Goal: Task Accomplishment & Management: Use online tool/utility

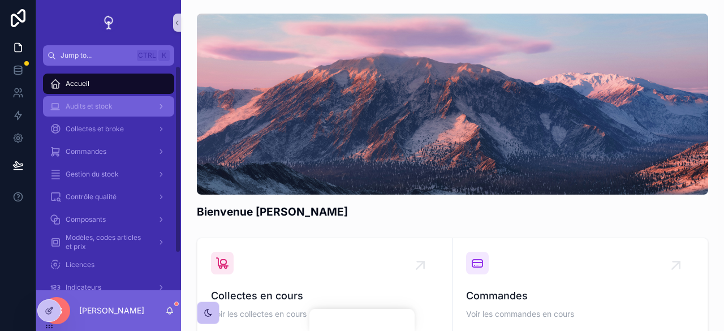
click at [101, 105] on span "Audits et stock" at bounding box center [89, 106] width 47 height 9
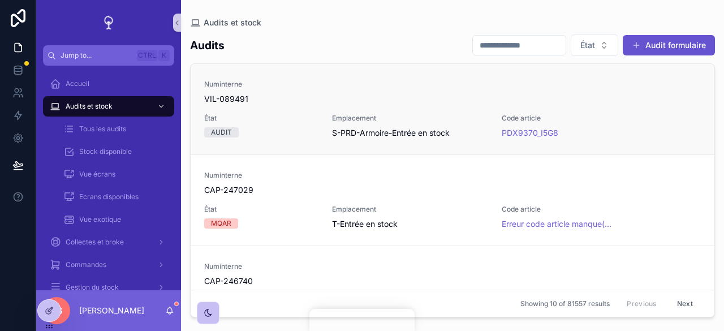
click at [320, 102] on span "VIL-089491" at bounding box center [452, 98] width 497 height 11
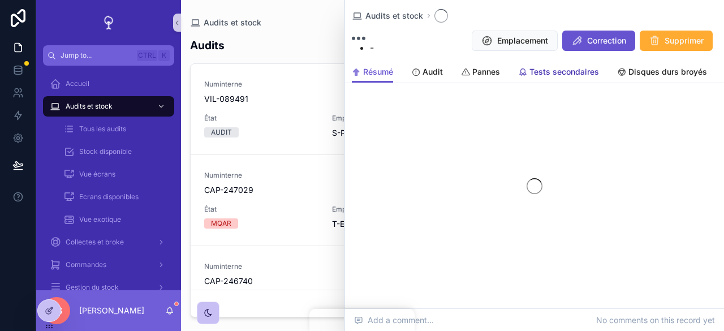
click at [542, 72] on span "Tests secondaires" at bounding box center [564, 71] width 70 height 11
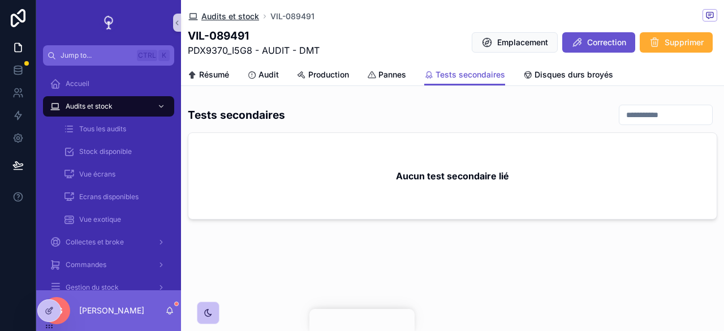
click at [196, 16] on icon "scrollable content" at bounding box center [193, 16] width 11 height 11
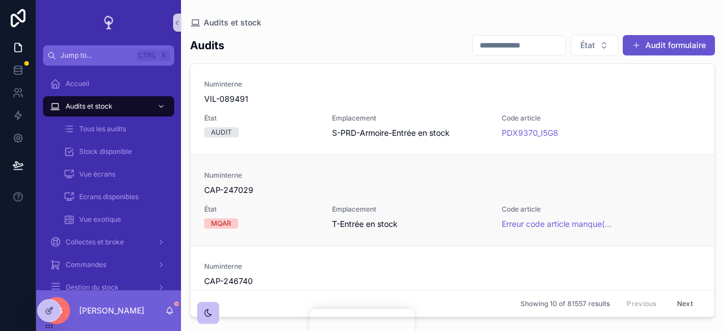
click at [283, 213] on span "État" at bounding box center [261, 209] width 114 height 9
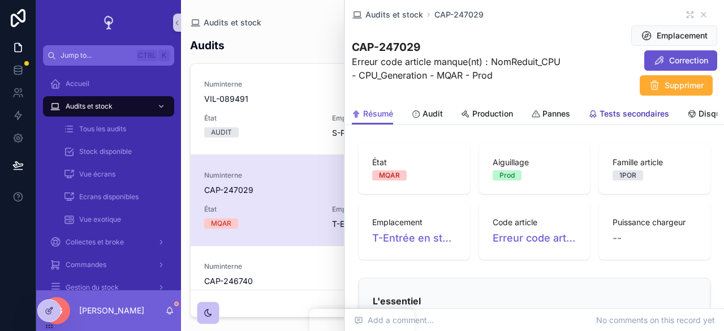
click at [610, 123] on link "Tests secondaires" at bounding box center [628, 114] width 81 height 23
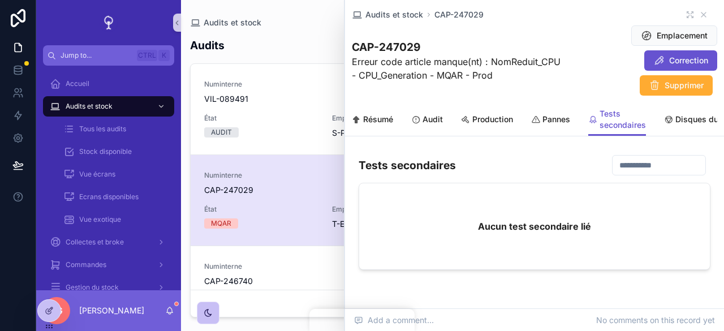
click at [310, 25] on div "Audits et stock" at bounding box center [452, 22] width 525 height 9
click at [699, 15] on icon "scrollable content" at bounding box center [703, 14] width 9 height 9
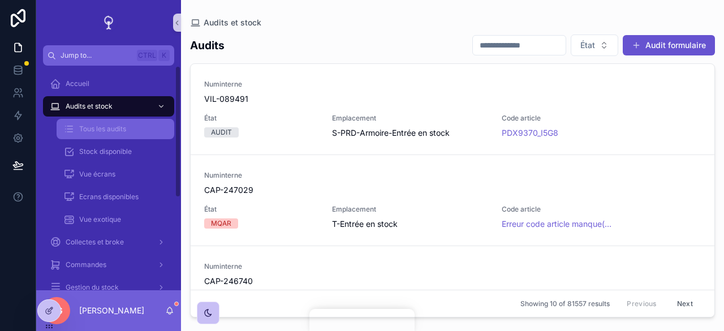
click at [109, 133] on span "Tous les audits" at bounding box center [102, 128] width 47 height 9
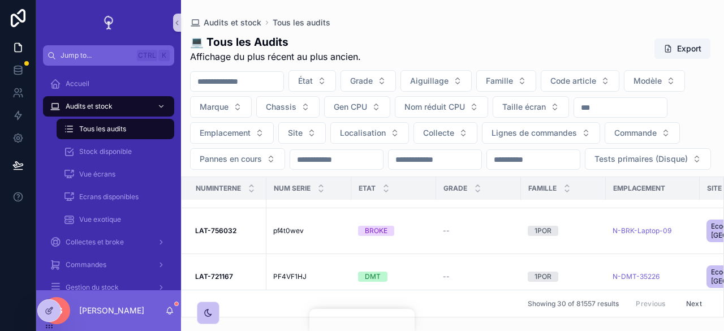
scroll to position [1149, 0]
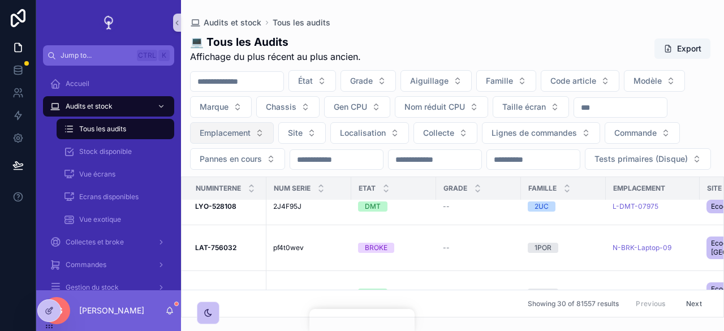
click at [261, 129] on button "Emplacement" at bounding box center [232, 132] width 84 height 21
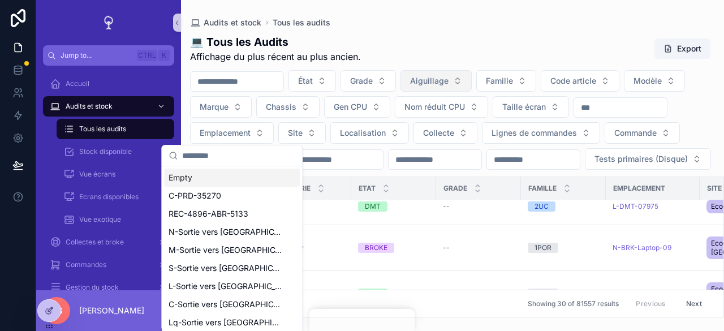
click at [472, 77] on button "Aiguillage" at bounding box center [435, 80] width 71 height 21
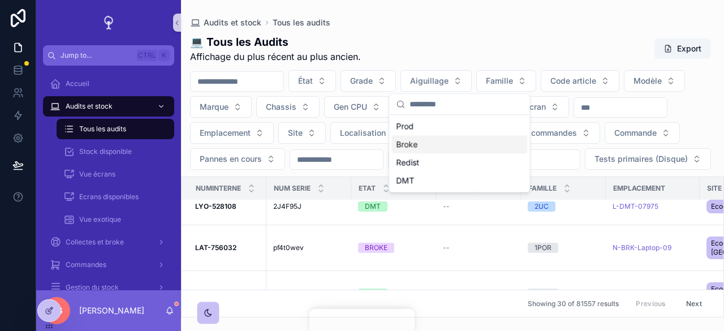
click at [477, 45] on div "💻 Tous les Audits Affichage du plus récent au plus ancien. Export" at bounding box center [452, 48] width 525 height 29
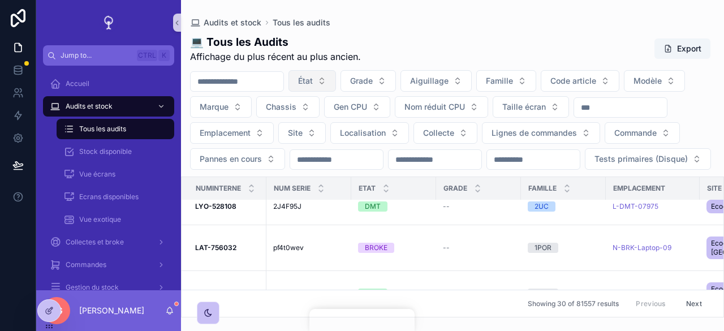
click at [336, 83] on button "État" at bounding box center [312, 80] width 48 height 21
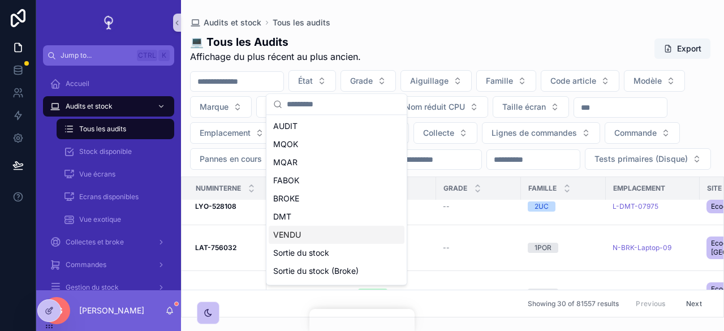
click at [302, 234] on div "VENDU" at bounding box center [337, 235] width 136 height 18
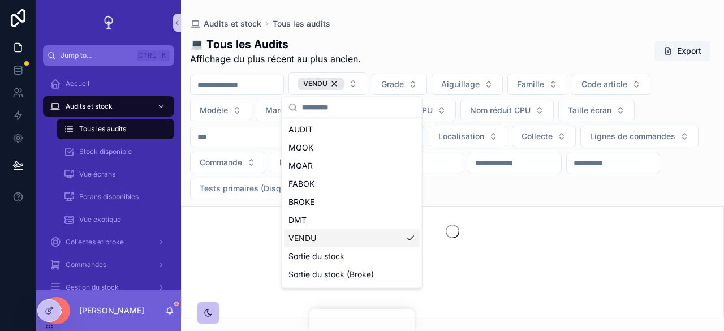
click at [637, 188] on div "VENDU Grade Aiguillage Famille Code article Modèle Marque Chassis Gen CPU Nom r…" at bounding box center [452, 135] width 543 height 127
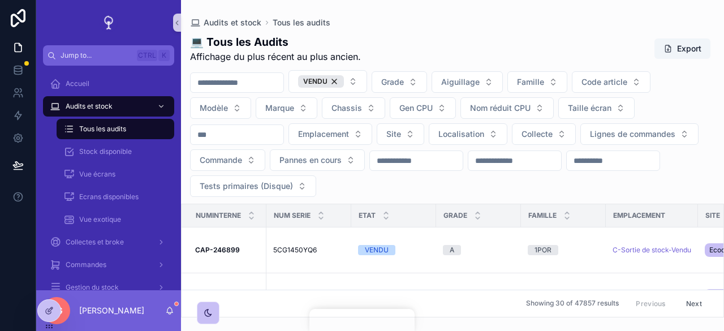
drag, startPoint x: 217, startPoint y: 249, endPoint x: 476, endPoint y: 65, distance: 317.9
click at [217, 249] on strong "CAP-246899" at bounding box center [217, 249] width 45 height 8
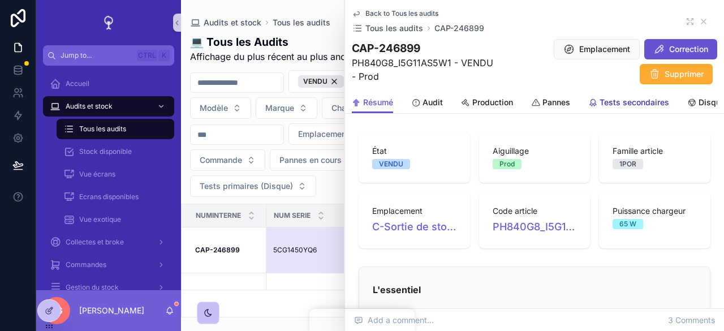
click at [614, 105] on span "Tests secondaires" at bounding box center [634, 102] width 70 height 11
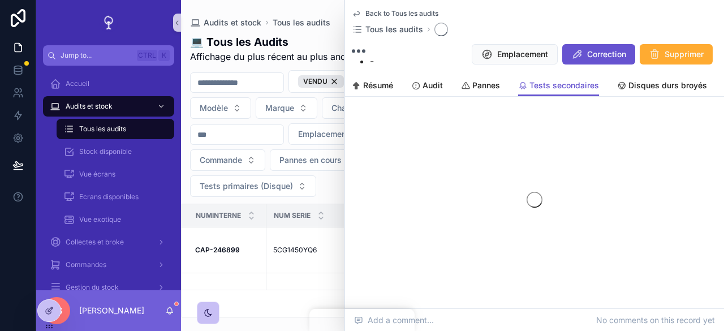
click at [679, 19] on div "Back to Tous les audits Tous les audits" at bounding box center [534, 22] width 365 height 27
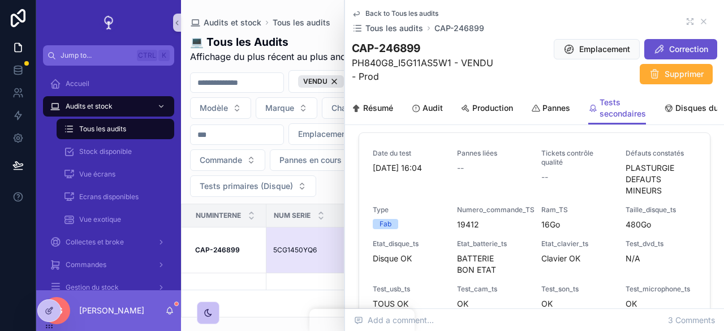
scroll to position [57, 0]
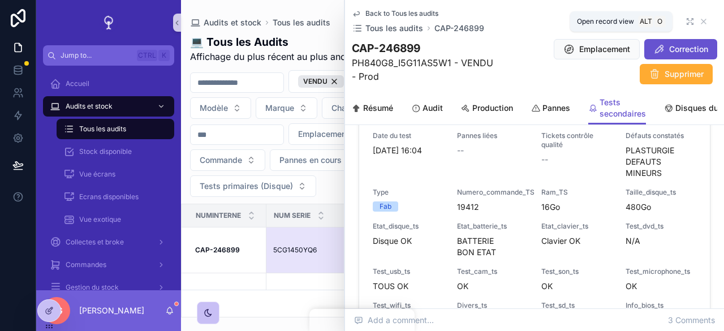
click at [685, 23] on icon "scrollable content" at bounding box center [689, 21] width 9 height 9
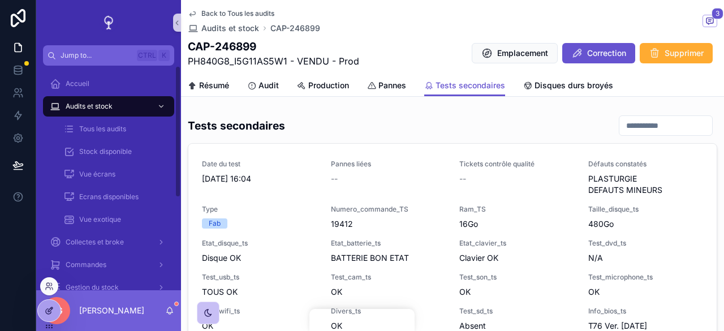
click at [54, 307] on div at bounding box center [49, 310] width 23 height 21
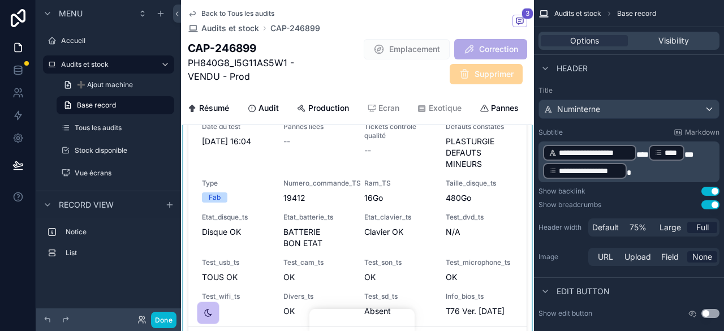
scroll to position [113, 0]
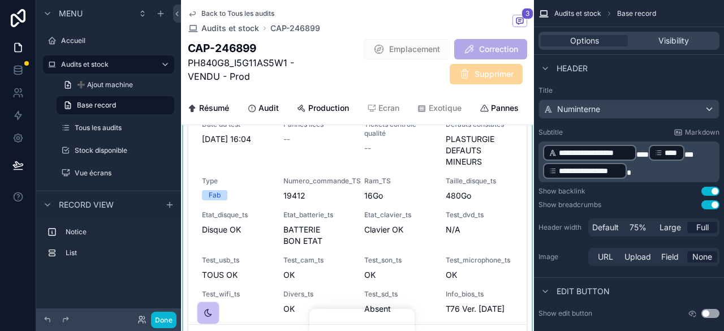
click at [395, 204] on div "scrollable content" at bounding box center [357, 214] width 353 height 286
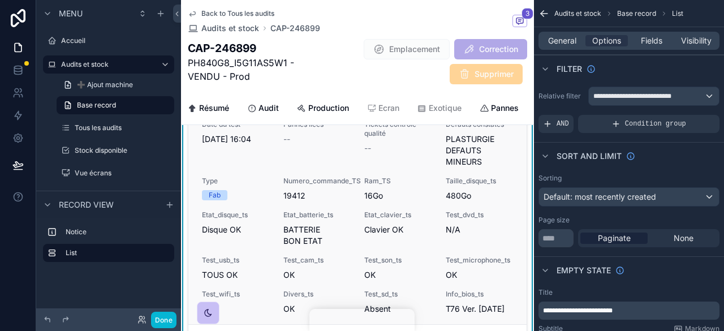
scroll to position [0, 0]
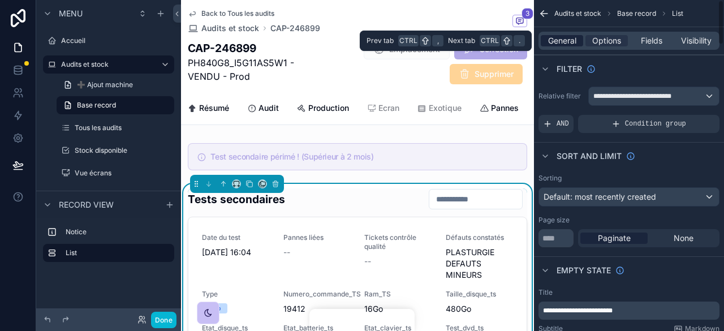
click at [575, 36] on span "General" at bounding box center [562, 40] width 28 height 11
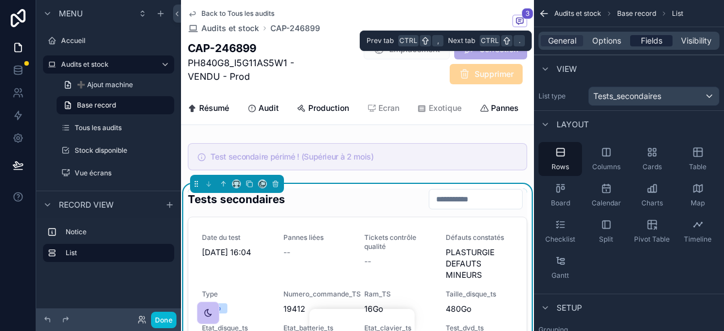
click at [651, 41] on span "Fields" at bounding box center [651, 40] width 21 height 11
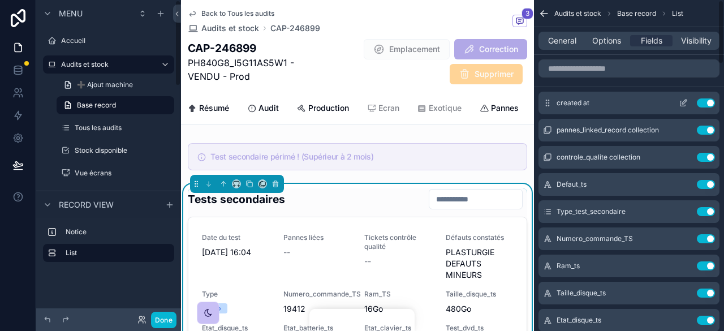
click at [684, 103] on icon "scrollable content" at bounding box center [683, 102] width 9 height 9
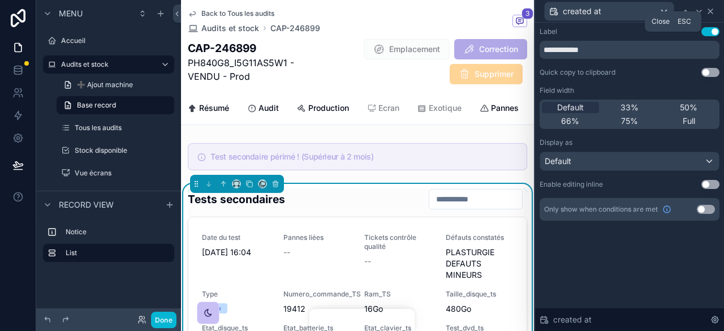
click at [711, 13] on icon at bounding box center [710, 11] width 9 height 9
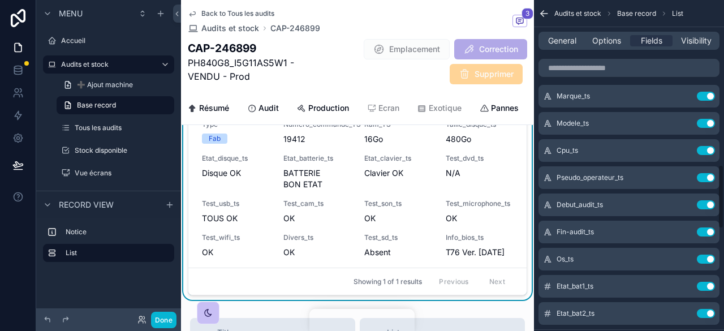
scroll to position [509, 0]
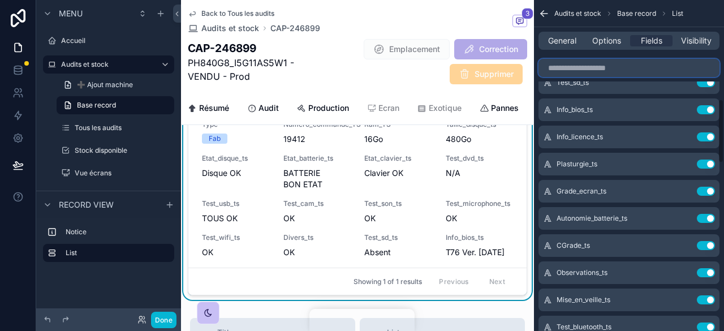
click at [584, 71] on input "scrollable content" at bounding box center [628, 68] width 181 height 18
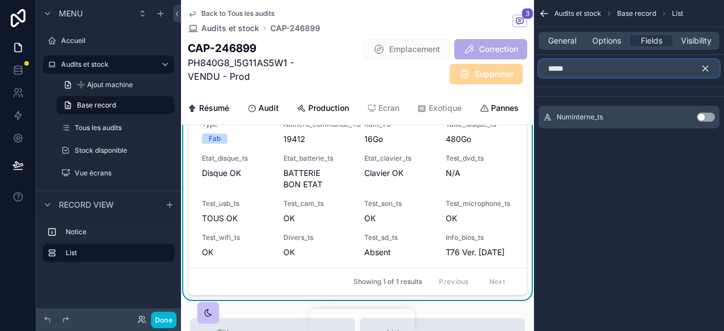
type input "*****"
click at [704, 67] on icon "scrollable content" at bounding box center [705, 68] width 10 height 10
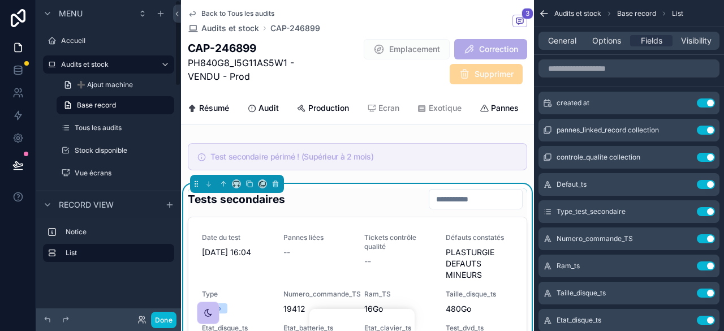
click at [180, 308] on div "Done" at bounding box center [108, 319] width 145 height 23
click at [172, 317] on button "Done" at bounding box center [163, 320] width 25 height 16
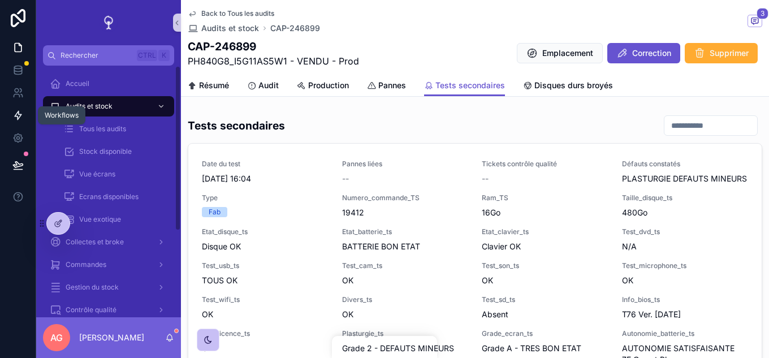
click at [21, 119] on icon at bounding box center [17, 115] width 11 height 11
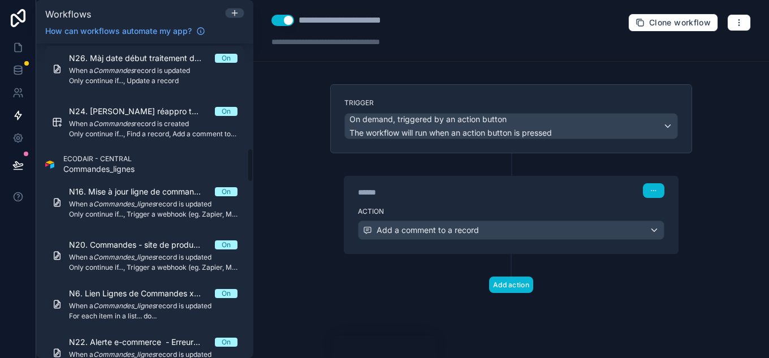
scroll to position [961, 0]
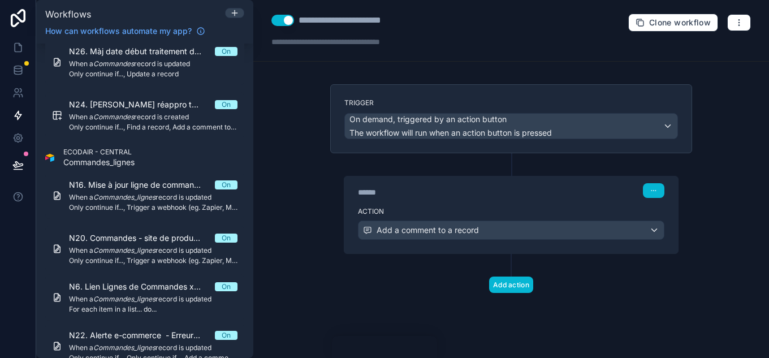
click at [296, 113] on div "**********" at bounding box center [511, 179] width 516 height 358
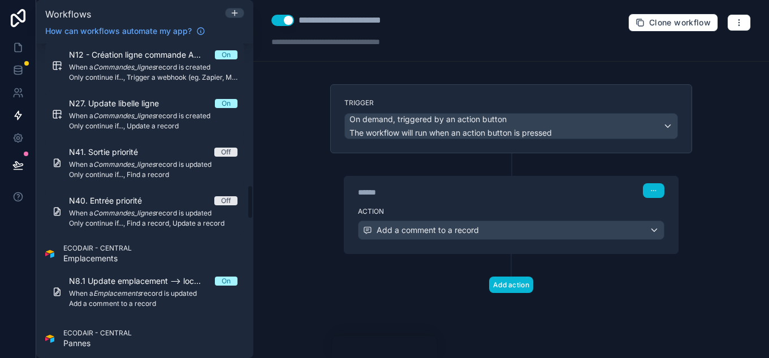
drag, startPoint x: 154, startPoint y: 222, endPoint x: 476, endPoint y: 143, distance: 331.0
click at [154, 223] on span "Only continue if..., Find a record, Update a record" at bounding box center [153, 223] width 169 height 9
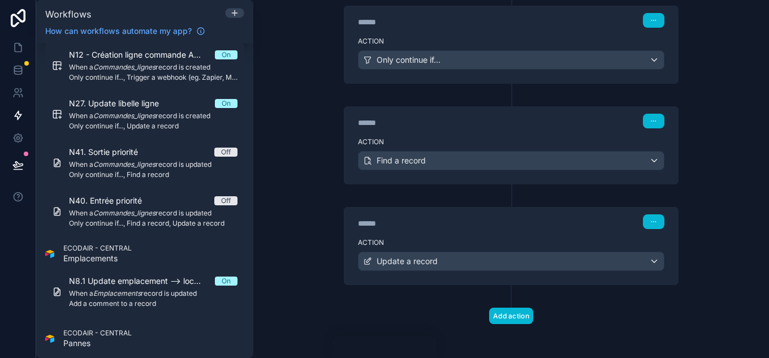
scroll to position [248, 0]
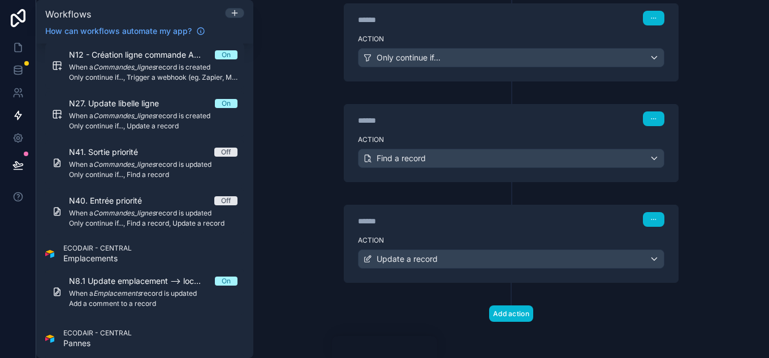
click at [471, 130] on div "****** Step 2" at bounding box center [511, 118] width 334 height 26
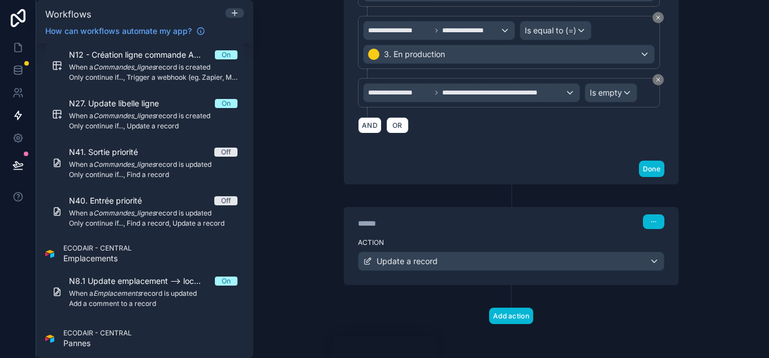
scroll to position [743, 0]
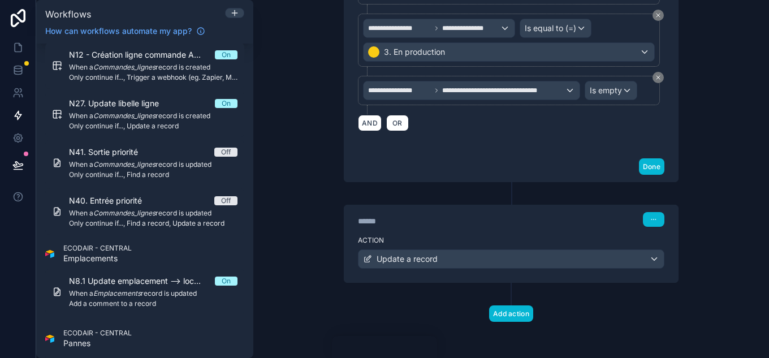
click at [431, 232] on div "Action Update a record" at bounding box center [511, 256] width 334 height 51
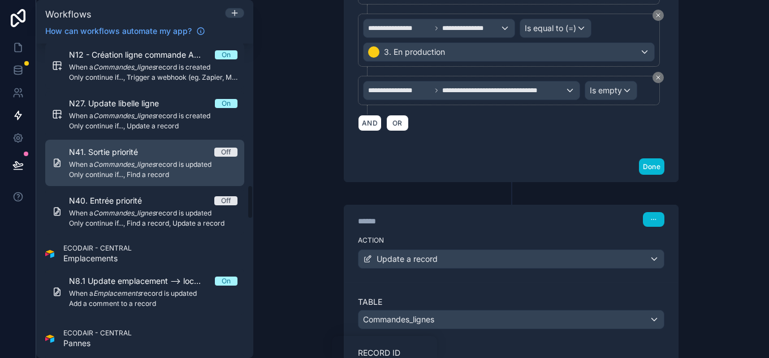
click at [158, 167] on span "When a Commandes_lignes record is updated" at bounding box center [153, 164] width 169 height 9
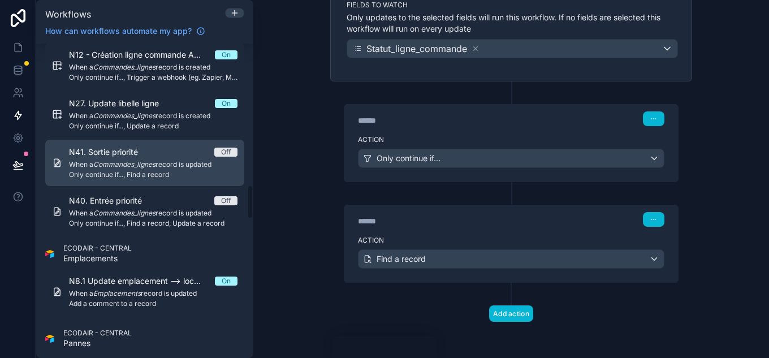
scroll to position [148, 0]
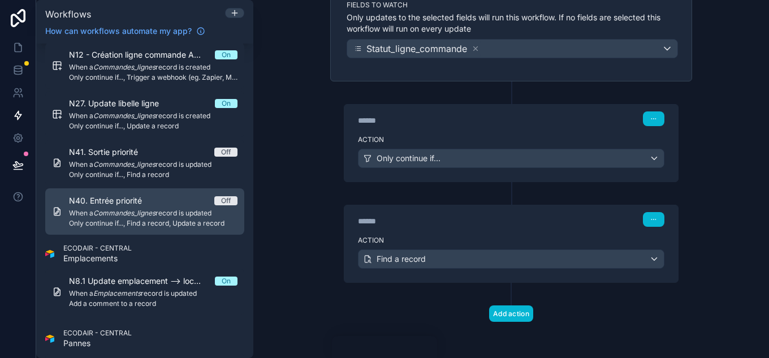
click at [161, 227] on span "Only continue if..., Find a record, Update a record" at bounding box center [153, 223] width 169 height 9
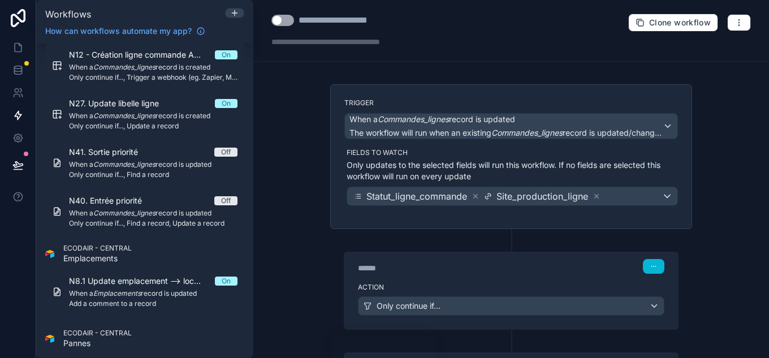
click at [283, 23] on button "Use setting" at bounding box center [282, 20] width 23 height 11
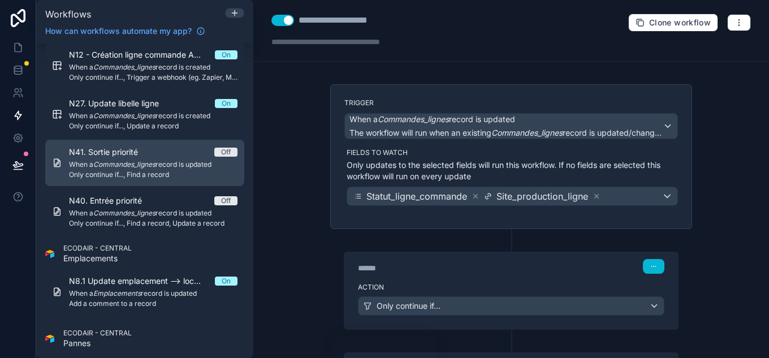
click at [144, 159] on div "N41. Sortie priorité Off When a Commandes_lignes record is updated Only continu…" at bounding box center [153, 162] width 169 height 33
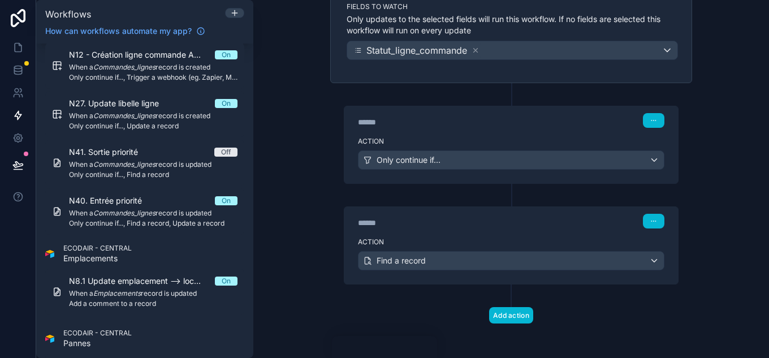
scroll to position [148, 0]
click at [466, 127] on div "****** Step 1" at bounding box center [511, 118] width 334 height 26
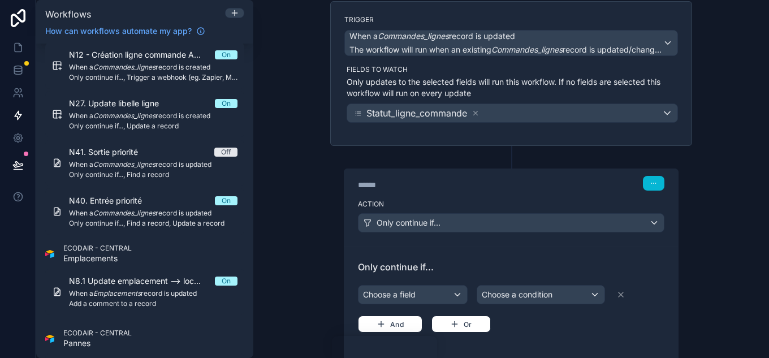
scroll to position [226, 0]
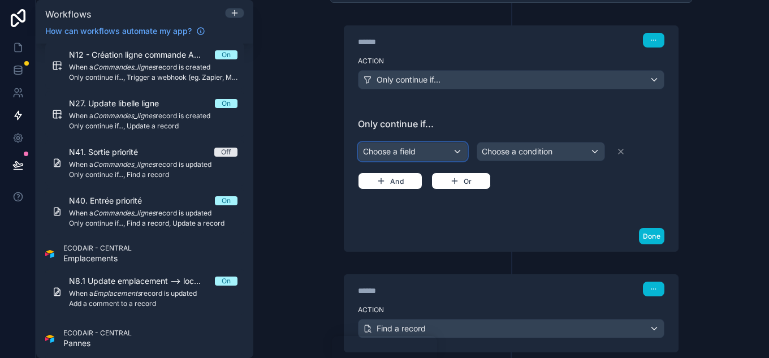
click at [421, 147] on div "Choose a field" at bounding box center [413, 152] width 109 height 18
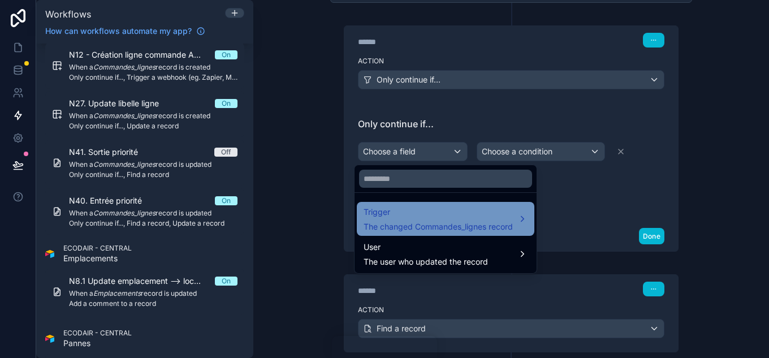
click at [415, 211] on span "Trigger" at bounding box center [438, 212] width 149 height 14
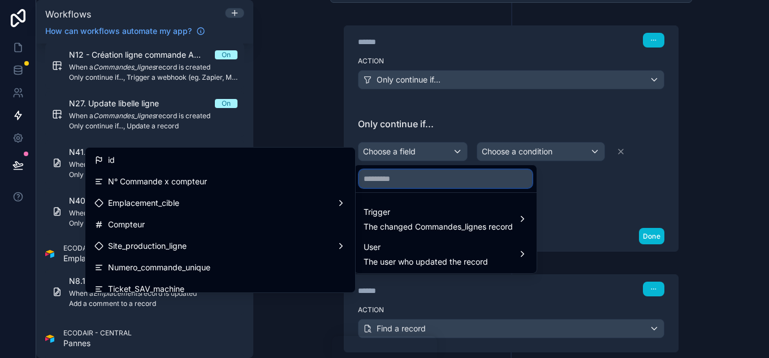
click at [413, 178] on input "text" at bounding box center [445, 179] width 173 height 18
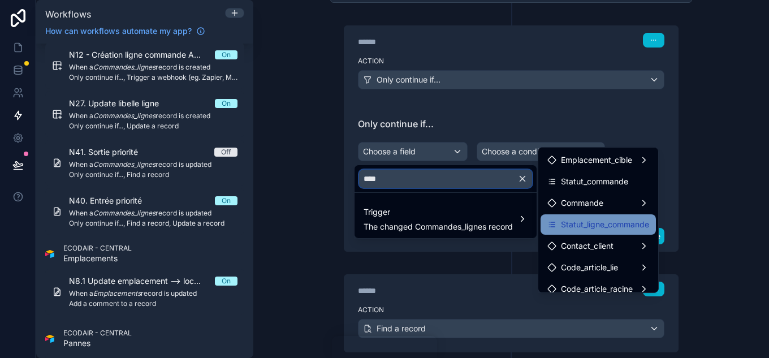
type input "****"
click at [611, 215] on div "Statut_ligne_commande" at bounding box center [598, 224] width 115 height 20
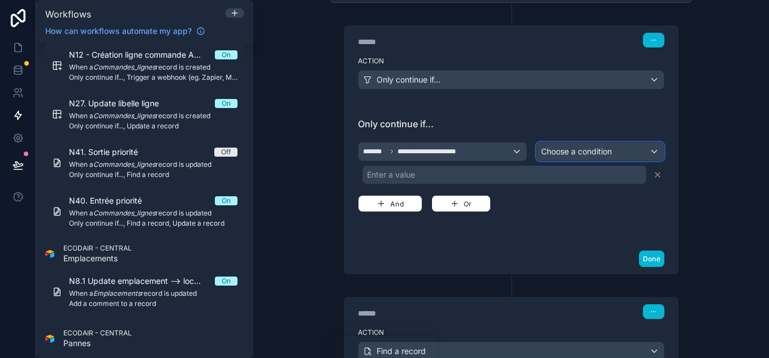
click at [562, 150] on span "Choose a condition" at bounding box center [576, 151] width 71 height 10
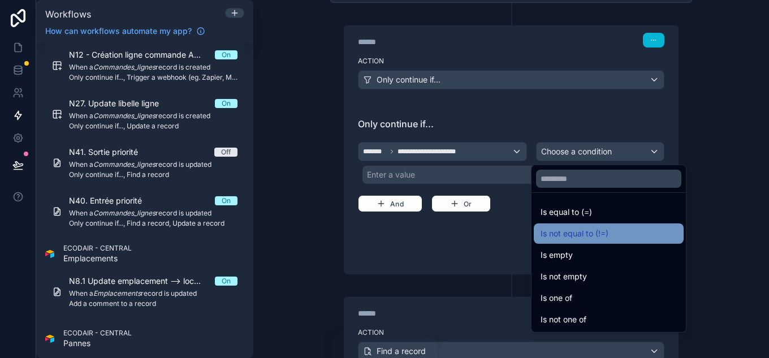
click at [594, 232] on span "Is not equal to (!=)" at bounding box center [575, 234] width 68 height 14
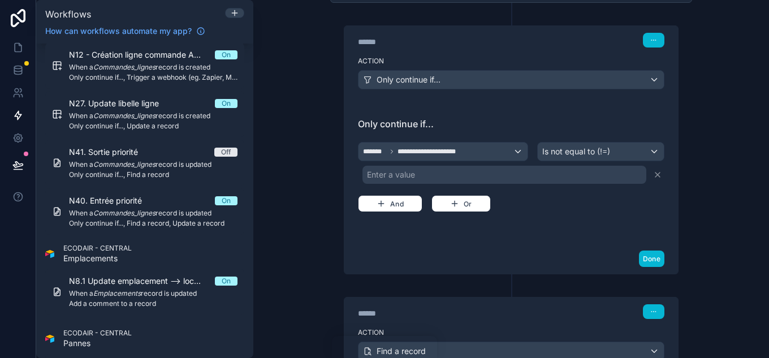
click at [424, 170] on div "Enter a value" at bounding box center [505, 175] width 284 height 18
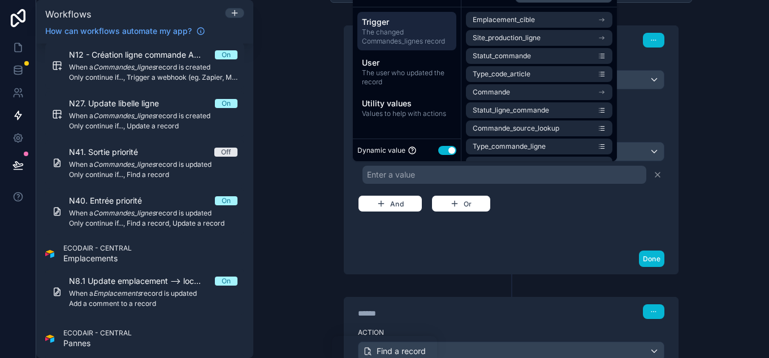
click at [446, 150] on button "Use setting" at bounding box center [447, 150] width 18 height 9
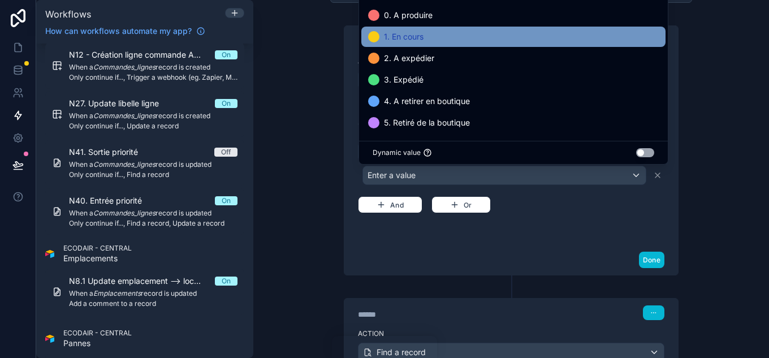
click at [406, 37] on span "1. En cours" at bounding box center [404, 37] width 40 height 14
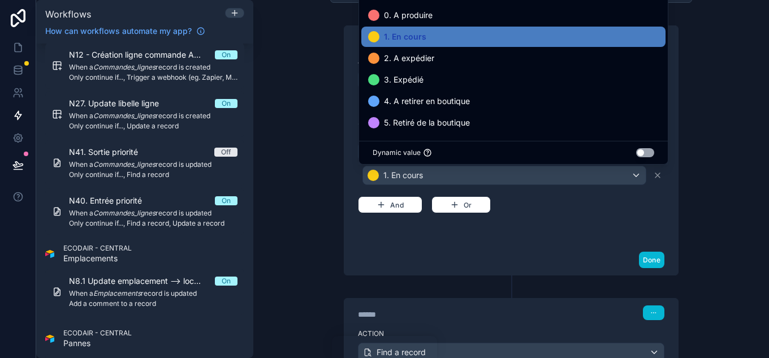
click at [459, 244] on div "**********" at bounding box center [511, 174] width 334 height 142
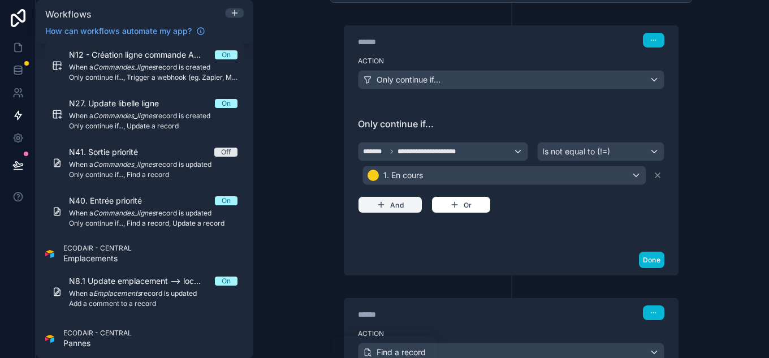
click at [388, 203] on button "And" at bounding box center [390, 204] width 64 height 17
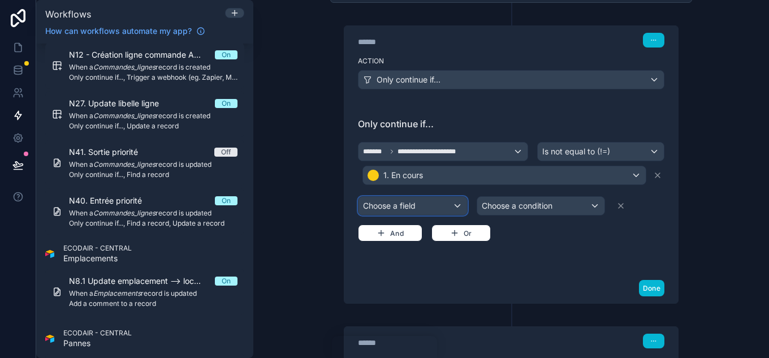
click at [416, 214] on div "Choose a field" at bounding box center [413, 206] width 109 height 18
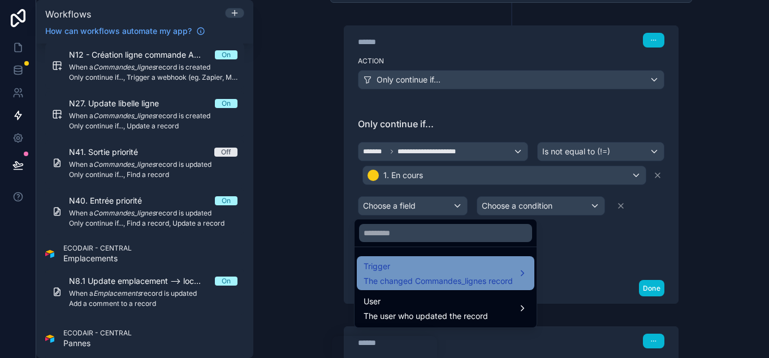
click at [426, 273] on div "Trigger The changed Commandes_lignes record" at bounding box center [438, 273] width 149 height 27
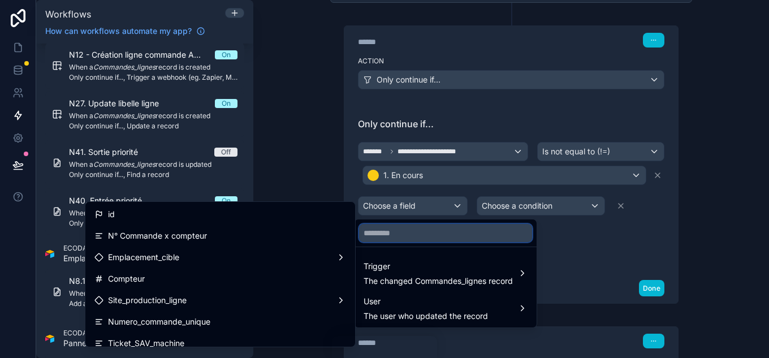
click at [407, 228] on input "text" at bounding box center [445, 233] width 173 height 18
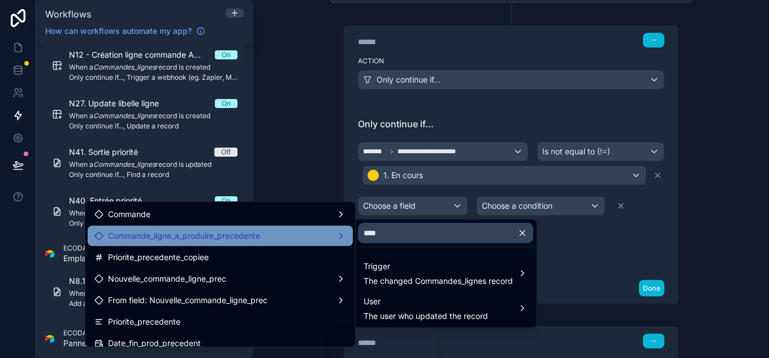
type input "****"
click at [251, 226] on div "Commande_ligne_a_produire_precedente" at bounding box center [220, 236] width 265 height 20
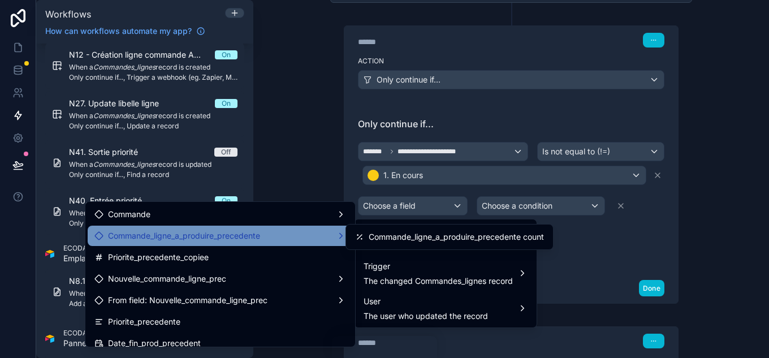
click at [108, 233] on span "Commande_ligne_a_produire_precedente" at bounding box center [184, 236] width 152 height 14
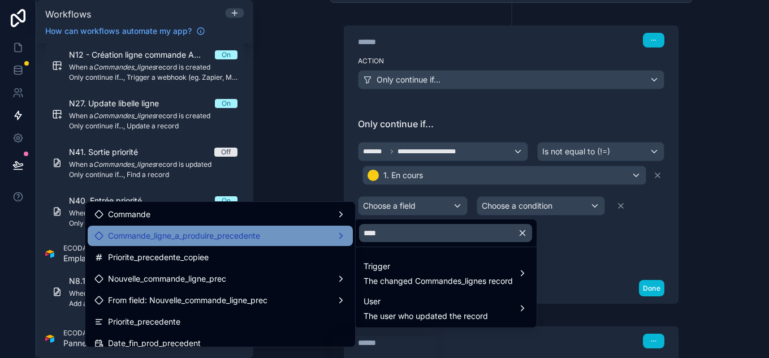
click at [108, 233] on span "Commande_ligne_a_produire_precedente" at bounding box center [184, 236] width 152 height 14
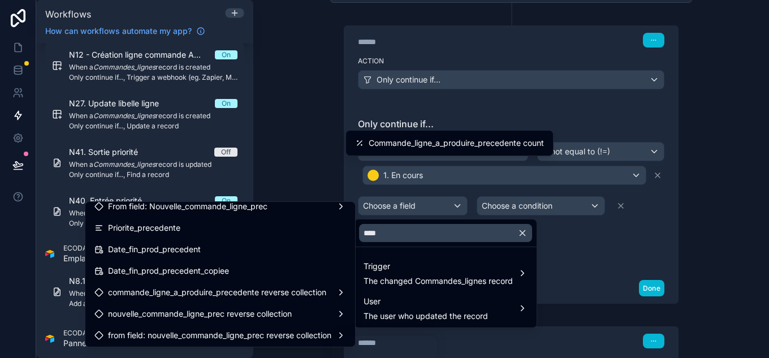
scroll to position [95, 0]
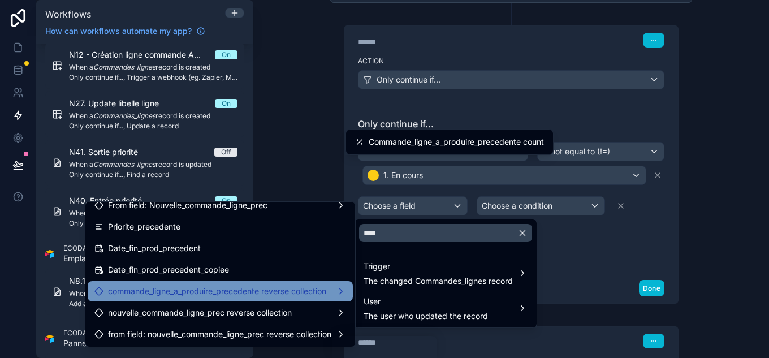
click at [232, 284] on div "commande_ligne_a_produire_precedente reverse collection" at bounding box center [220, 291] width 265 height 20
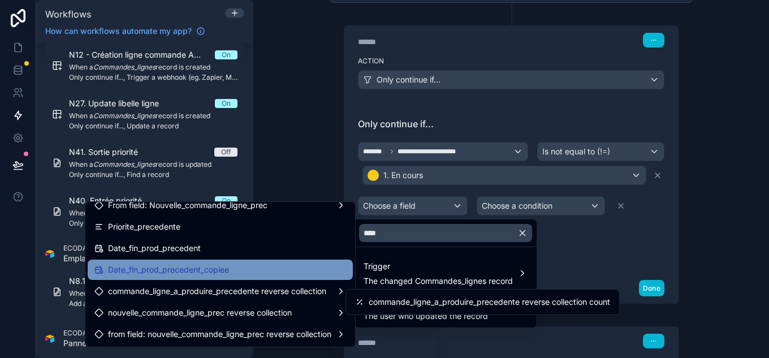
scroll to position [0, 0]
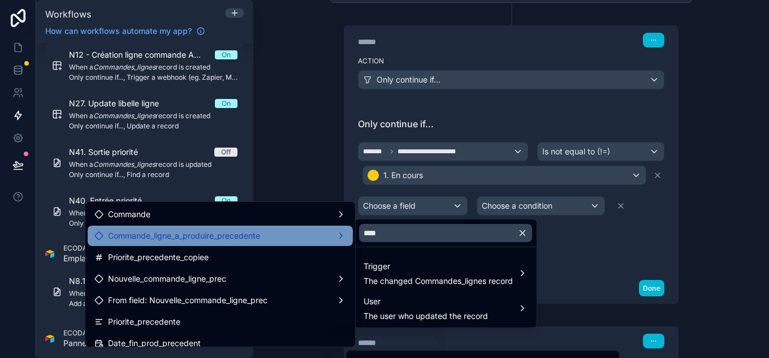
click at [191, 238] on span "Commande_ligne_a_produire_precedente" at bounding box center [184, 236] width 152 height 14
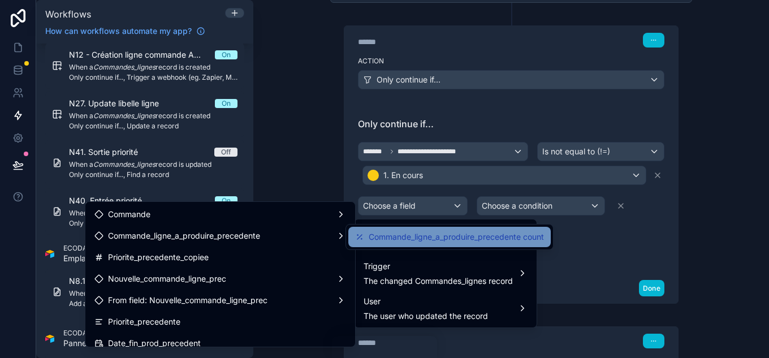
click at [383, 235] on span "Commande_ligne_a_produire_precedente count" at bounding box center [456, 237] width 175 height 14
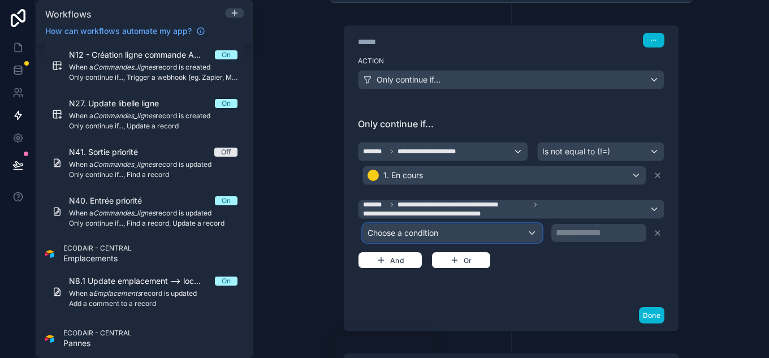
click at [440, 236] on div "Choose a condition" at bounding box center [452, 233] width 179 height 18
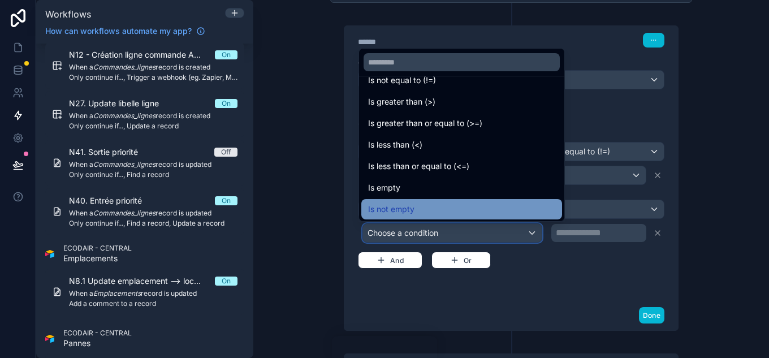
scroll to position [80, 0]
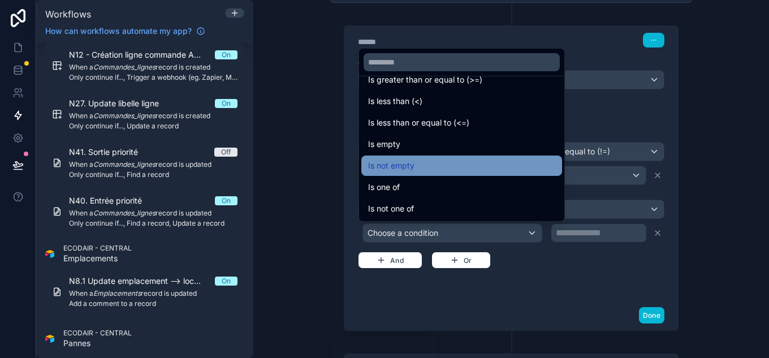
click at [412, 169] on span "Is not empty" at bounding box center [391, 166] width 46 height 14
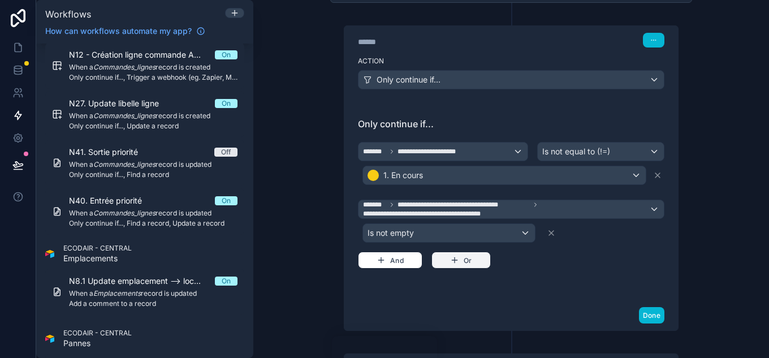
click at [442, 264] on button "Or" at bounding box center [460, 260] width 59 height 17
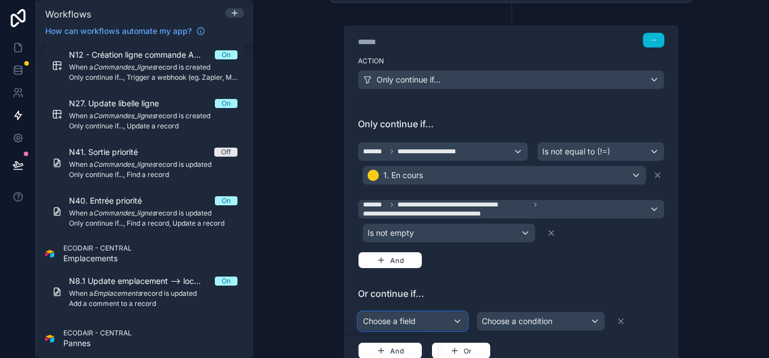
click at [413, 323] on div "Choose a field" at bounding box center [413, 321] width 109 height 18
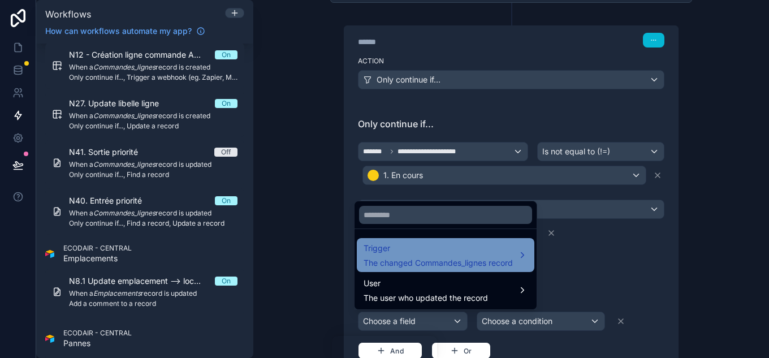
click at [438, 262] on span "The changed Commandes_lignes record" at bounding box center [438, 262] width 149 height 11
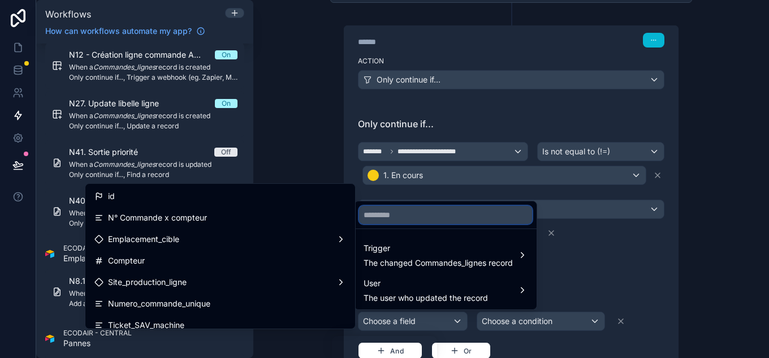
click at [408, 214] on input "text" at bounding box center [445, 215] width 173 height 18
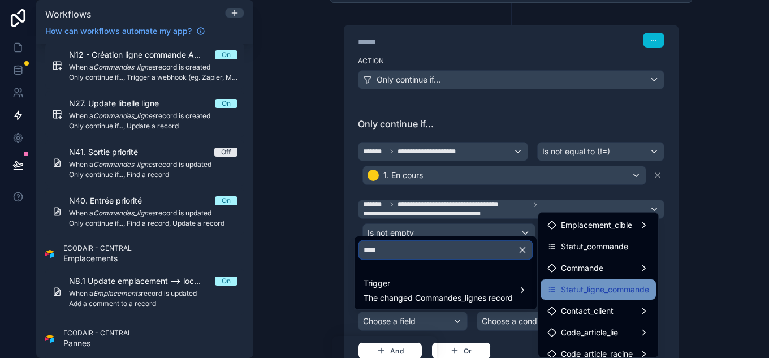
type input "****"
click at [620, 283] on span "Statut_ligne_commande" at bounding box center [605, 290] width 88 height 14
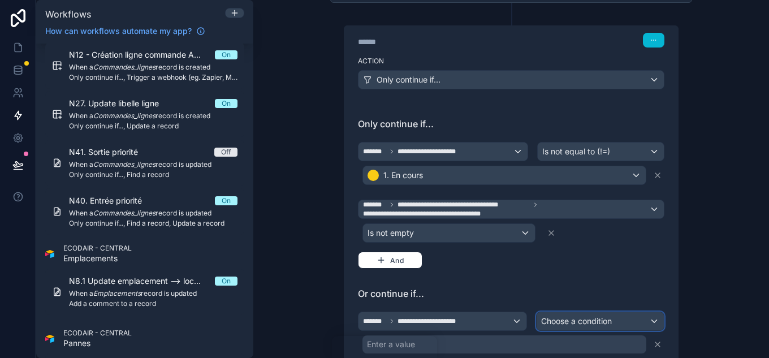
click at [572, 316] on span "Choose a condition" at bounding box center [576, 321] width 71 height 10
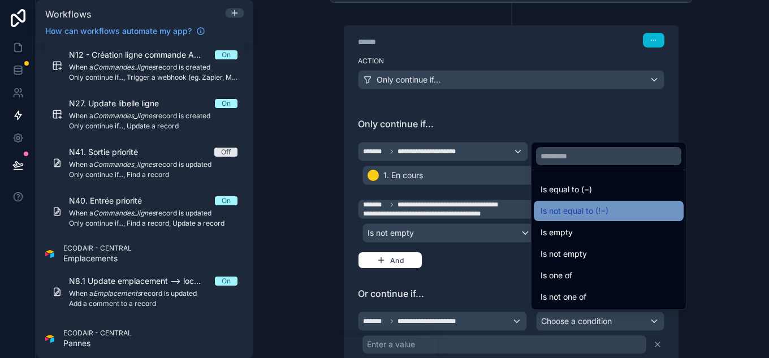
click at [572, 210] on span "Is not equal to (!=)" at bounding box center [575, 211] width 68 height 14
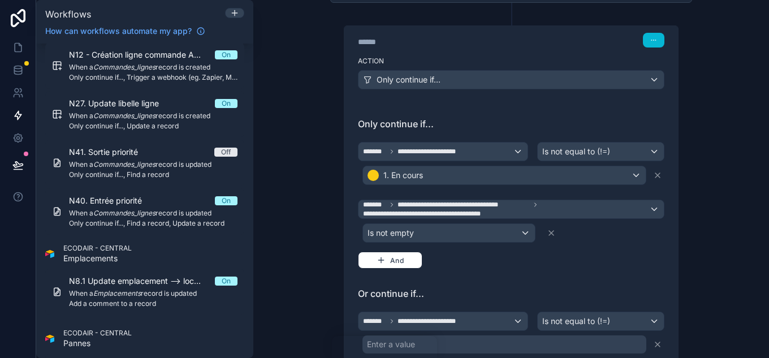
scroll to position [396, 0]
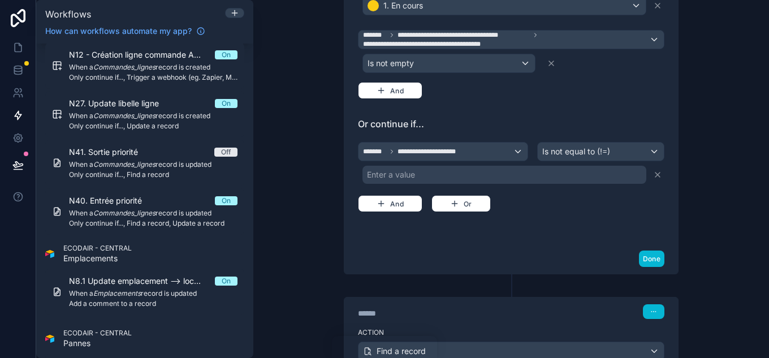
click at [407, 179] on div "Enter a value" at bounding box center [391, 174] width 48 height 11
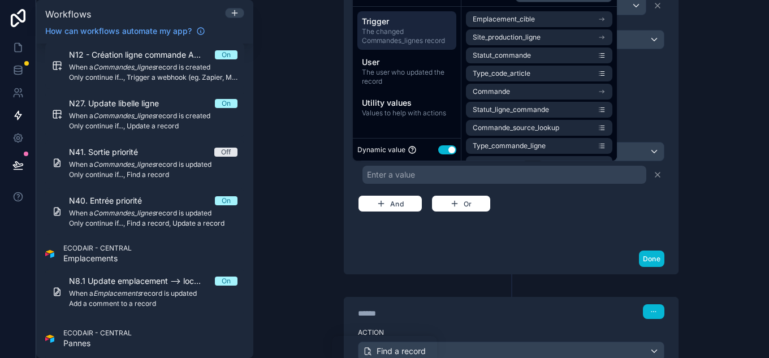
click at [441, 152] on button "Use setting" at bounding box center [447, 149] width 18 height 9
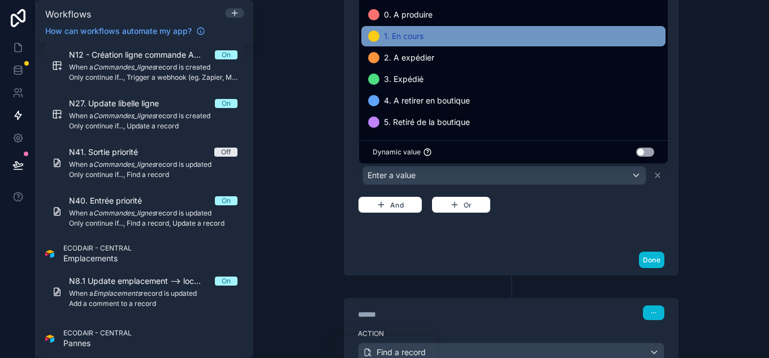
click at [392, 36] on span "1. En cours" at bounding box center [404, 36] width 40 height 14
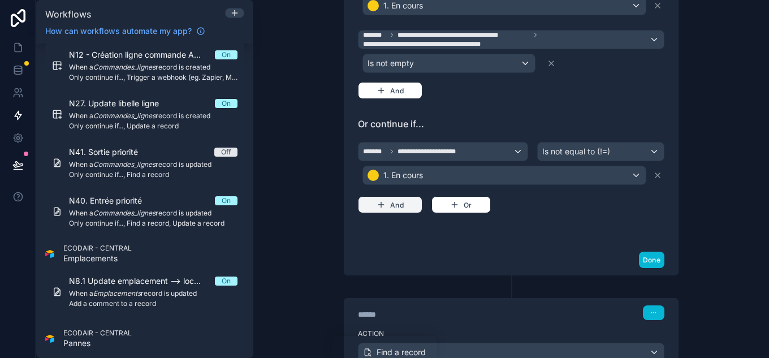
click at [412, 206] on button "And" at bounding box center [390, 204] width 64 height 17
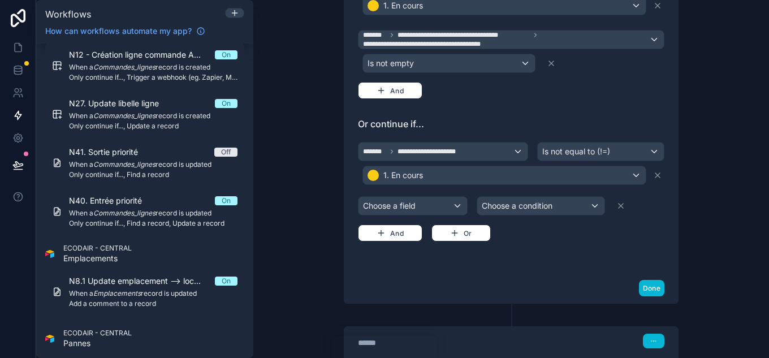
click at [408, 206] on div "Choose a field" at bounding box center [413, 206] width 109 height 18
click input "text"
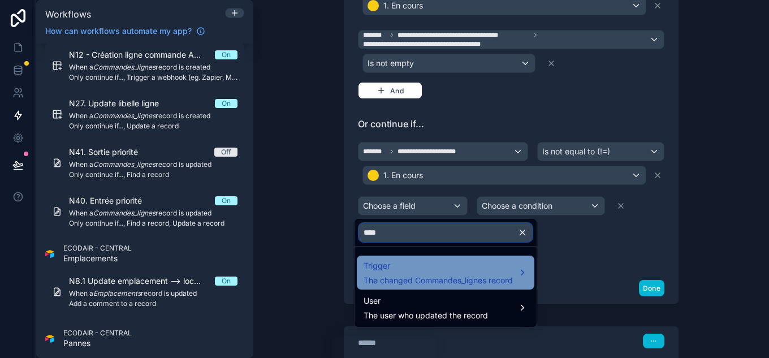
type input "****"
click at [405, 275] on span "The changed Commandes_lignes record" at bounding box center [438, 280] width 149 height 11
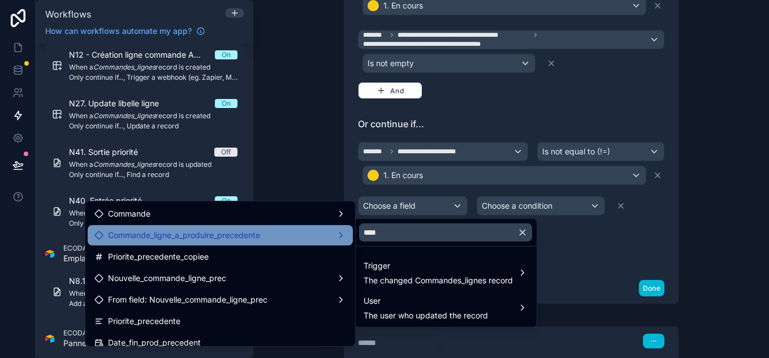
click at [218, 232] on span "Commande_ligne_a_produire_precedente" at bounding box center [184, 235] width 152 height 14
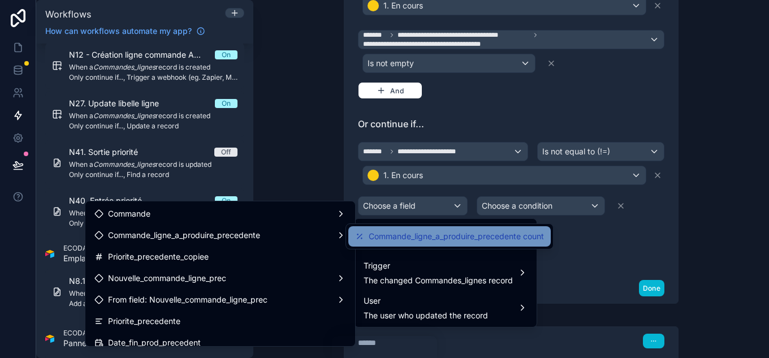
click at [405, 238] on span "Commande_ligne_a_produire_precedente count" at bounding box center [456, 237] width 175 height 14
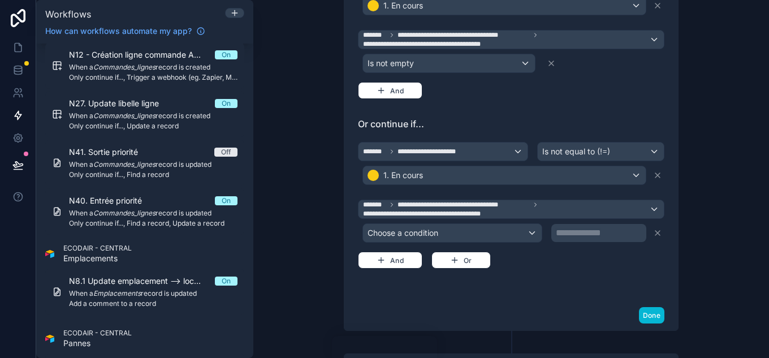
click at [556, 236] on p "**********" at bounding box center [600, 233] width 89 height 14
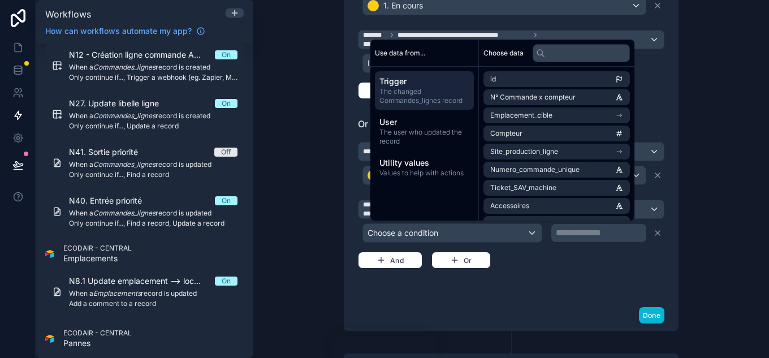
click at [568, 272] on div "**********" at bounding box center [511, 202] width 307 height 170
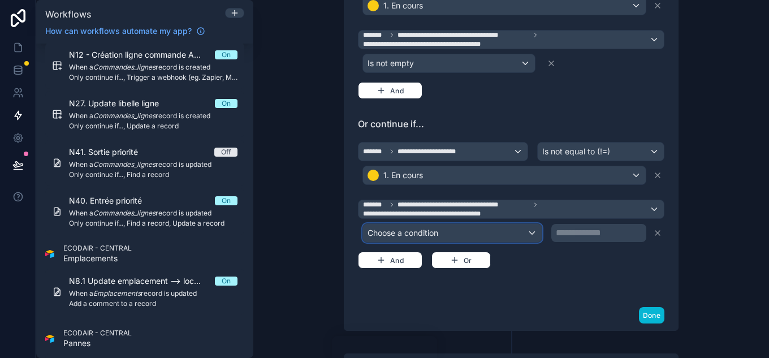
click at [507, 231] on div "Choose a condition" at bounding box center [452, 233] width 179 height 18
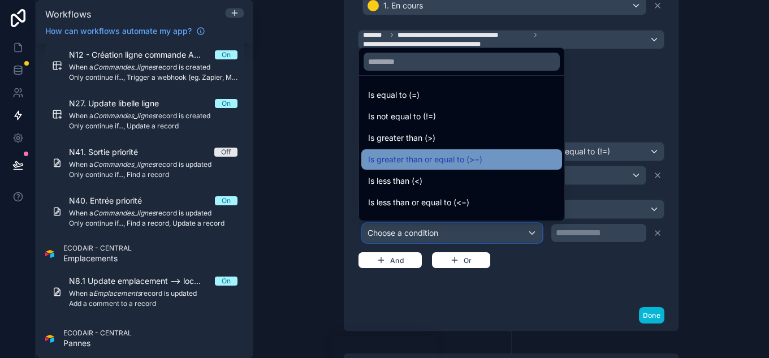
scroll to position [80, 0]
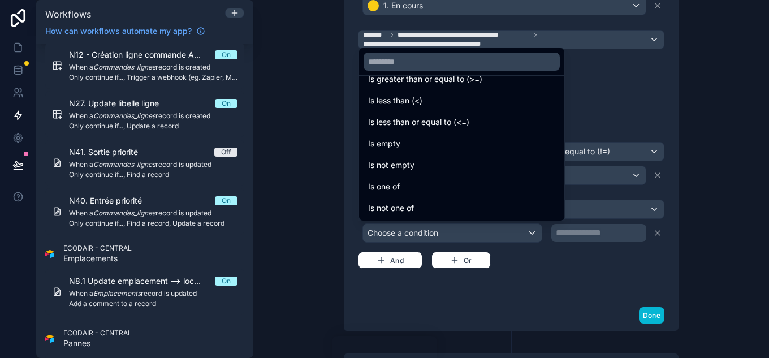
click at [404, 166] on span "Is not empty" at bounding box center [391, 165] width 46 height 14
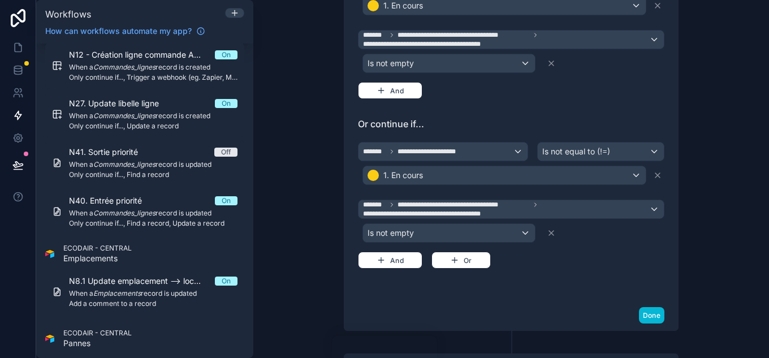
click at [541, 265] on div "**********" at bounding box center [511, 204] width 307 height 129
click at [653, 311] on button "Done" at bounding box center [651, 315] width 25 height 16
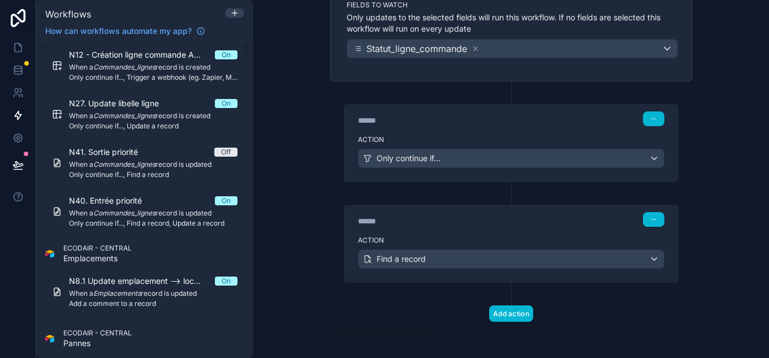
click at [524, 230] on div "****** Step 2" at bounding box center [511, 218] width 334 height 26
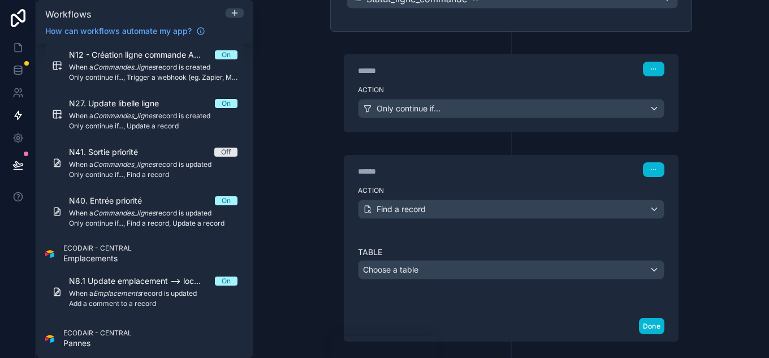
scroll to position [143, 0]
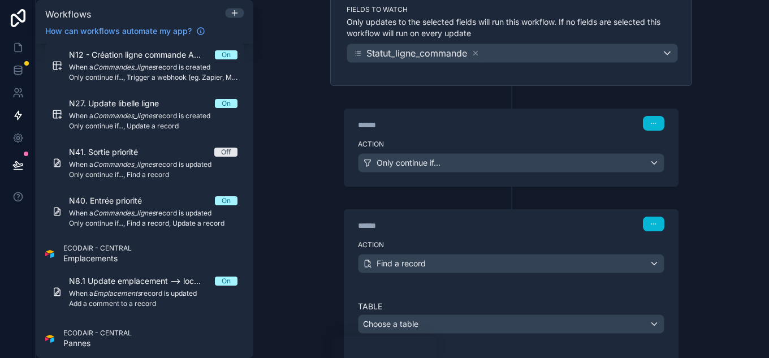
click at [469, 133] on div "****** Step 1" at bounding box center [511, 122] width 334 height 26
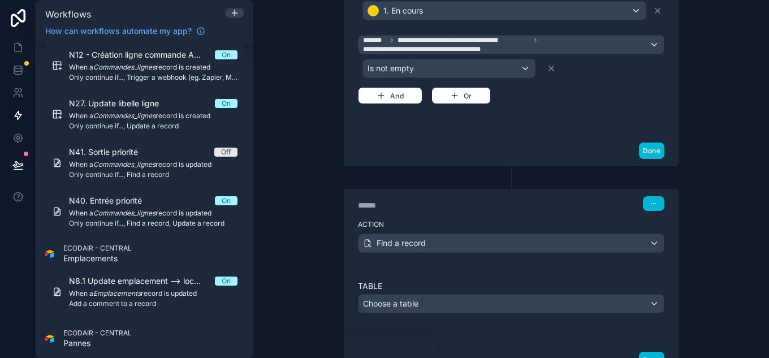
scroll to position [622, 0]
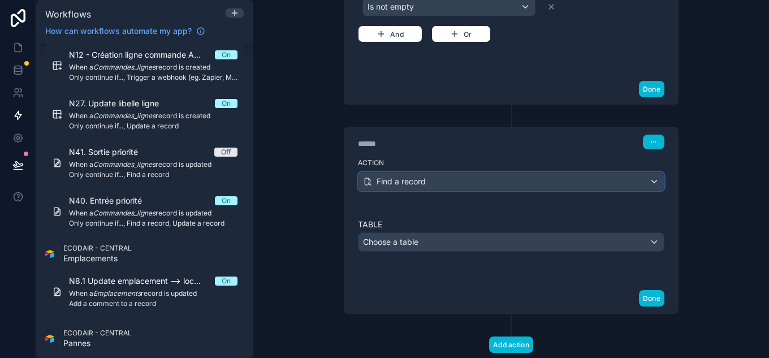
click at [482, 177] on div "Find a record" at bounding box center [511, 181] width 305 height 18
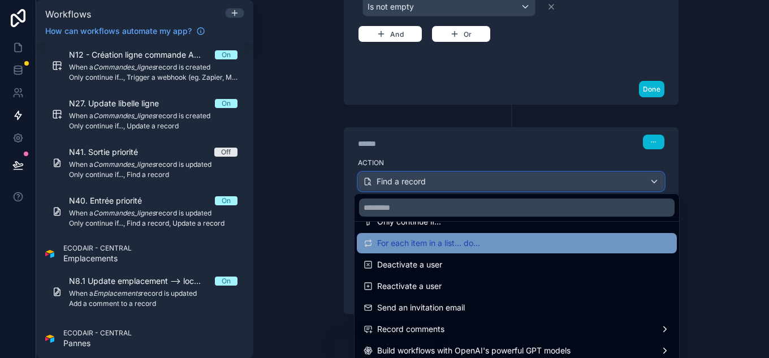
scroll to position [209, 0]
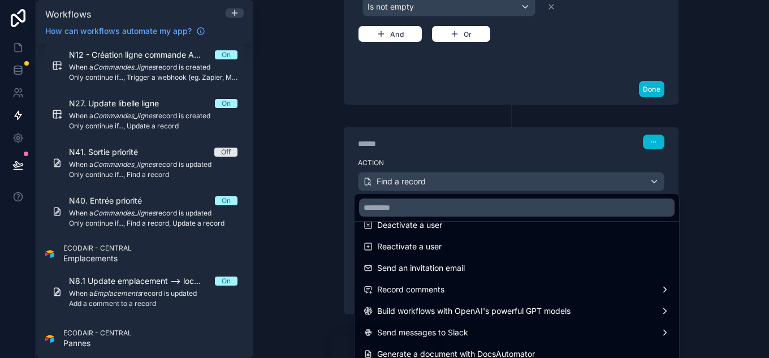
click at [723, 177] on div at bounding box center [384, 179] width 769 height 358
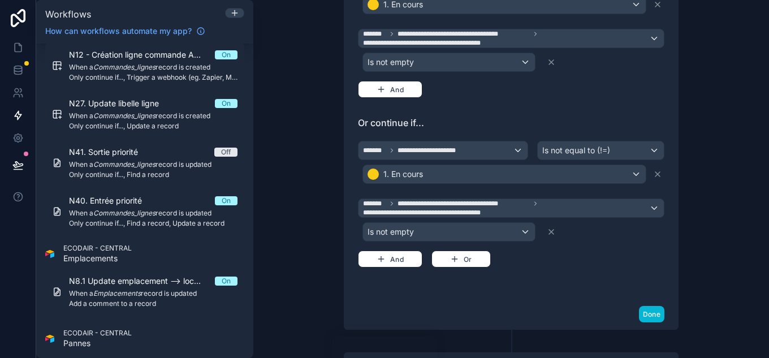
scroll to position [396, 0]
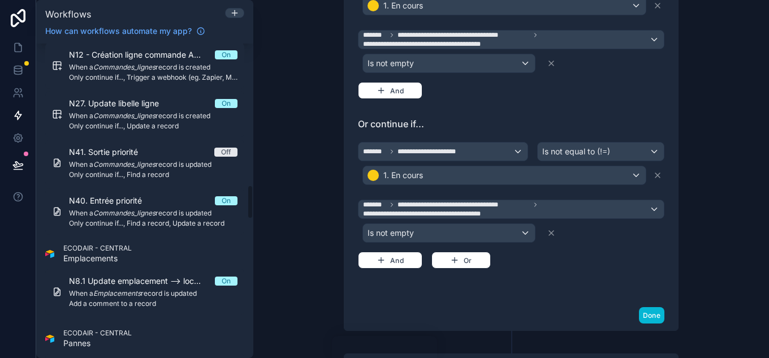
click at [321, 135] on div "**********" at bounding box center [511, 151] width 380 height 927
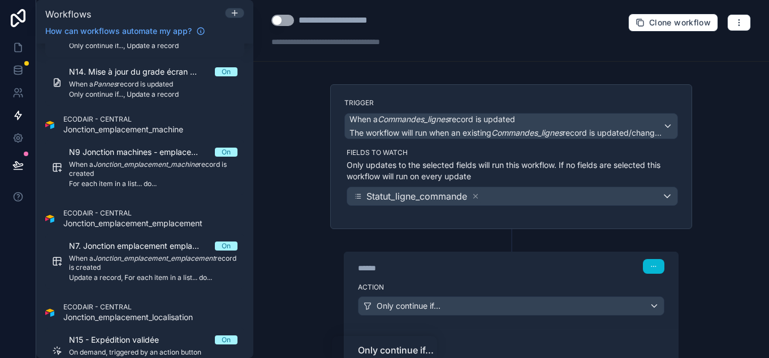
scroll to position [1242, 0]
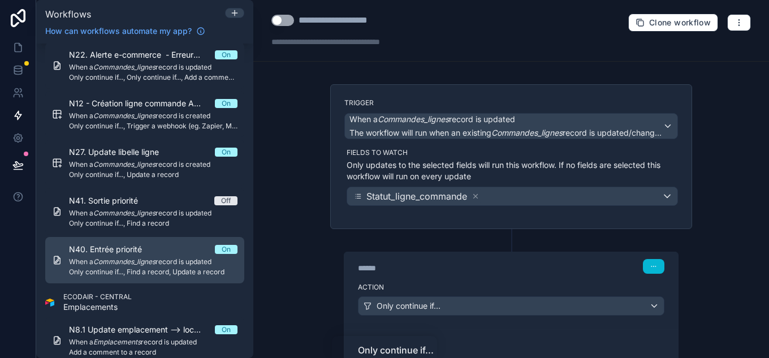
click at [83, 251] on span "N40. Entrée priorité" at bounding box center [112, 249] width 87 height 11
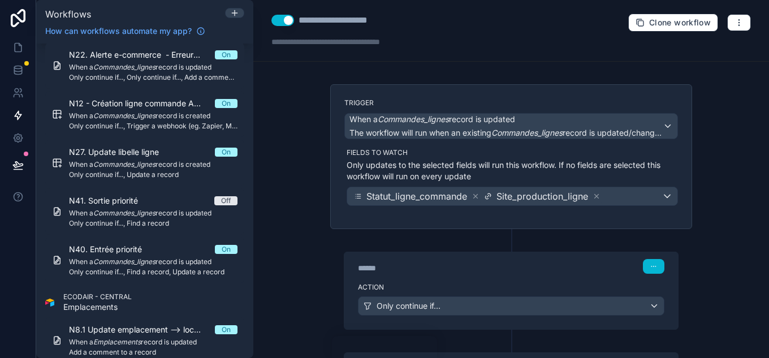
click at [318, 21] on div "**********" at bounding box center [345, 21] width 93 height 14
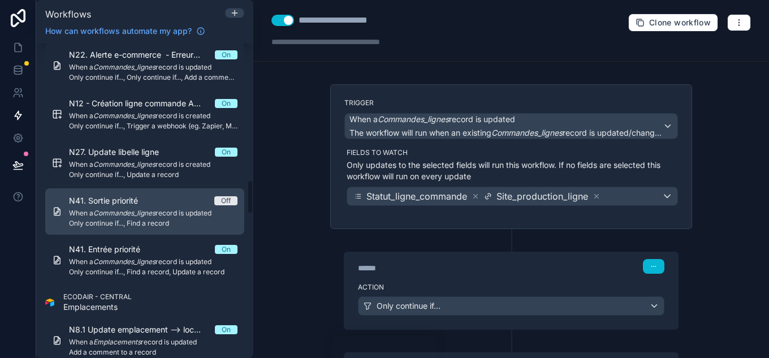
click at [132, 215] on em "Commandes_lignes" at bounding box center [124, 213] width 62 height 8
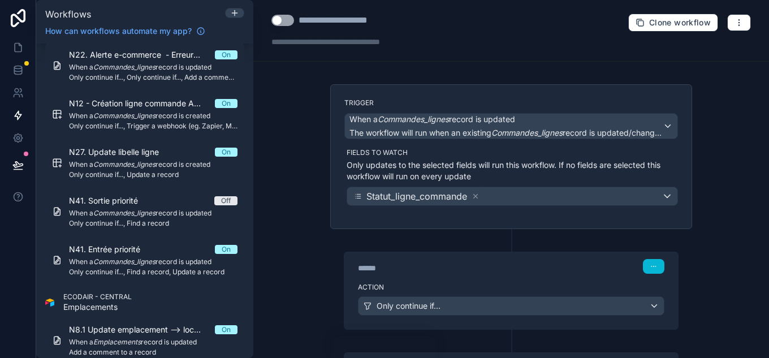
click at [314, 19] on div "**********" at bounding box center [343, 21] width 89 height 14
type div "**********"
click at [301, 170] on div "**********" at bounding box center [511, 179] width 516 height 358
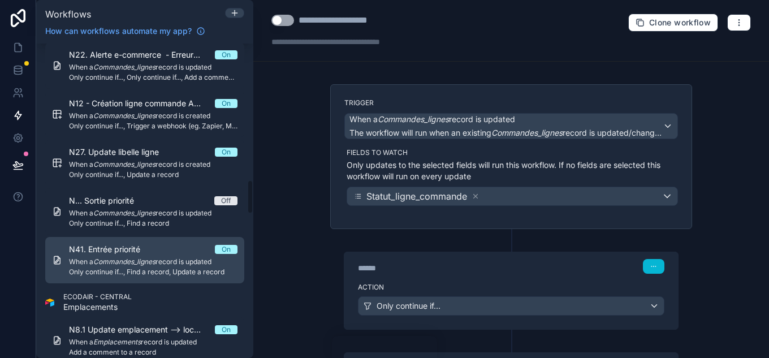
click at [140, 257] on em "Commandes_lignes" at bounding box center [124, 261] width 62 height 8
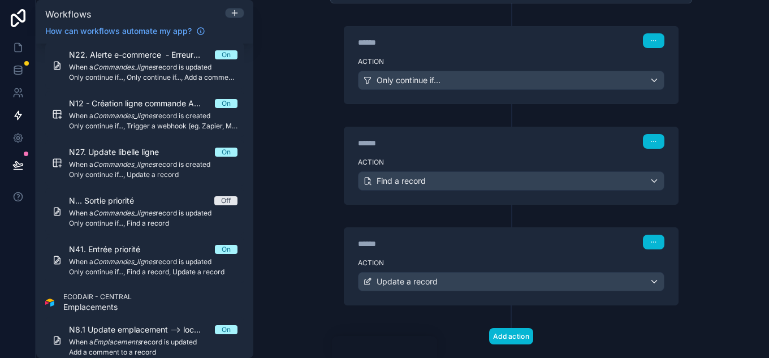
scroll to position [226, 0]
click at [468, 59] on label "Action" at bounding box center [511, 61] width 307 height 9
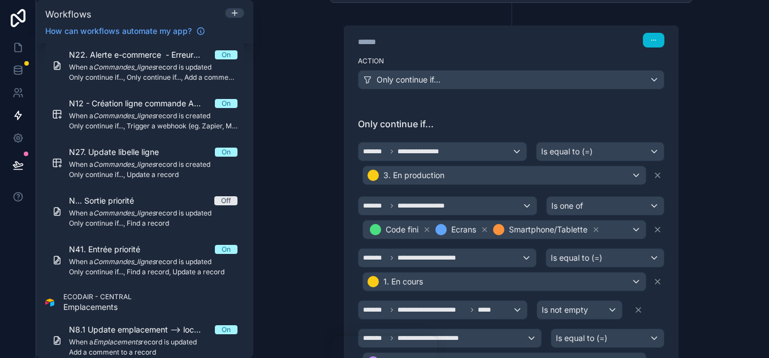
scroll to position [339, 0]
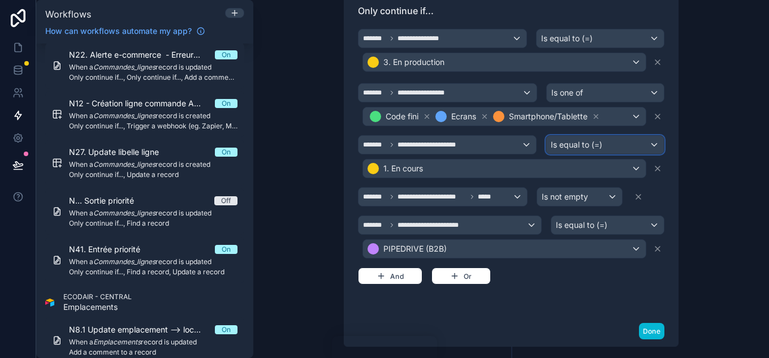
click at [590, 146] on span "Is equal to (=)" at bounding box center [576, 144] width 51 height 11
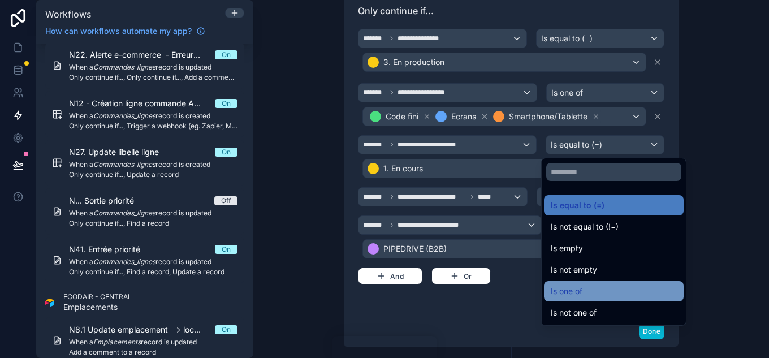
click at [574, 290] on span "Is one of" at bounding box center [567, 291] width 32 height 14
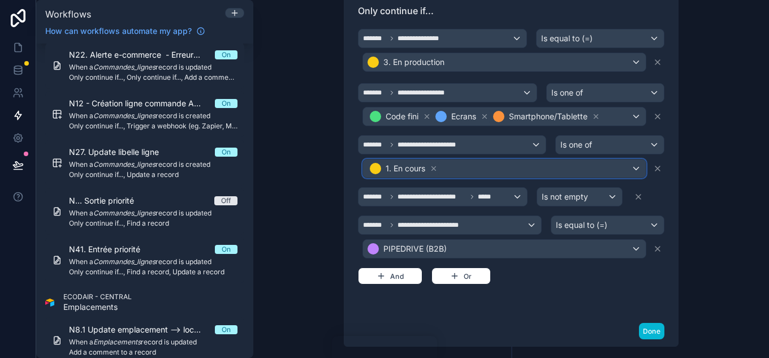
click at [521, 165] on div "1. En cours" at bounding box center [504, 168] width 283 height 18
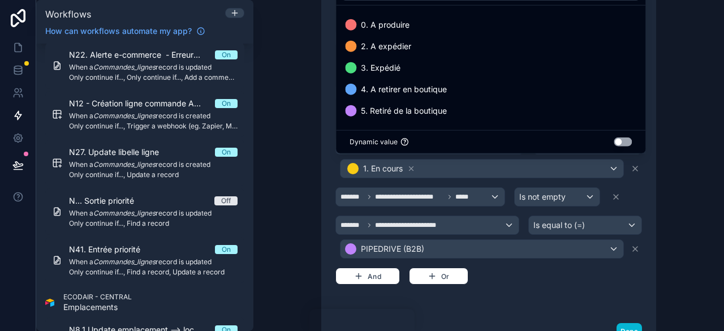
click at [653, 140] on div at bounding box center [362, 165] width 724 height 331
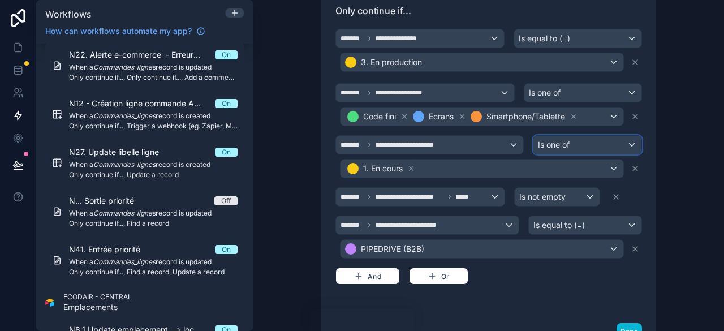
click at [588, 140] on div "Is one of" at bounding box center [587, 145] width 108 height 18
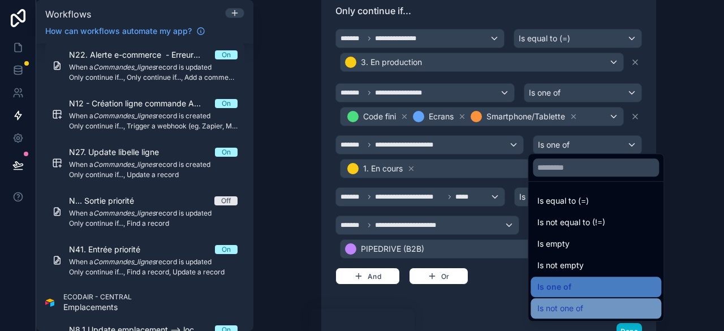
click at [563, 314] on span "Is not one of" at bounding box center [560, 308] width 46 height 14
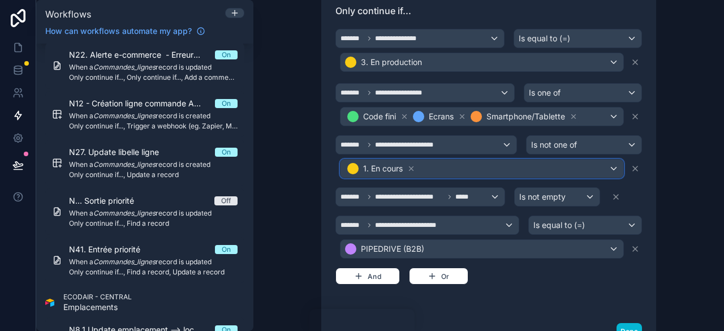
click at [493, 162] on div "1. En cours" at bounding box center [481, 168] width 283 height 18
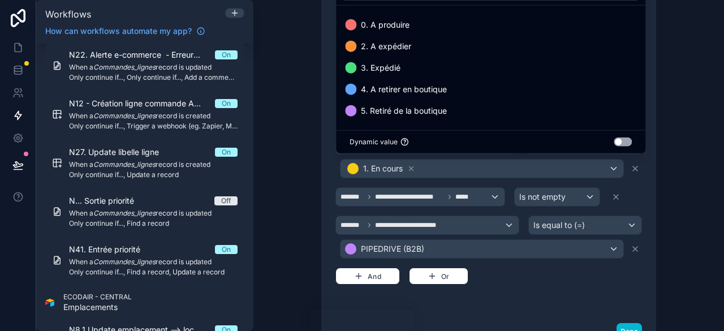
click at [404, 166] on div at bounding box center [362, 165] width 724 height 331
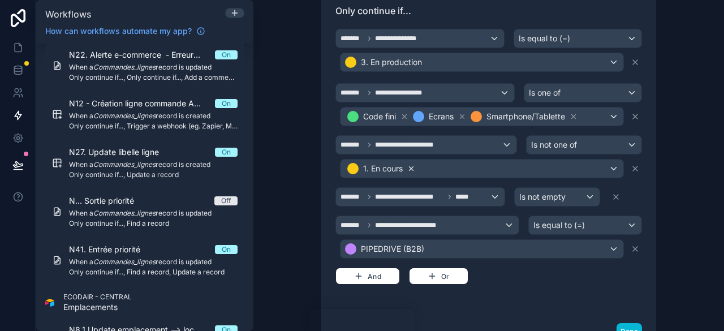
click at [407, 166] on icon at bounding box center [411, 169] width 8 height 8
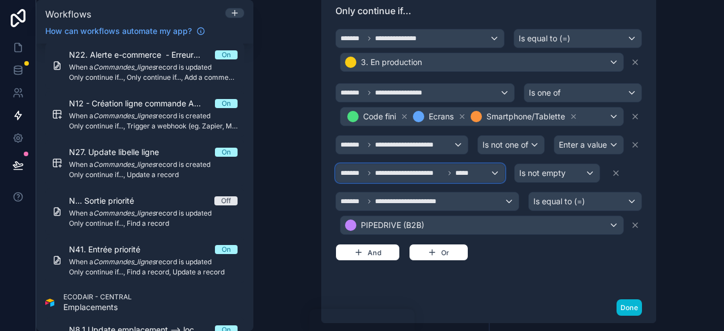
click at [423, 169] on span "**********" at bounding box center [409, 173] width 69 height 9
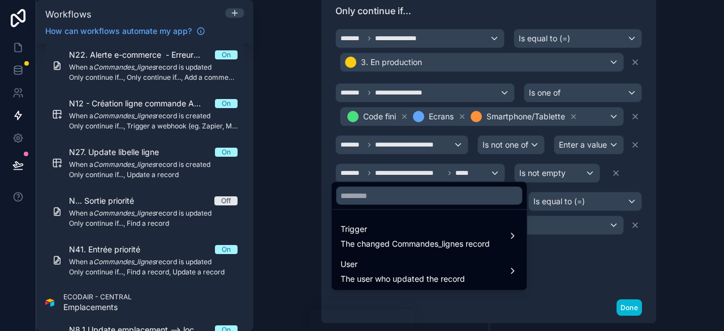
click at [597, 144] on div at bounding box center [362, 165] width 724 height 331
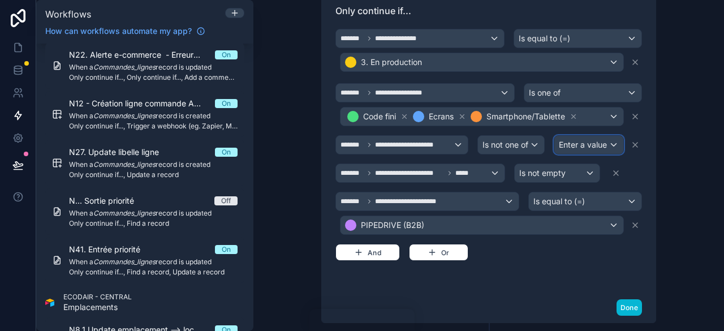
click at [597, 144] on span "Enter a value" at bounding box center [583, 145] width 48 height 10
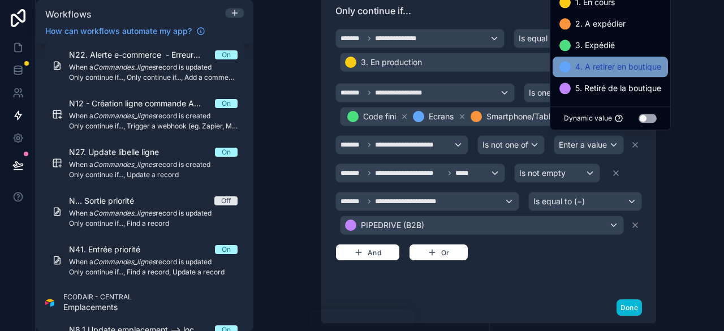
click at [609, 70] on span "4. A retirer en boutique" at bounding box center [618, 67] width 86 height 14
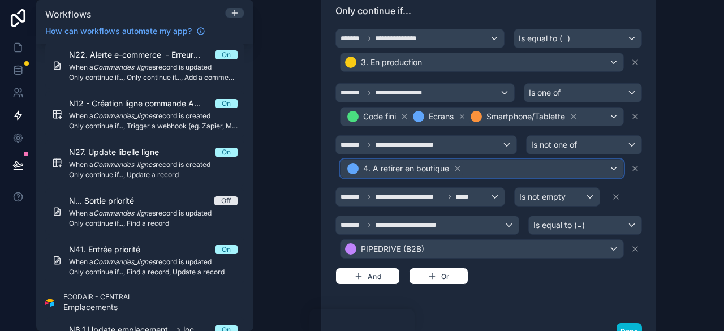
click at [603, 161] on div "4. A retirer en boutique" at bounding box center [481, 168] width 283 height 18
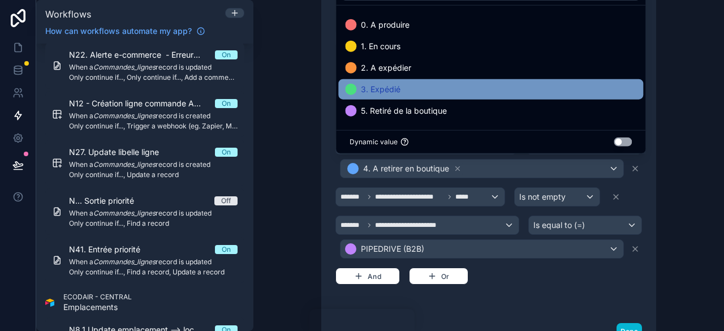
click at [401, 94] on div "3. Expédié" at bounding box center [490, 90] width 291 height 14
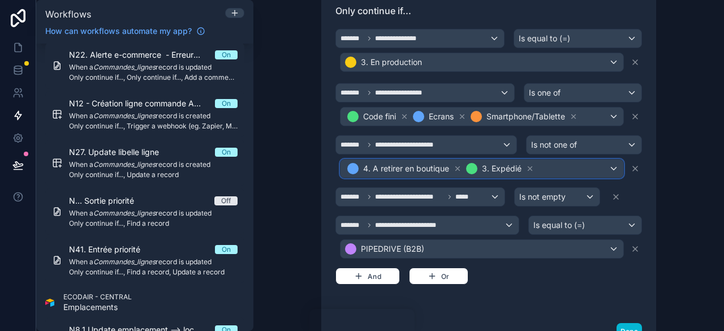
click at [545, 162] on div "4. A retirer en boutique 3. Expédié" at bounding box center [481, 168] width 283 height 18
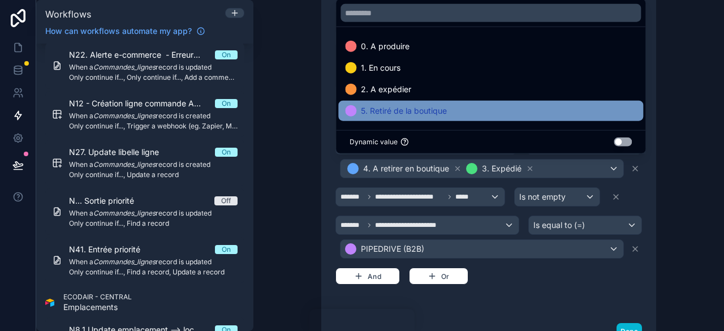
click at [383, 108] on span "5. Retiré de la boutique" at bounding box center [404, 111] width 86 height 14
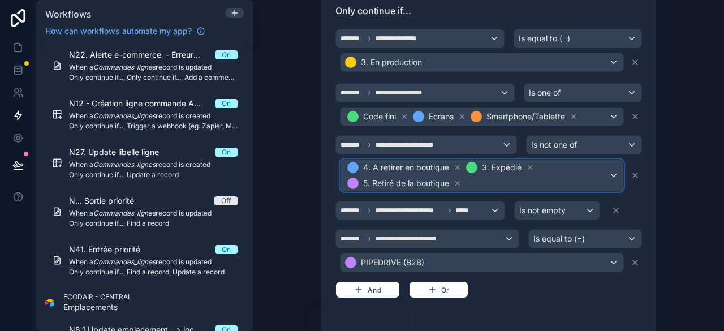
click at [572, 175] on span "4. A retirer en boutique 3. Expédié 5. Retiré de la boutique" at bounding box center [477, 175] width 264 height 32
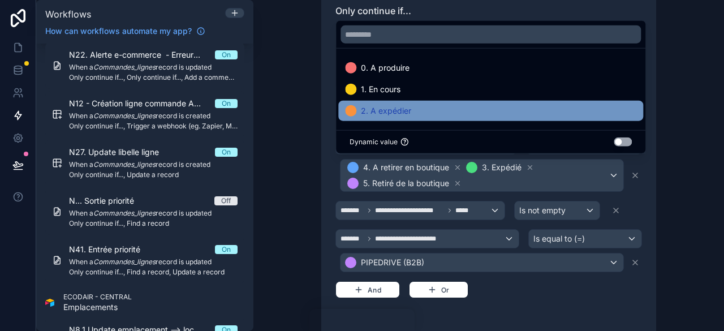
click at [381, 109] on span "2. A expédier" at bounding box center [386, 111] width 50 height 14
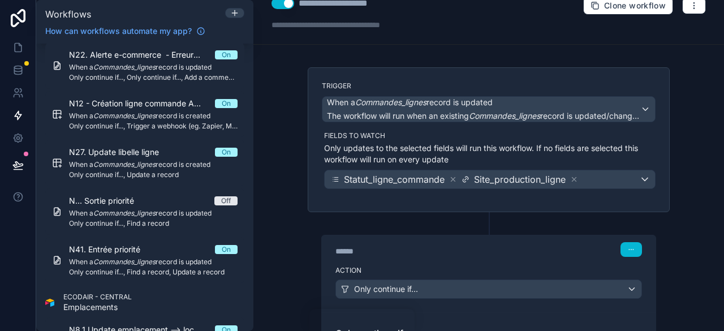
scroll to position [0, 0]
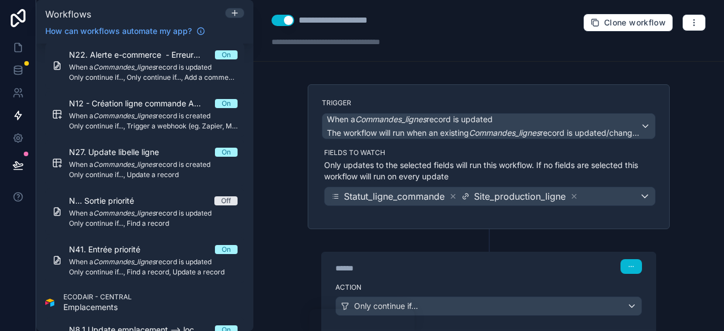
click at [688, 231] on div "**********" at bounding box center [488, 165] width 471 height 331
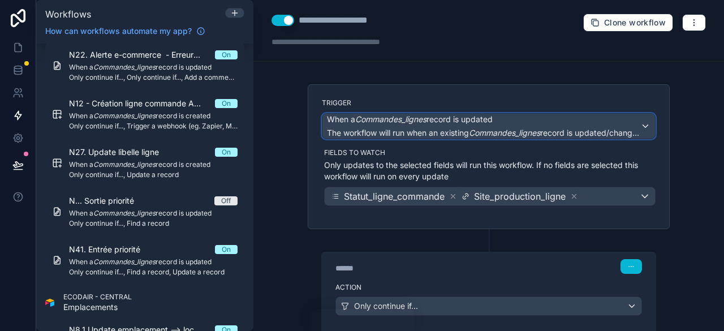
click at [499, 120] on span "When a Commandes_lignes record is updated" at bounding box center [483, 119] width 313 height 11
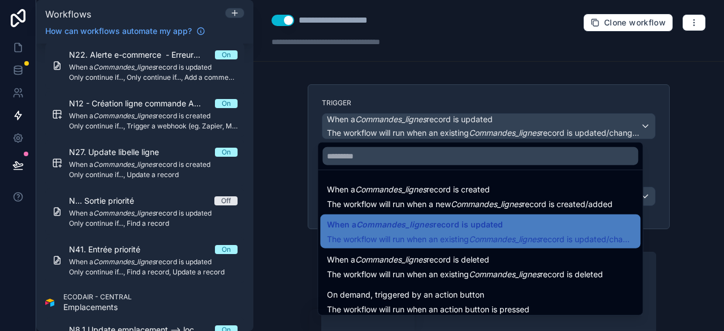
click at [693, 161] on div at bounding box center [362, 165] width 724 height 331
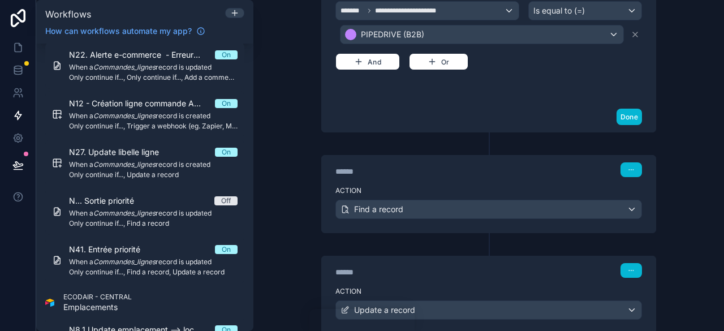
scroll to position [636, 0]
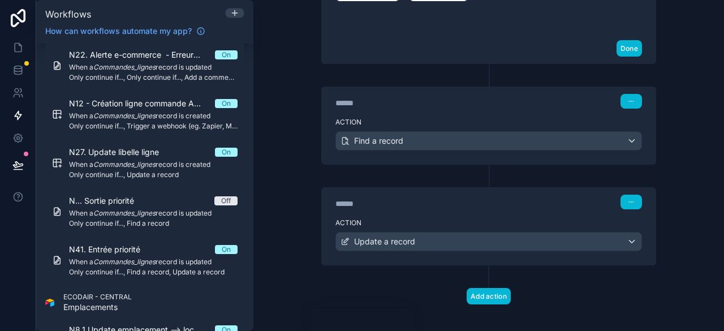
click at [518, 118] on label "Action" at bounding box center [488, 122] width 307 height 9
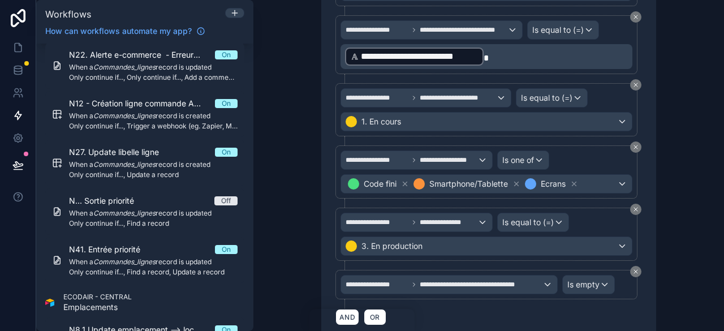
scroll to position [1123, 0]
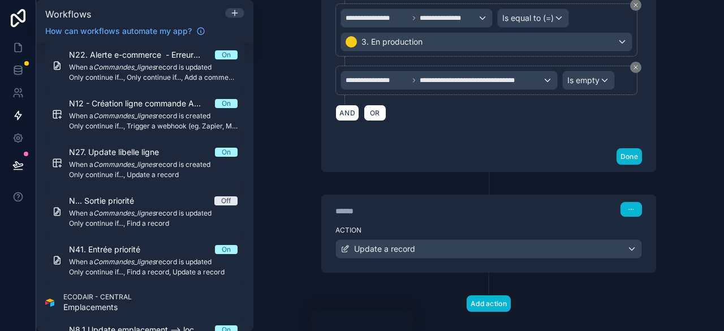
click at [550, 202] on div "****** Step 3" at bounding box center [488, 209] width 307 height 15
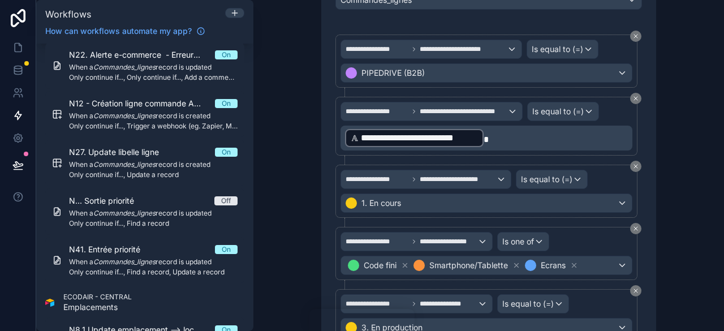
scroll to position [840, 0]
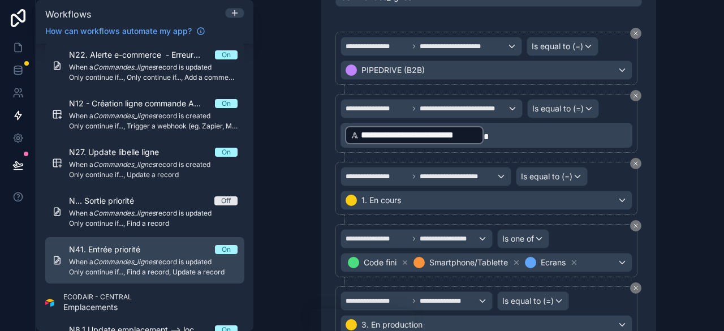
click at [188, 252] on div "N41. Entrée priorité On" at bounding box center [153, 249] width 169 height 11
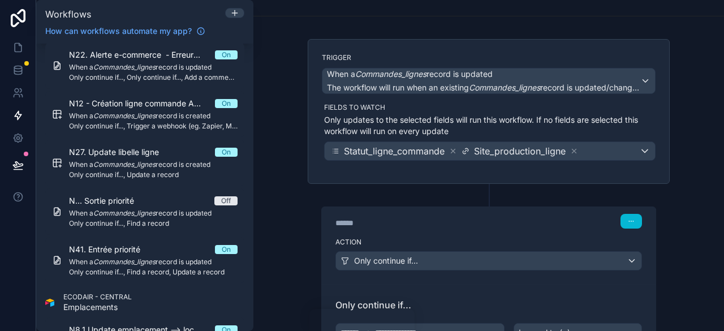
scroll to position [0, 0]
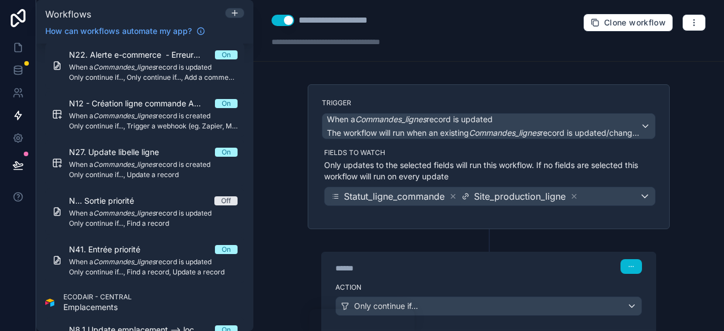
click at [286, 15] on button "Use setting" at bounding box center [282, 20] width 23 height 11
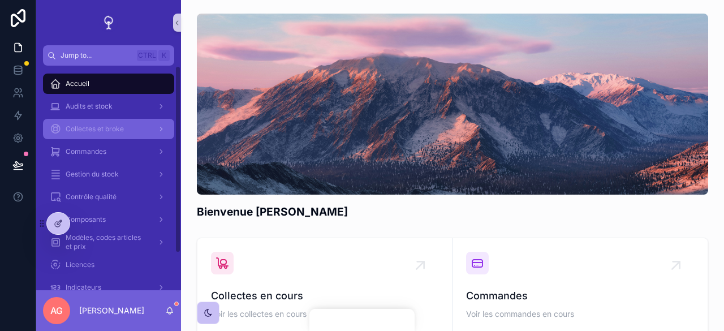
click at [101, 134] on div "Collectes et broke" at bounding box center [109, 129] width 118 height 18
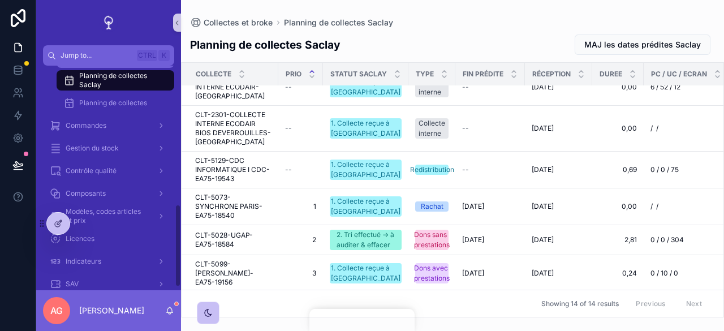
scroll to position [377, 0]
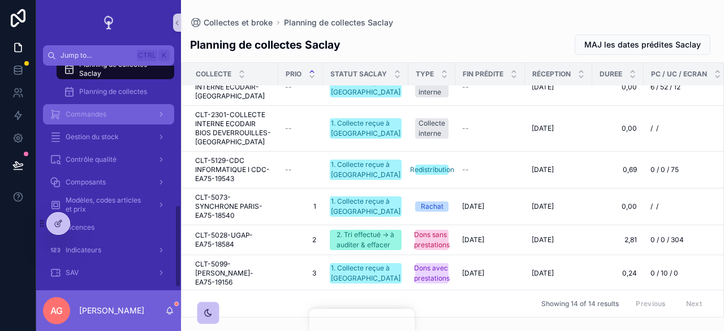
click at [111, 118] on div "Commandes" at bounding box center [109, 114] width 118 height 18
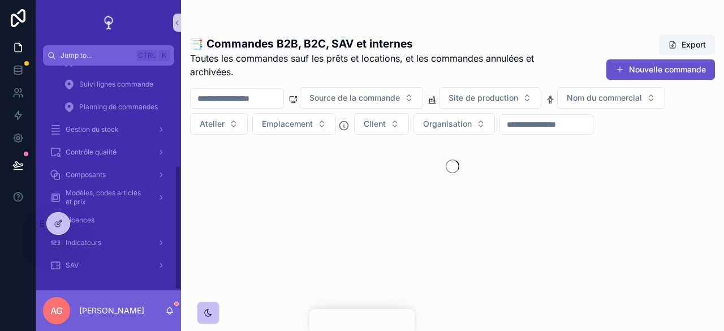
scroll to position [180, 0]
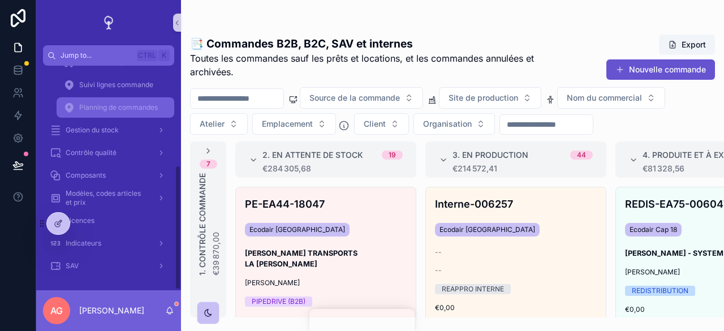
click at [140, 103] on span "Planning de commandes" at bounding box center [118, 107] width 79 height 9
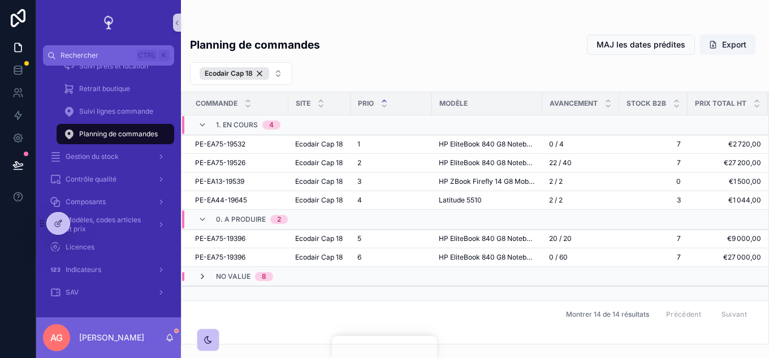
click at [199, 281] on icon "scrollable content" at bounding box center [202, 276] width 9 height 9
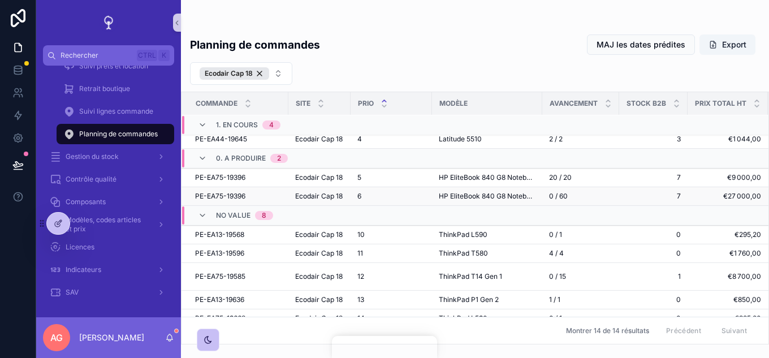
scroll to position [36, 0]
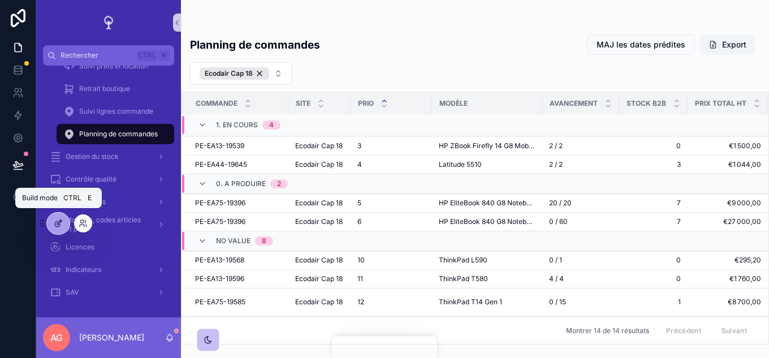
click at [57, 225] on icon at bounding box center [58, 223] width 9 height 9
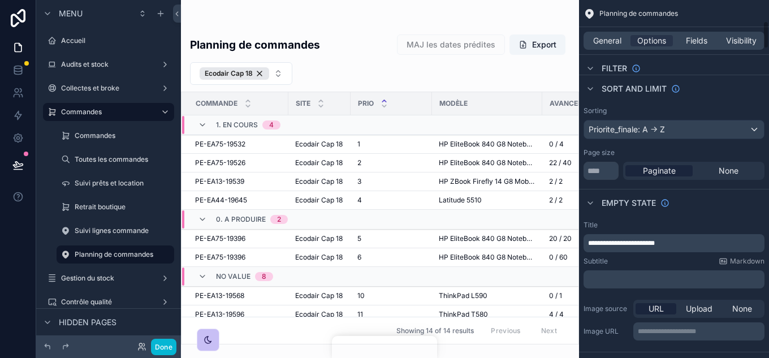
scroll to position [283, 0]
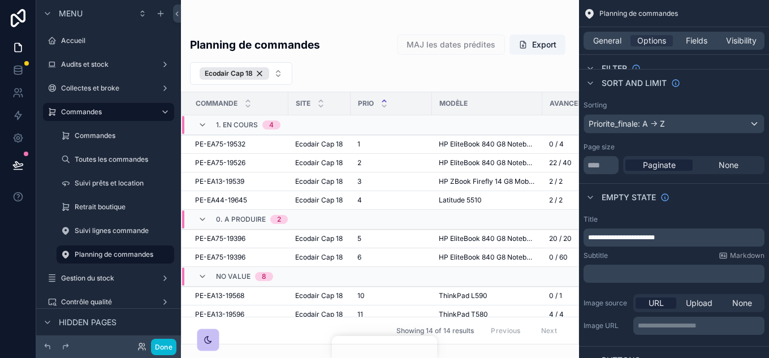
click at [417, 267] on div "scrollable content" at bounding box center [380, 179] width 398 height 358
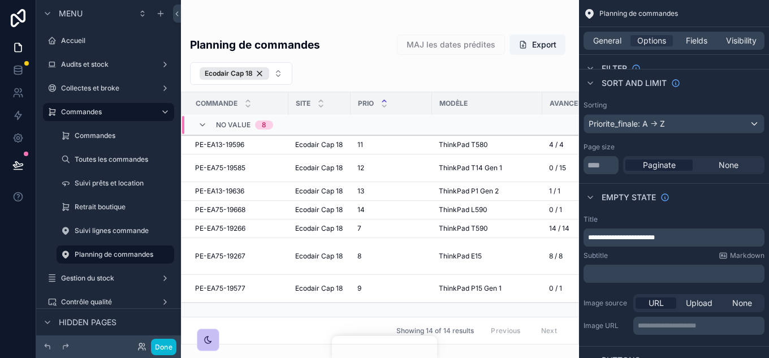
scroll to position [205, 0]
click at [166, 330] on button "Done" at bounding box center [163, 347] width 25 height 16
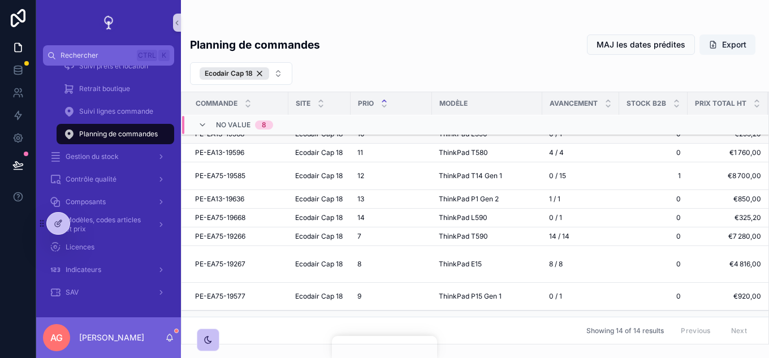
scroll to position [149, 0]
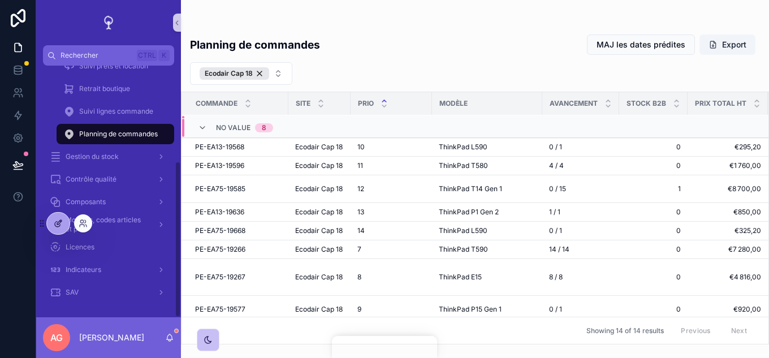
click at [61, 225] on icon at bounding box center [58, 223] width 9 height 9
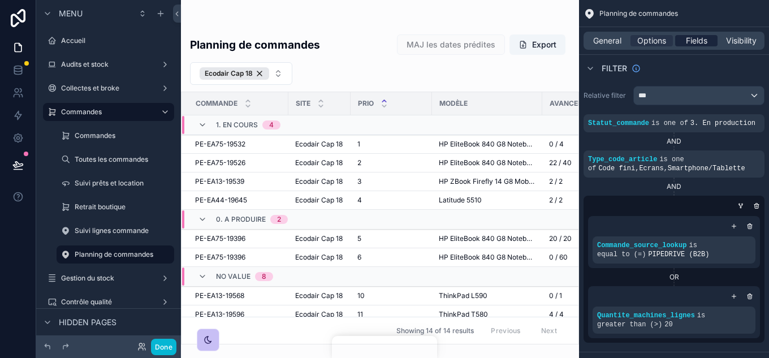
click at [697, 42] on span "Fields" at bounding box center [696, 40] width 21 height 11
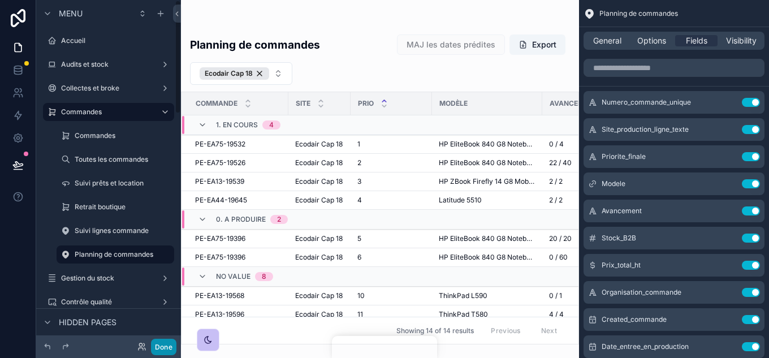
click at [162, 330] on button "Done" at bounding box center [163, 347] width 25 height 16
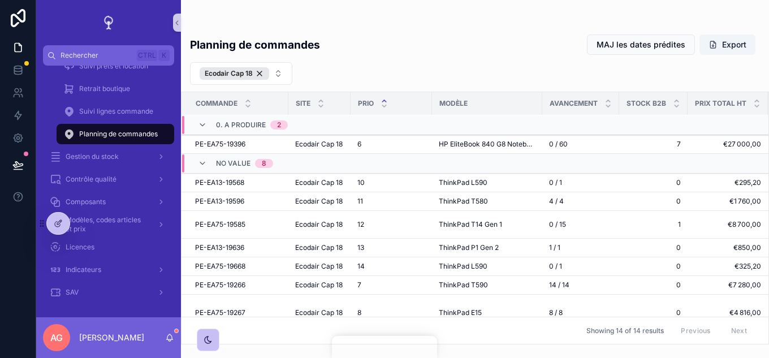
scroll to position [205, 0]
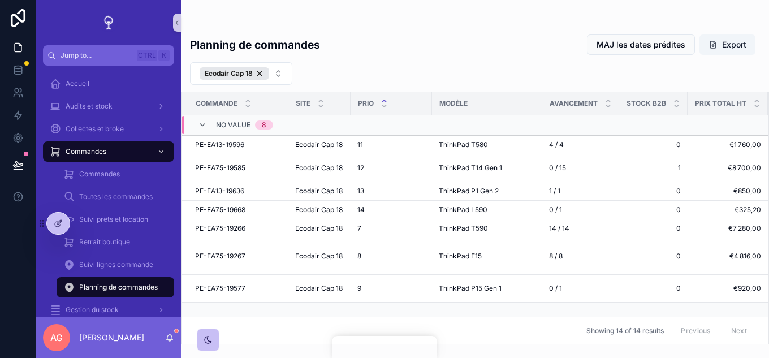
scroll to position [205, 0]
click at [62, 219] on icon at bounding box center [58, 223] width 9 height 9
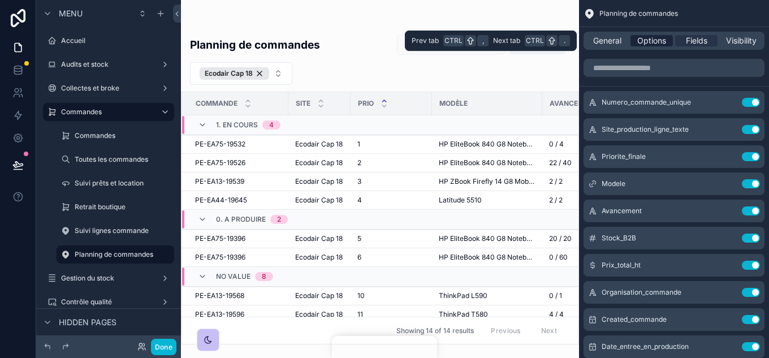
click at [640, 40] on span "Options" at bounding box center [651, 40] width 29 height 11
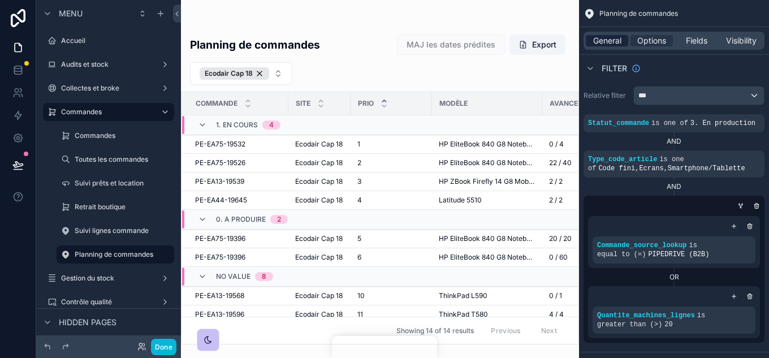
click at [605, 41] on span "General" at bounding box center [607, 40] width 28 height 11
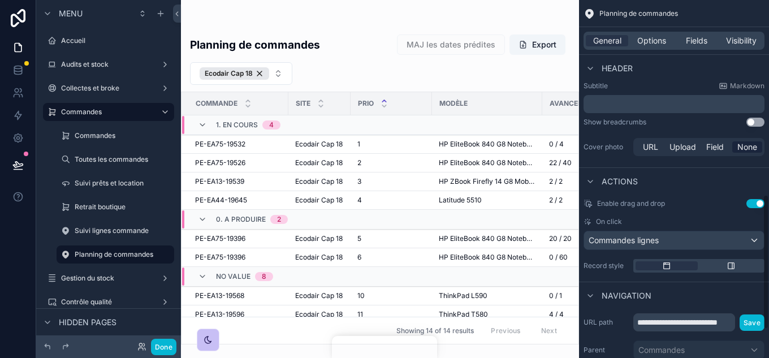
scroll to position [592, 0]
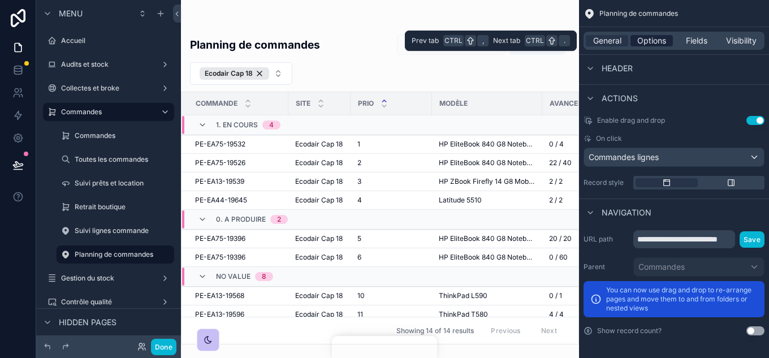
drag, startPoint x: 640, startPoint y: 32, endPoint x: 648, endPoint y: 36, distance: 9.1
click at [644, 32] on div "General Options Fields Visibility" at bounding box center [674, 41] width 181 height 18
click at [648, 36] on span "Options" at bounding box center [651, 40] width 29 height 11
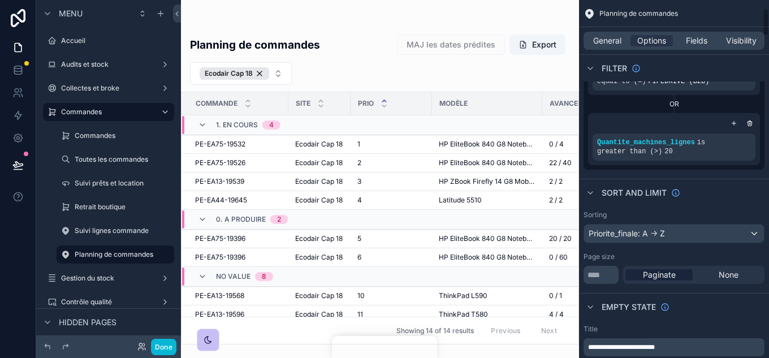
scroll to position [196, 0]
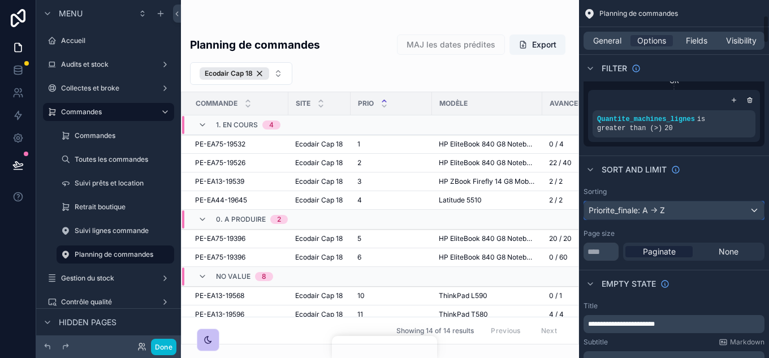
click at [670, 213] on div "Priorite_finale: A -> Z" at bounding box center [674, 210] width 180 height 18
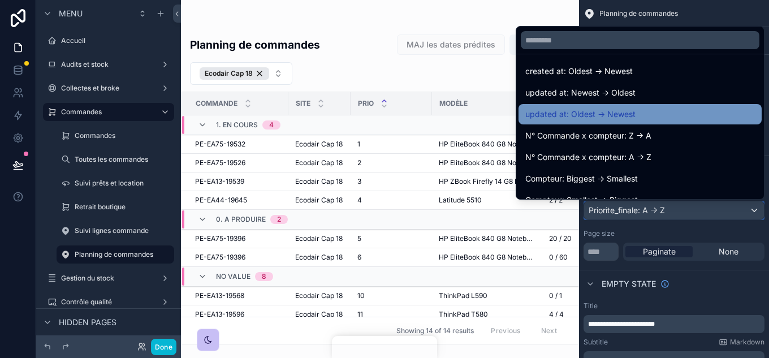
scroll to position [113, 0]
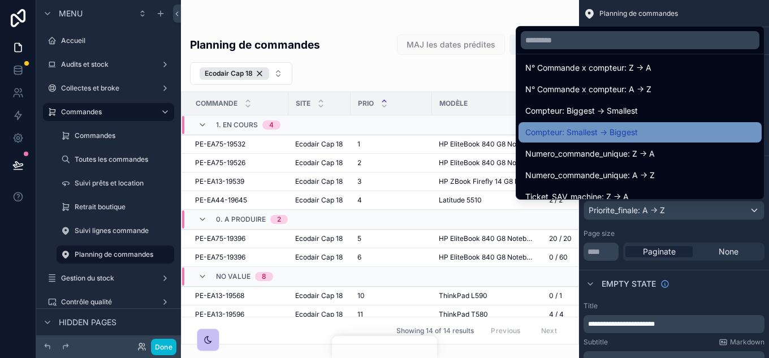
click at [602, 127] on span "Compteur: Smallest -> Biggest" at bounding box center [581, 133] width 113 height 14
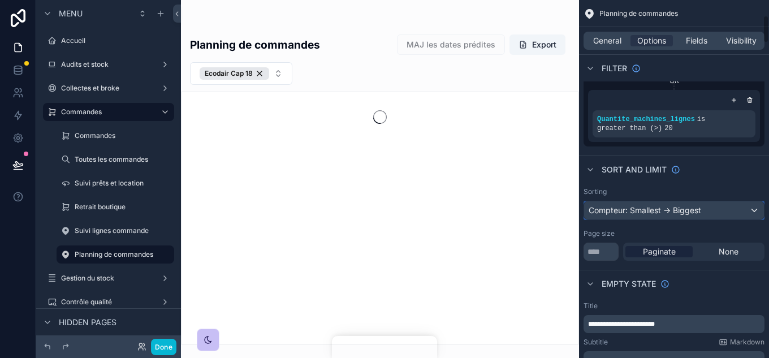
click at [667, 208] on div "Compteur: Smallest -> Biggest" at bounding box center [674, 210] width 180 height 18
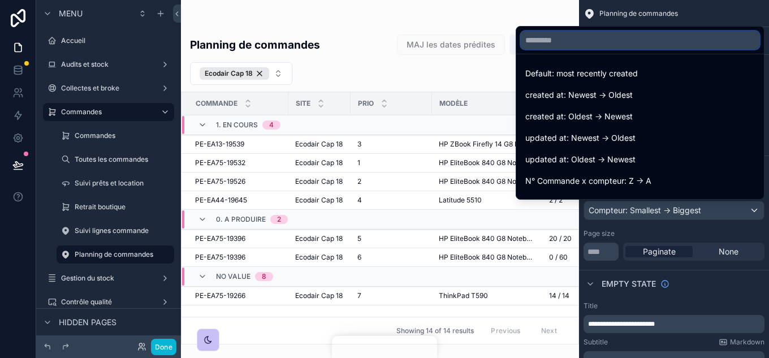
click at [562, 42] on input "text" at bounding box center [640, 40] width 239 height 18
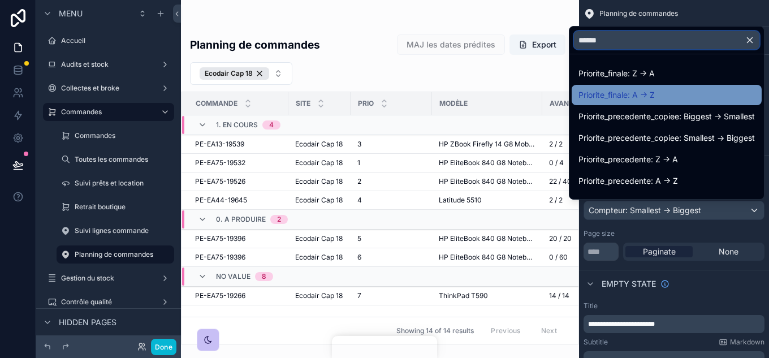
type input "******"
click at [625, 92] on span "Priorite_finale: A -> Z" at bounding box center [617, 95] width 76 height 14
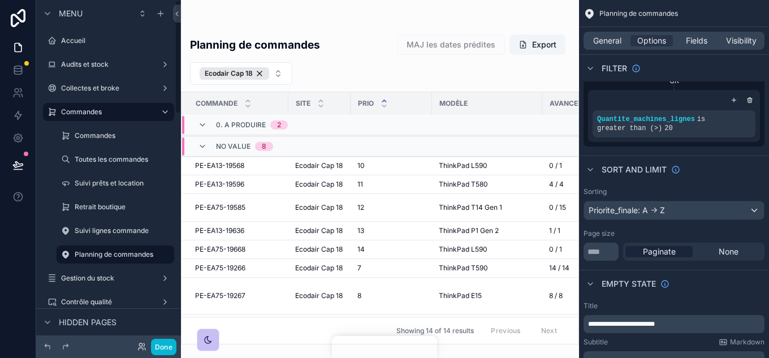
scroll to position [170, 0]
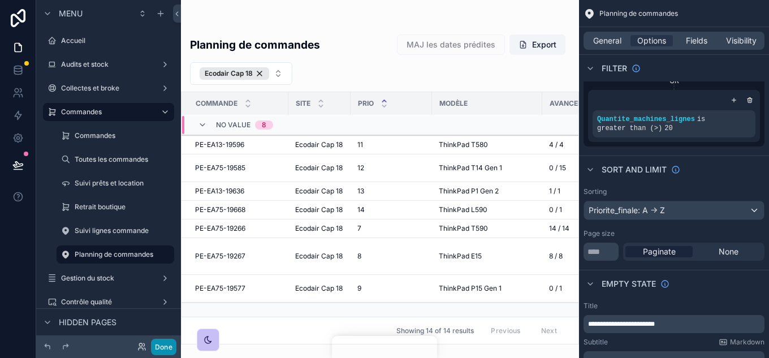
click at [167, 349] on button "Done" at bounding box center [163, 347] width 25 height 16
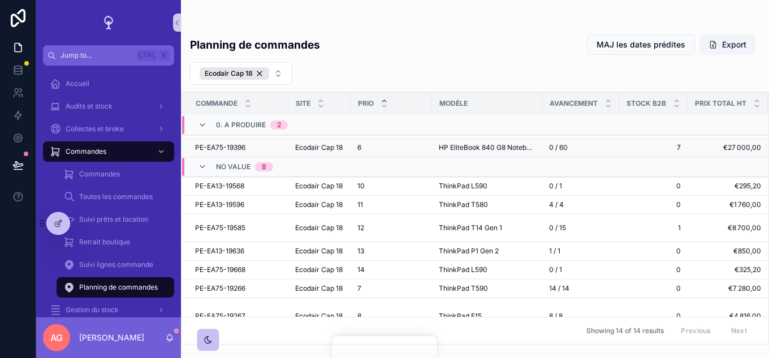
scroll to position [113, 0]
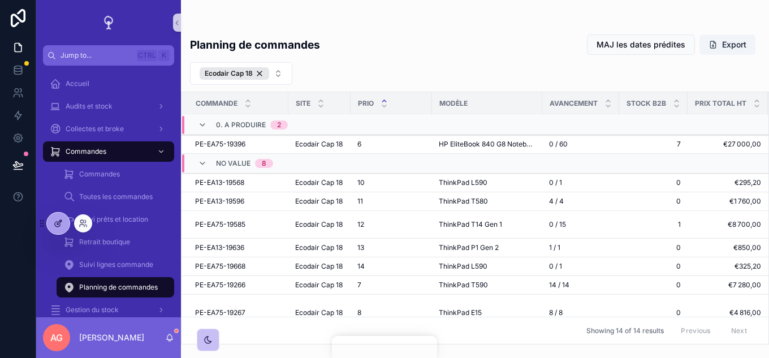
click at [66, 227] on div at bounding box center [58, 223] width 23 height 21
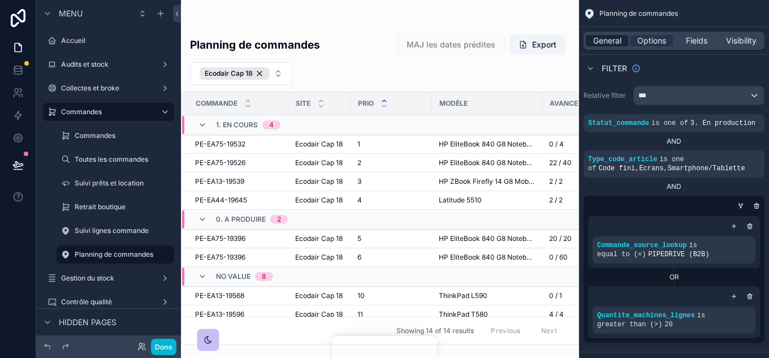
click at [606, 45] on span "General" at bounding box center [607, 40] width 28 height 11
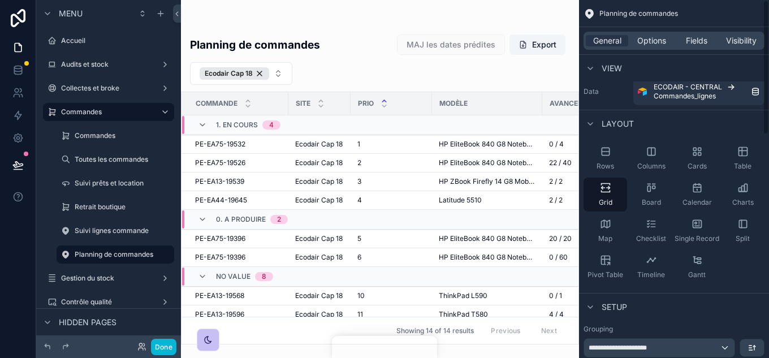
scroll to position [0, 0]
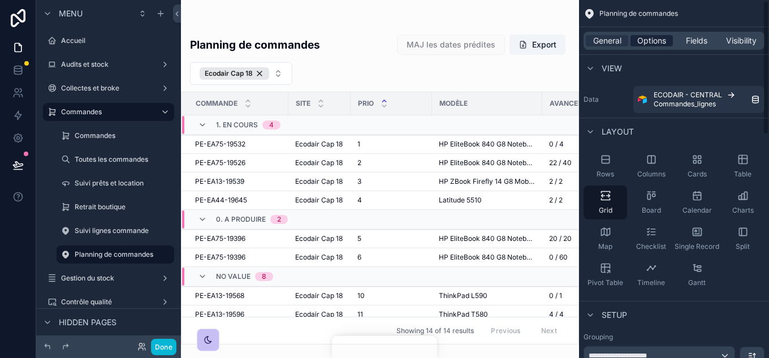
click at [651, 42] on span "Options" at bounding box center [651, 40] width 29 height 11
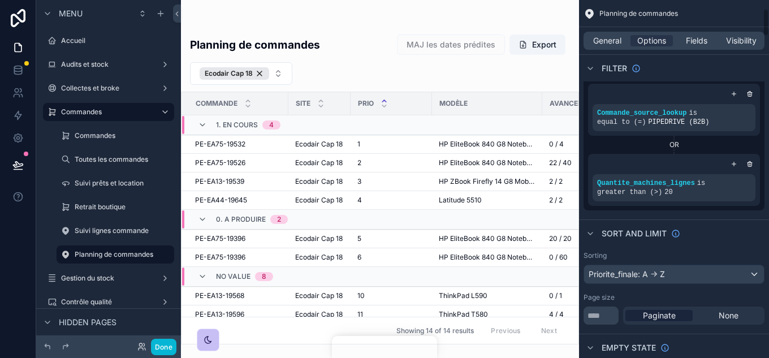
scroll to position [113, 0]
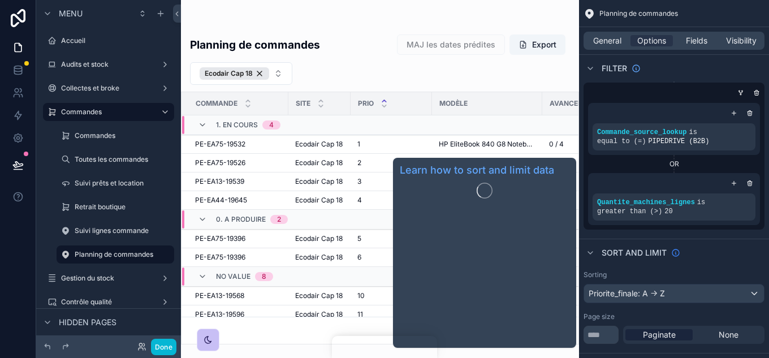
click at [672, 253] on icon "scrollable content" at bounding box center [675, 252] width 7 height 7
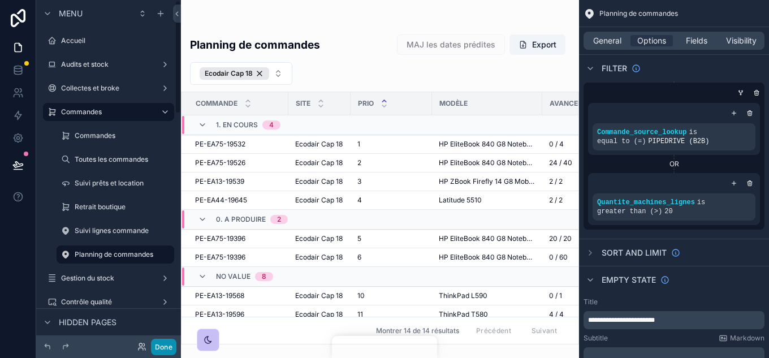
click at [168, 340] on button "Done" at bounding box center [163, 347] width 25 height 16
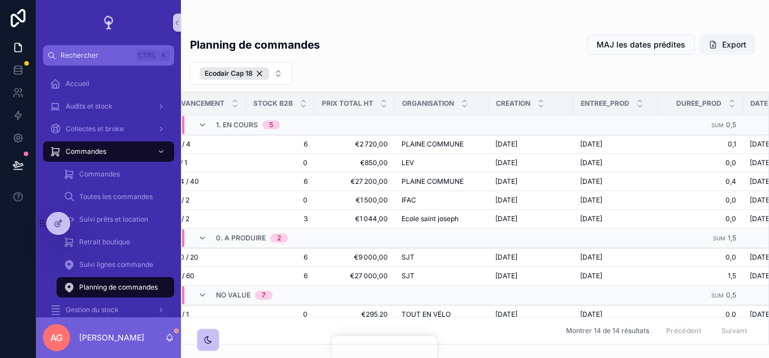
scroll to position [0, 388]
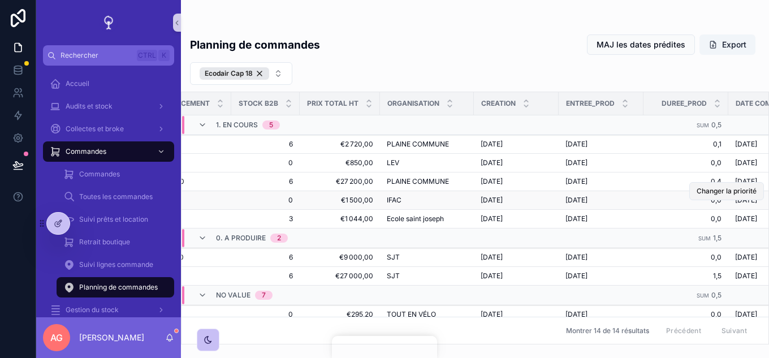
click at [732, 192] on span "Changer la priorité" at bounding box center [727, 191] width 60 height 9
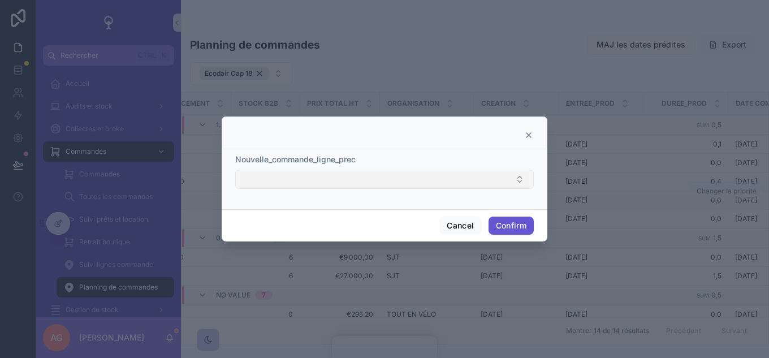
click at [499, 187] on button "Select Button" at bounding box center [384, 179] width 299 height 19
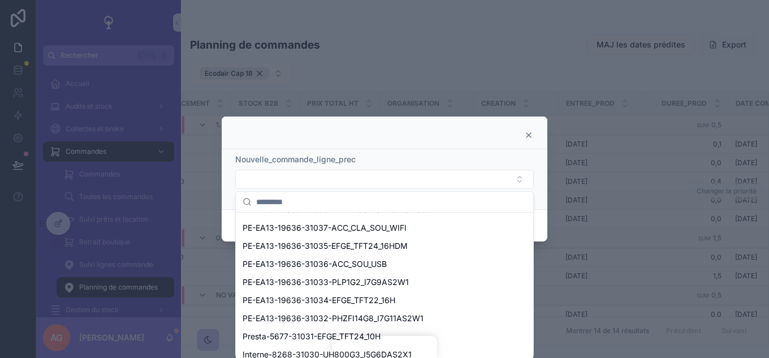
scroll to position [785, 0]
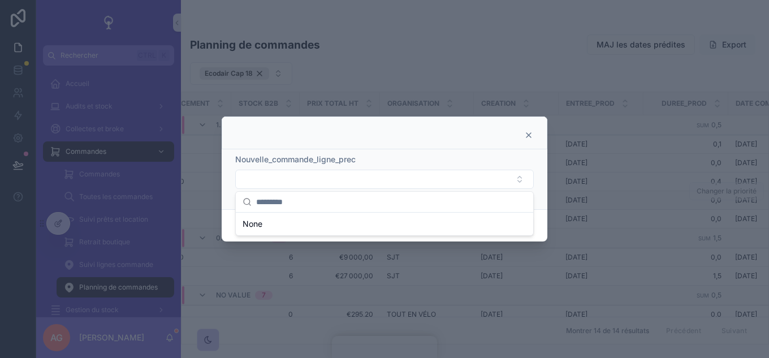
click at [531, 133] on icon at bounding box center [529, 135] width 5 height 5
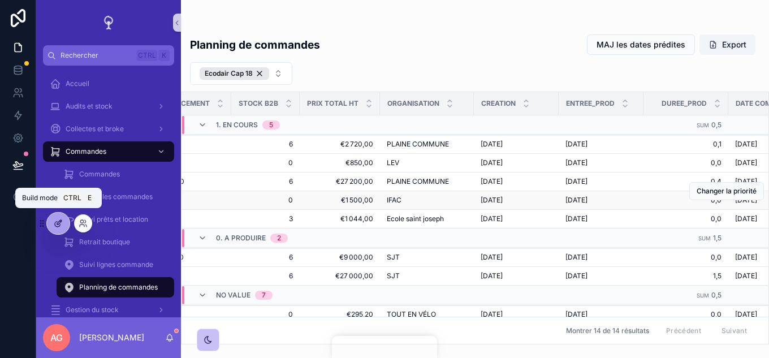
click at [63, 225] on div at bounding box center [58, 223] width 23 height 21
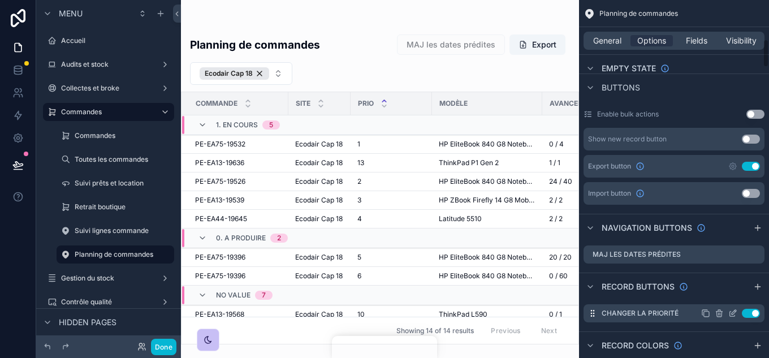
scroll to position [566, 0]
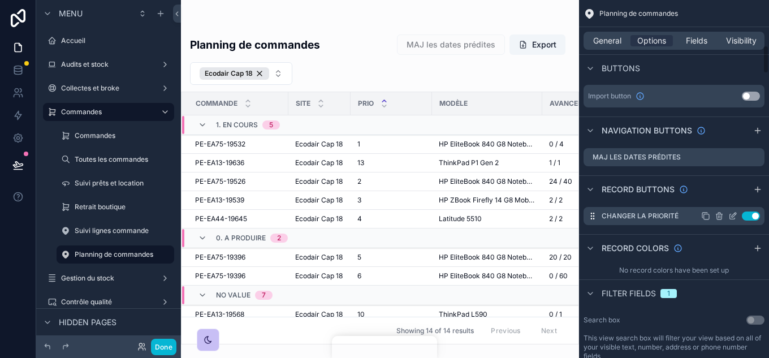
click at [0, 0] on icon "scrollable content" at bounding box center [0, 0] width 0 height 0
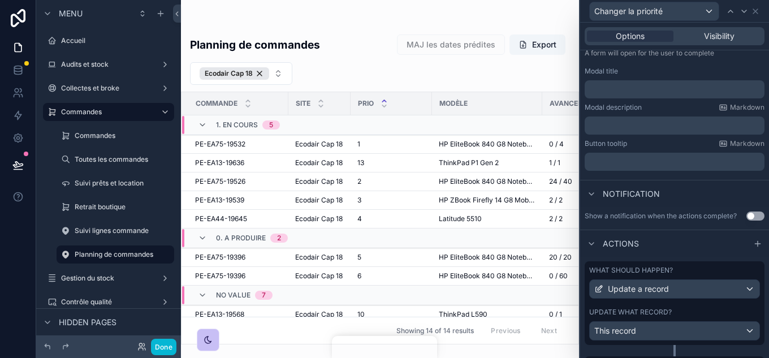
scroll to position [170, 0]
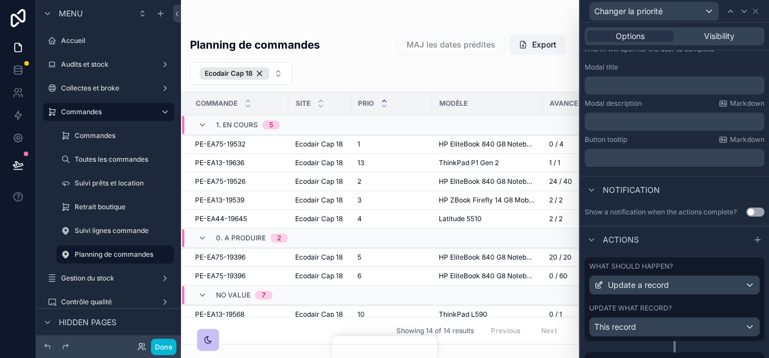
click at [693, 301] on div "What should happen? Update a record Update what record? This record" at bounding box center [675, 299] width 180 height 84
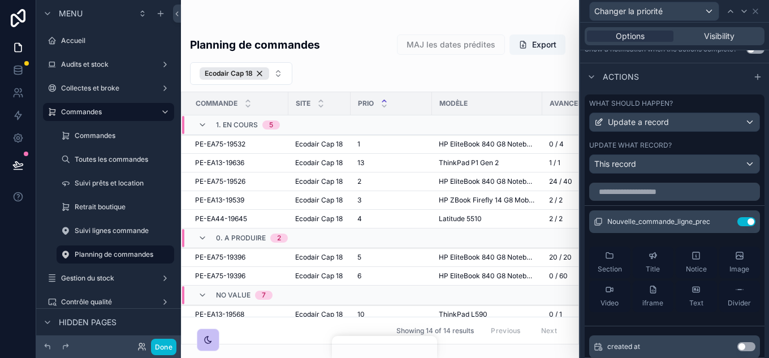
scroll to position [339, 0]
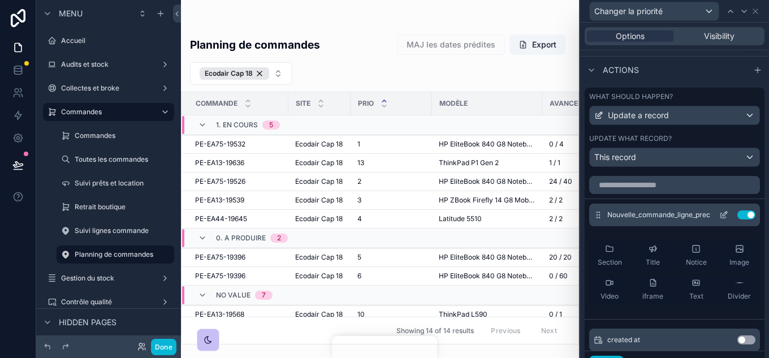
click at [719, 214] on icon at bounding box center [723, 214] width 9 height 9
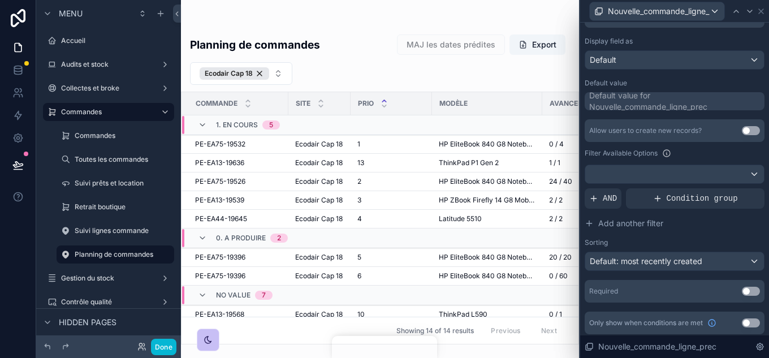
scroll to position [184, 0]
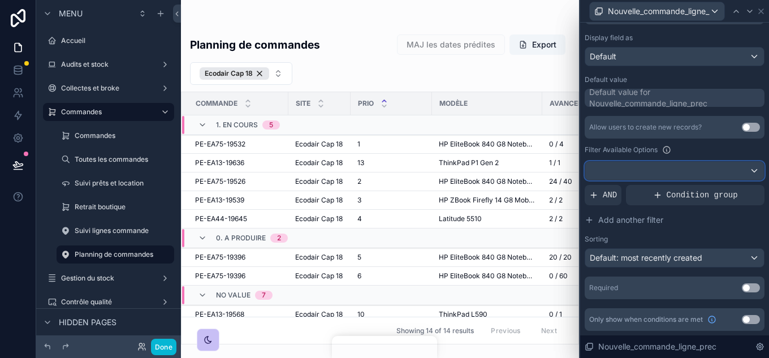
click at [642, 178] on div at bounding box center [674, 171] width 179 height 18
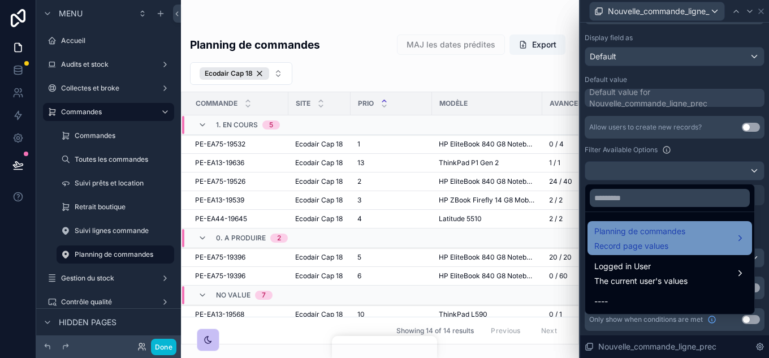
click at [643, 250] on span "Record page values" at bounding box center [639, 245] width 91 height 11
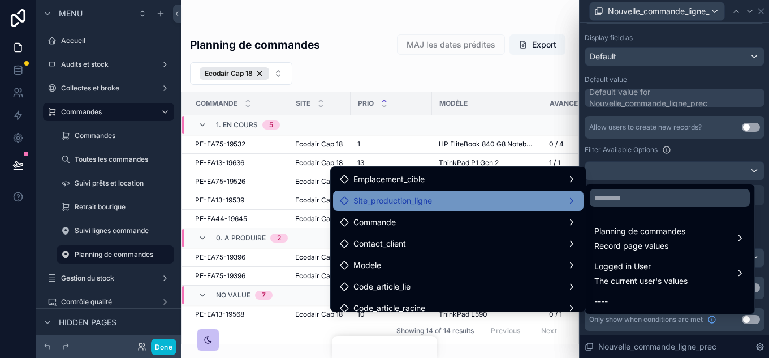
click at [418, 200] on span "Site_production_ligne" at bounding box center [392, 201] width 79 height 14
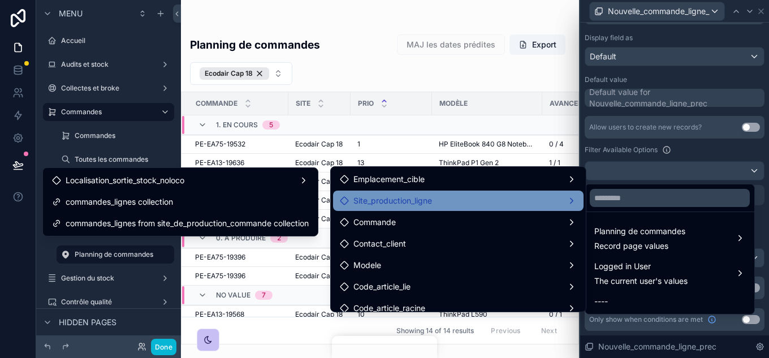
click at [702, 146] on div at bounding box center [674, 179] width 189 height 358
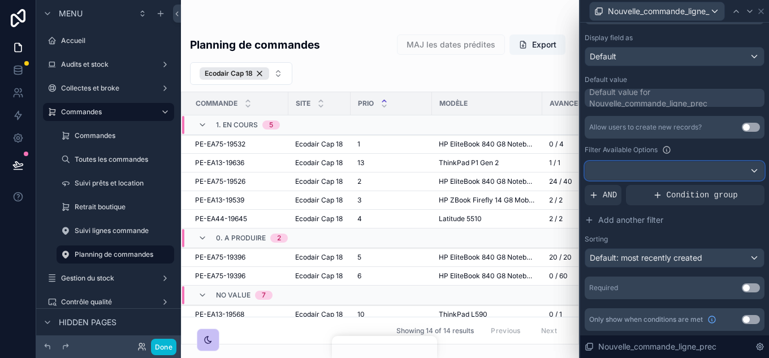
click at [636, 169] on div at bounding box center [674, 171] width 179 height 18
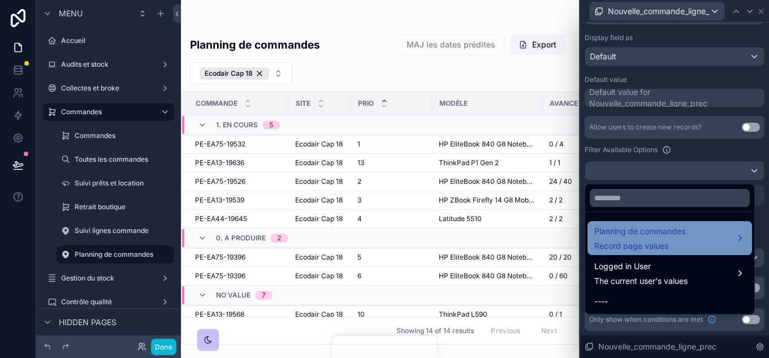
click at [633, 232] on span "Planning de commandes" at bounding box center [639, 232] width 91 height 14
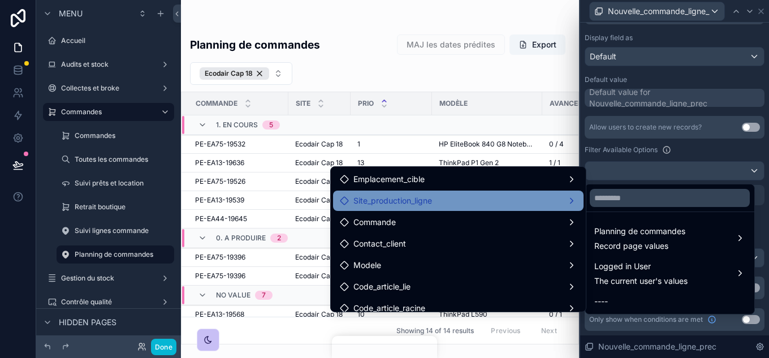
click at [446, 202] on div "Site_production_ligne" at bounding box center [458, 201] width 237 height 14
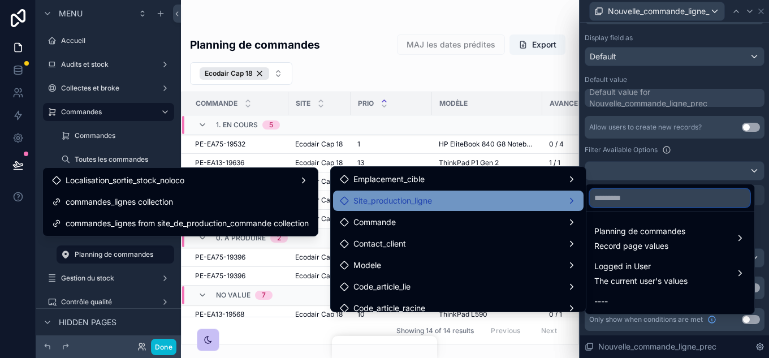
click at [641, 193] on input "text" at bounding box center [670, 198] width 160 height 18
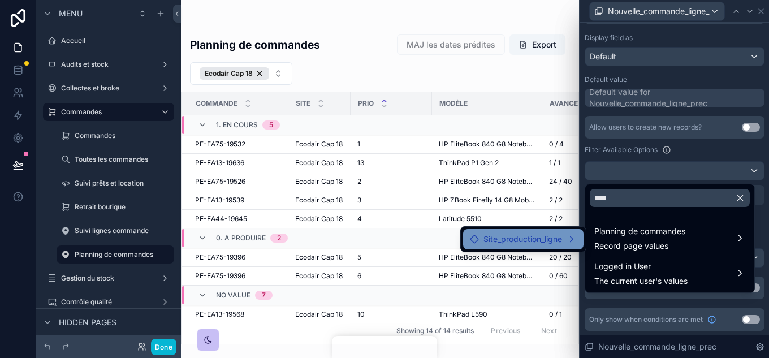
click at [562, 241] on div "Site_production_ligne" at bounding box center [523, 239] width 107 height 14
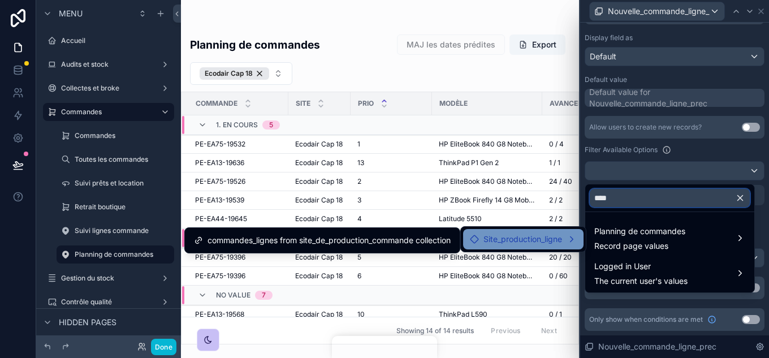
drag, startPoint x: 625, startPoint y: 199, endPoint x: 583, endPoint y: 208, distance: 43.5
click at [585, 180] on div "**** Planning de commandes Record page values Logged in User The current user's…" at bounding box center [675, 170] width 180 height 19
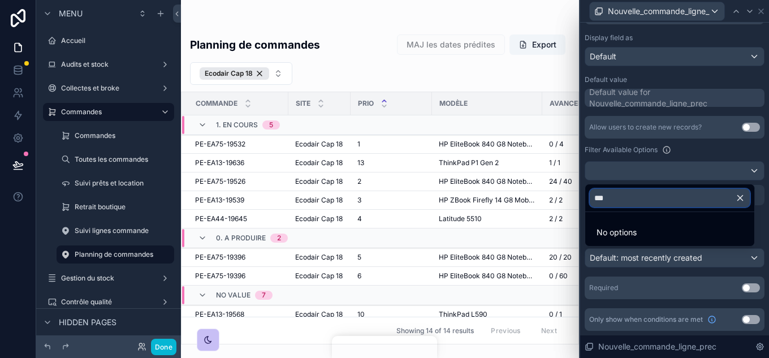
type input "****"
drag, startPoint x: 620, startPoint y: 196, endPoint x: 593, endPoint y: 204, distance: 28.8
click at [593, 204] on input "****" at bounding box center [670, 198] width 160 height 18
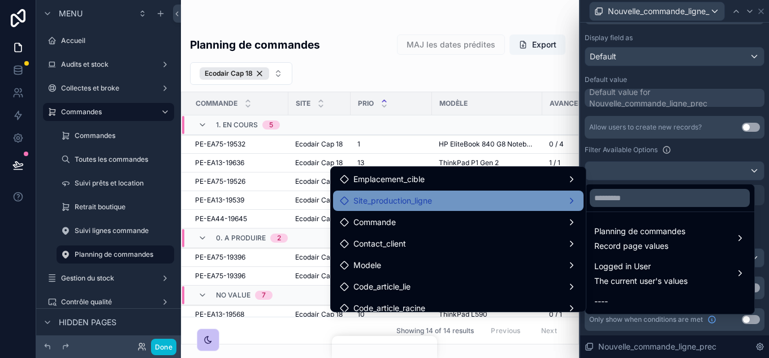
click at [454, 206] on div "Site_production_ligne" at bounding box center [458, 201] width 237 height 14
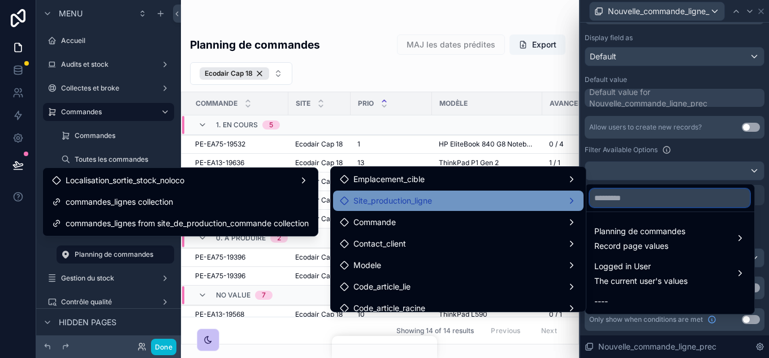
click at [637, 200] on input "text" at bounding box center [670, 198] width 160 height 18
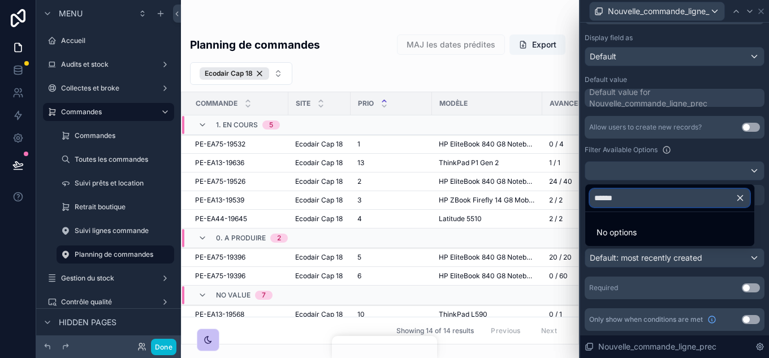
type input "******"
click at [744, 197] on icon "button" at bounding box center [740, 198] width 10 height 10
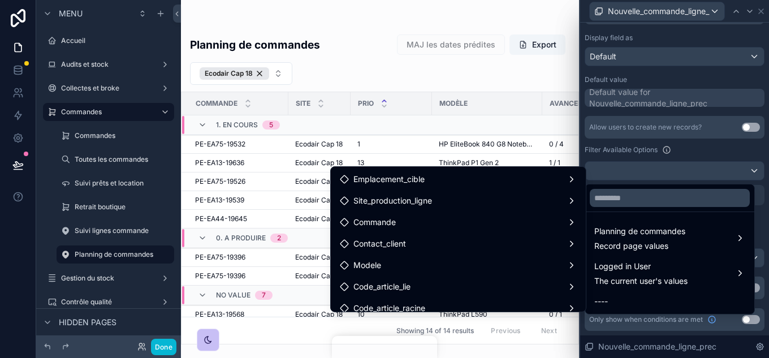
click at [712, 145] on div at bounding box center [674, 179] width 189 height 358
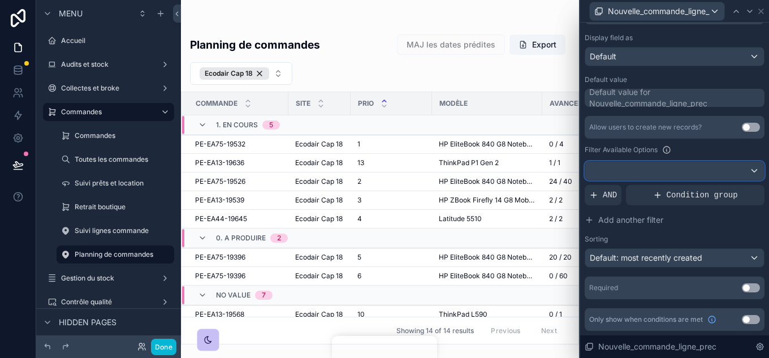
click at [716, 171] on div at bounding box center [674, 171] width 179 height 18
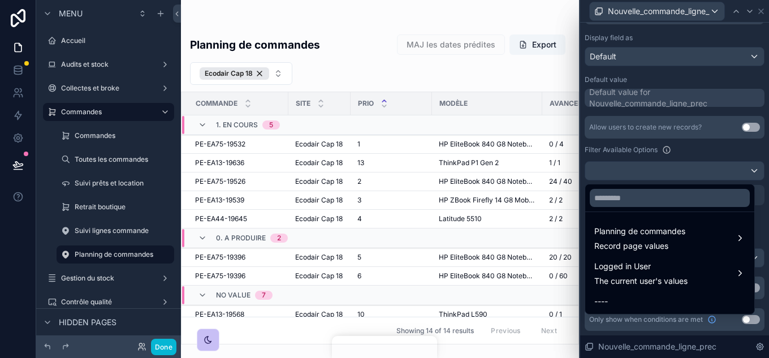
click at [693, 157] on div at bounding box center [674, 179] width 189 height 358
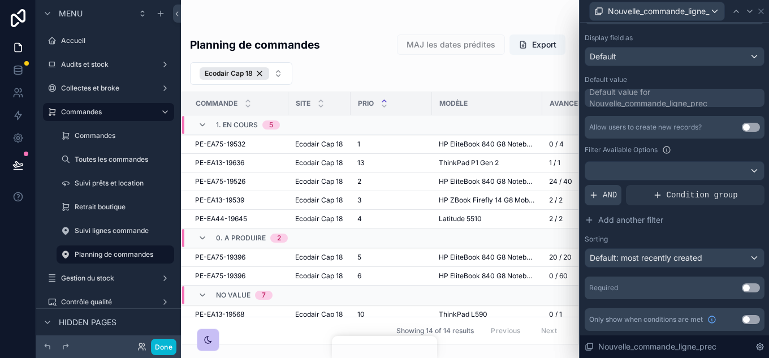
click at [596, 191] on icon at bounding box center [593, 195] width 9 height 9
click at [647, 201] on div "Add a filter" at bounding box center [675, 195] width 180 height 20
click at [731, 185] on div at bounding box center [736, 186] width 16 height 16
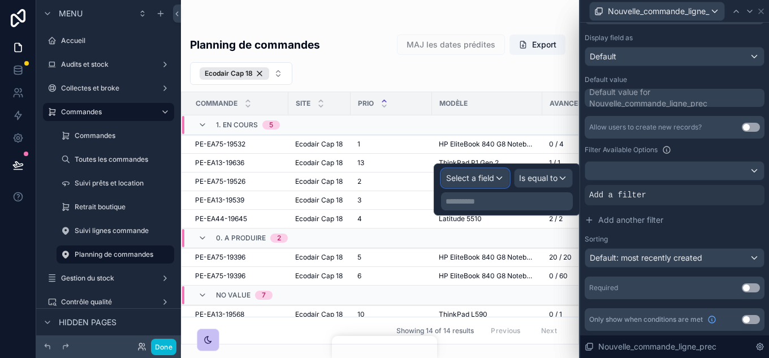
click at [506, 181] on div "Select a field" at bounding box center [475, 178] width 67 height 18
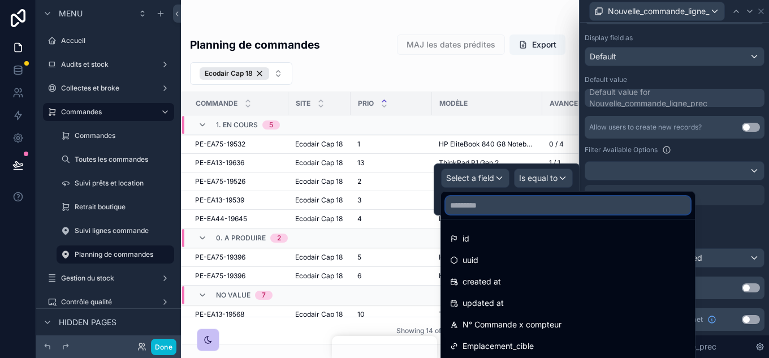
click at [495, 203] on input "text" at bounding box center [568, 205] width 245 height 18
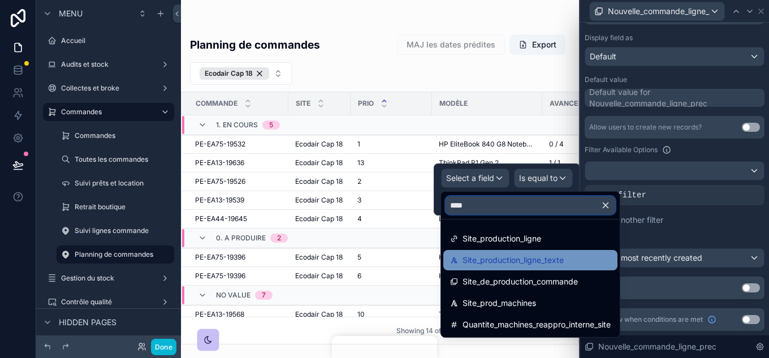
type input "****"
click at [515, 263] on span "Site_production_ligne_texte" at bounding box center [513, 260] width 101 height 14
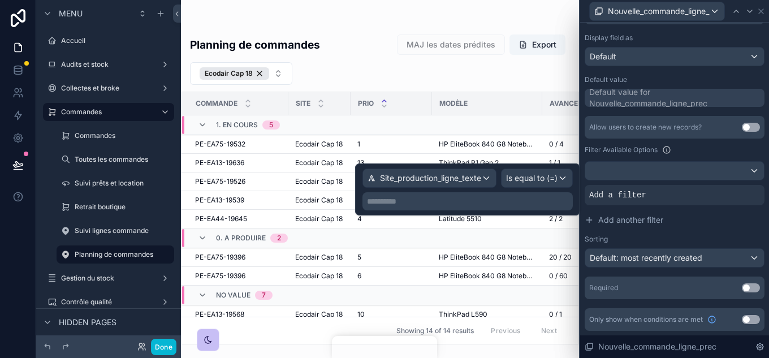
click at [477, 203] on p "**********" at bounding box center [469, 201] width 204 height 11
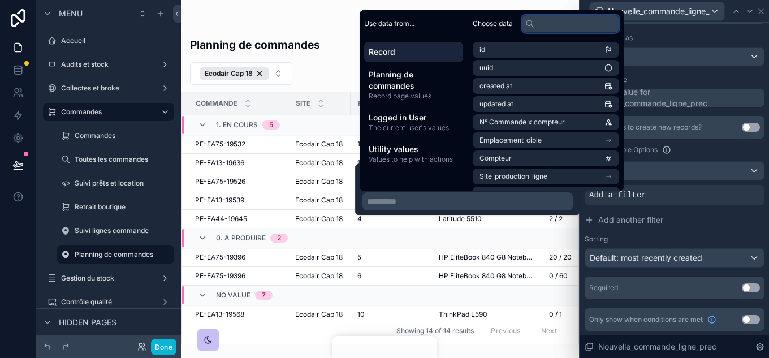
click at [547, 24] on input "text" at bounding box center [570, 24] width 97 height 18
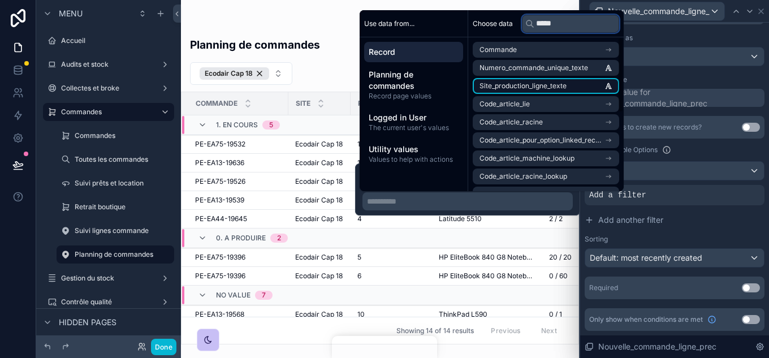
type input "*****"
click at [562, 80] on li "Site_production_ligne_texte" at bounding box center [546, 86] width 146 height 16
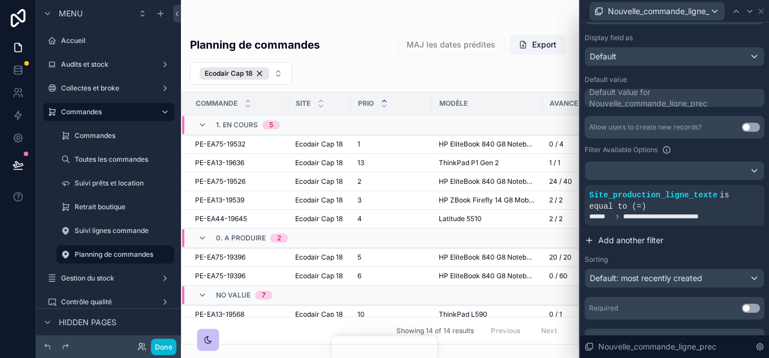
click at [626, 238] on span "Add another filter" at bounding box center [630, 240] width 65 height 11
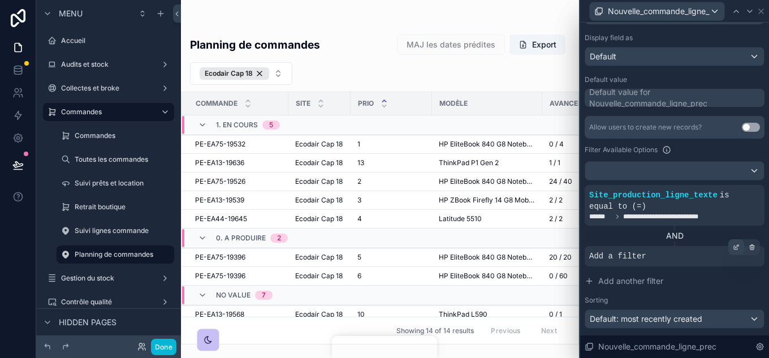
click at [734, 249] on icon at bounding box center [736, 248] width 4 height 4
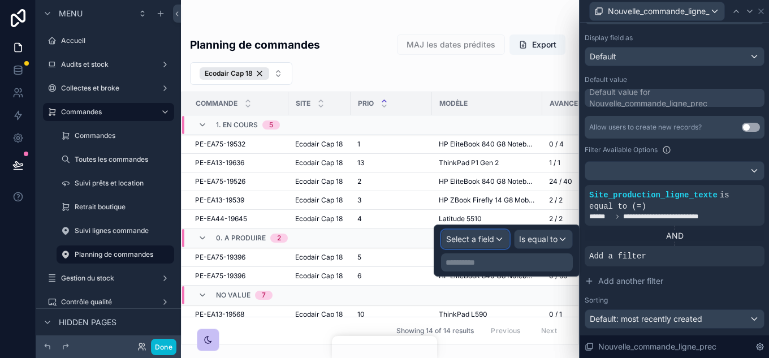
click at [495, 239] on div "Select a field" at bounding box center [475, 239] width 67 height 18
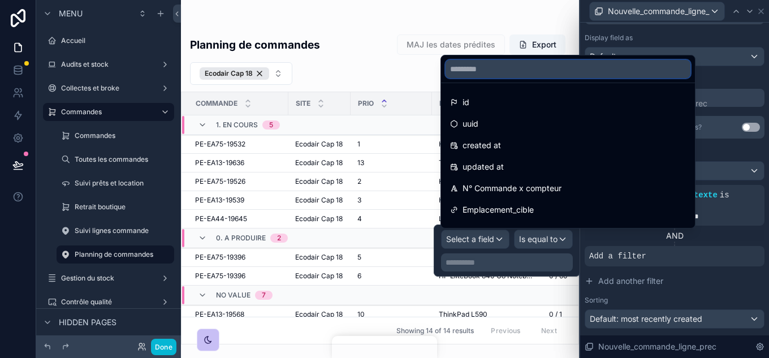
click at [501, 74] on input "text" at bounding box center [568, 69] width 245 height 18
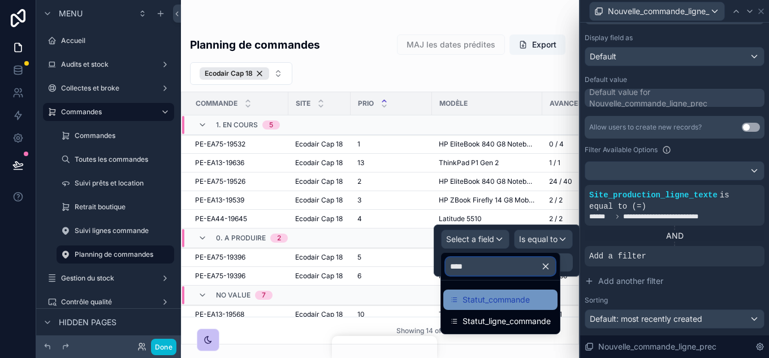
type input "****"
click at [508, 295] on span "Statut_commande" at bounding box center [496, 300] width 67 height 14
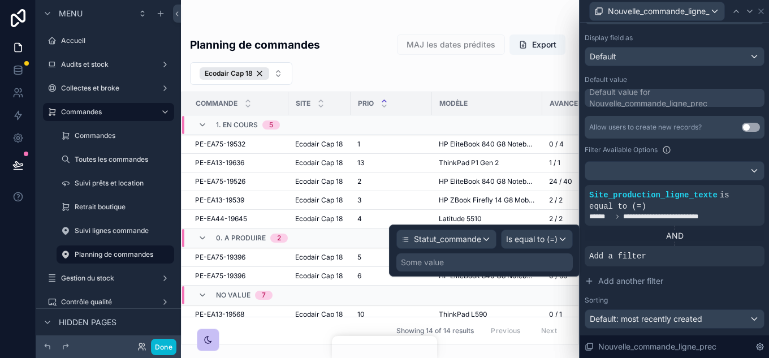
click at [498, 264] on div "Some value" at bounding box center [484, 262] width 176 height 18
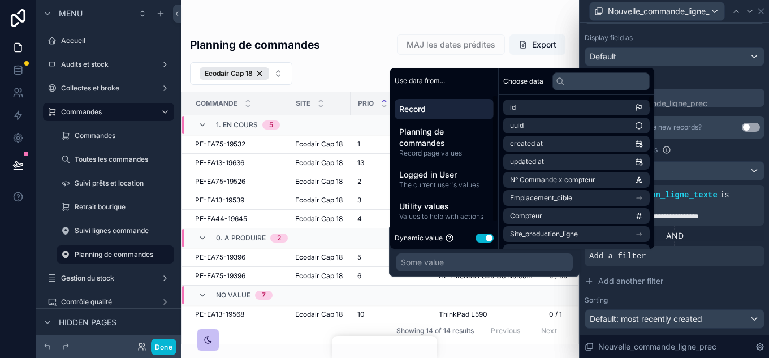
click at [482, 239] on button "Use setting" at bounding box center [485, 238] width 18 height 9
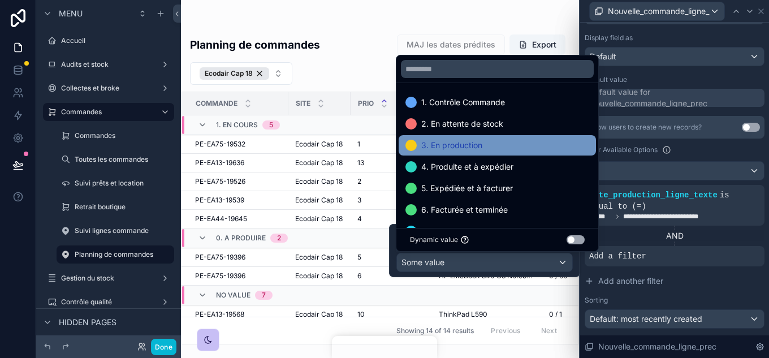
click at [459, 141] on span "3. En production" at bounding box center [451, 146] width 61 height 14
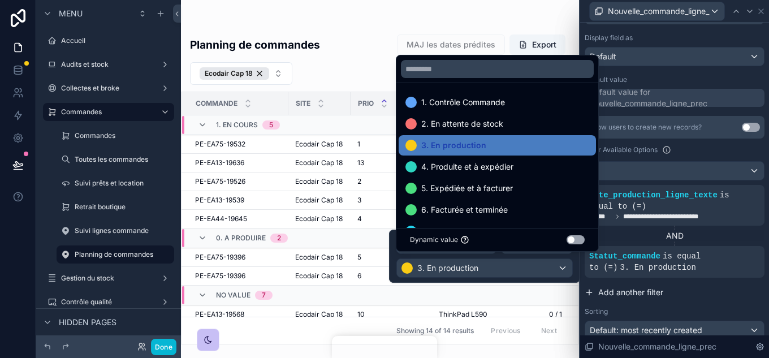
click at [630, 299] on button "Add another filter" at bounding box center [675, 292] width 180 height 20
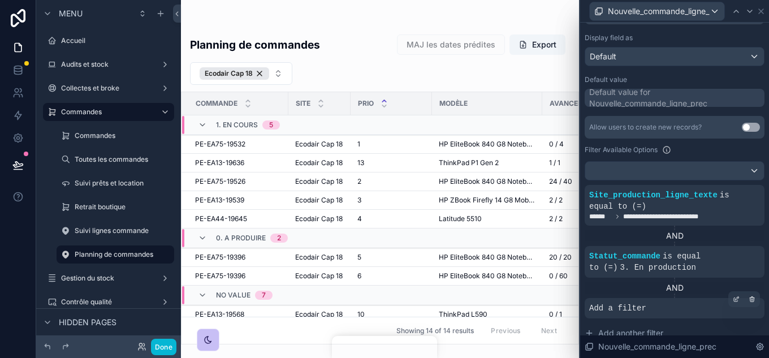
click at [647, 301] on div "Add a filter" at bounding box center [675, 308] width 180 height 20
click at [733, 299] on icon at bounding box center [736, 299] width 7 height 7
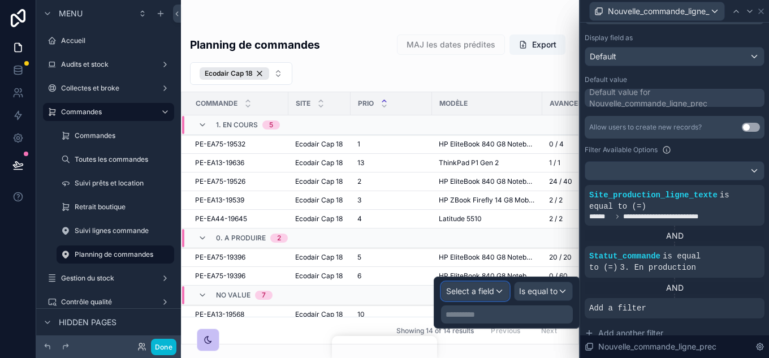
click at [490, 291] on span "Select a field" at bounding box center [470, 291] width 48 height 10
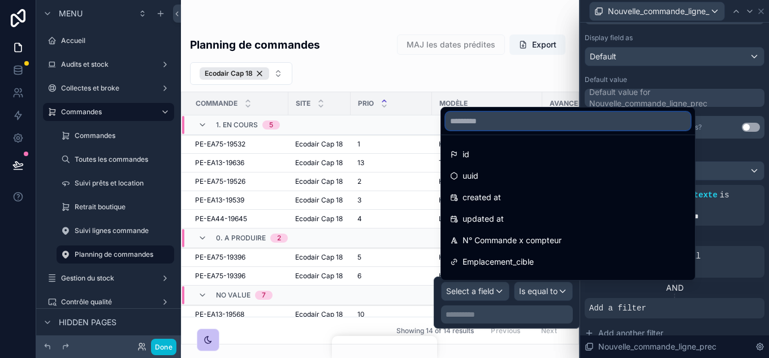
click at [484, 124] on input "text" at bounding box center [568, 121] width 245 height 18
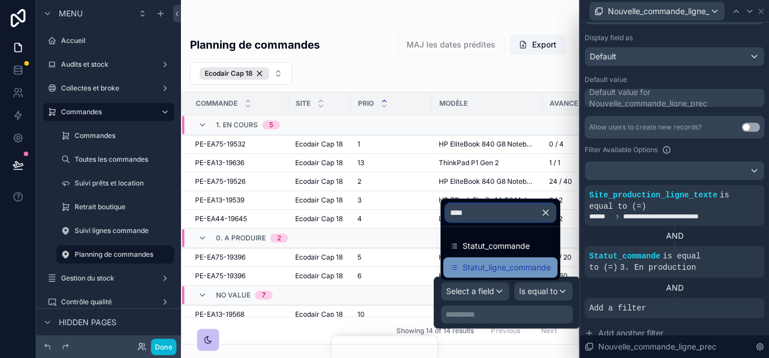
type input "****"
click at [510, 273] on span "Statut_ligne_commande" at bounding box center [507, 268] width 88 height 14
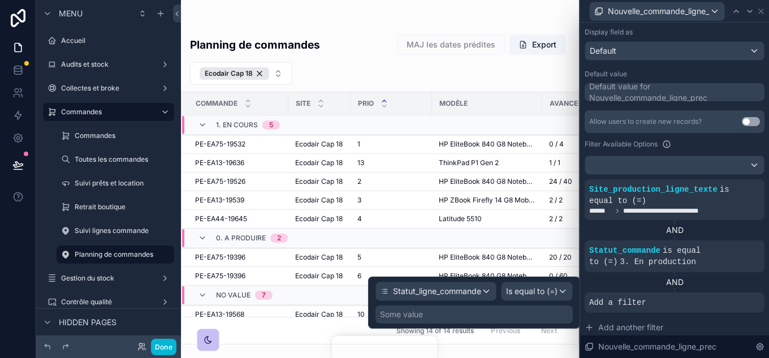
click at [534, 313] on div "Some value" at bounding box center [474, 314] width 197 height 18
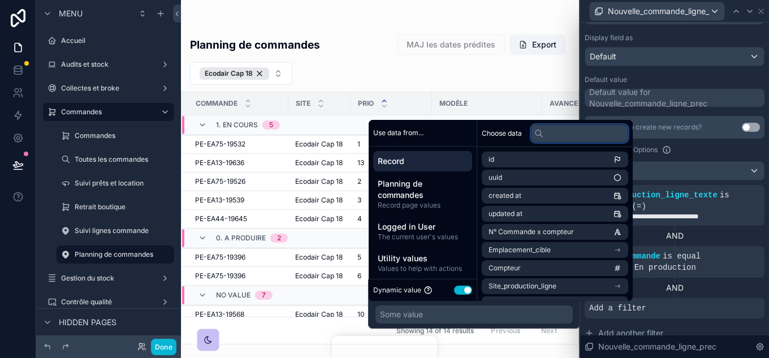
click at [559, 133] on input "text" at bounding box center [579, 133] width 97 height 18
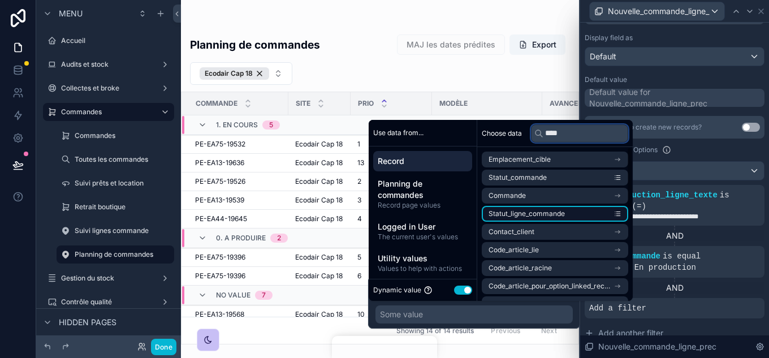
type input "****"
click at [551, 206] on li "Statut_ligne_commande" at bounding box center [555, 214] width 146 height 16
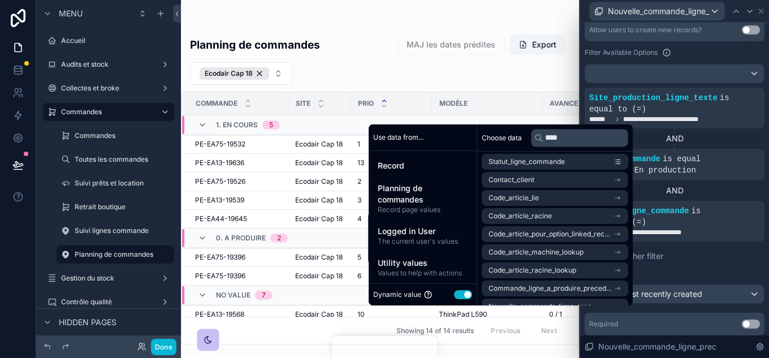
scroll to position [297, 0]
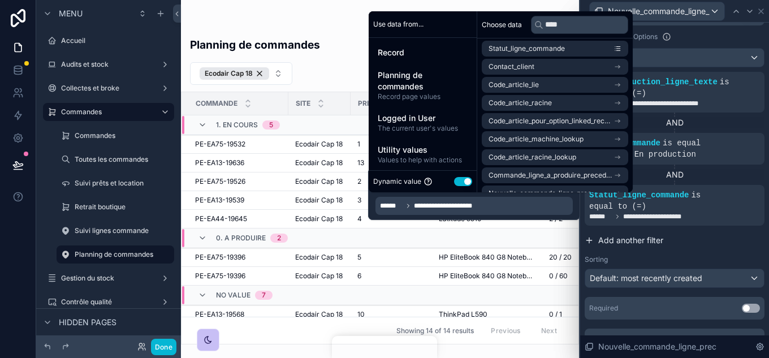
click at [649, 235] on span "Add another filter" at bounding box center [630, 240] width 65 height 11
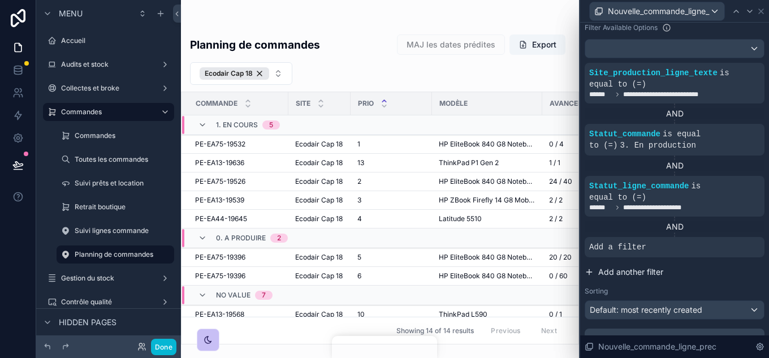
click at [618, 245] on span "Add a filter" at bounding box center [617, 246] width 57 height 11
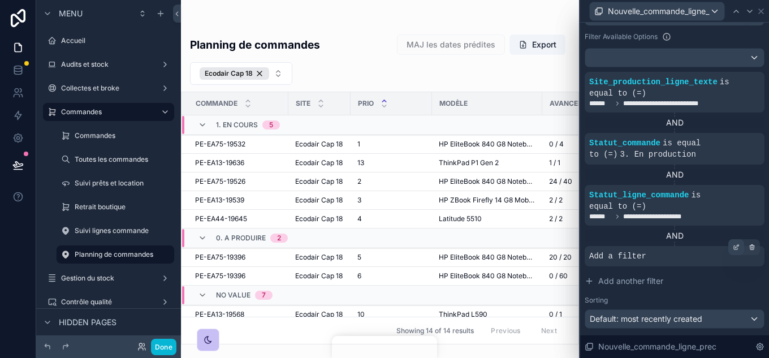
click at [733, 244] on icon at bounding box center [736, 247] width 7 height 7
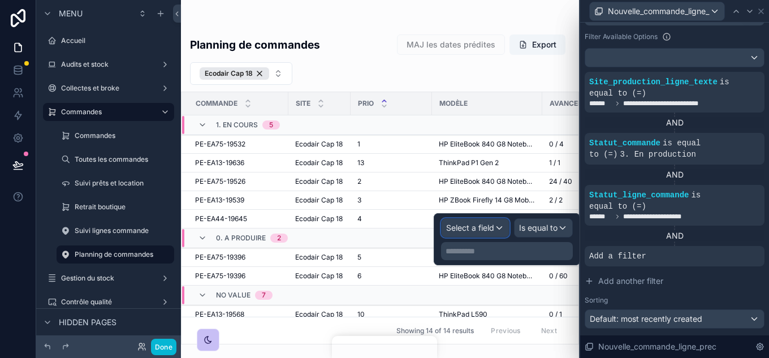
click at [500, 223] on div "Select a field" at bounding box center [475, 228] width 67 height 18
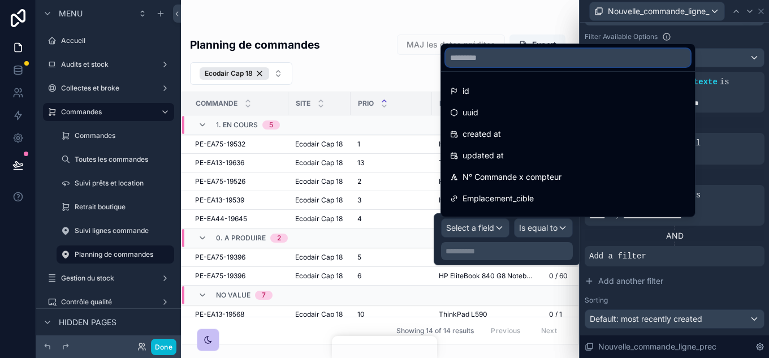
click at [461, 61] on input "text" at bounding box center [568, 58] width 245 height 18
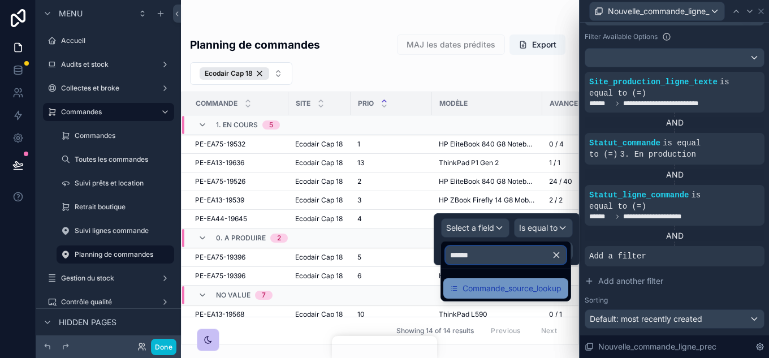
type input "******"
click at [528, 297] on div "Commande_source_lookup" at bounding box center [505, 288] width 125 height 20
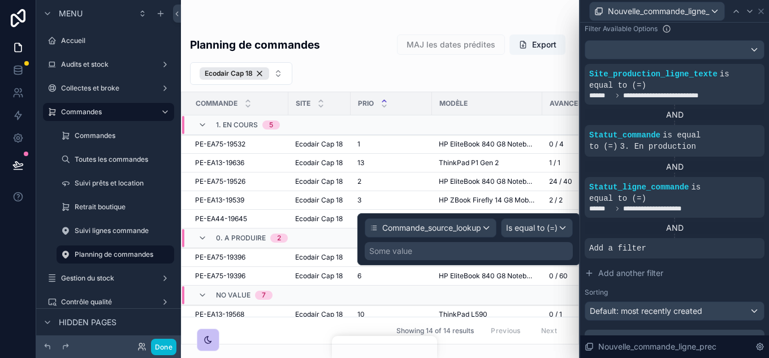
click at [515, 249] on div "Some value" at bounding box center [469, 251] width 208 height 18
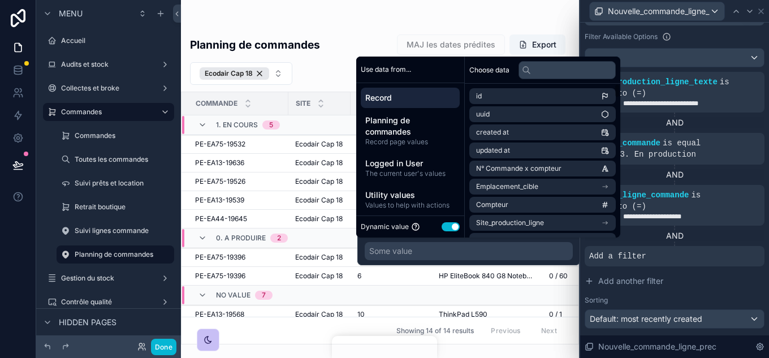
click at [450, 222] on button "Use setting" at bounding box center [451, 226] width 18 height 9
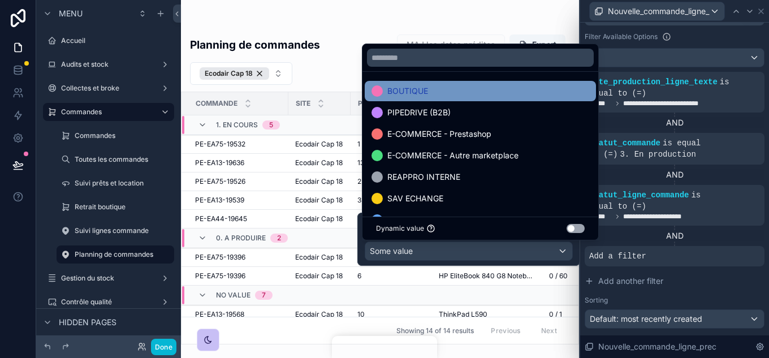
click at [423, 99] on div "BOUTIQUE" at bounding box center [480, 91] width 231 height 20
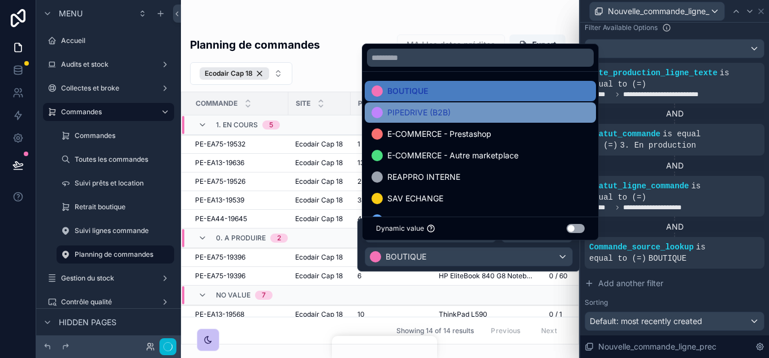
click at [429, 113] on span "PIPEDRIVE (B2B)" at bounding box center [418, 113] width 63 height 14
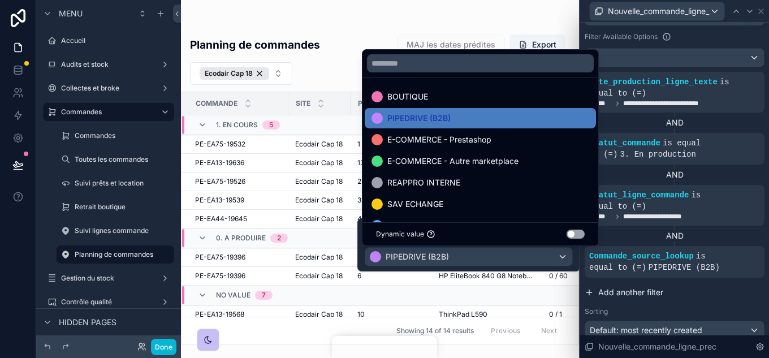
click at [687, 284] on button "Add another filter" at bounding box center [675, 292] width 180 height 20
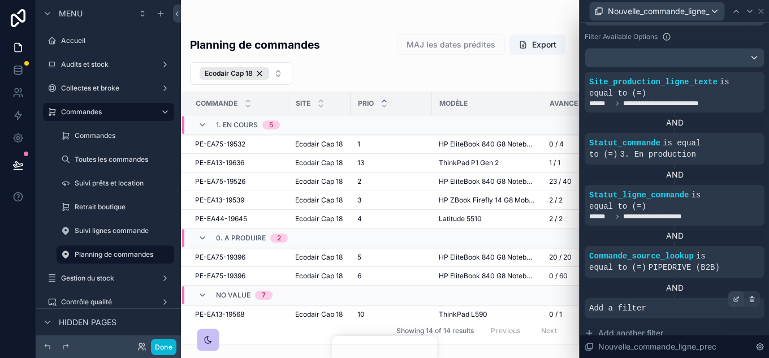
click at [732, 291] on div at bounding box center [736, 299] width 16 height 16
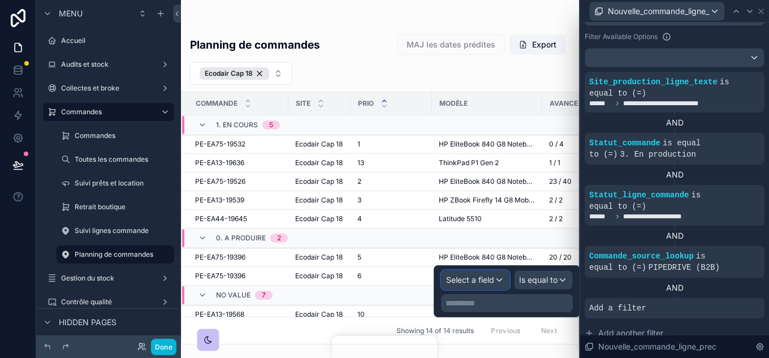
click at [495, 274] on div "Select a field" at bounding box center [475, 280] width 67 height 18
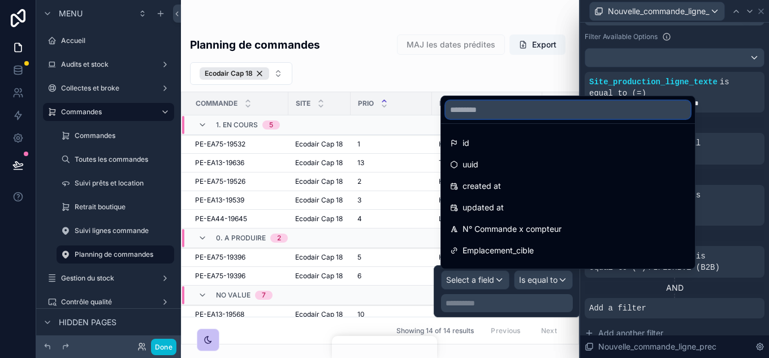
click at [523, 107] on input "text" at bounding box center [568, 110] width 245 height 18
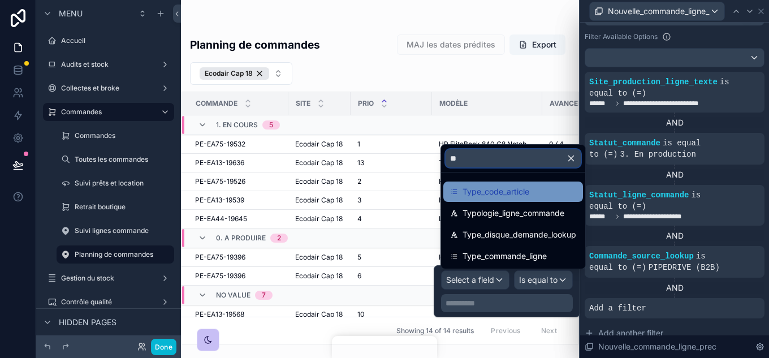
type input "**"
click at [519, 198] on span "Type_code_article" at bounding box center [496, 192] width 67 height 14
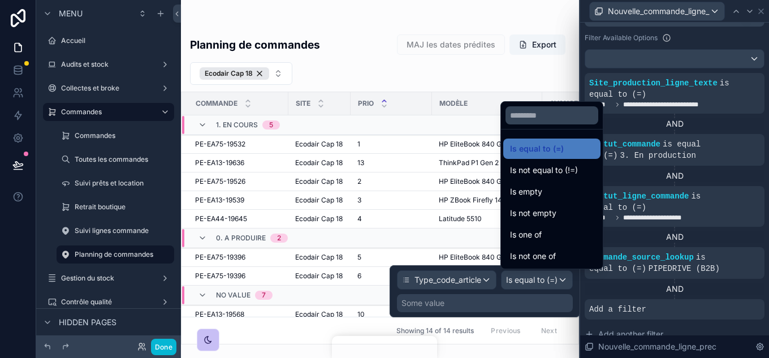
click at [553, 283] on div at bounding box center [485, 291] width 191 height 52
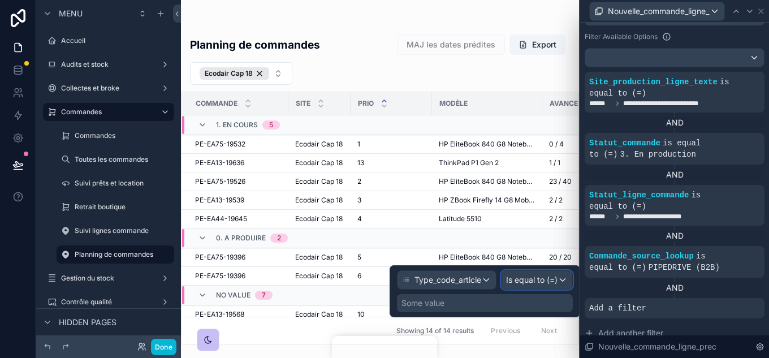
click at [554, 276] on span "Is equal to (=)" at bounding box center [531, 279] width 51 height 11
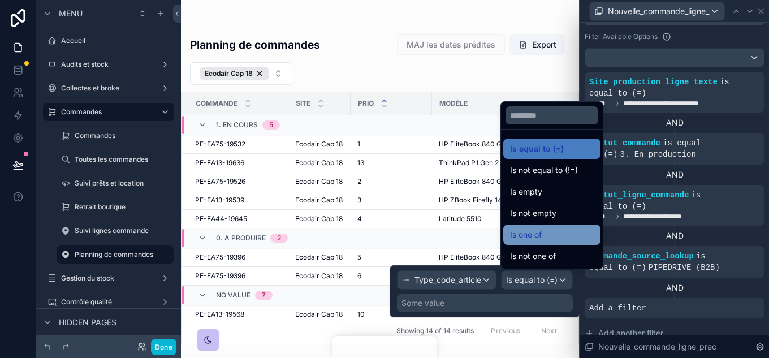
click at [548, 240] on div "Is one of" at bounding box center [552, 235] width 84 height 14
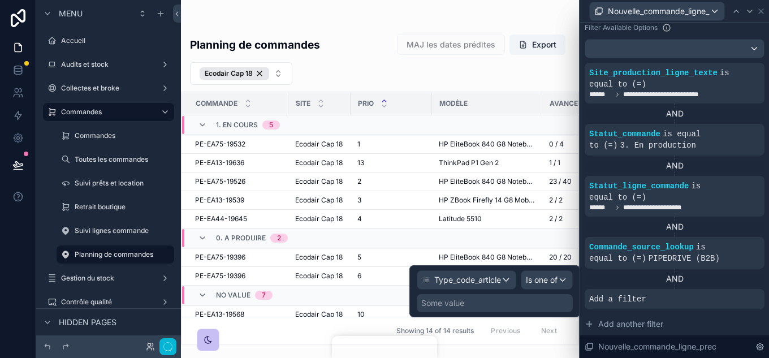
click at [461, 300] on div "Some value" at bounding box center [442, 302] width 43 height 11
click at [493, 306] on div "Some value" at bounding box center [495, 303] width 156 height 18
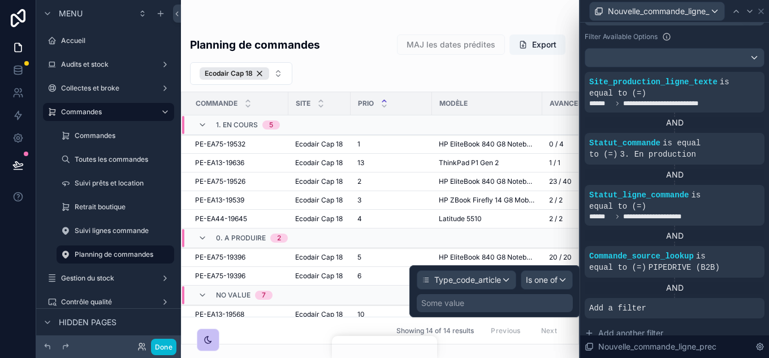
click at [457, 297] on div "Some value" at bounding box center [442, 302] width 43 height 11
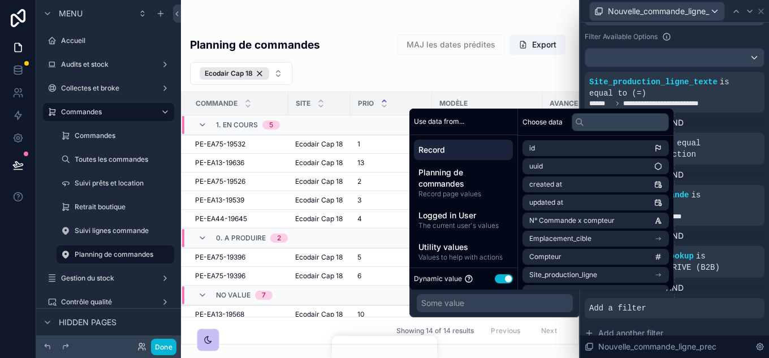
click at [510, 282] on button "Use setting" at bounding box center [504, 278] width 18 height 9
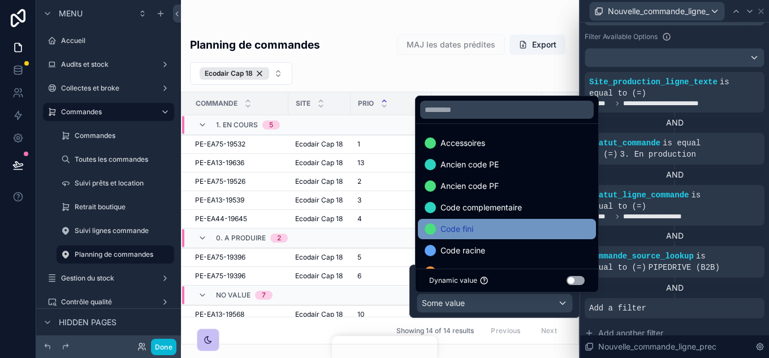
click at [498, 222] on div "Code fini" at bounding box center [507, 229] width 165 height 14
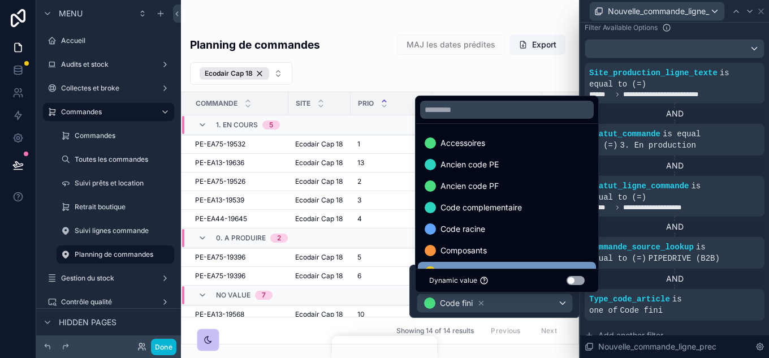
scroll to position [113, 0]
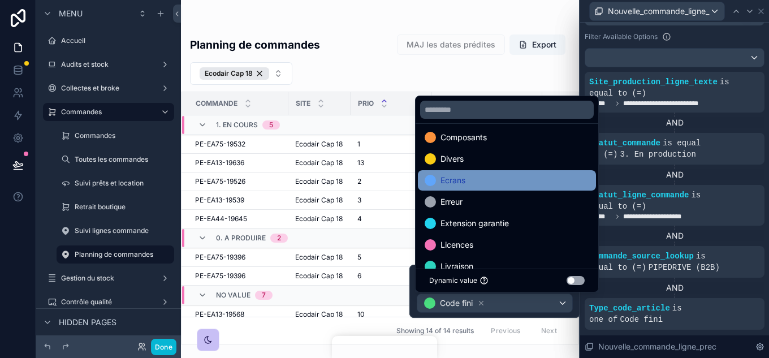
click at [474, 180] on div "Ecrans" at bounding box center [507, 181] width 165 height 14
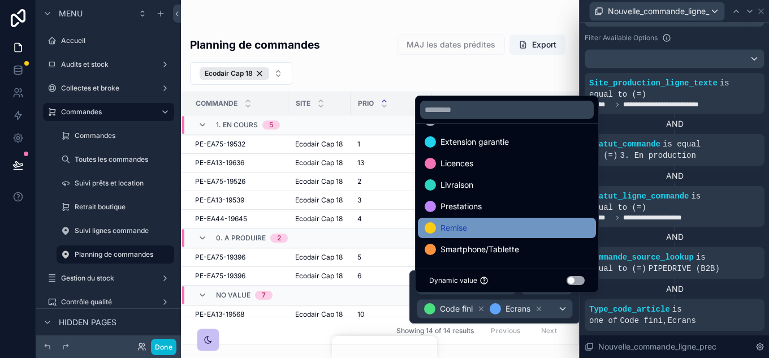
scroll to position [297, 0]
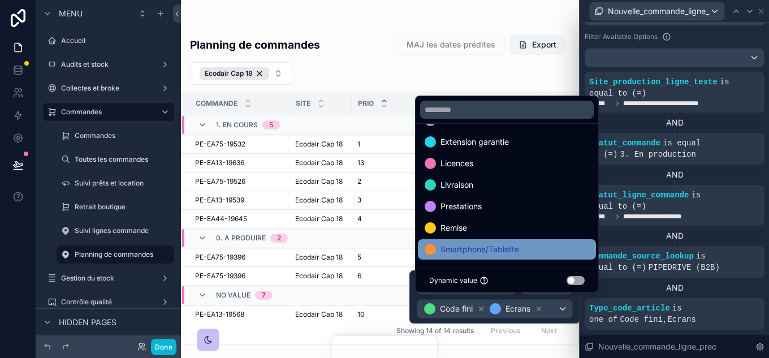
click at [484, 245] on span "Smartphone/Tablette" at bounding box center [480, 250] width 79 height 14
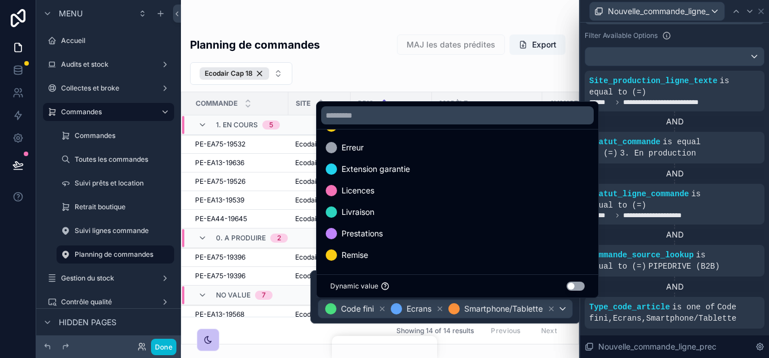
scroll to position [152, 0]
click at [740, 282] on div "AND" at bounding box center [675, 287] width 180 height 11
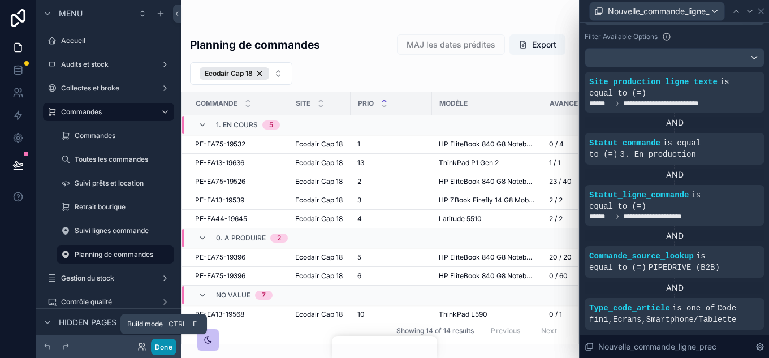
click at [163, 345] on button "Done" at bounding box center [163, 347] width 25 height 16
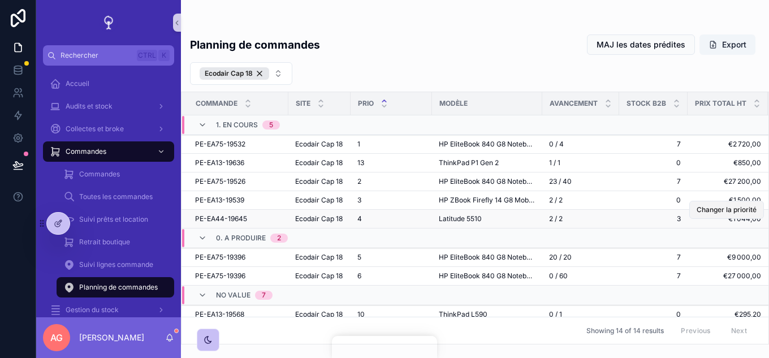
click at [719, 214] on span "Changer la priorité" at bounding box center [727, 209] width 60 height 9
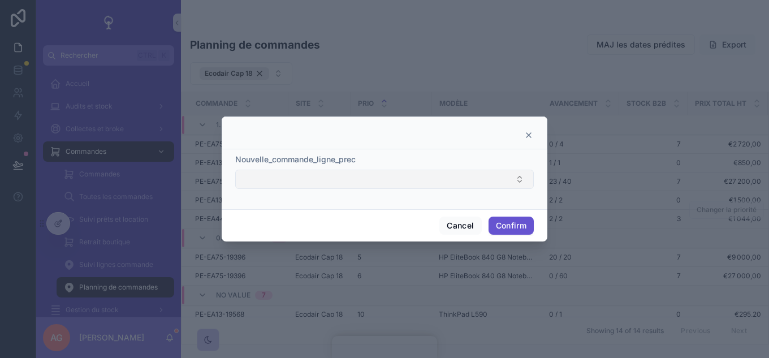
click at [418, 180] on button "Select Button" at bounding box center [384, 179] width 299 height 19
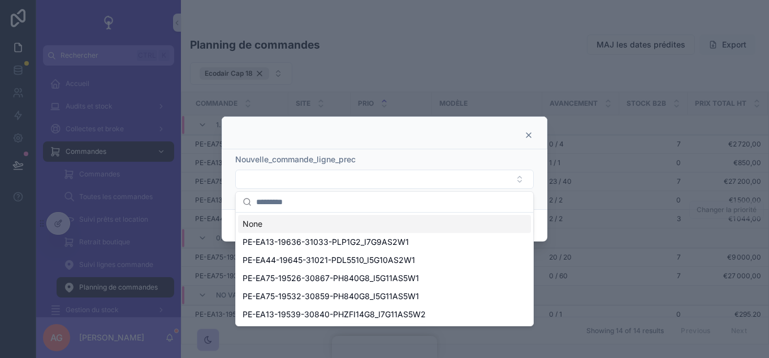
click at [528, 136] on icon at bounding box center [529, 135] width 5 height 5
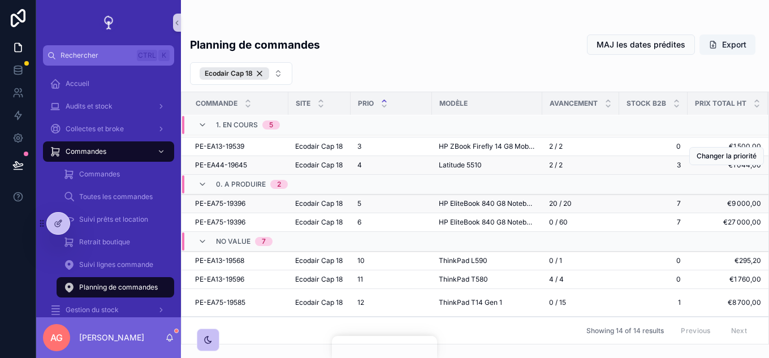
scroll to position [57, 0]
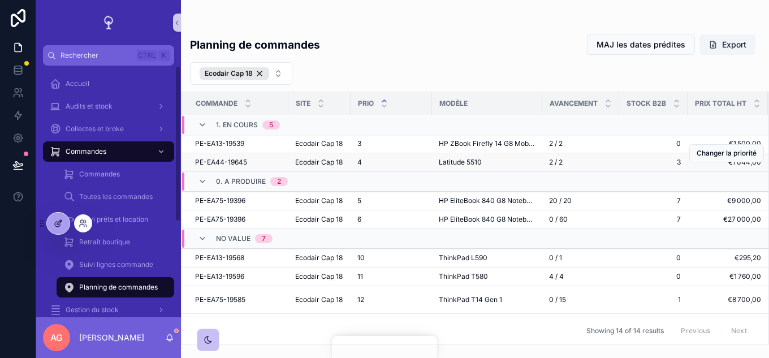
click at [57, 218] on div at bounding box center [58, 223] width 23 height 21
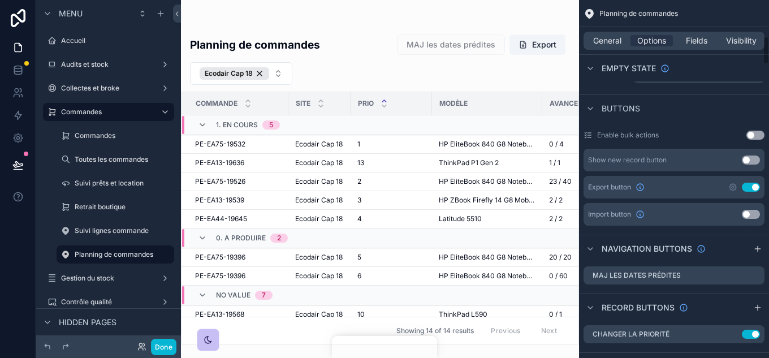
scroll to position [452, 0]
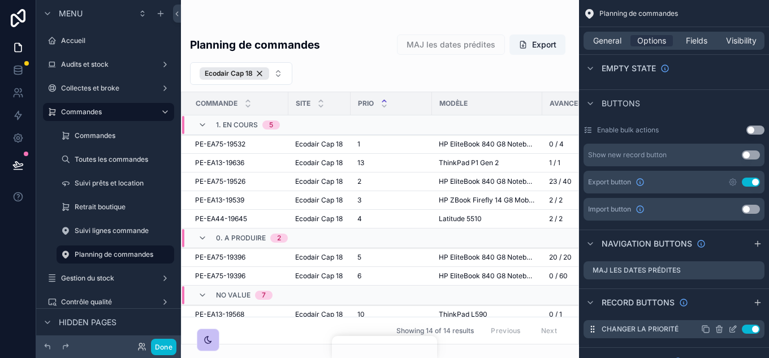
click at [0, 0] on icon "scrollable content" at bounding box center [0, 0] width 0 height 0
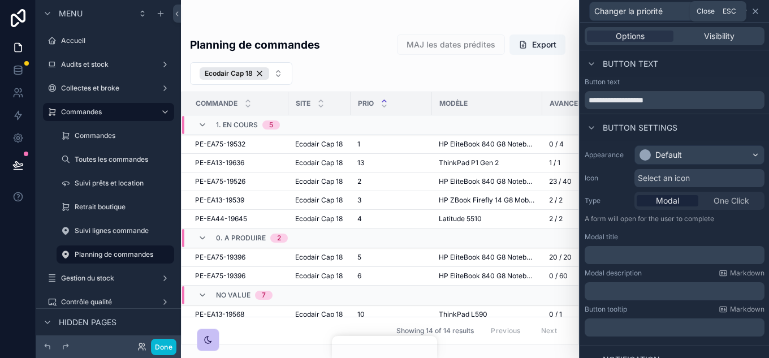
click at [759, 11] on icon at bounding box center [755, 11] width 9 height 9
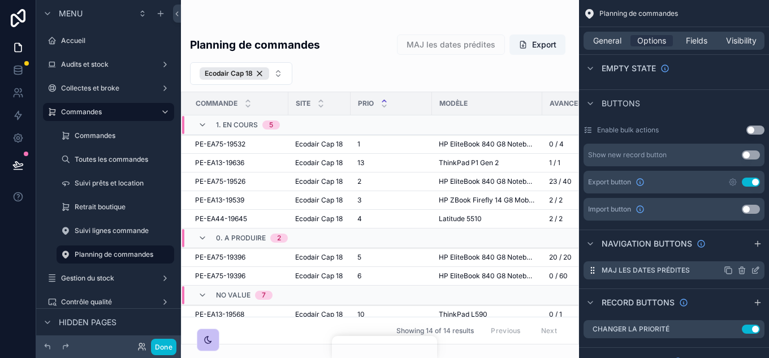
click at [756, 268] on icon "scrollable content" at bounding box center [755, 270] width 9 height 9
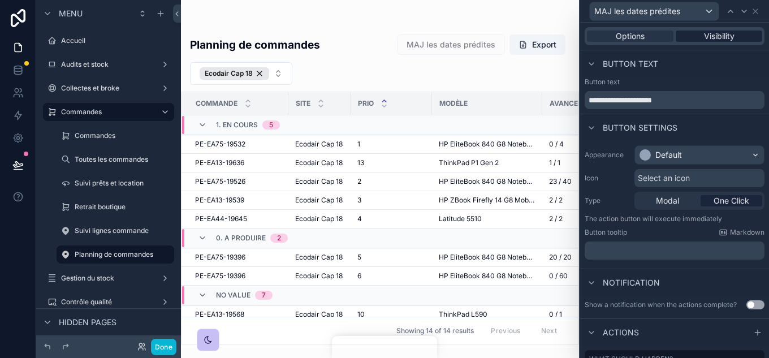
click at [704, 36] on span "Visibility" at bounding box center [719, 36] width 31 height 11
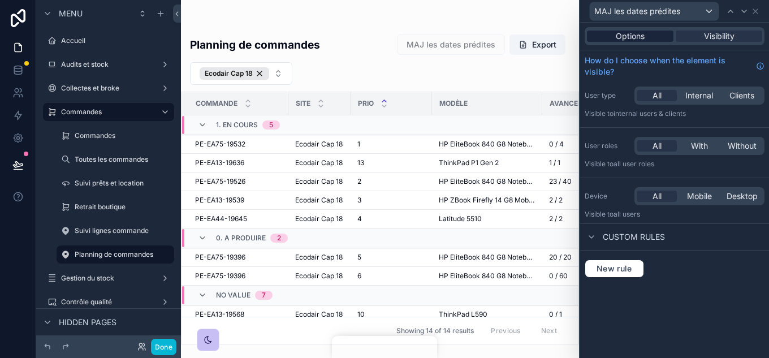
click at [666, 33] on div "Options" at bounding box center [630, 36] width 87 height 11
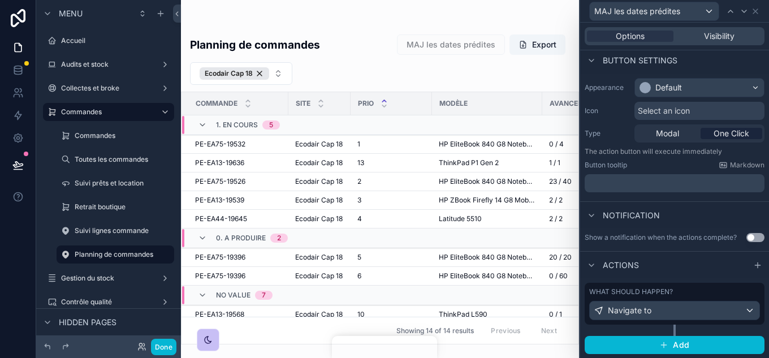
scroll to position [68, 0]
click at [757, 11] on icon at bounding box center [755, 11] width 9 height 9
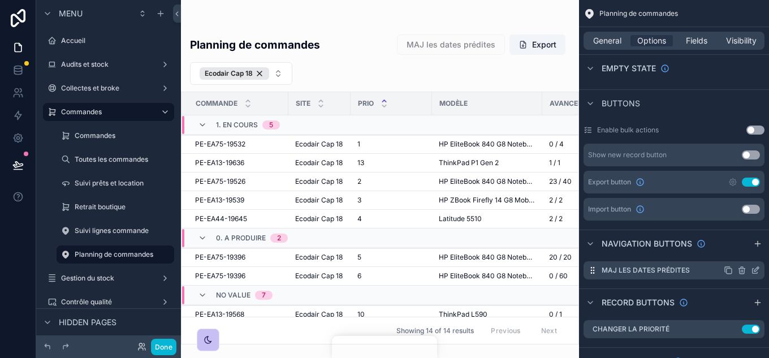
click at [758, 270] on icon "scrollable content" at bounding box center [755, 270] width 9 height 9
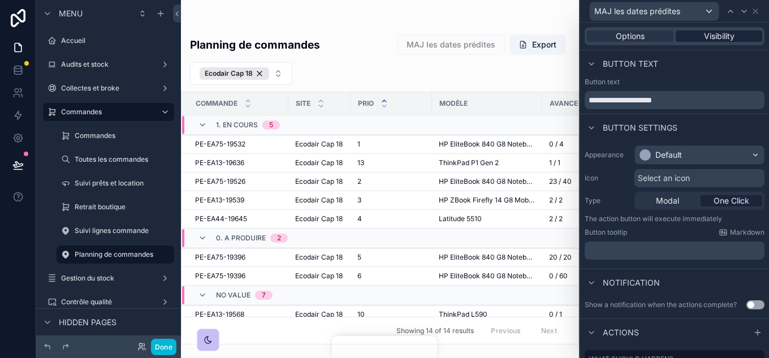
click at [726, 36] on span "Visibility" at bounding box center [719, 36] width 31 height 11
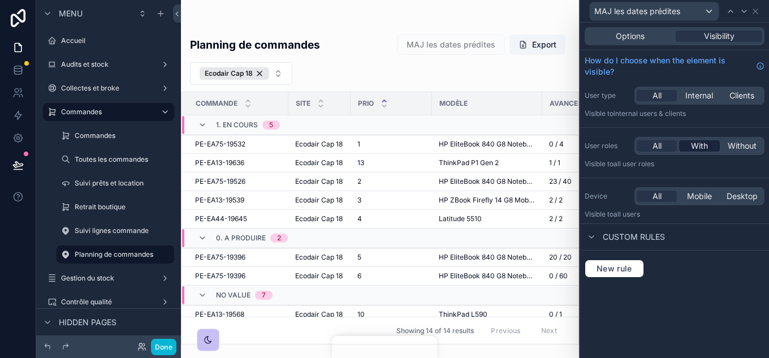
click at [698, 146] on span "With" at bounding box center [699, 145] width 17 height 11
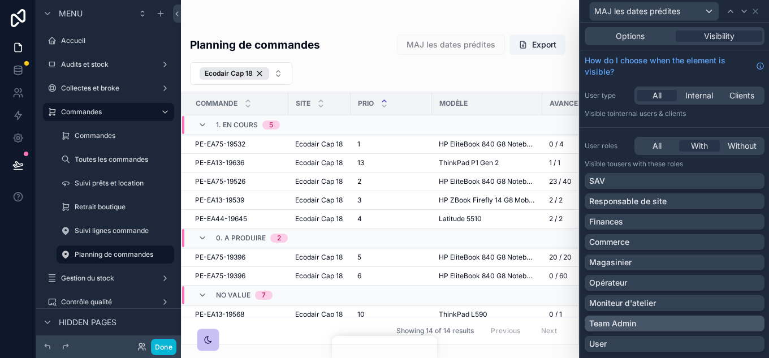
click at [648, 329] on div "Team Admin" at bounding box center [674, 323] width 171 height 11
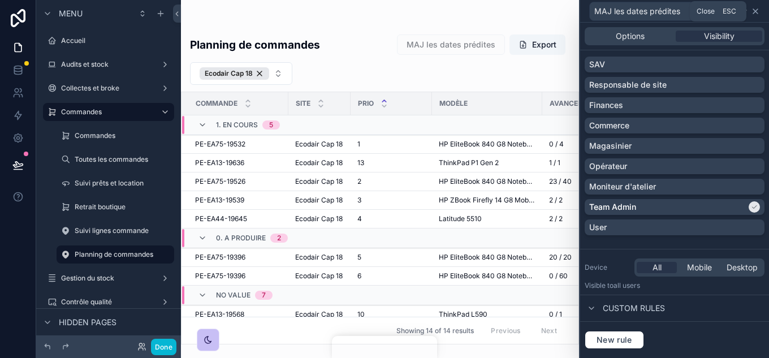
click at [758, 9] on icon at bounding box center [755, 11] width 9 height 9
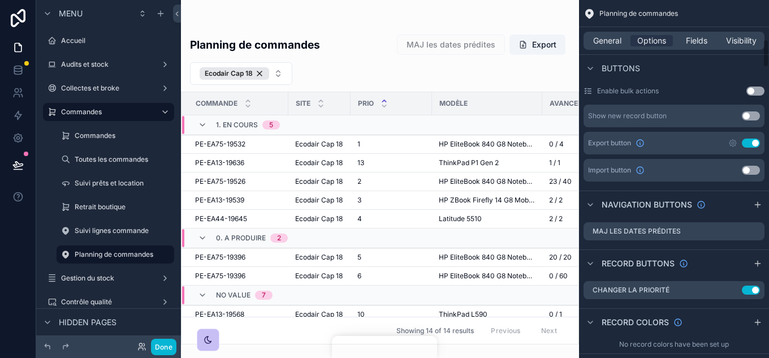
scroll to position [509, 0]
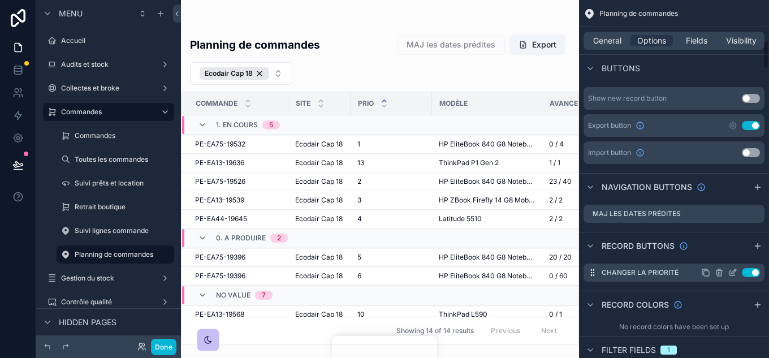
click at [0, 0] on icon "scrollable content" at bounding box center [0, 0] width 0 height 0
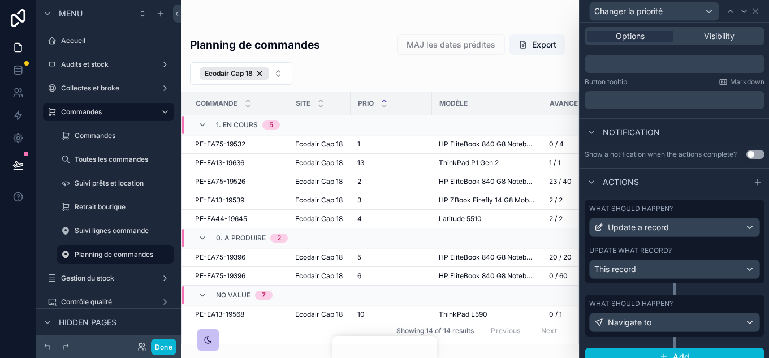
scroll to position [240, 0]
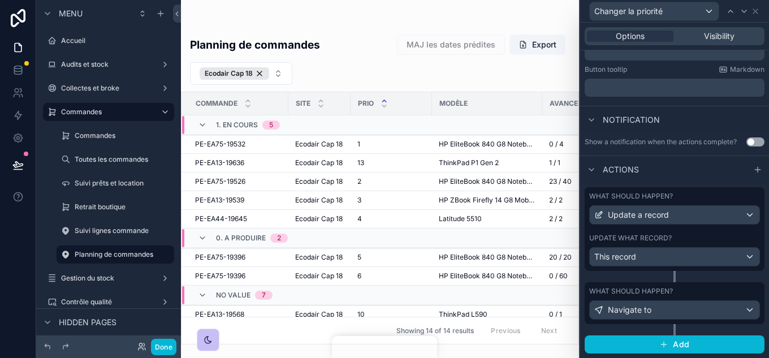
click at [698, 232] on div "What should happen? Update a record Update what record? This record" at bounding box center [675, 229] width 180 height 84
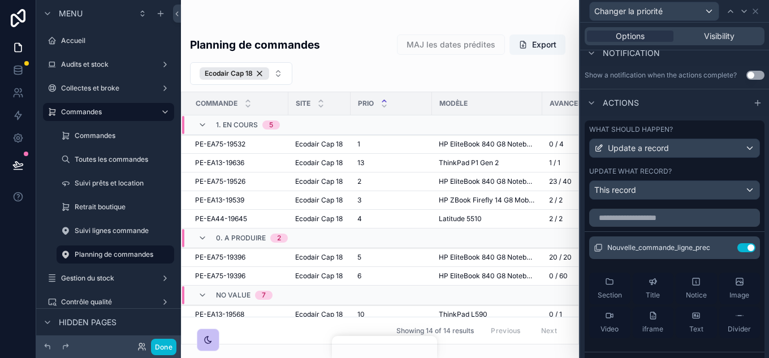
scroll to position [446, 0]
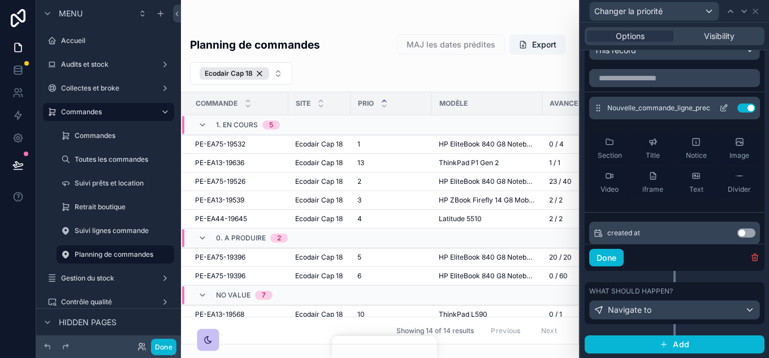
click at [721, 106] on icon at bounding box center [723, 108] width 5 height 5
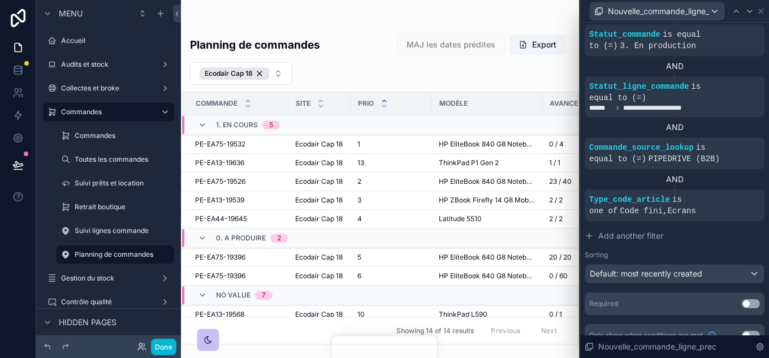
scroll to position [410, 0]
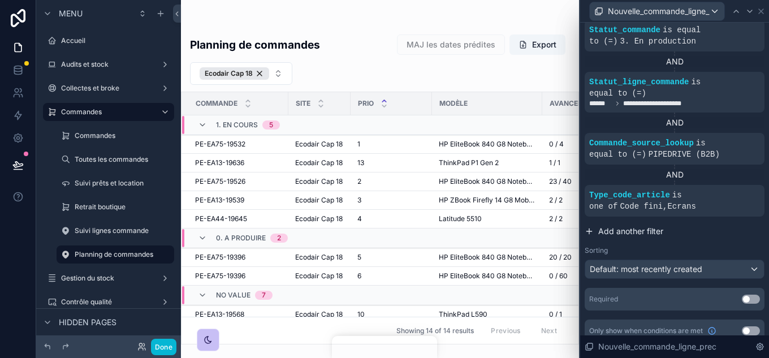
click at [609, 226] on span "Add another filter" at bounding box center [630, 231] width 65 height 11
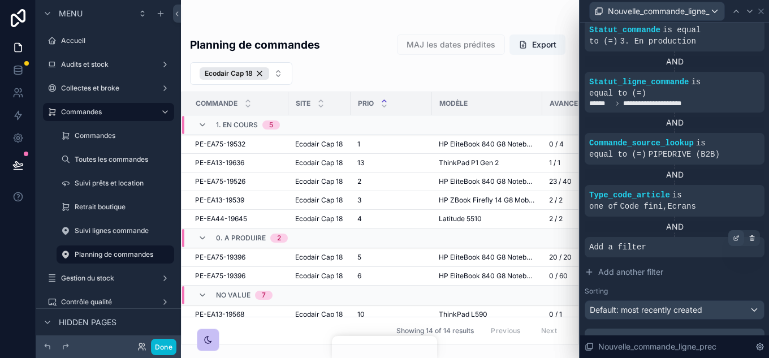
click at [733, 235] on icon at bounding box center [736, 238] width 7 height 7
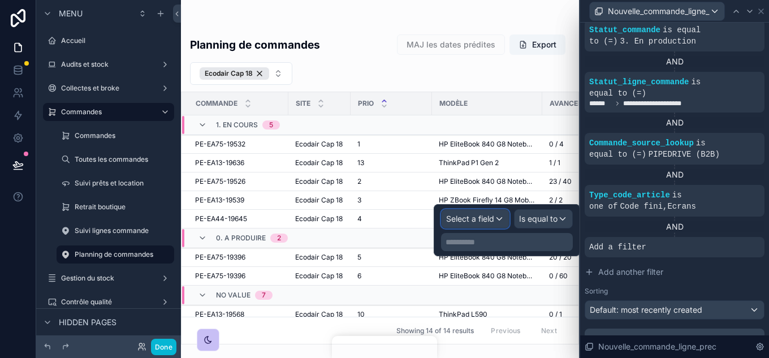
click at [499, 221] on div "Select a field" at bounding box center [475, 219] width 67 height 18
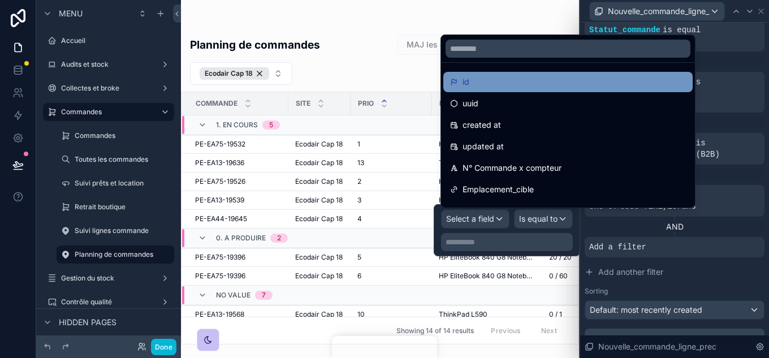
click at [486, 81] on div "id" at bounding box center [568, 82] width 236 height 14
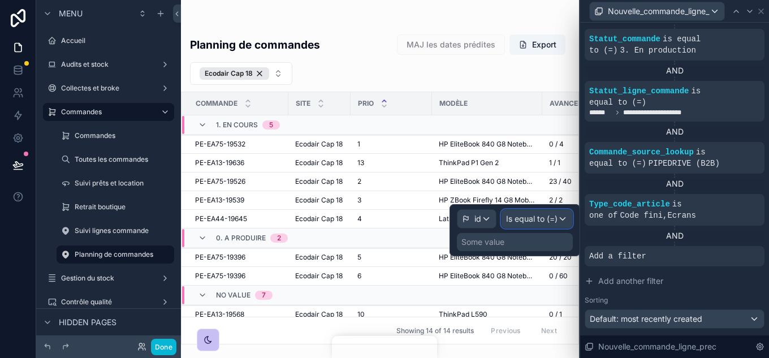
click at [561, 218] on div "Is equal to (=)" at bounding box center [537, 219] width 71 height 18
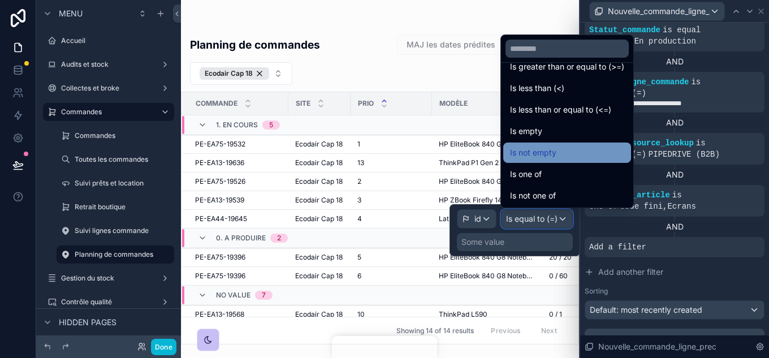
scroll to position [80, 0]
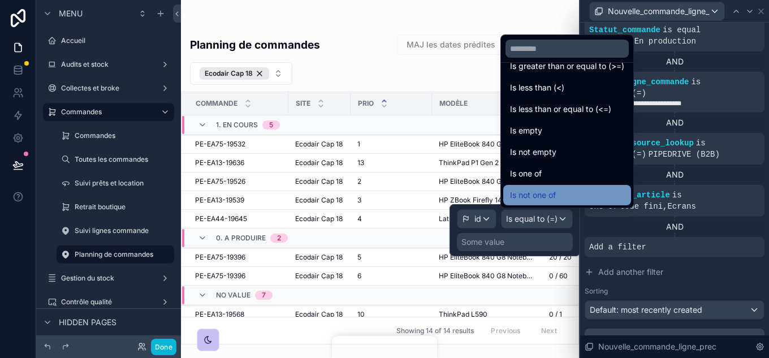
click at [553, 198] on span "Is not one of" at bounding box center [533, 195] width 46 height 14
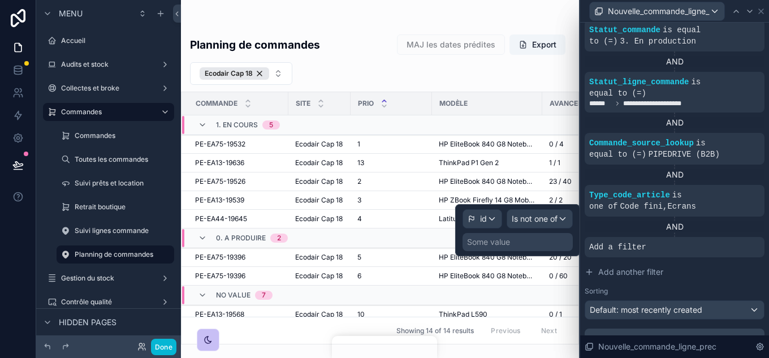
scroll to position [410, 0]
click at [509, 243] on div "Some value" at bounding box center [488, 241] width 43 height 11
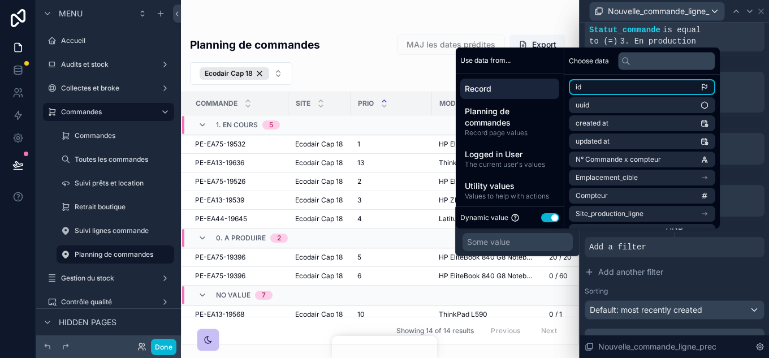
click at [598, 88] on li "id" at bounding box center [642, 87] width 146 height 16
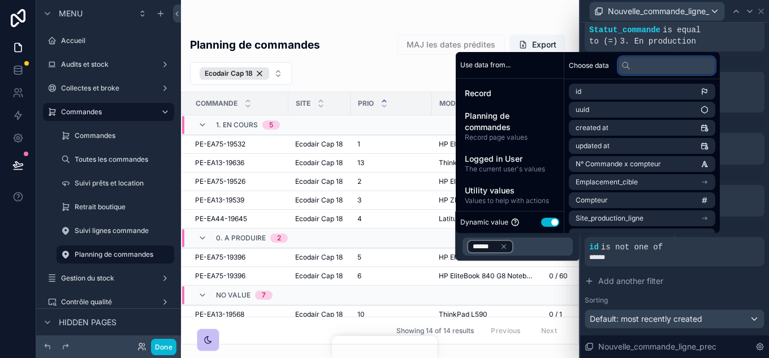
click at [646, 65] on input "text" at bounding box center [666, 66] width 97 height 18
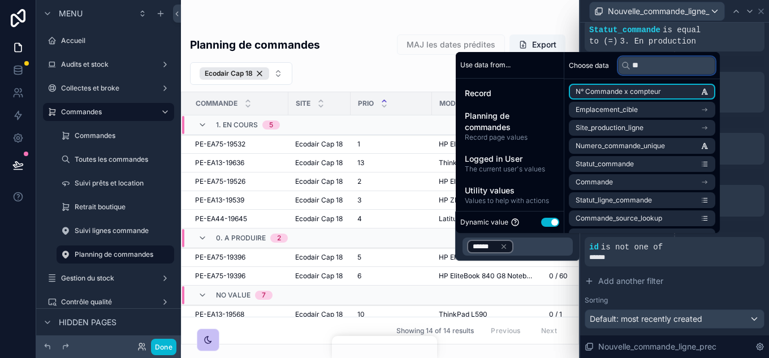
type input "*"
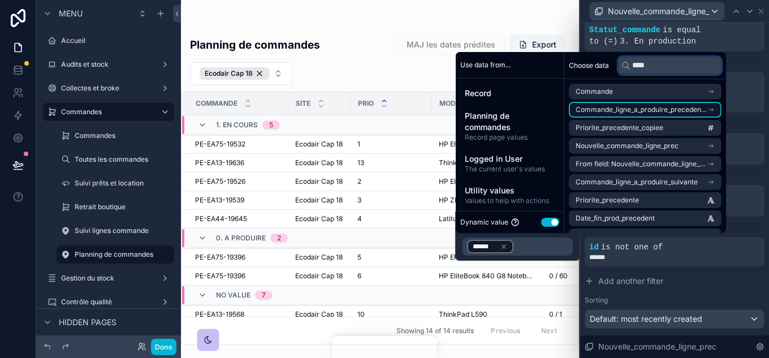
type input "****"
click at [671, 113] on span "Commande_ligne_a_produire_precedente" at bounding box center [641, 109] width 131 height 9
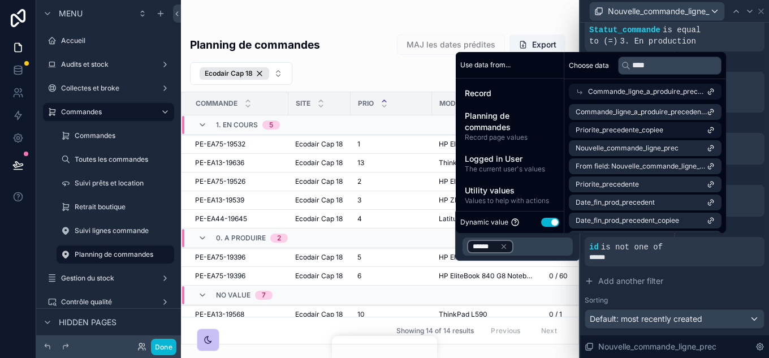
click at [671, 113] on span "Commande_ligne_a_produire_precedente" at bounding box center [641, 111] width 131 height 9
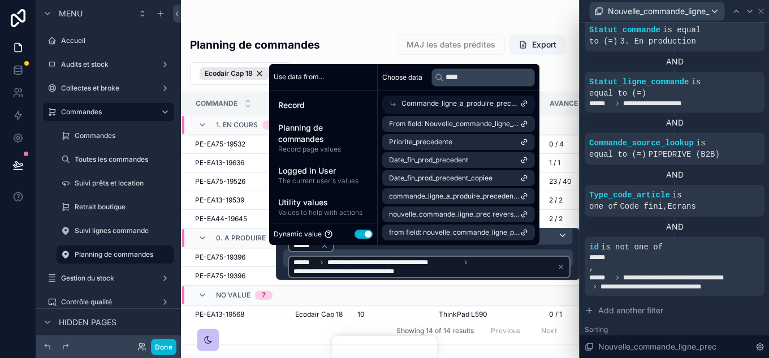
scroll to position [0, 0]
click at [740, 325] on div "Sorting" at bounding box center [675, 329] width 180 height 9
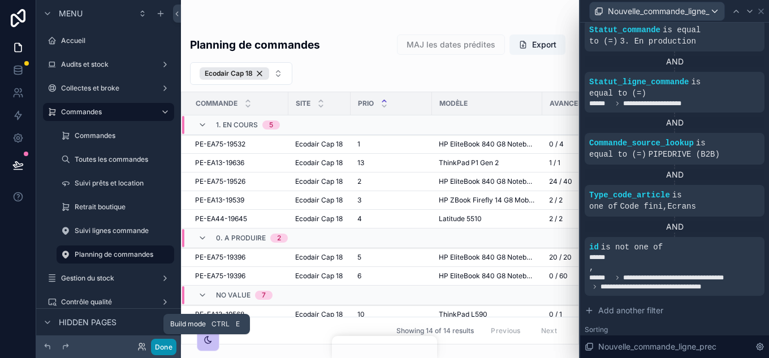
click at [167, 345] on button "Done" at bounding box center [163, 347] width 25 height 16
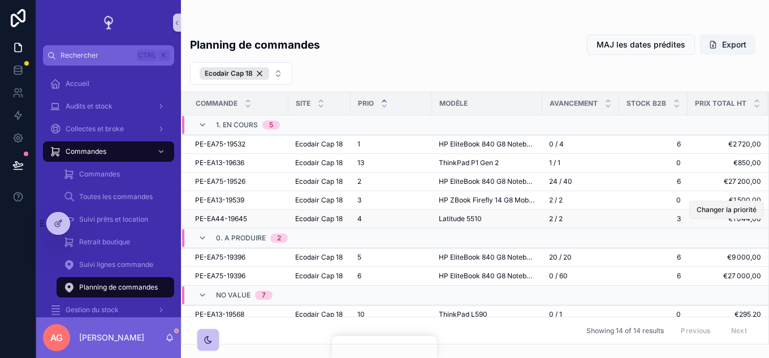
click at [719, 214] on span "Changer la priorité" at bounding box center [727, 209] width 60 height 9
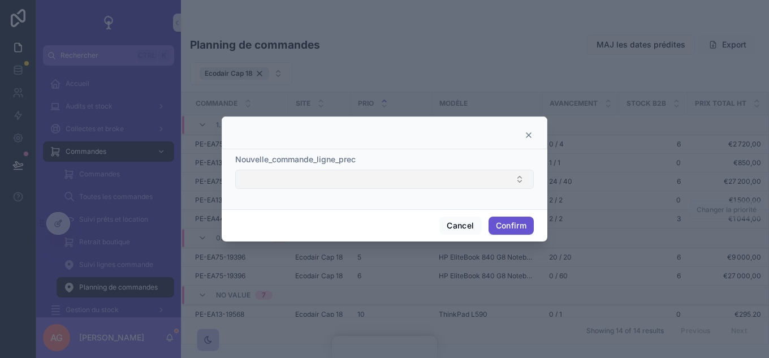
click at [504, 178] on button "Select Button" at bounding box center [384, 179] width 299 height 19
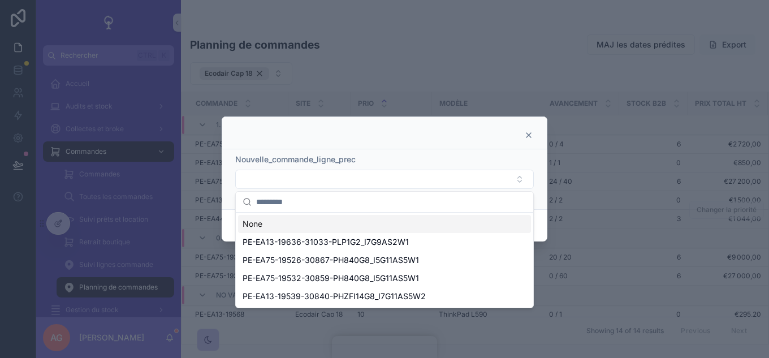
click at [530, 132] on icon at bounding box center [528, 135] width 9 height 9
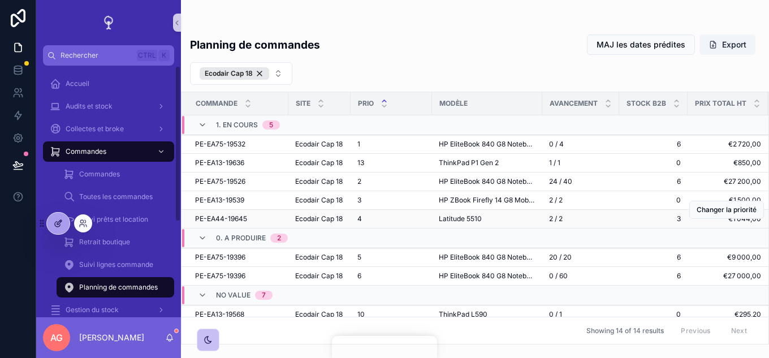
click at [58, 225] on icon at bounding box center [58, 223] width 9 height 9
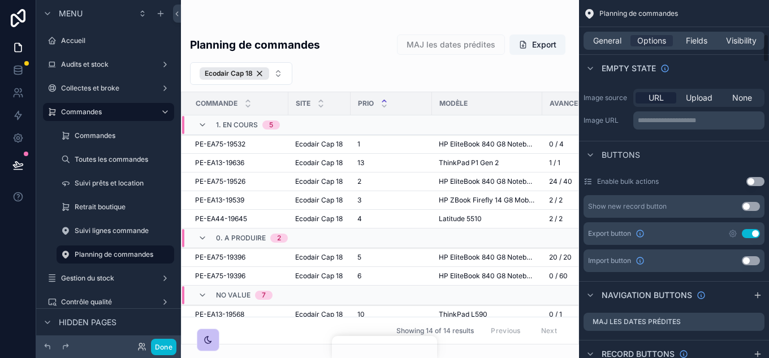
scroll to position [509, 0]
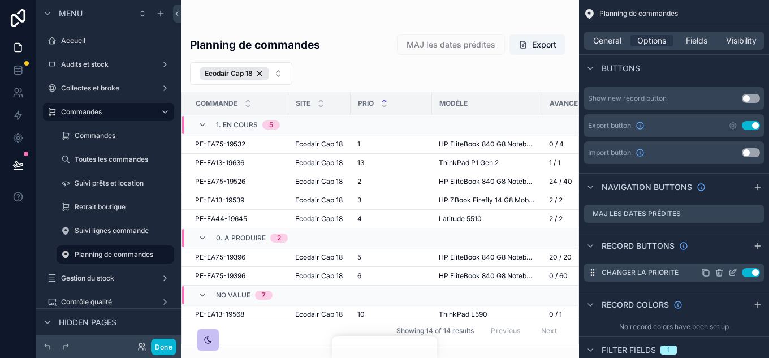
click at [0, 0] on icon "scrollable content" at bounding box center [0, 0] width 0 height 0
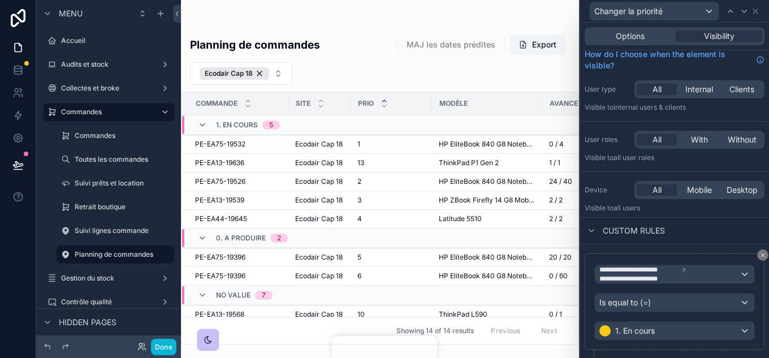
scroll to position [0, 0]
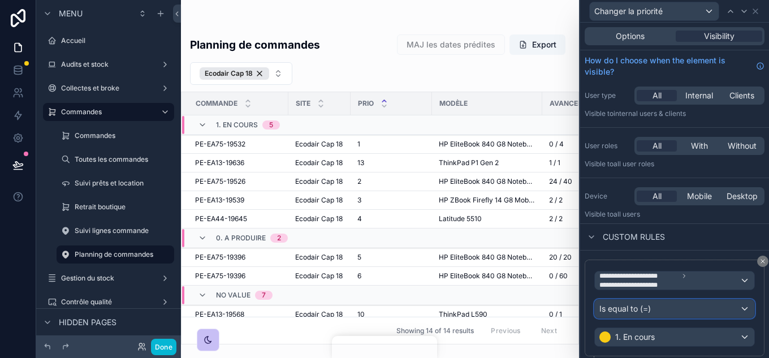
click at [683, 308] on div "Is equal to (=)" at bounding box center [674, 309] width 159 height 18
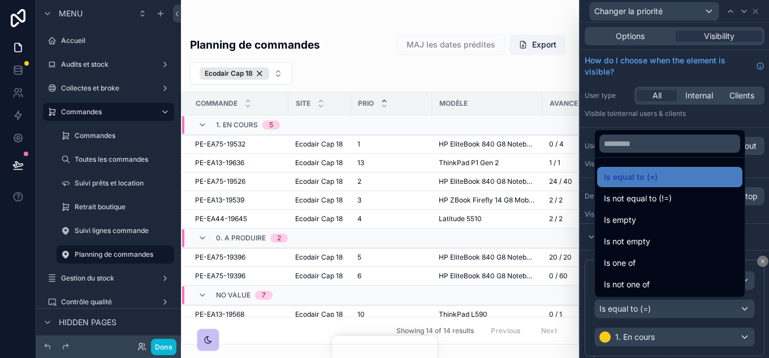
click at [651, 285] on div "Is not one of" at bounding box center [670, 285] width 132 height 14
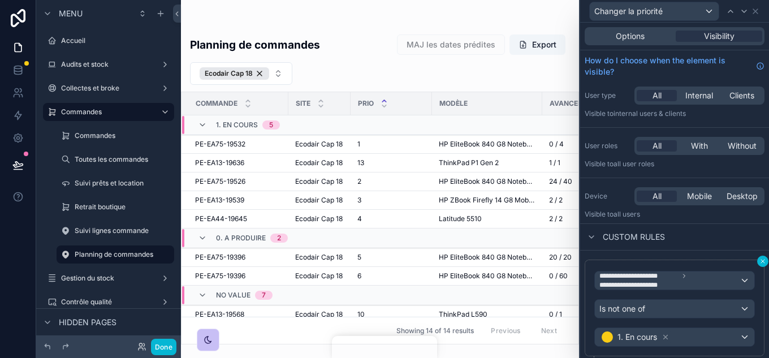
click at [760, 262] on icon at bounding box center [763, 261] width 7 height 7
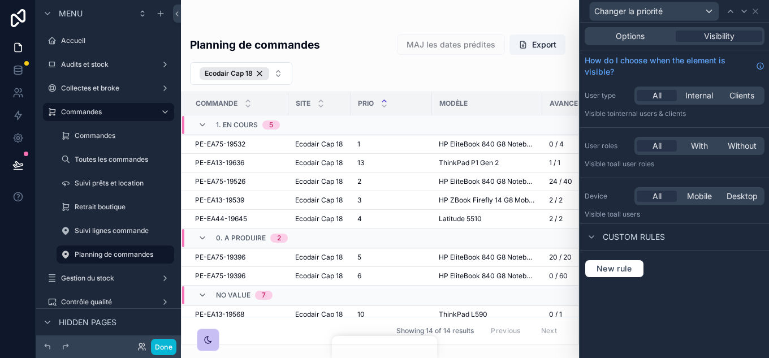
click at [652, 42] on div "Options Visibility" at bounding box center [675, 36] width 180 height 18
click at [640, 38] on span "Options" at bounding box center [630, 36] width 29 height 11
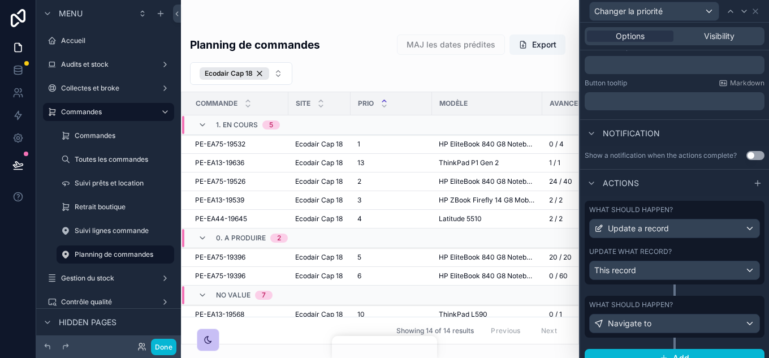
scroll to position [240, 0]
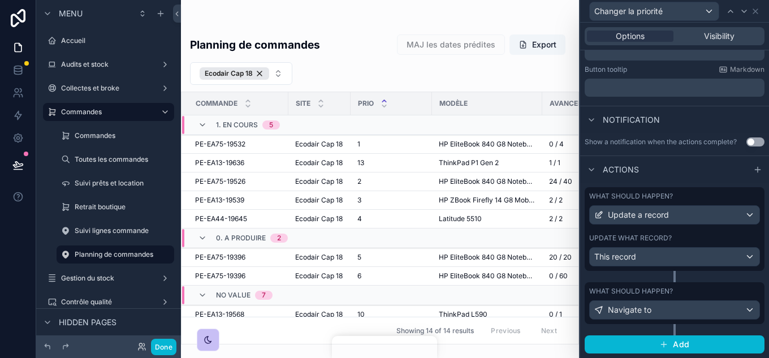
click at [680, 231] on div "What should happen? Update a record Update what record? This record" at bounding box center [675, 229] width 180 height 84
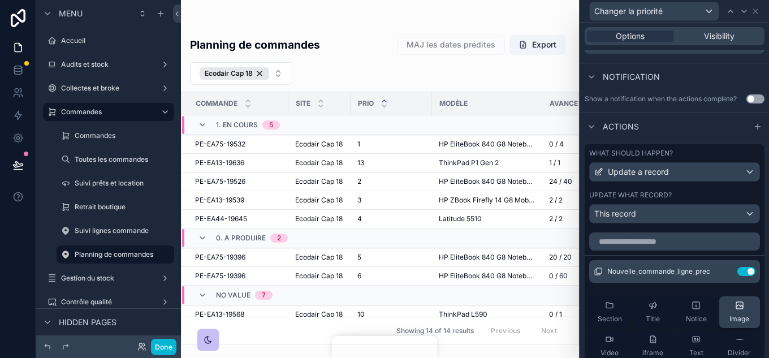
scroll to position [353, 0]
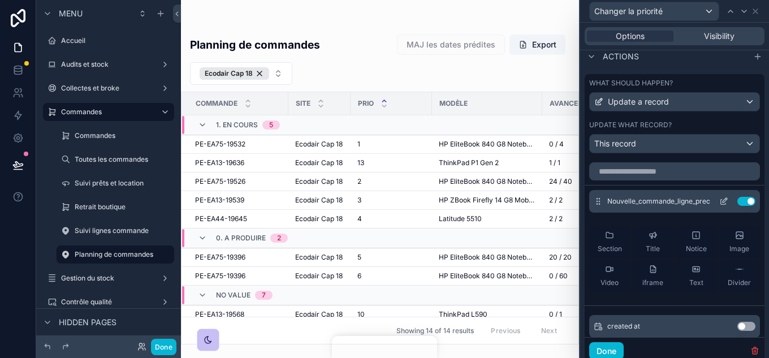
click at [719, 202] on icon at bounding box center [723, 201] width 9 height 9
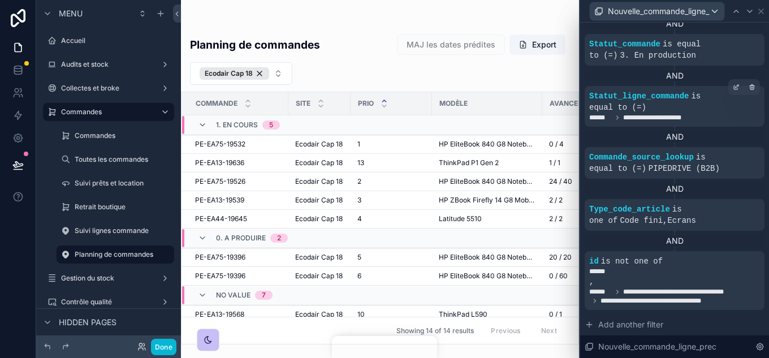
scroll to position [452, 0]
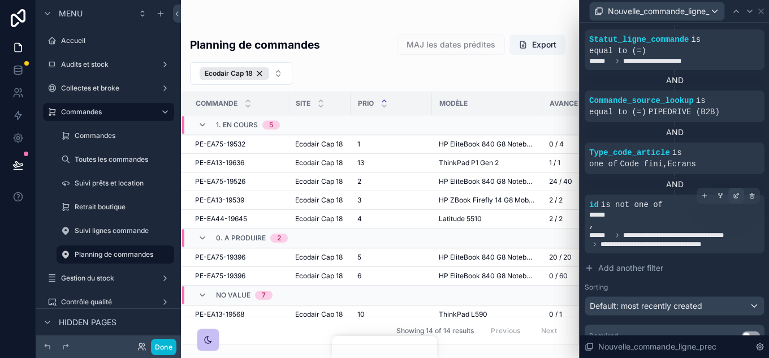
click at [736, 193] on icon at bounding box center [737, 194] width 3 height 3
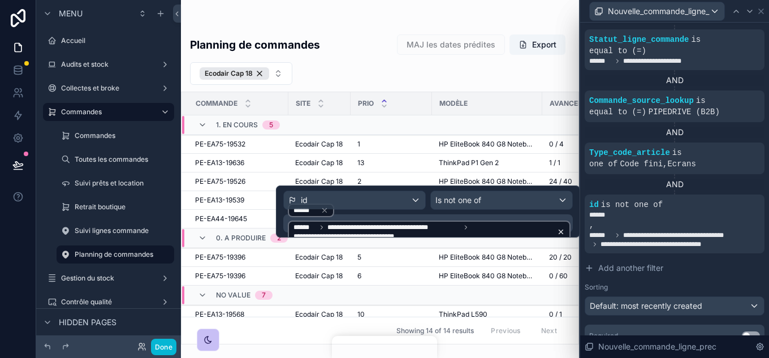
click at [559, 231] on icon at bounding box center [561, 232] width 4 height 4
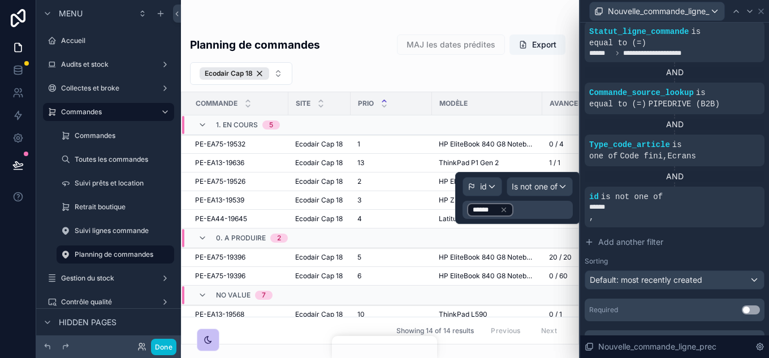
click at [549, 209] on div "******" at bounding box center [518, 210] width 110 height 18
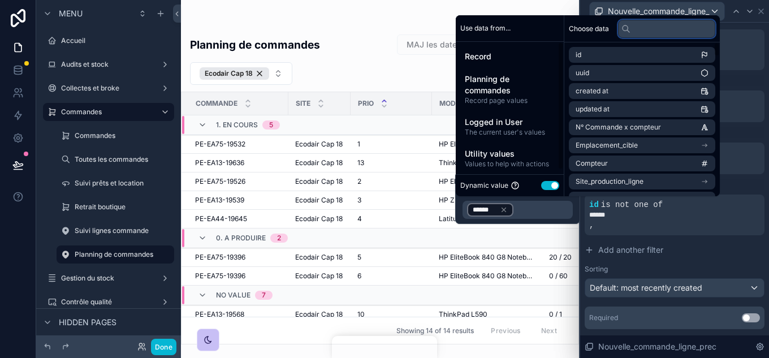
click at [659, 28] on input "text" at bounding box center [666, 29] width 97 height 18
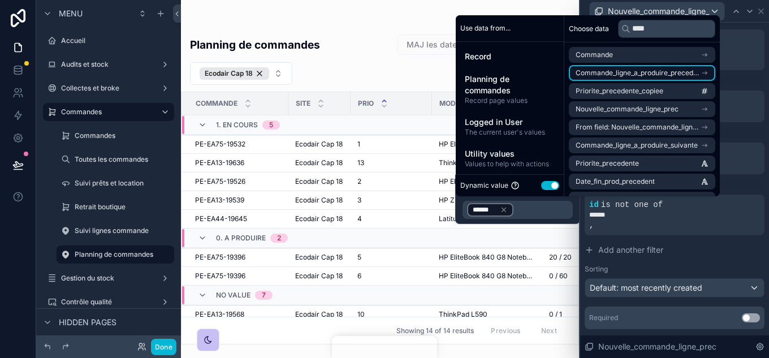
click at [659, 72] on span "Commande_ligne_a_produire_precedente" at bounding box center [638, 72] width 125 height 9
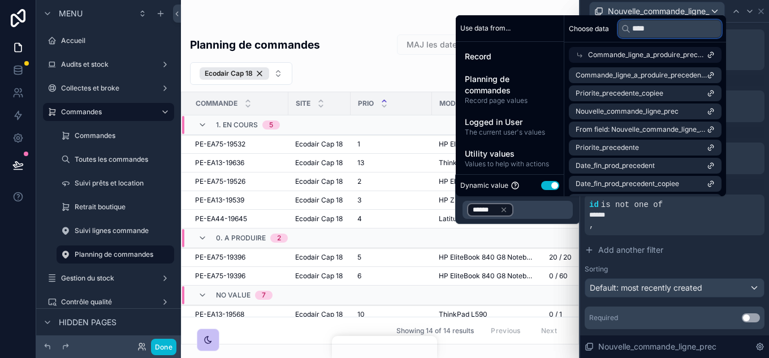
drag, startPoint x: 661, startPoint y: 30, endPoint x: 629, endPoint y: 33, distance: 31.3
click at [629, 33] on div "****" at bounding box center [669, 29] width 103 height 18
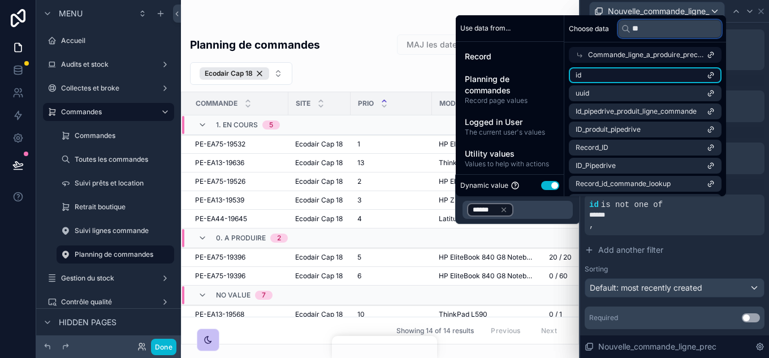
type input "**"
click at [676, 72] on li "id" at bounding box center [645, 75] width 153 height 16
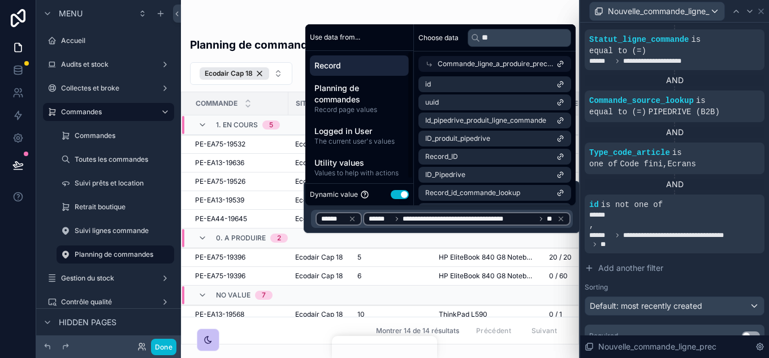
click at [361, 64] on span "Record" at bounding box center [359, 65] width 90 height 11
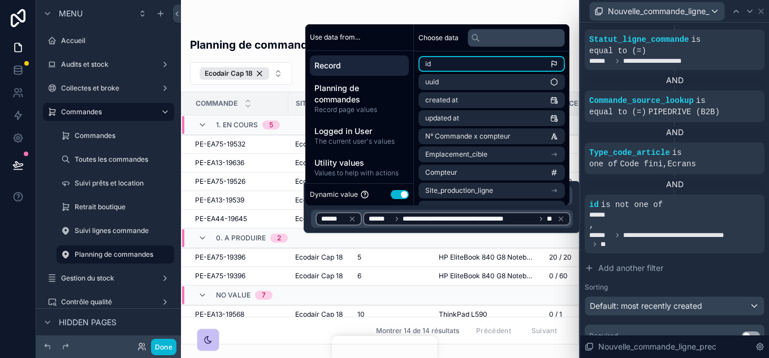
click at [496, 66] on li "id" at bounding box center [491, 64] width 146 height 16
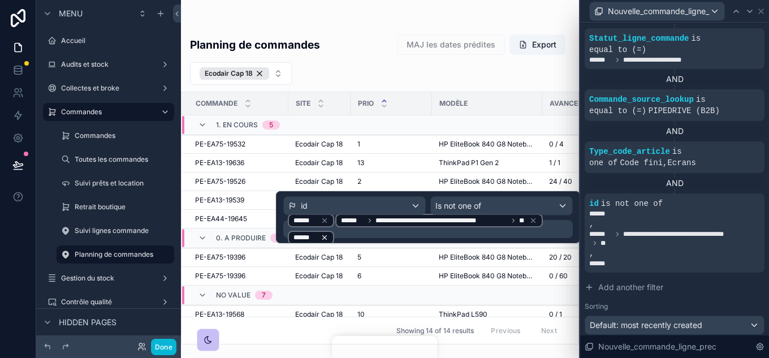
scroll to position [451, 0]
click at [321, 235] on icon at bounding box center [325, 238] width 8 height 8
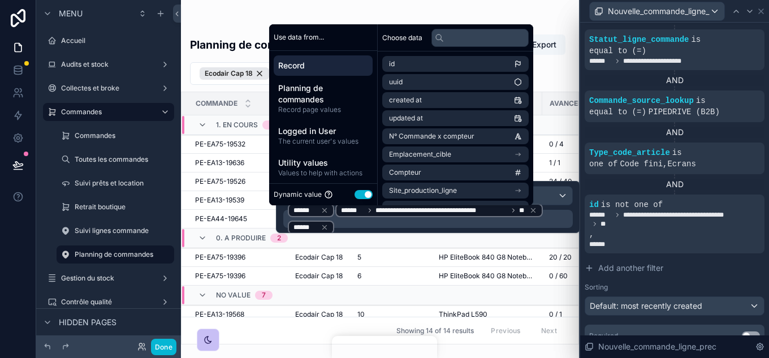
scroll to position [452, 0]
click at [321, 225] on icon at bounding box center [325, 227] width 8 height 8
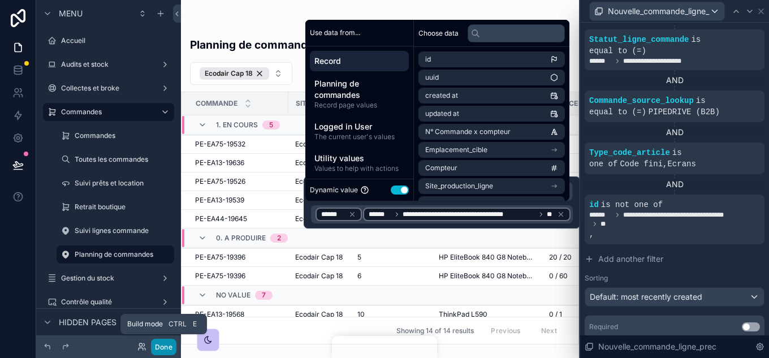
click at [158, 343] on button "Done" at bounding box center [163, 347] width 25 height 16
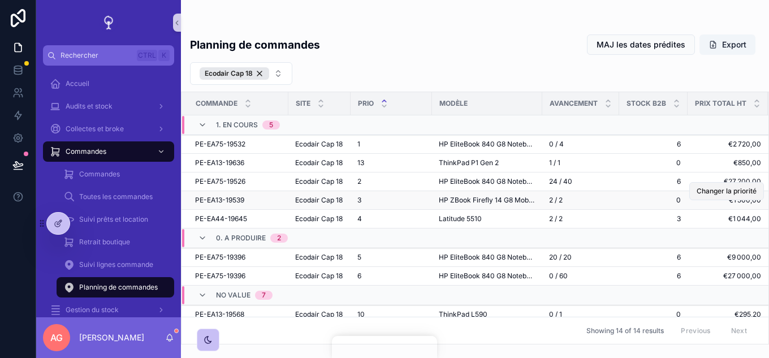
click at [728, 200] on button "Changer la priorité" at bounding box center [726, 191] width 75 height 18
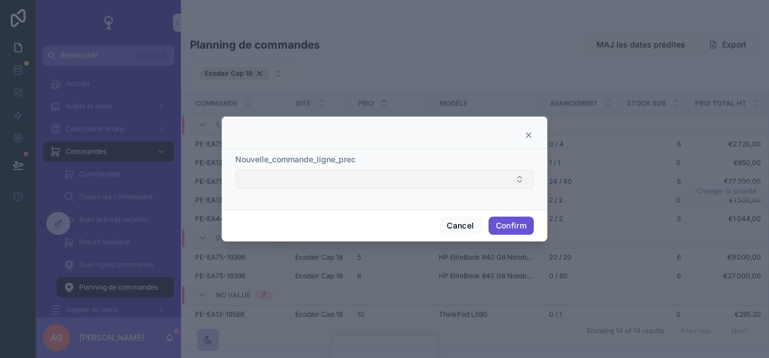
click at [335, 179] on button "Select Button" at bounding box center [384, 179] width 299 height 19
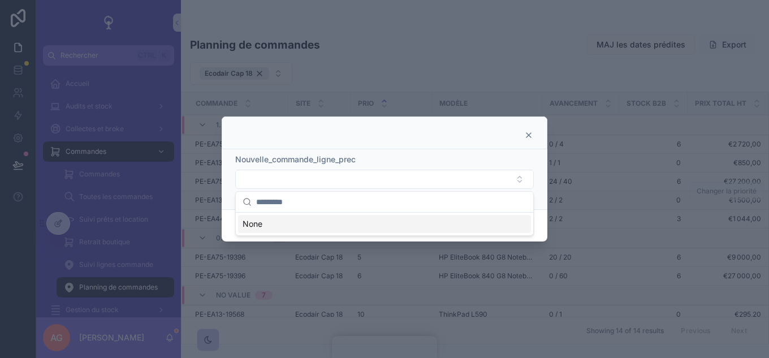
click at [528, 136] on icon at bounding box center [529, 135] width 5 height 5
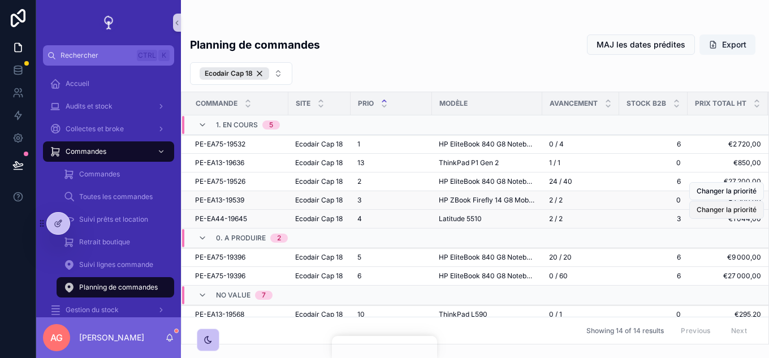
click at [726, 214] on span "Changer la priorité" at bounding box center [727, 209] width 60 height 9
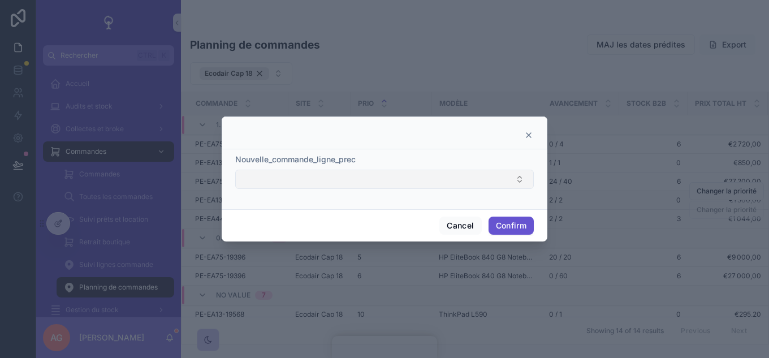
click at [396, 175] on button "Select Button" at bounding box center [384, 179] width 299 height 19
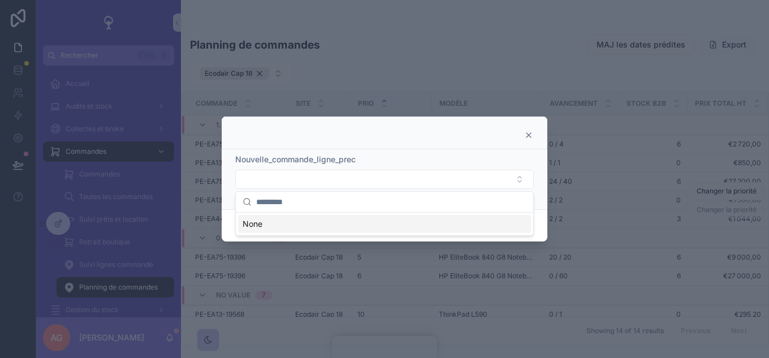
click at [530, 136] on icon at bounding box center [529, 135] width 5 height 5
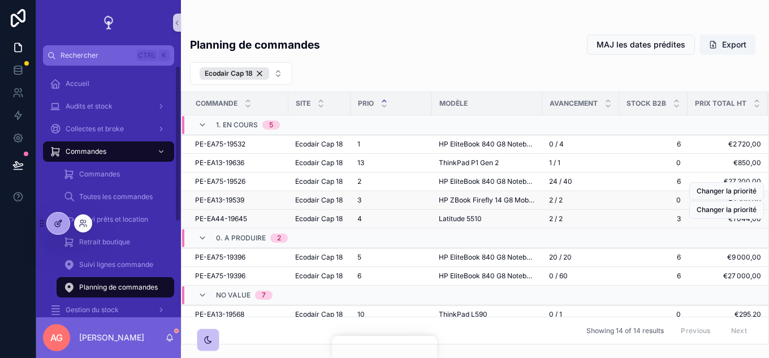
click at [57, 227] on icon at bounding box center [57, 224] width 5 height 5
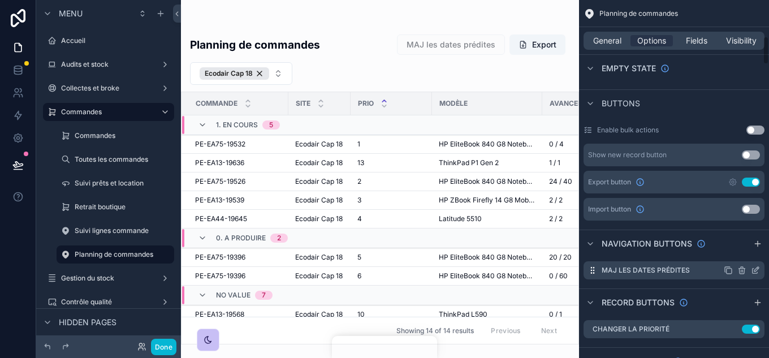
click at [761, 271] on div "MAJ les dates prédites" at bounding box center [674, 270] width 181 height 18
click at [752, 269] on icon "scrollable content" at bounding box center [755, 270] width 9 height 9
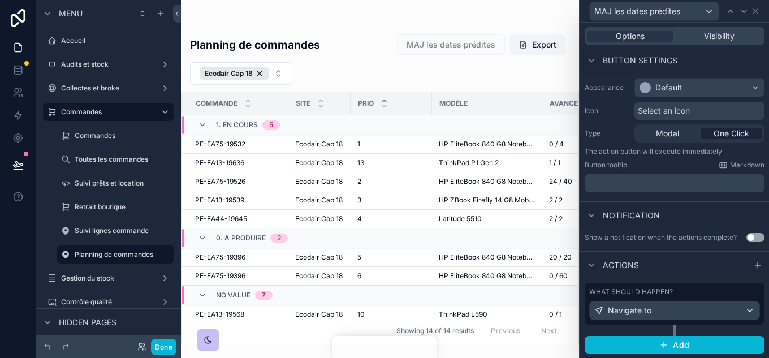
scroll to position [68, 0]
click at [757, 14] on icon at bounding box center [755, 11] width 9 height 9
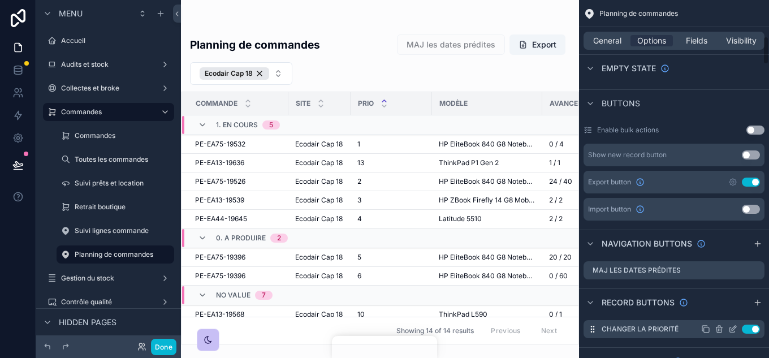
click at [0, 0] on icon "scrollable content" at bounding box center [0, 0] width 0 height 0
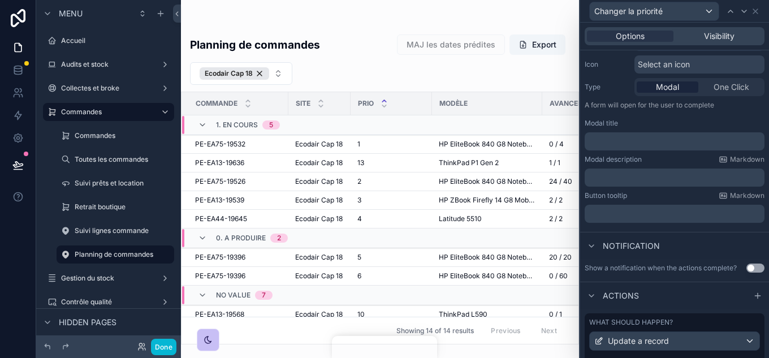
scroll to position [240, 0]
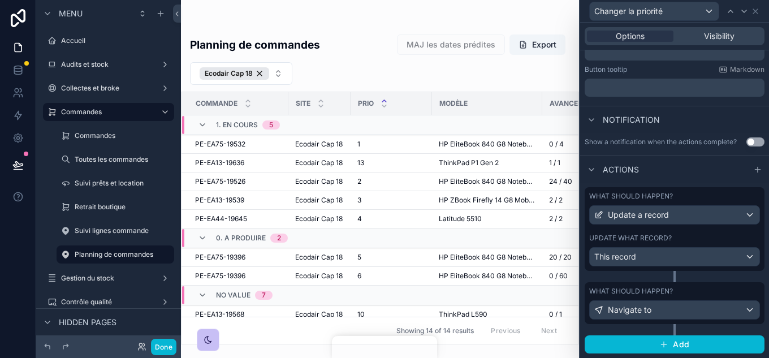
click at [669, 195] on label "What should happen?" at bounding box center [631, 196] width 84 height 9
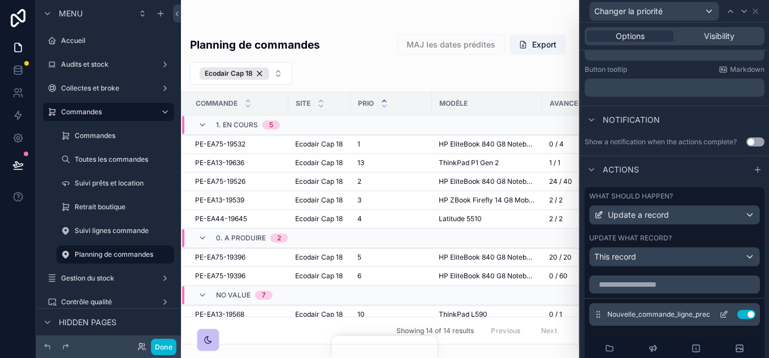
click at [719, 313] on icon at bounding box center [723, 314] width 9 height 9
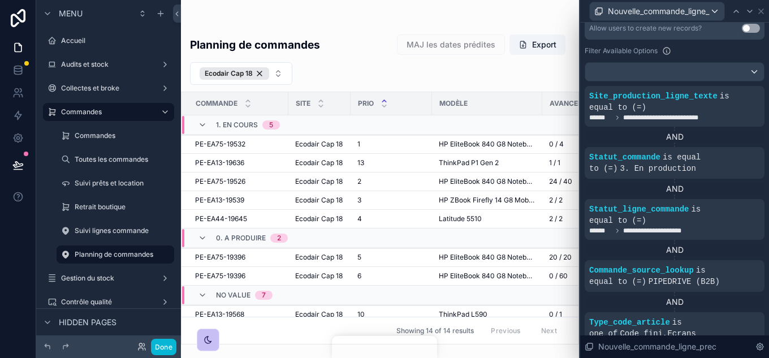
scroll to position [452, 0]
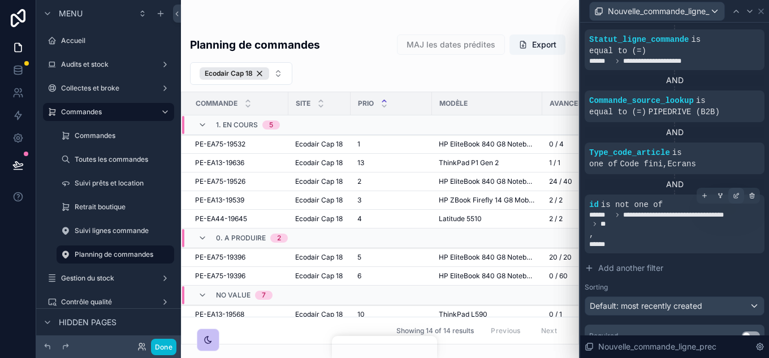
click at [733, 192] on icon at bounding box center [736, 195] width 7 height 7
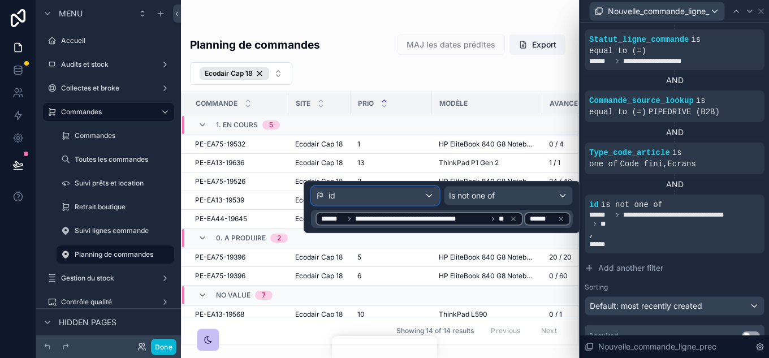
click at [430, 196] on div "id" at bounding box center [376, 196] width 128 height 18
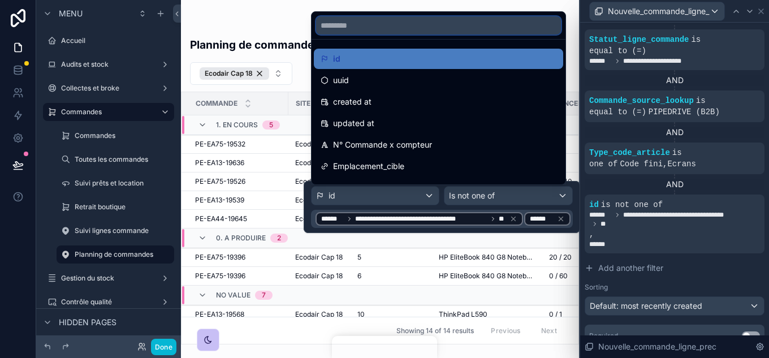
click at [360, 25] on input "text" at bounding box center [438, 25] width 245 height 18
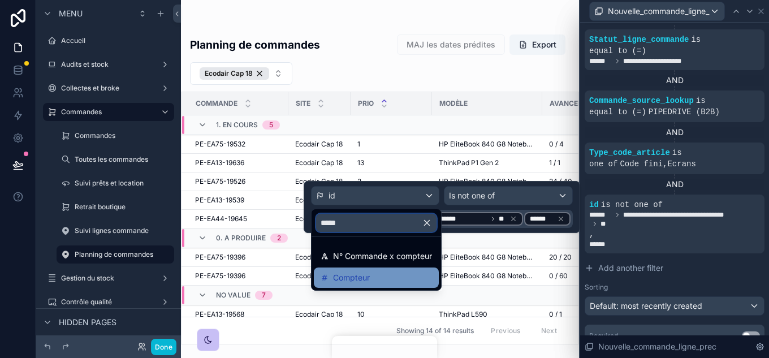
type input "*****"
click at [373, 276] on div "Compteur" at bounding box center [376, 278] width 111 height 14
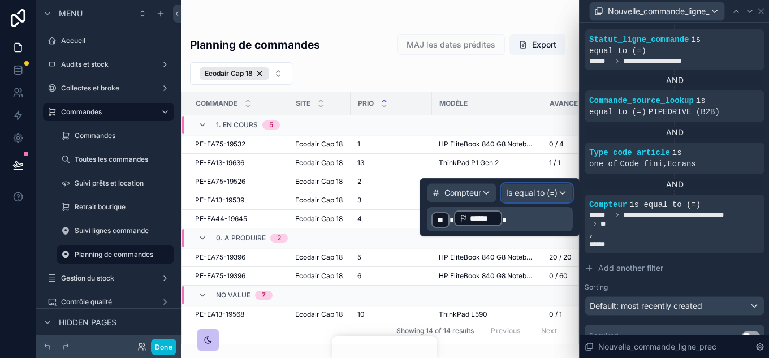
click at [551, 191] on span "Is equal to (=)" at bounding box center [531, 192] width 51 height 11
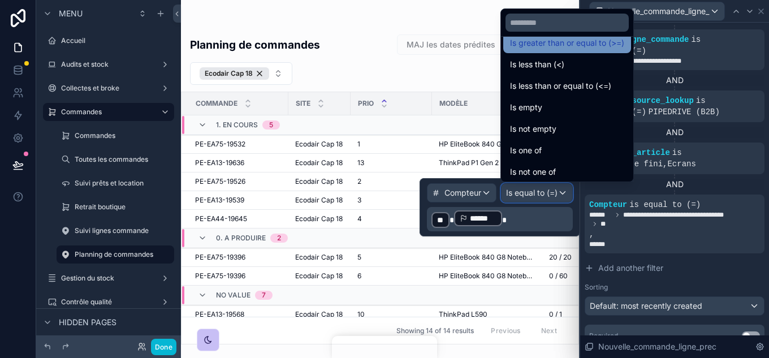
scroll to position [80, 0]
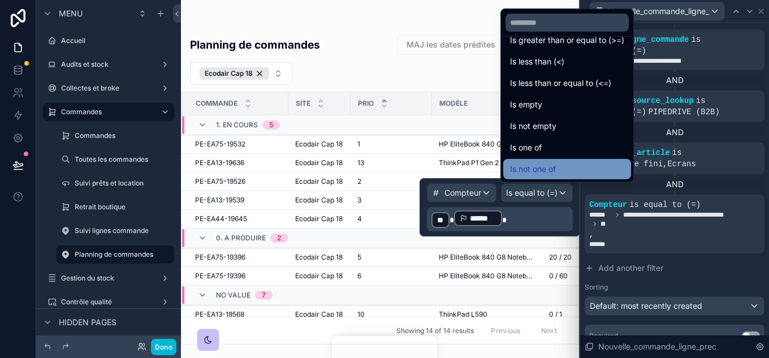
click at [558, 161] on div "Is not one of" at bounding box center [567, 169] width 128 height 20
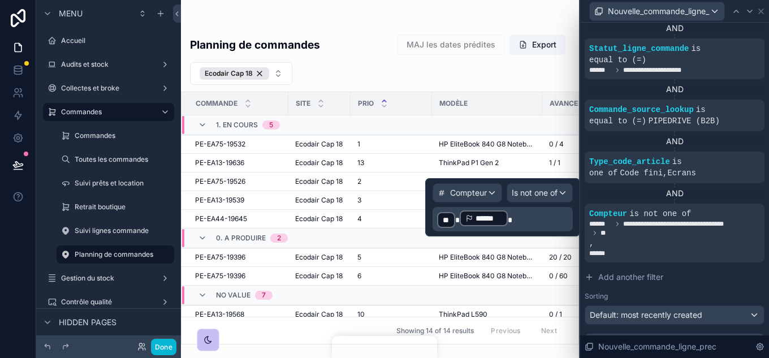
scroll to position [452, 0]
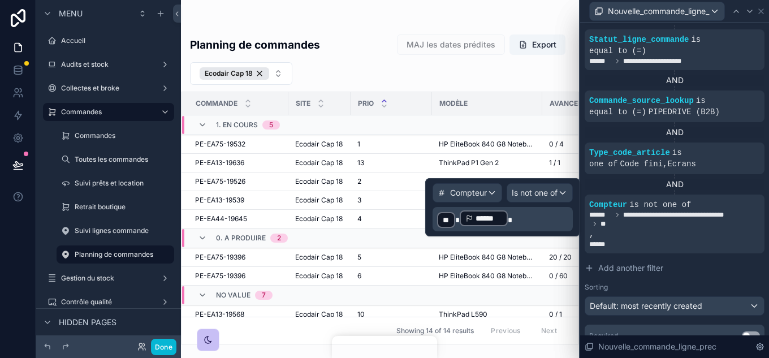
click at [524, 220] on p "﻿ ** ﻿ * ****** ﻿" at bounding box center [503, 219] width 133 height 20
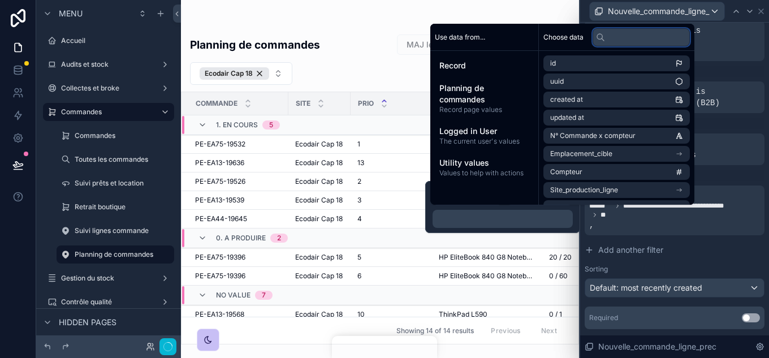
click at [629, 37] on input "text" at bounding box center [641, 37] width 97 height 18
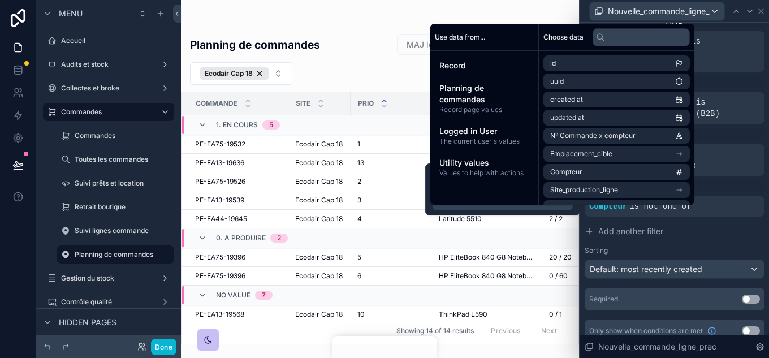
scroll to position [451, 0]
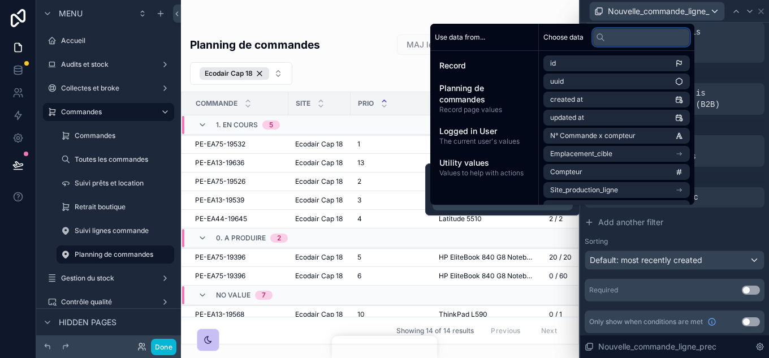
click at [629, 37] on input "text" at bounding box center [641, 37] width 97 height 18
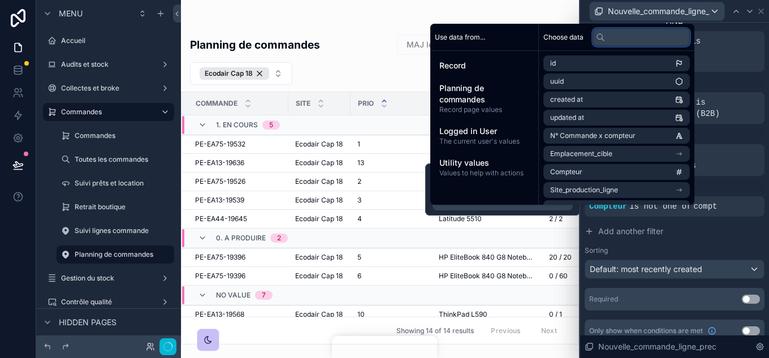
click at [629, 37] on input "text" at bounding box center [641, 37] width 97 height 18
click at [627, 37] on input "text" at bounding box center [641, 37] width 97 height 18
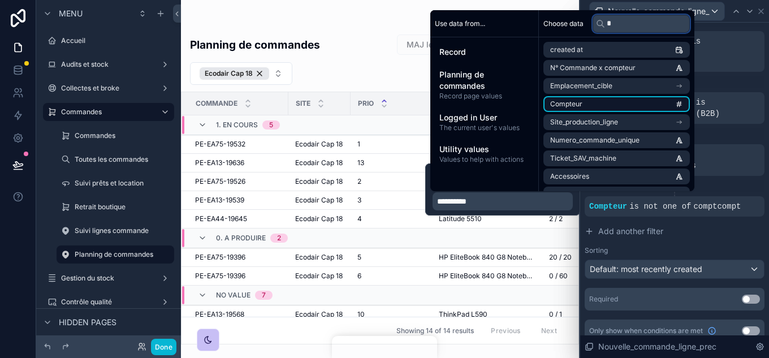
type input "*"
click at [604, 106] on li "Compteur" at bounding box center [616, 104] width 146 height 16
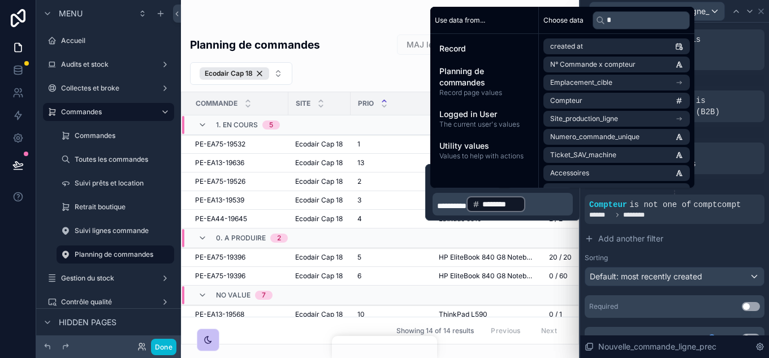
scroll to position [452, 0]
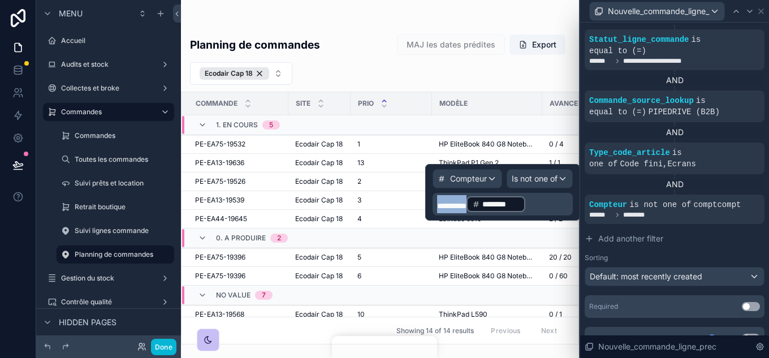
drag, startPoint x: 482, startPoint y: 201, endPoint x: 401, endPoint y: 205, distance: 81.0
click at [401, 205] on div "**********" at bounding box center [384, 179] width 769 height 358
click at [520, 202] on p "﻿ ******** ﻿ ﻿" at bounding box center [503, 204] width 133 height 18
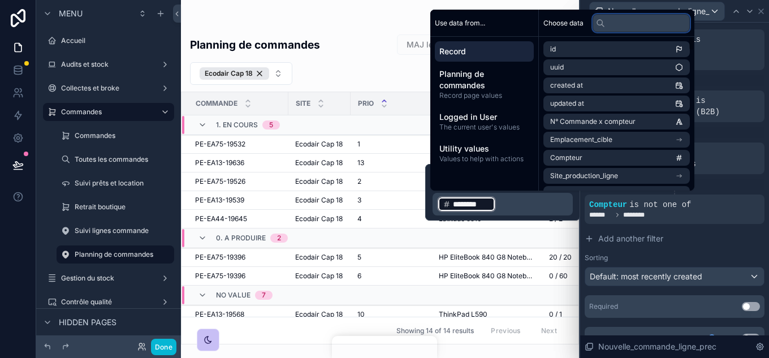
click at [625, 25] on input "text" at bounding box center [641, 23] width 97 height 18
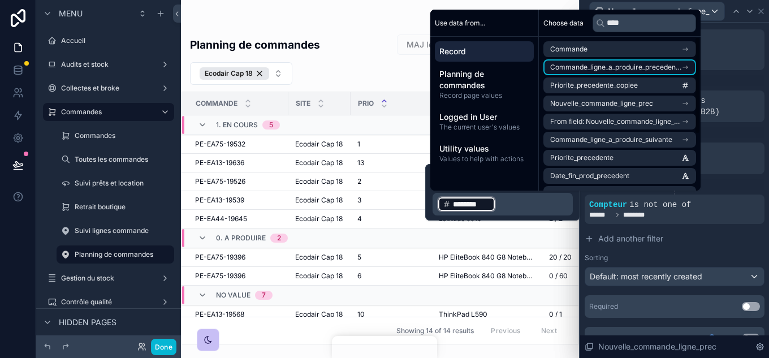
click at [633, 74] on li "Commande_ligne_a_produire_precedente" at bounding box center [619, 67] width 153 height 16
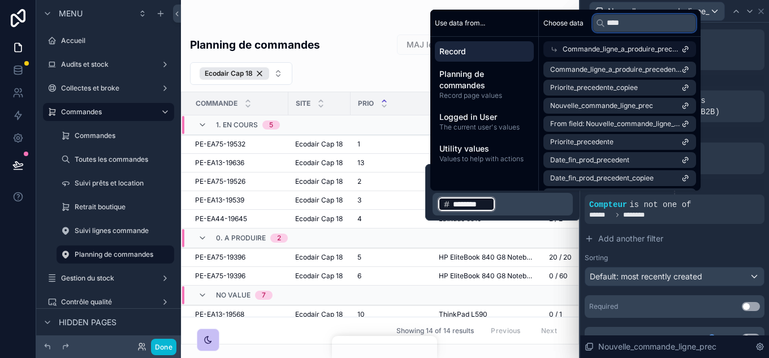
drag, startPoint x: 637, startPoint y: 27, endPoint x: 612, endPoint y: 27, distance: 24.9
click at [611, 28] on input "****" at bounding box center [644, 23] width 103 height 18
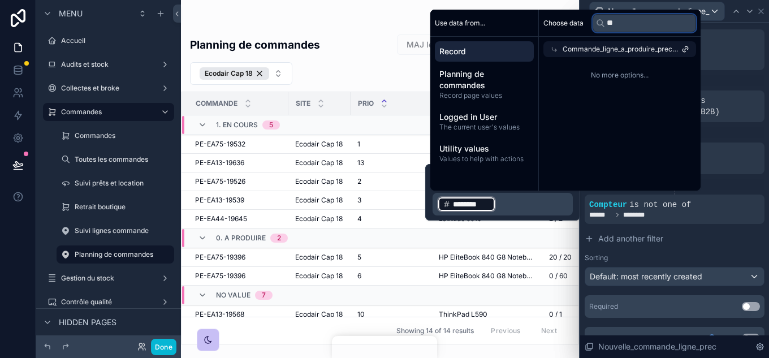
type input "*"
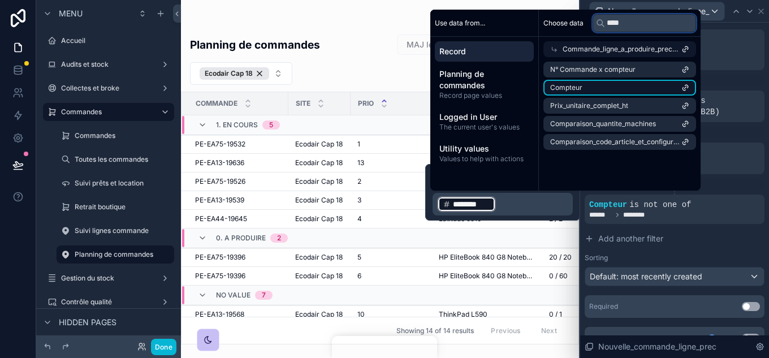
type input "****"
click at [632, 83] on li "Compteur" at bounding box center [619, 88] width 153 height 16
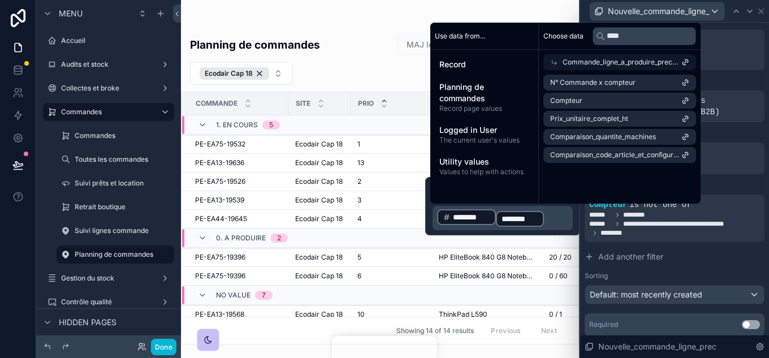
click at [553, 217] on p "﻿ ******** ﻿ ﻿ ******** ﻿ ﻿" at bounding box center [503, 218] width 133 height 20
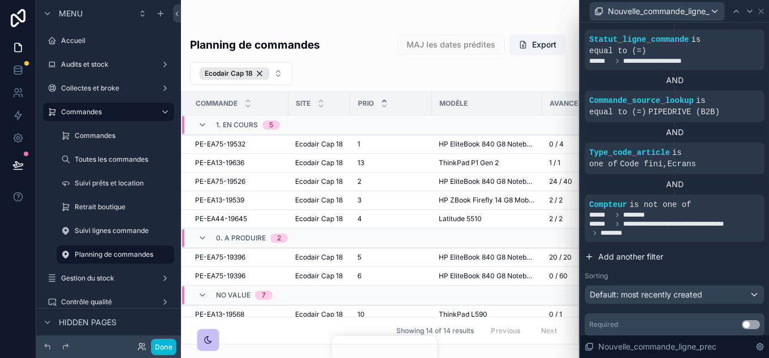
click at [719, 249] on button "Add another filter" at bounding box center [675, 257] width 180 height 20
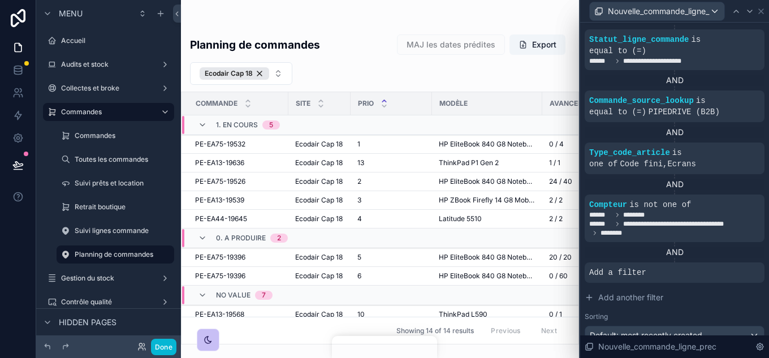
drag, startPoint x: 248, startPoint y: 341, endPoint x: 326, endPoint y: 345, distance: 78.1
click at [326, 345] on div "scrollable content" at bounding box center [380, 179] width 398 height 358
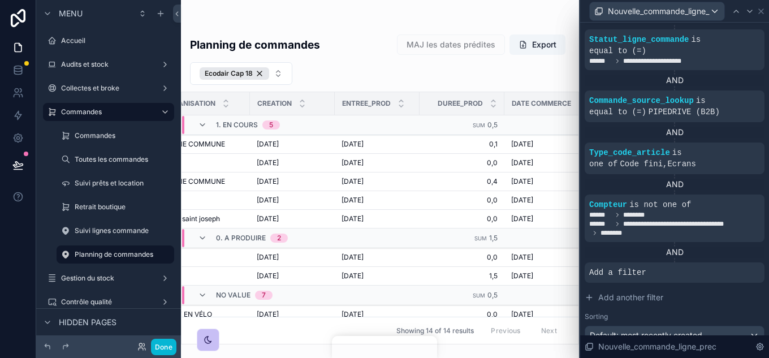
scroll to position [0, 917]
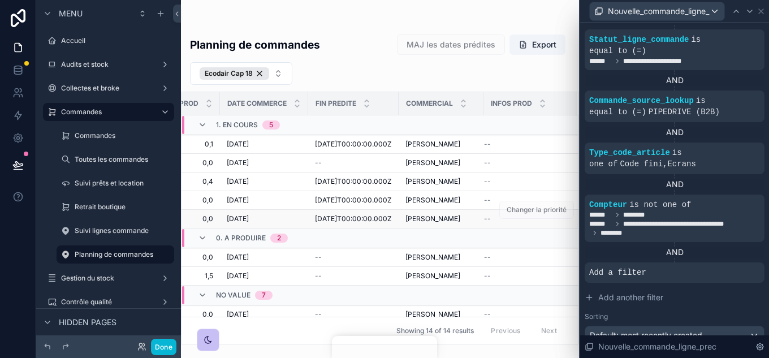
click at [529, 219] on div "Changer la priorité" at bounding box center [536, 210] width 75 height 18
click at [172, 349] on button "Done" at bounding box center [163, 347] width 25 height 16
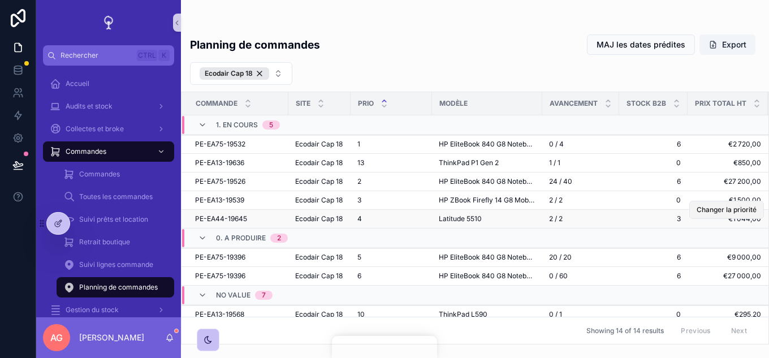
click at [733, 214] on span "Changer la priorité" at bounding box center [727, 209] width 60 height 9
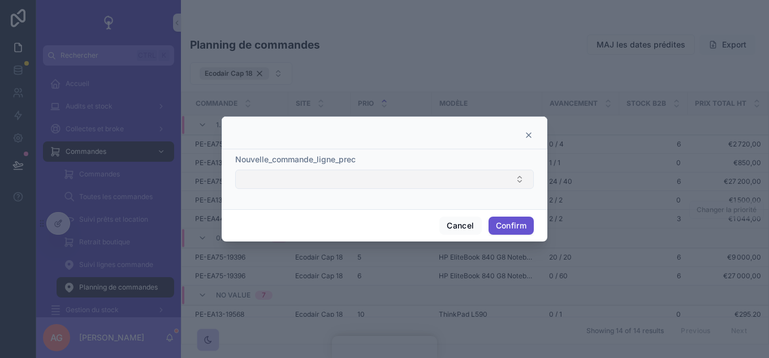
click at [480, 181] on button "Select Button" at bounding box center [384, 179] width 299 height 19
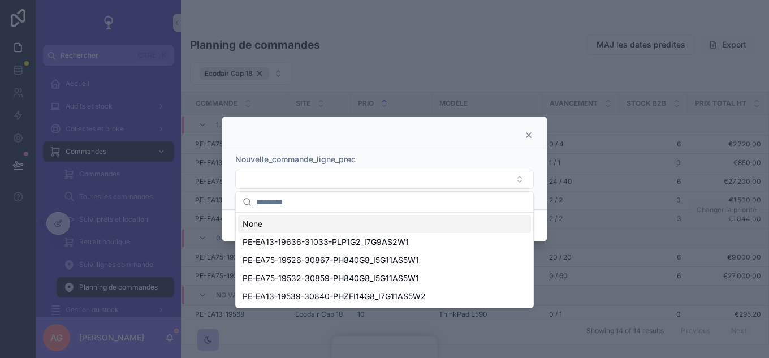
click at [528, 133] on icon at bounding box center [528, 135] width 9 height 9
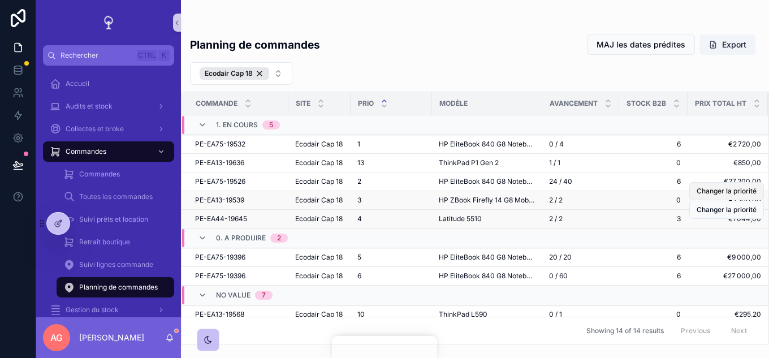
click at [710, 196] on span "Changer la priorité" at bounding box center [727, 191] width 60 height 9
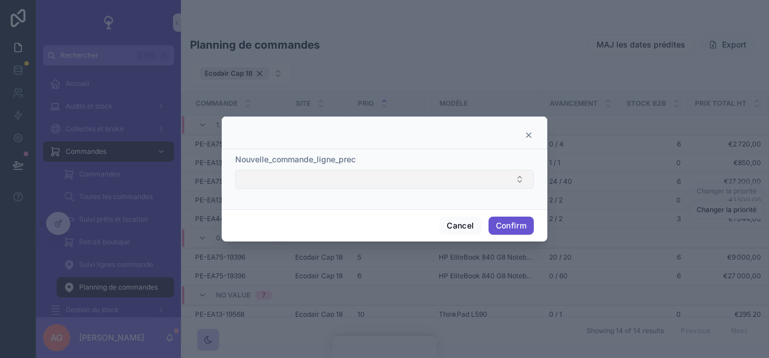
click at [385, 182] on button "Select Button" at bounding box center [384, 179] width 299 height 19
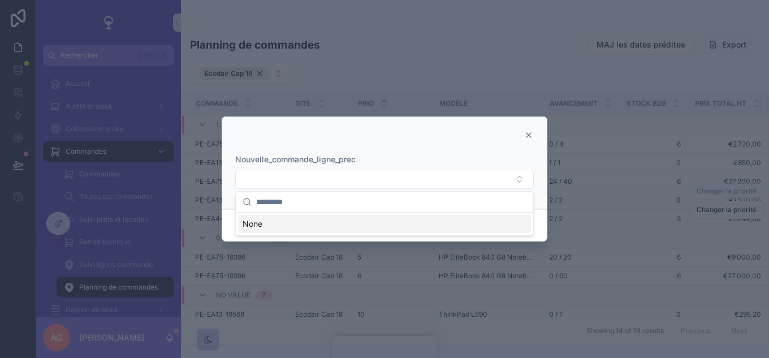
click at [528, 139] on icon at bounding box center [528, 135] width 9 height 9
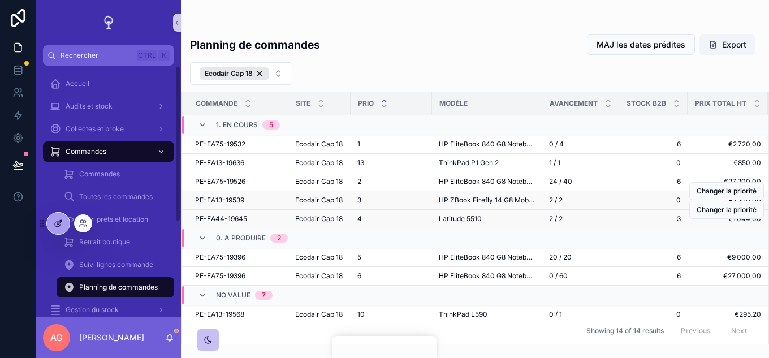
click at [59, 223] on icon at bounding box center [58, 223] width 9 height 9
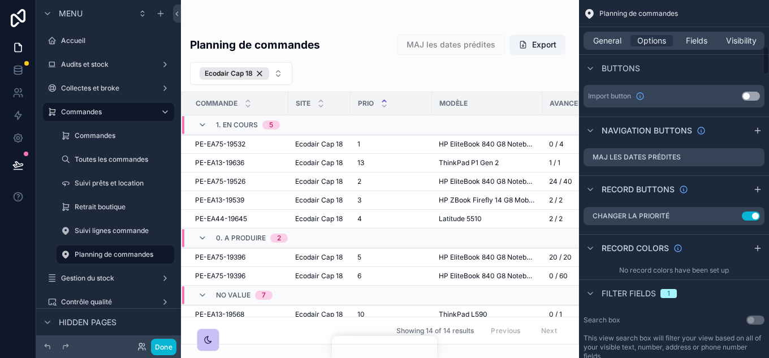
scroll to position [622, 0]
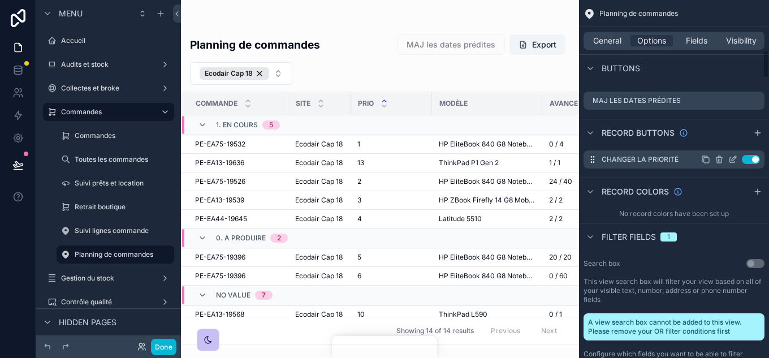
click at [0, 0] on icon "scrollable content" at bounding box center [0, 0] width 0 height 0
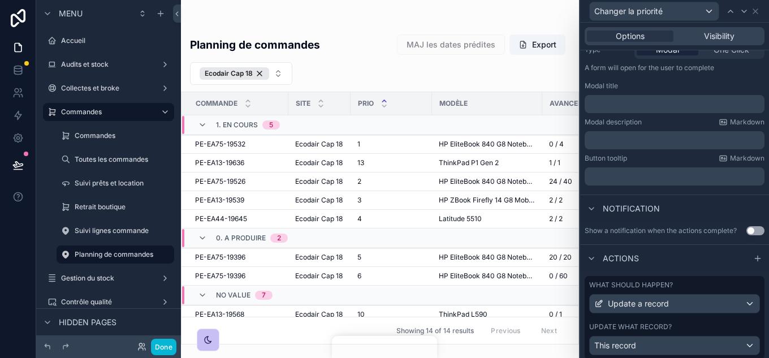
scroll to position [240, 0]
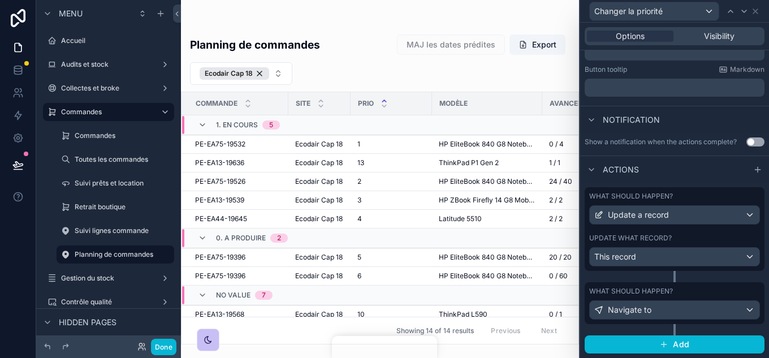
click at [681, 237] on div "Update what record?" at bounding box center [674, 238] width 171 height 9
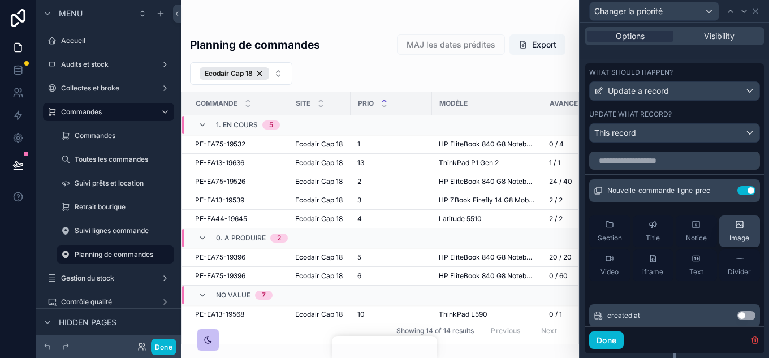
scroll to position [409, 0]
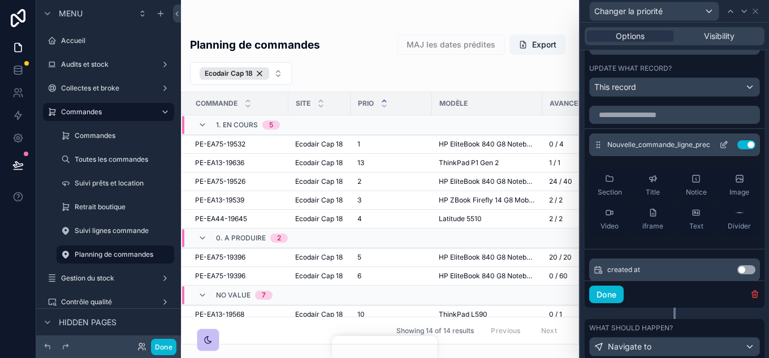
click at [719, 143] on icon at bounding box center [723, 144] width 9 height 9
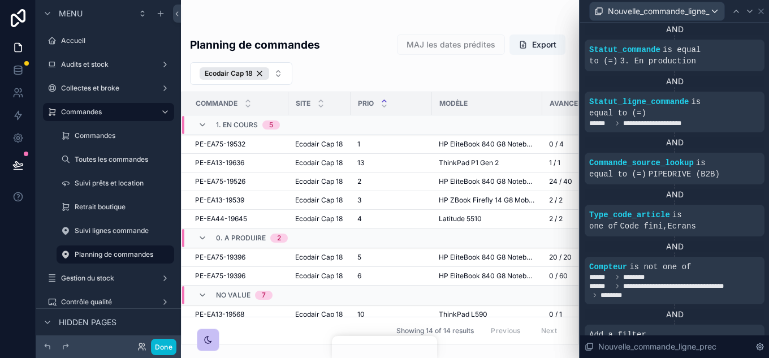
scroll to position [528, 0]
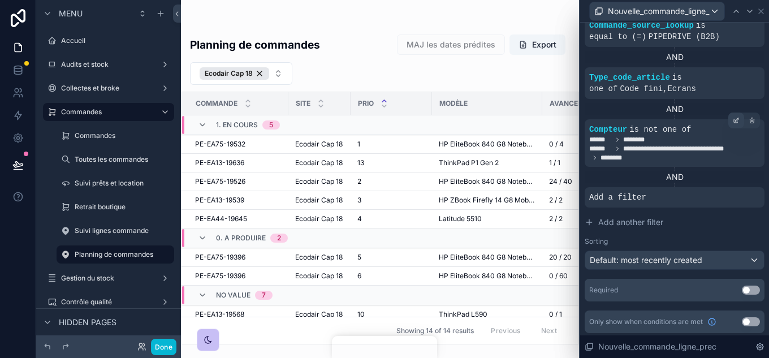
click at [733, 117] on icon at bounding box center [736, 120] width 7 height 7
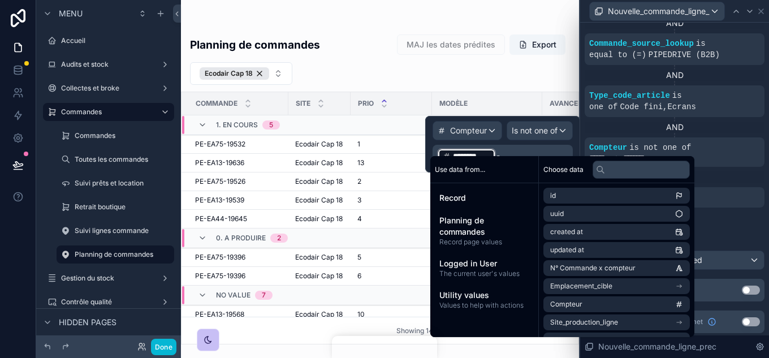
scroll to position [500, 0]
click at [739, 171] on div "AND" at bounding box center [675, 176] width 180 height 11
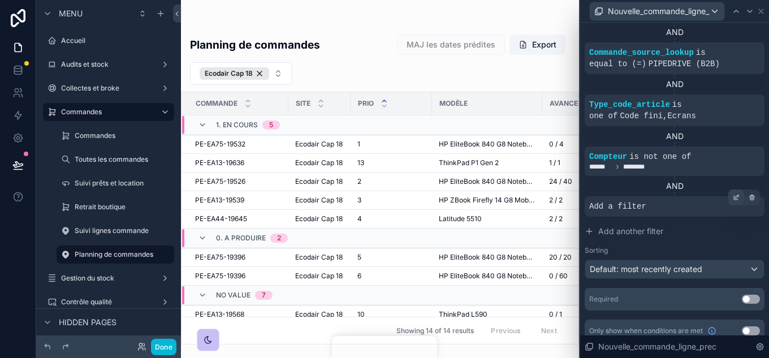
click at [733, 194] on icon at bounding box center [736, 197] width 7 height 7
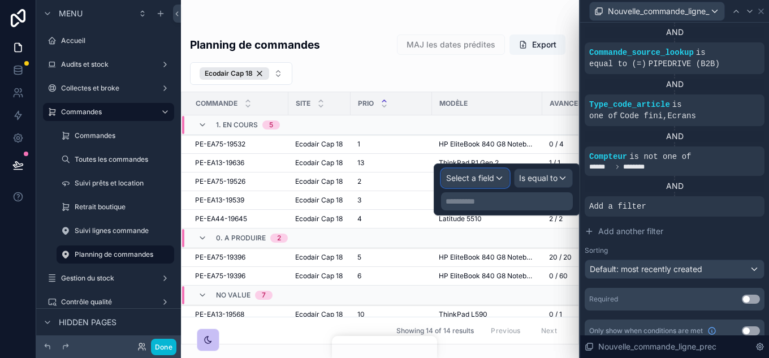
click at [489, 181] on span "Select a field" at bounding box center [470, 178] width 48 height 10
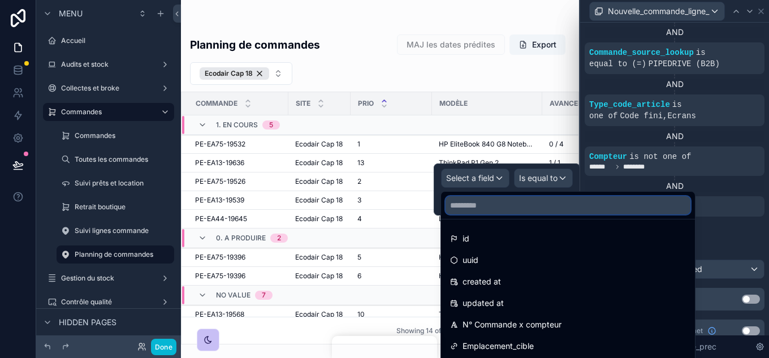
click at [483, 204] on input "text" at bounding box center [568, 205] width 245 height 18
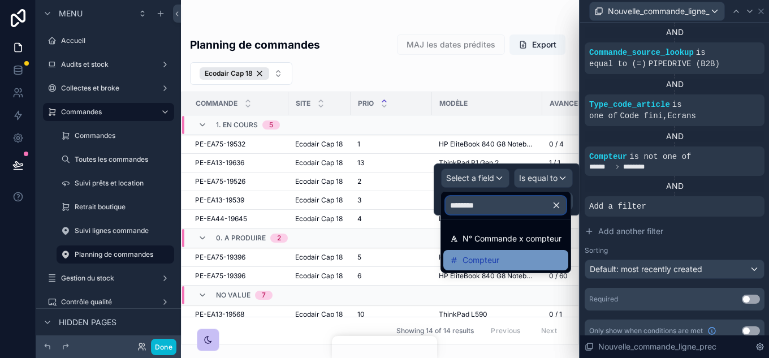
type input "********"
click at [506, 268] on div "Compteur" at bounding box center [505, 260] width 125 height 20
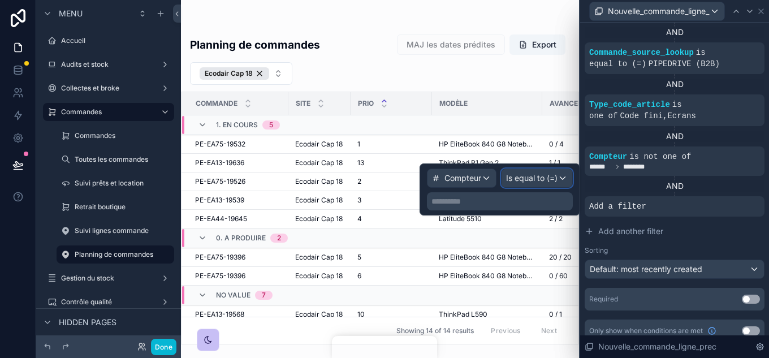
click at [554, 182] on span "Is equal to (=)" at bounding box center [531, 177] width 51 height 11
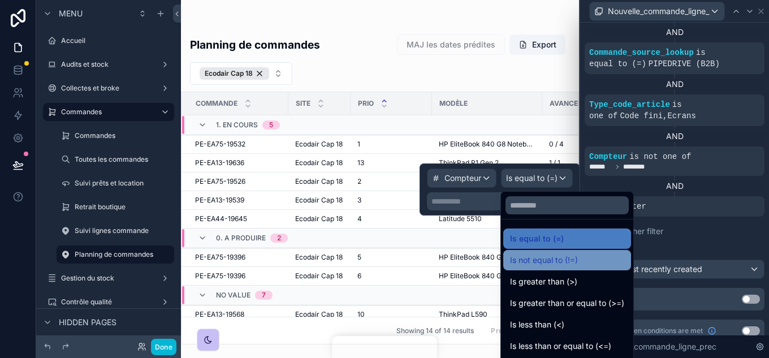
click at [552, 254] on span "Is not equal to (!=)" at bounding box center [544, 260] width 68 height 14
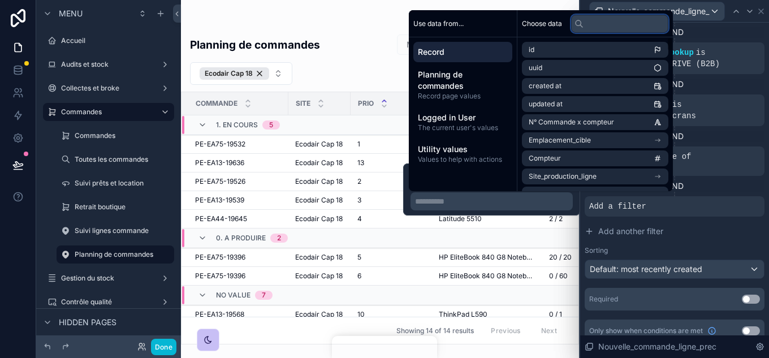
click at [602, 28] on input "text" at bounding box center [619, 24] width 97 height 18
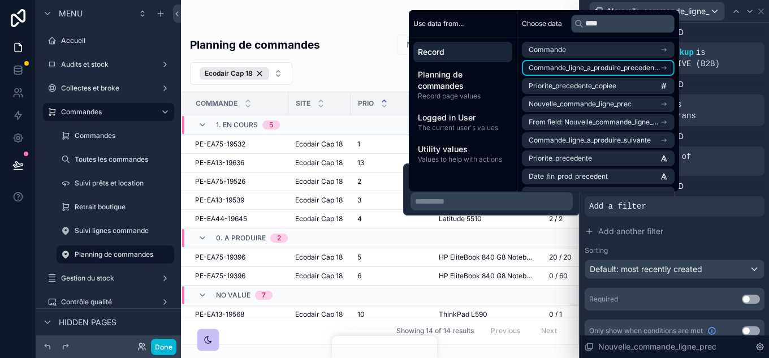
click at [624, 63] on li "Commande_ligne_a_produire_precedente" at bounding box center [598, 68] width 153 height 16
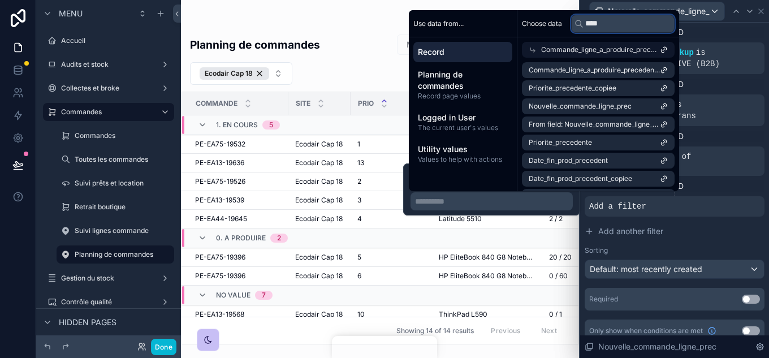
drag, startPoint x: 607, startPoint y: 28, endPoint x: 585, endPoint y: 28, distance: 21.5
click at [585, 28] on input "****" at bounding box center [622, 24] width 103 height 18
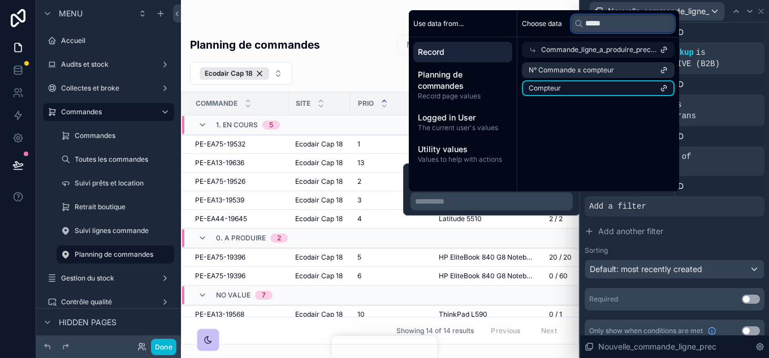
type input "*****"
click at [651, 90] on li "Compteur" at bounding box center [598, 88] width 153 height 16
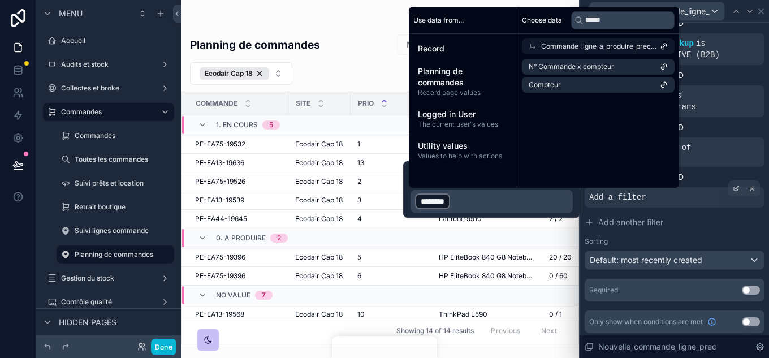
click at [717, 204] on div "Add a filter" at bounding box center [675, 197] width 180 height 20
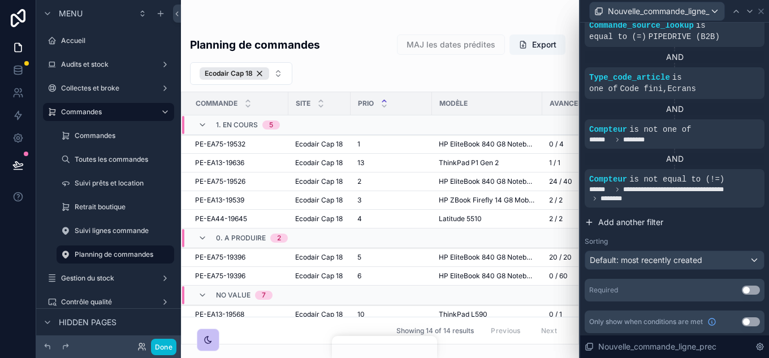
scroll to position [528, 0]
click at [678, 125] on span "is not one of" at bounding box center [660, 129] width 62 height 9
click at [733, 117] on icon at bounding box center [736, 120] width 7 height 7
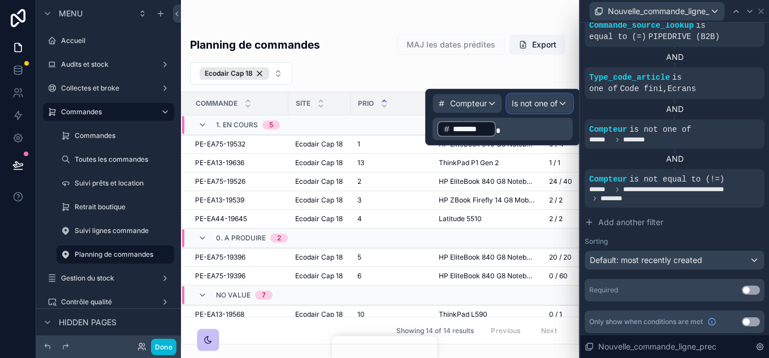
click at [540, 97] on div "Is not one of" at bounding box center [539, 103] width 65 height 18
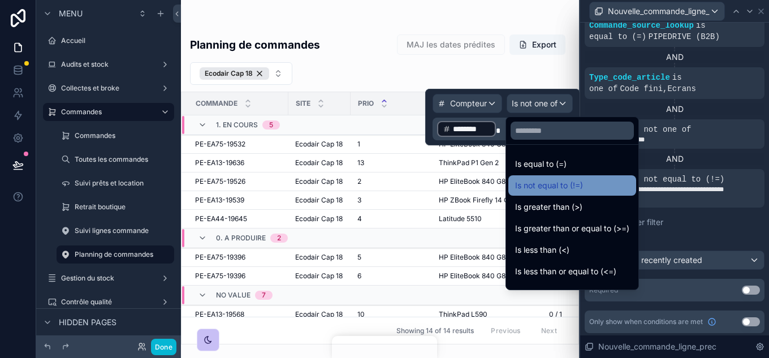
click at [559, 187] on span "Is not equal to (!=)" at bounding box center [549, 186] width 68 height 14
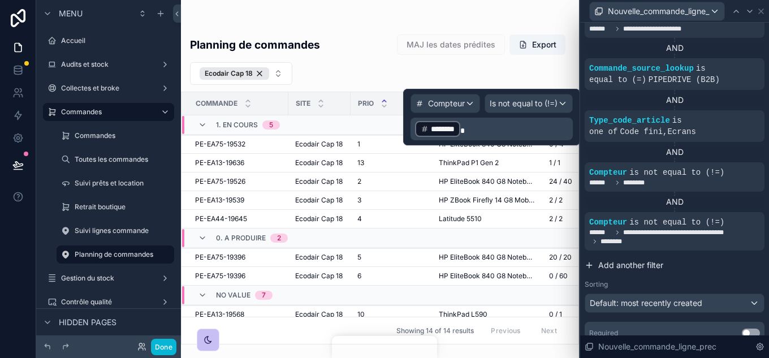
scroll to position [580, 0]
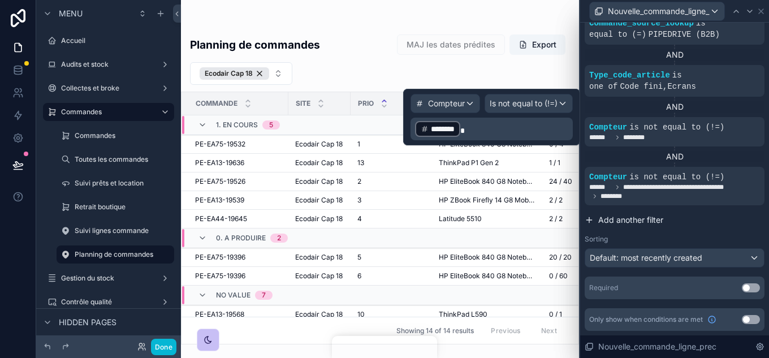
click at [719, 210] on button "Add another filter" at bounding box center [675, 220] width 180 height 20
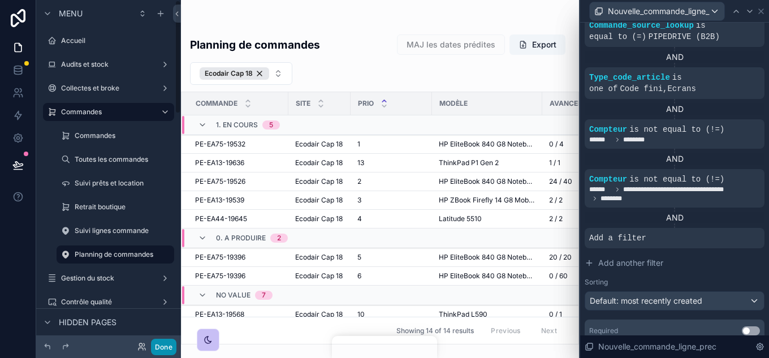
click at [156, 342] on button "Done" at bounding box center [163, 347] width 25 height 16
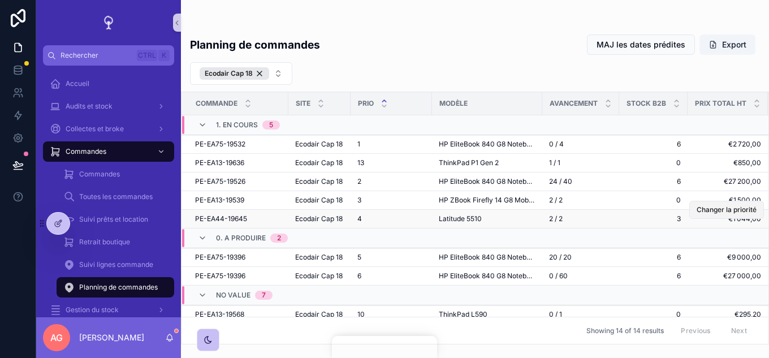
click at [702, 214] on span "Changer la priorité" at bounding box center [727, 209] width 60 height 9
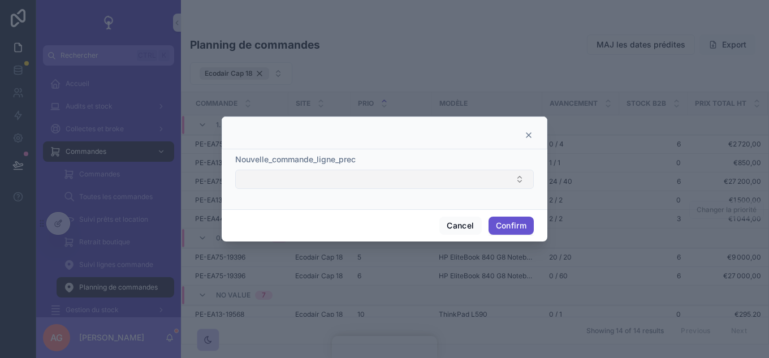
click at [500, 177] on button "Select Button" at bounding box center [384, 179] width 299 height 19
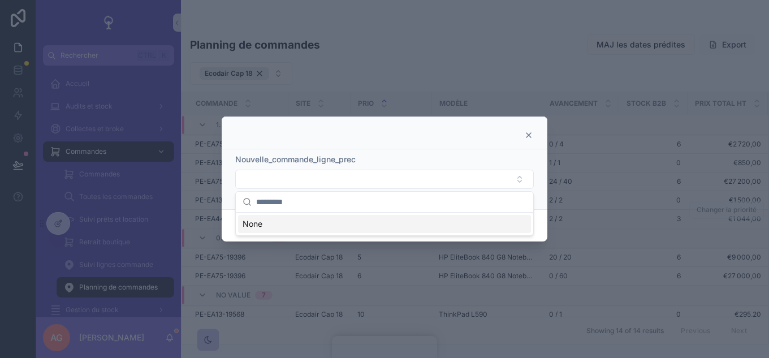
click at [530, 131] on icon at bounding box center [528, 135] width 9 height 9
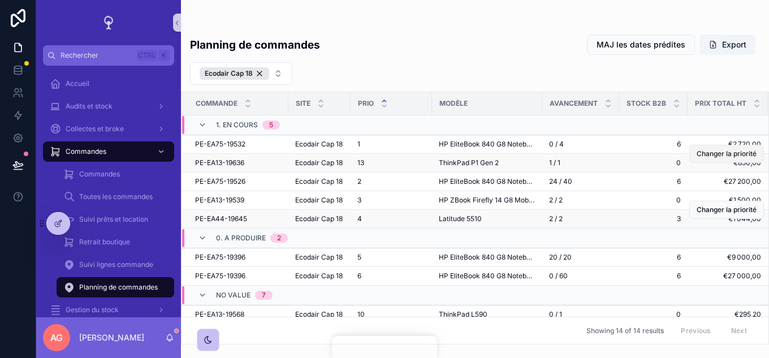
click at [713, 163] on button "Changer la priorité" at bounding box center [726, 154] width 75 height 18
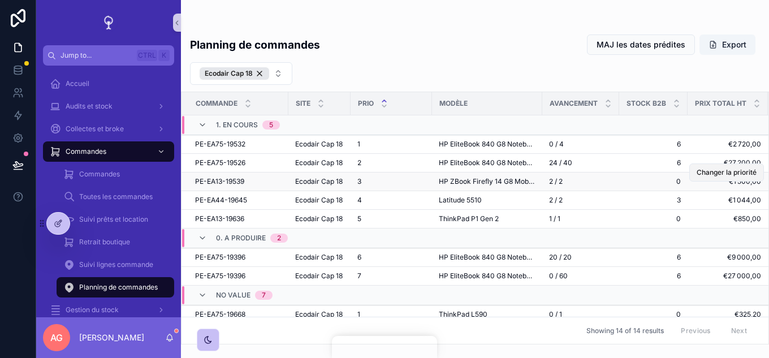
click at [715, 182] on button "Changer la priorité" at bounding box center [726, 172] width 75 height 18
click at [720, 177] on span "Changer la priorité" at bounding box center [727, 172] width 60 height 9
click at [717, 219] on button "Changer la priorité" at bounding box center [726, 210] width 75 height 18
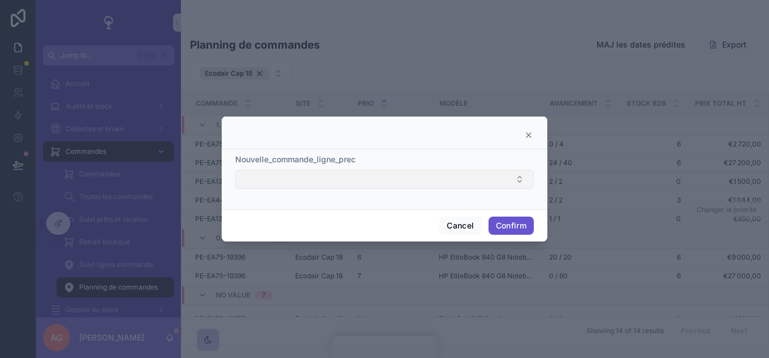
click at [482, 174] on button "Select Button" at bounding box center [384, 179] width 299 height 19
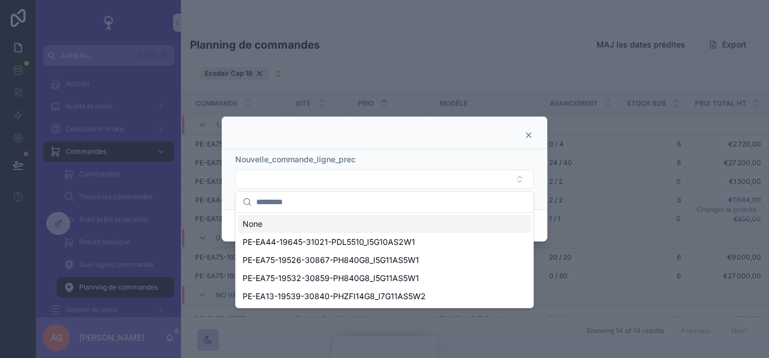
click at [529, 134] on icon at bounding box center [528, 135] width 9 height 9
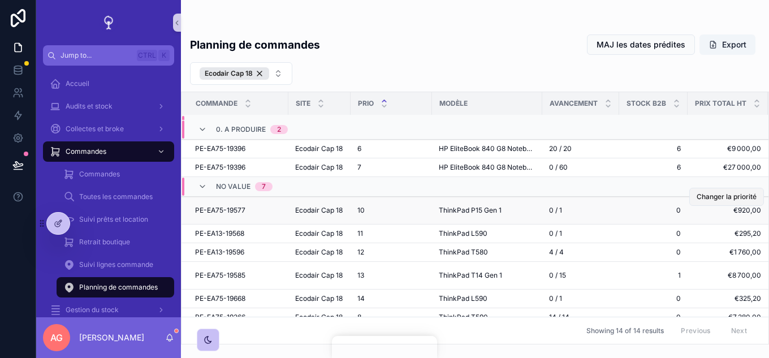
scroll to position [113, 0]
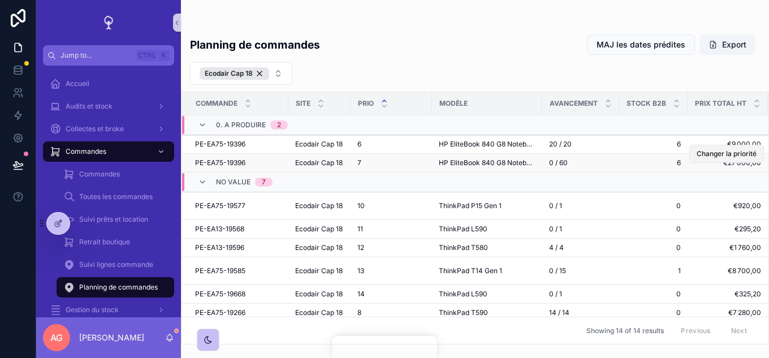
click at [724, 158] on span "Changer la priorité" at bounding box center [727, 153] width 60 height 9
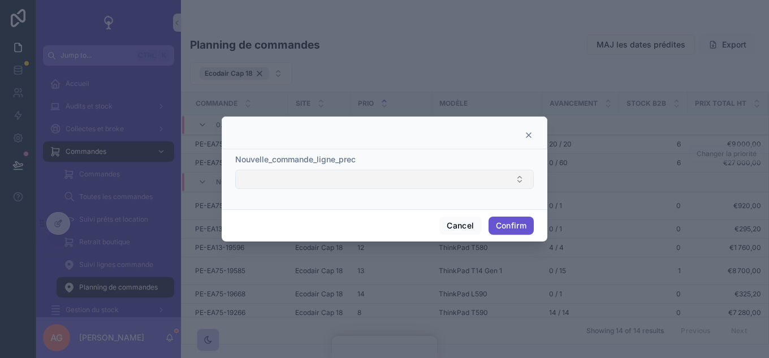
click at [512, 179] on button "Select Button" at bounding box center [384, 179] width 299 height 19
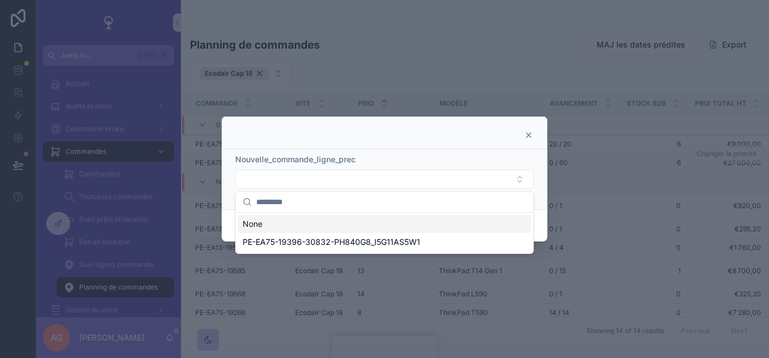
click at [528, 133] on icon at bounding box center [528, 135] width 9 height 9
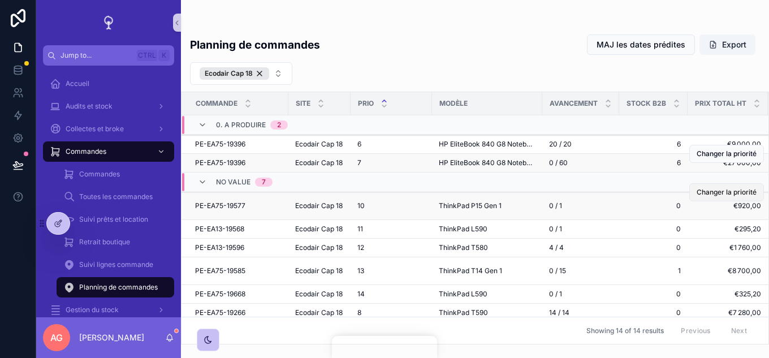
click at [717, 197] on span "Changer la priorité" at bounding box center [727, 192] width 60 height 9
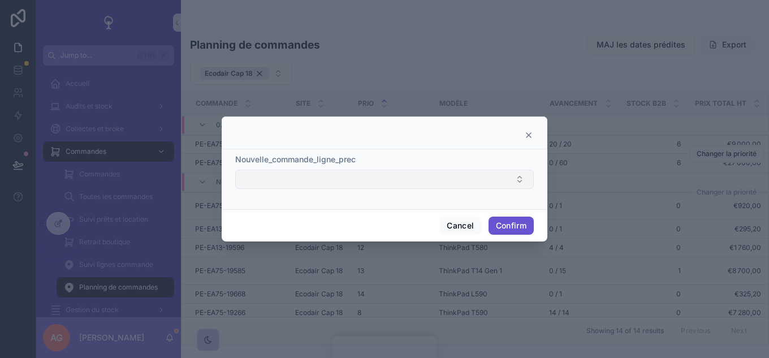
click at [503, 172] on button "Select Button" at bounding box center [384, 179] width 299 height 19
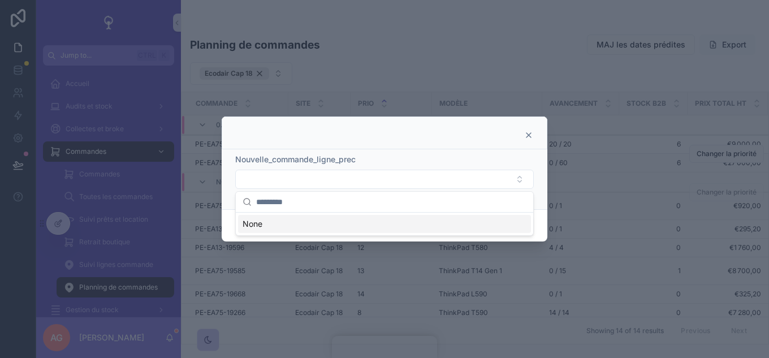
click at [531, 136] on icon at bounding box center [528, 135] width 9 height 9
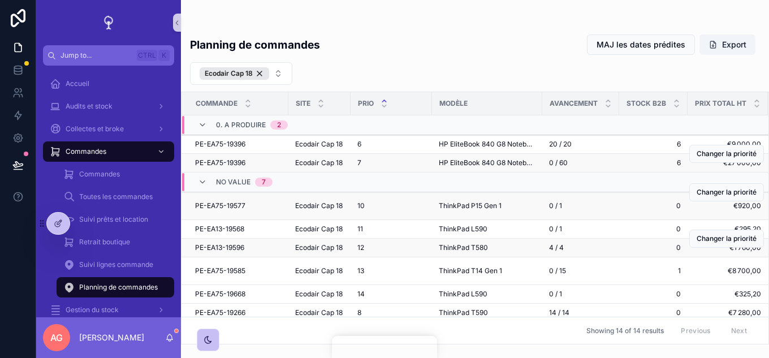
scroll to position [170, 0]
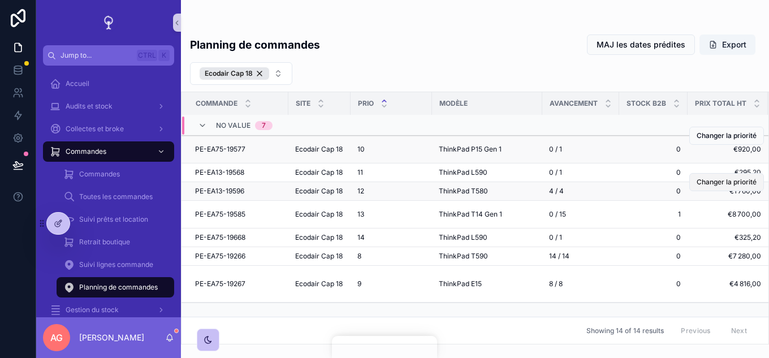
click at [697, 187] on span "Changer la priorité" at bounding box center [727, 182] width 60 height 9
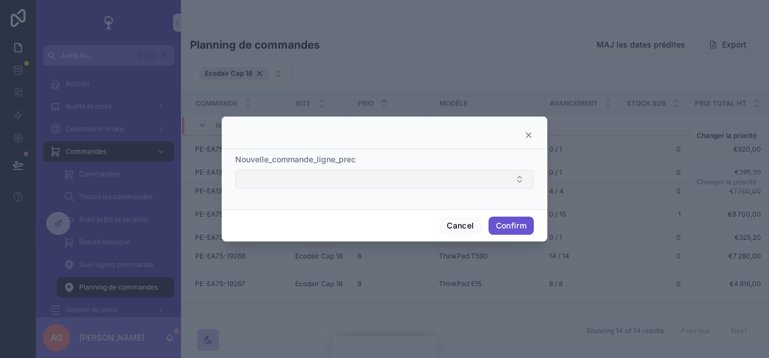
click at [495, 180] on button "Select Button" at bounding box center [384, 179] width 299 height 19
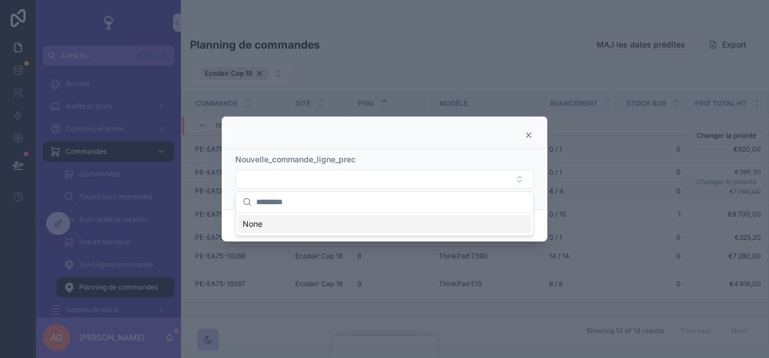
click at [530, 135] on icon at bounding box center [529, 135] width 5 height 5
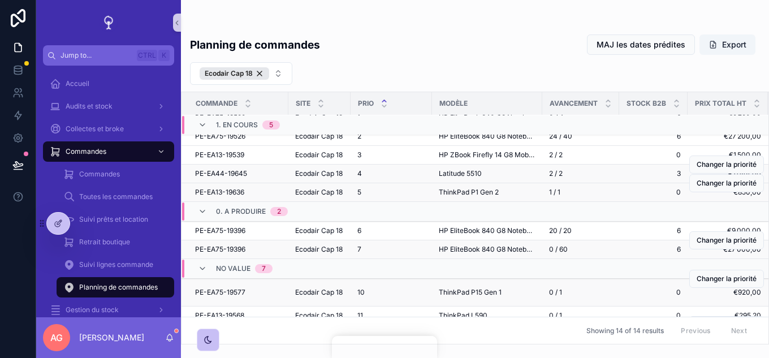
scroll to position [0, 0]
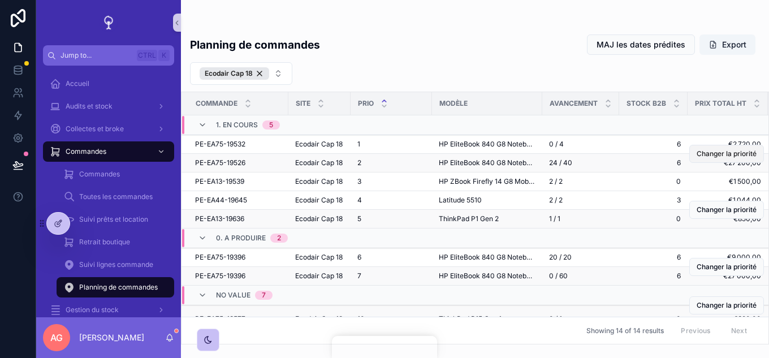
click at [718, 158] on span "Changer la priorité" at bounding box center [727, 153] width 60 height 9
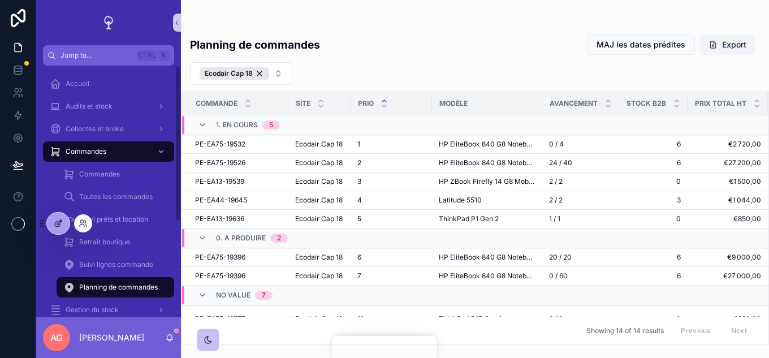
click at [61, 221] on icon at bounding box center [58, 223] width 9 height 9
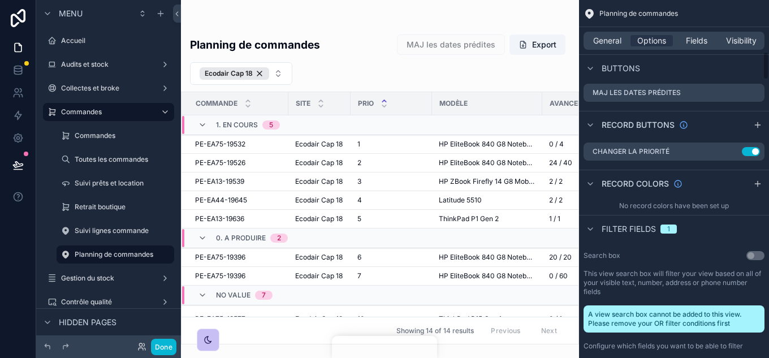
scroll to position [566, 0]
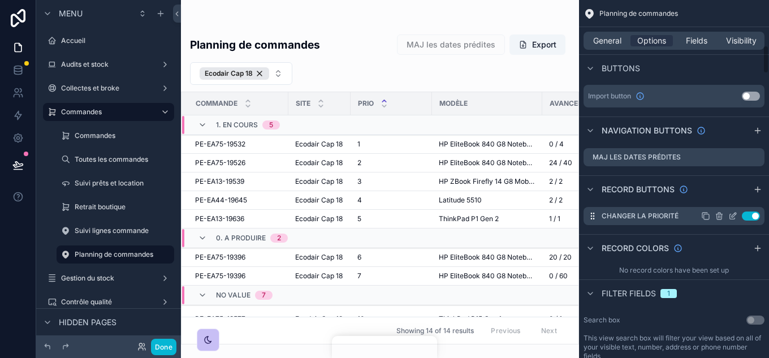
click at [0, 0] on icon "scrollable content" at bounding box center [0, 0] width 0 height 0
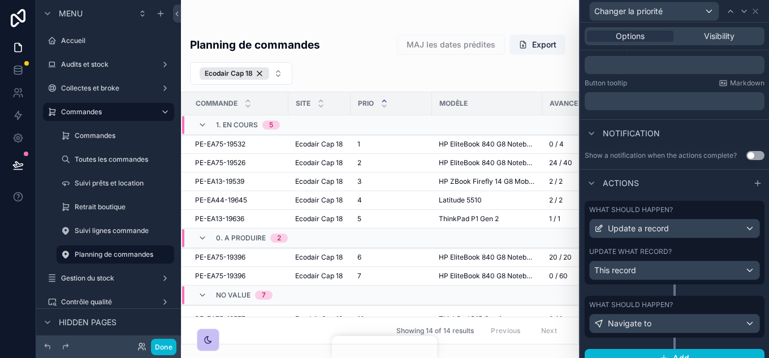
scroll to position [240, 0]
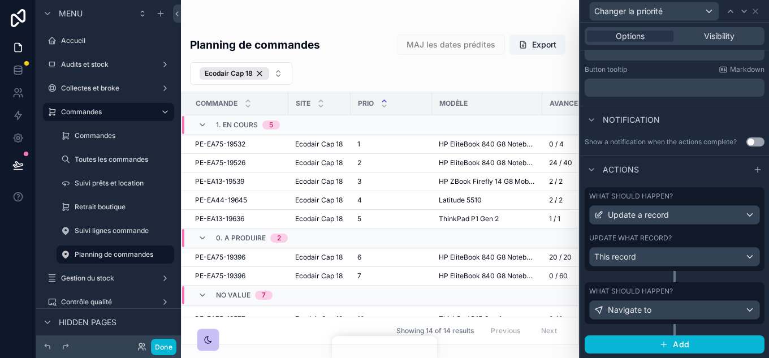
click at [680, 228] on div "What should happen? Update a record Update what record? This record" at bounding box center [675, 229] width 180 height 84
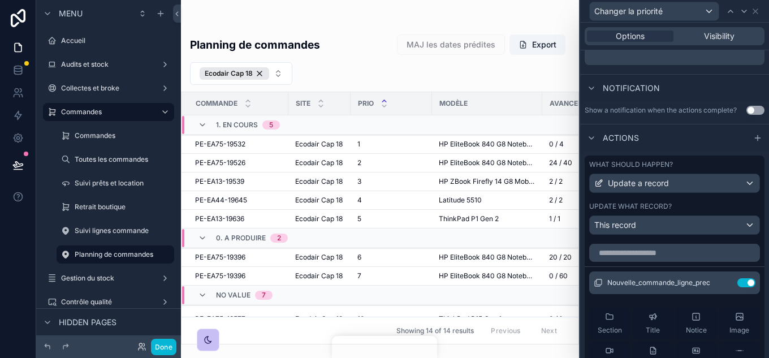
scroll to position [296, 0]
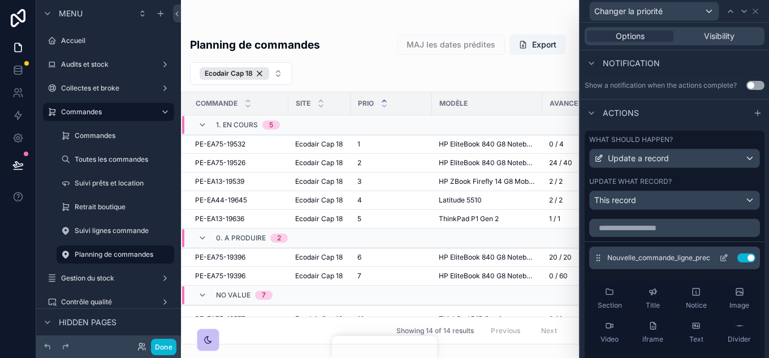
click at [719, 257] on icon at bounding box center [723, 257] width 9 height 9
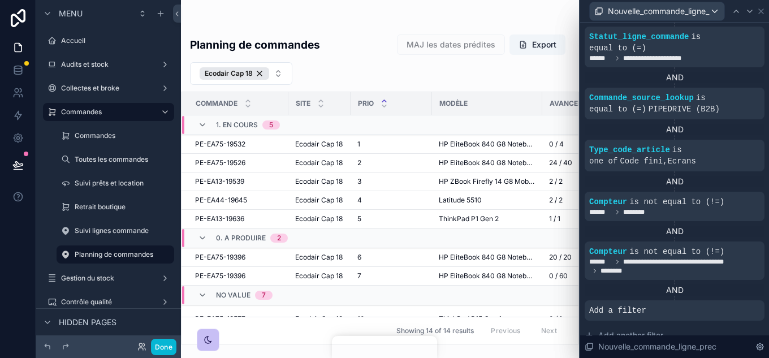
scroll to position [620, 0]
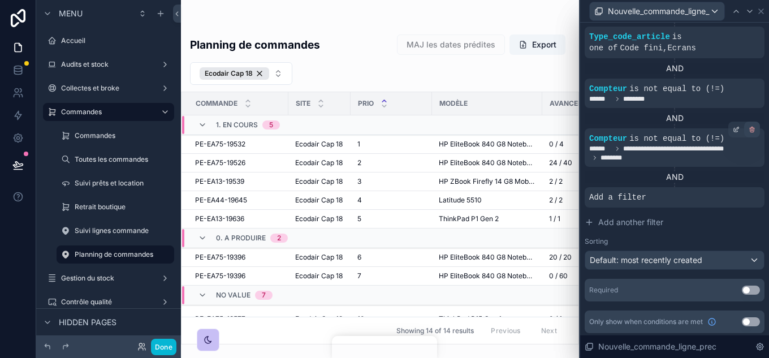
click at [749, 126] on icon at bounding box center [752, 129] width 7 height 7
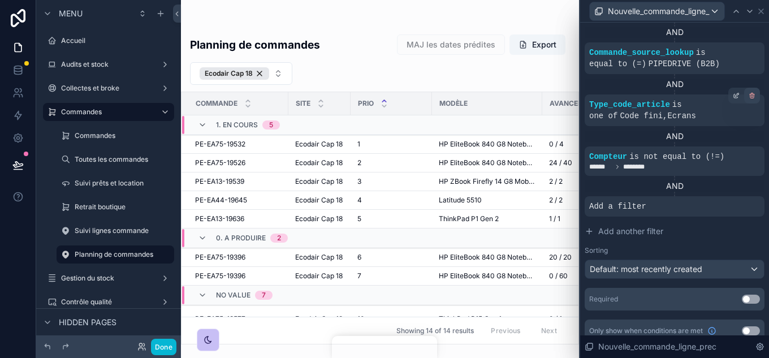
scroll to position [500, 0]
click at [752, 148] on icon at bounding box center [752, 149] width 0 height 2
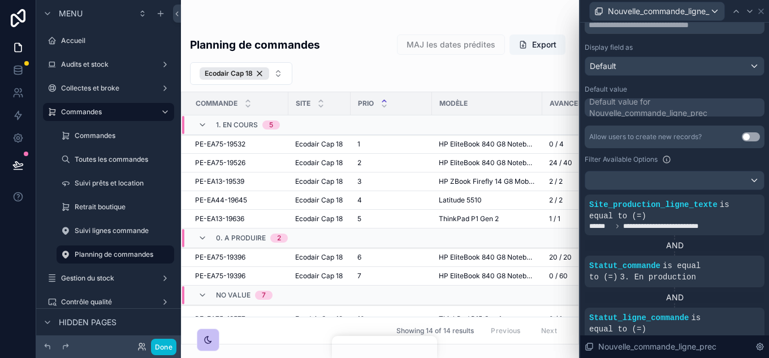
scroll to position [111, 0]
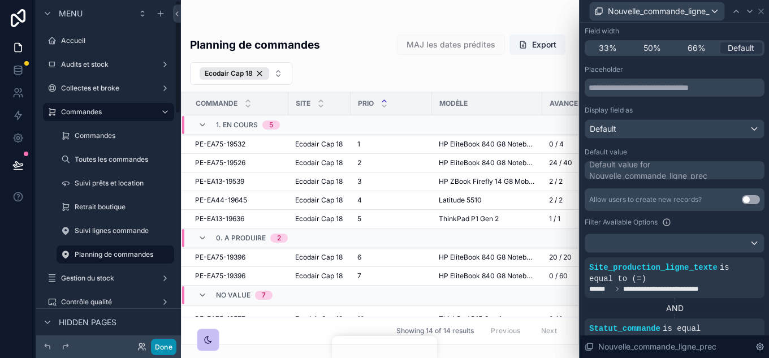
click at [167, 339] on button "Done" at bounding box center [163, 347] width 25 height 16
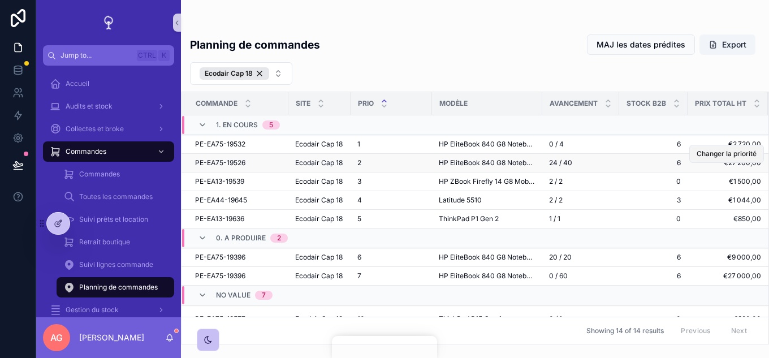
click at [720, 158] on span "Changer la priorité" at bounding box center [727, 153] width 60 height 9
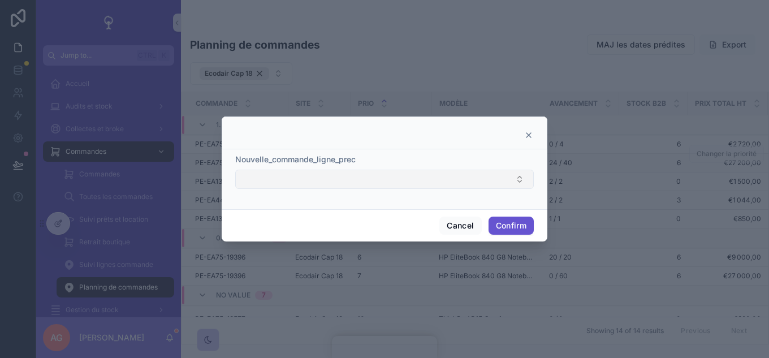
click at [400, 175] on button "Select Button" at bounding box center [384, 179] width 299 height 19
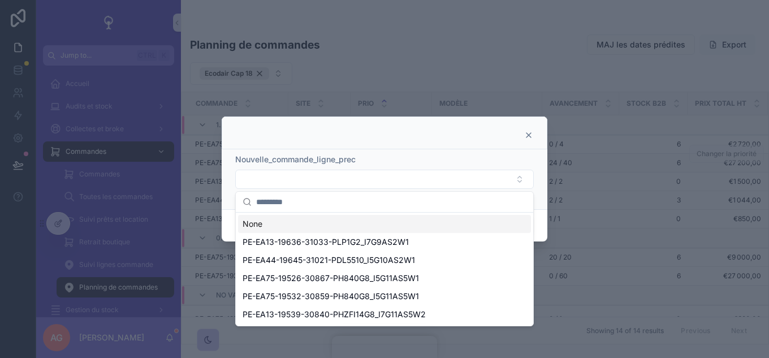
click at [525, 134] on icon at bounding box center [528, 135] width 9 height 9
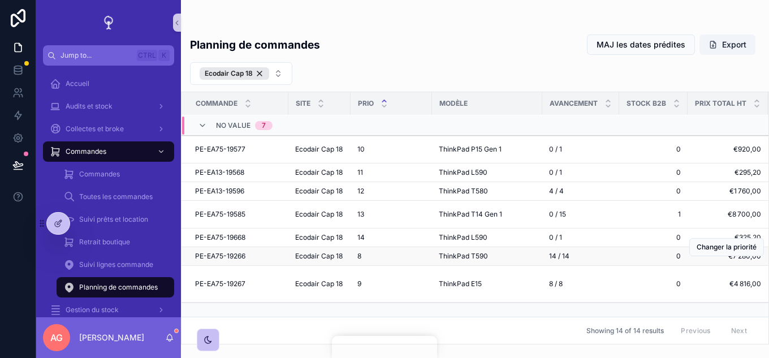
scroll to position [251, 0]
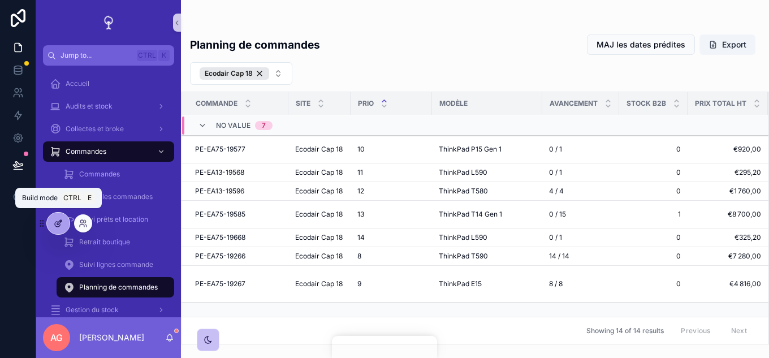
click at [62, 219] on icon at bounding box center [58, 223] width 9 height 9
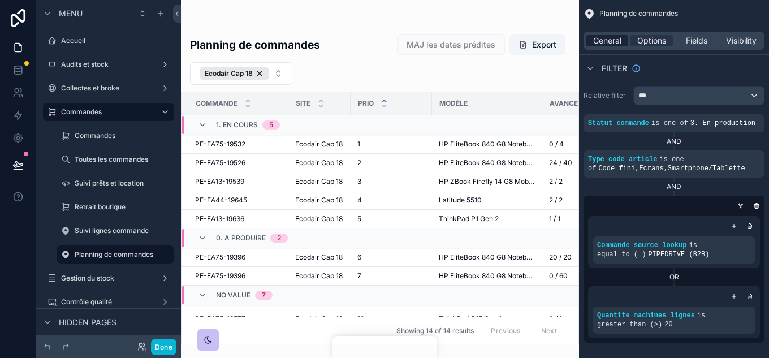
click at [615, 40] on span "General" at bounding box center [607, 40] width 28 height 11
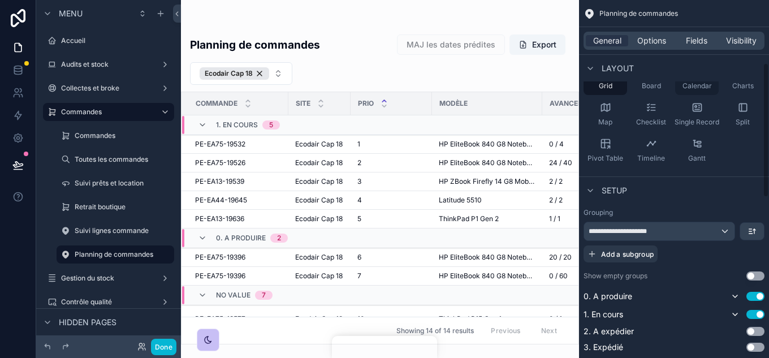
scroll to position [170, 0]
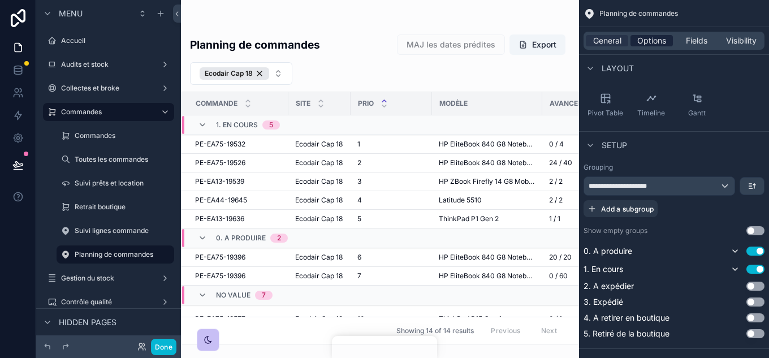
click at [651, 38] on span "Options" at bounding box center [651, 40] width 29 height 11
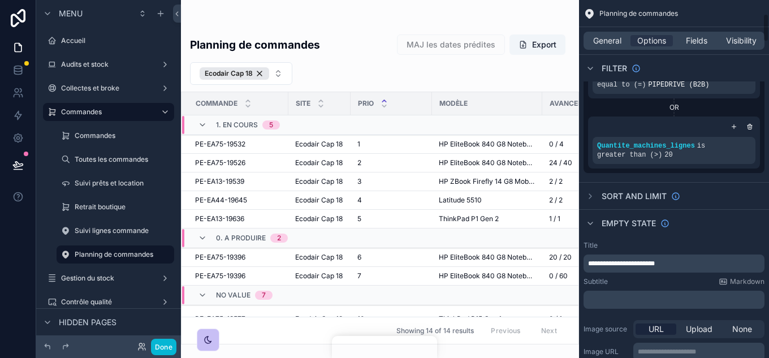
scroll to position [226, 0]
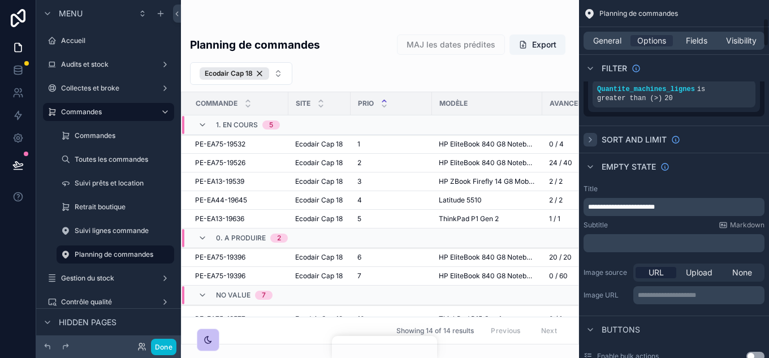
click at [594, 139] on icon "scrollable content" at bounding box center [590, 139] width 9 height 9
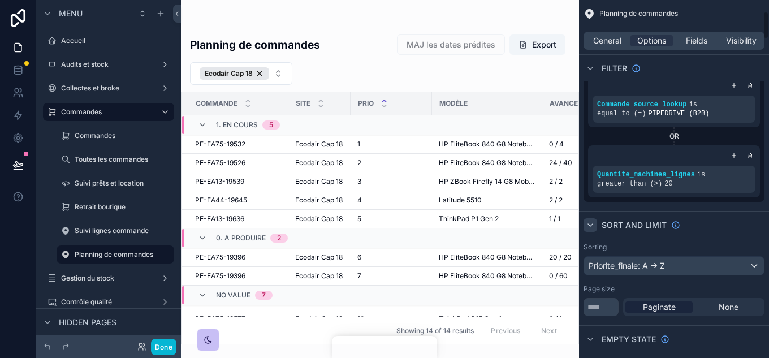
scroll to position [160, 0]
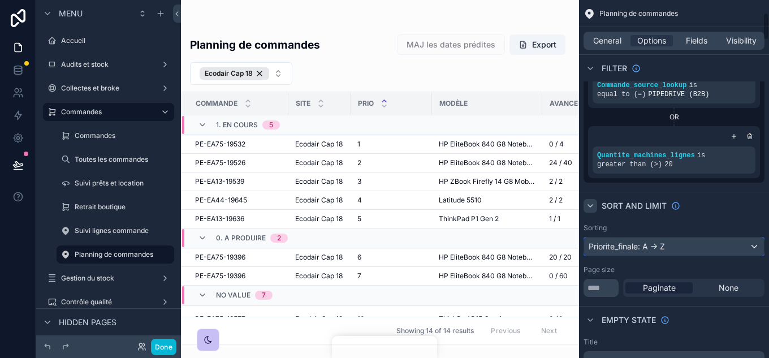
click at [741, 247] on div "Priorite_finale: A -> Z" at bounding box center [674, 247] width 180 height 18
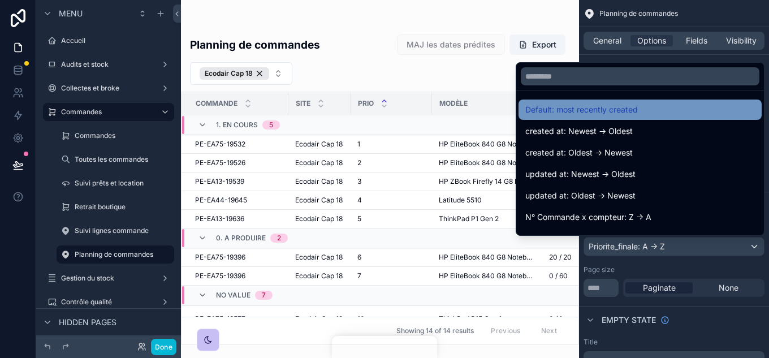
click at [566, 106] on span "Default: most recently created" at bounding box center [581, 110] width 113 height 14
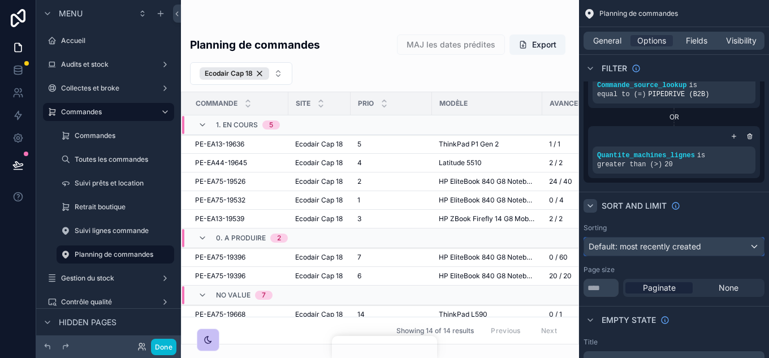
click at [737, 249] on div "Default: most recently created" at bounding box center [674, 247] width 180 height 18
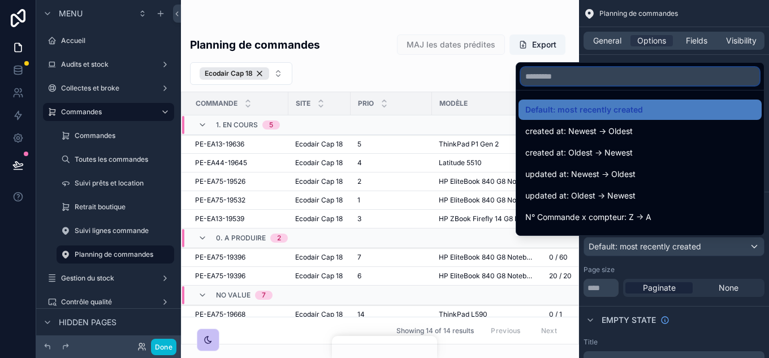
click at [550, 74] on input "text" at bounding box center [640, 76] width 239 height 18
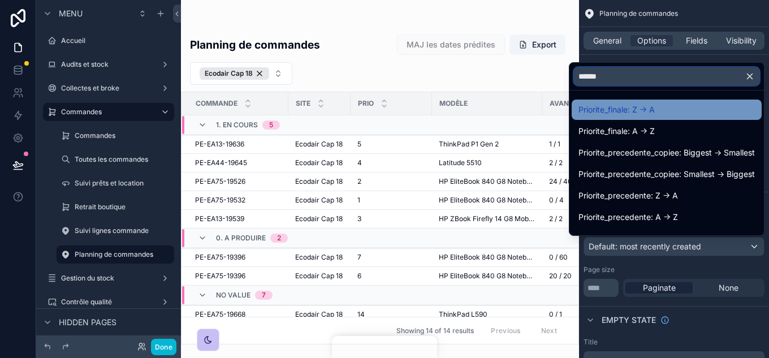
type input "******"
click at [611, 113] on span "Priorite_finale: Z -> A" at bounding box center [617, 110] width 76 height 14
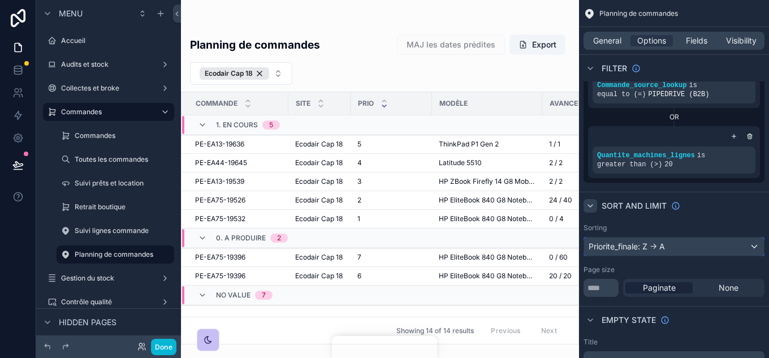
click at [675, 252] on div "Priorite_finale: Z -> A" at bounding box center [674, 247] width 180 height 18
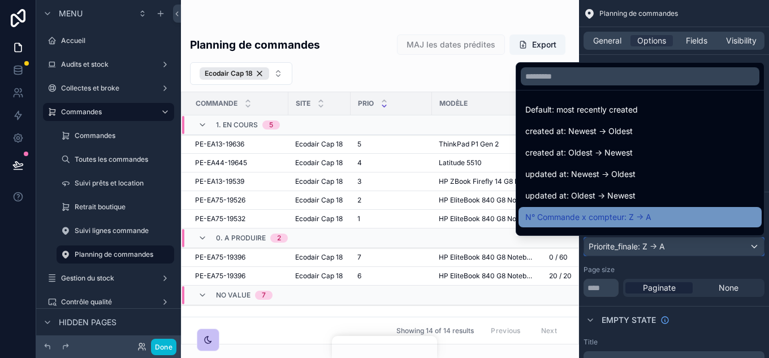
scroll to position [57, 0]
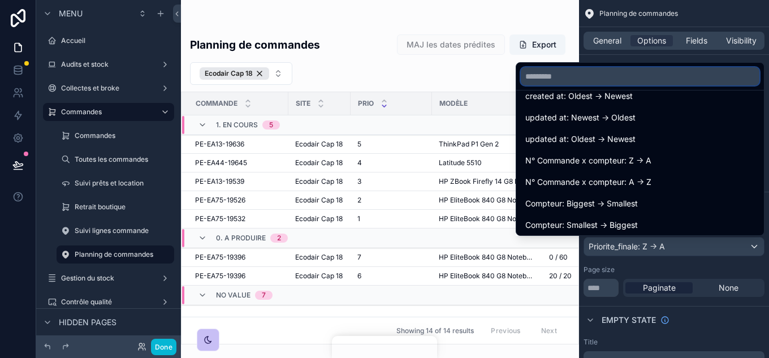
click at [587, 80] on input "text" at bounding box center [640, 76] width 239 height 18
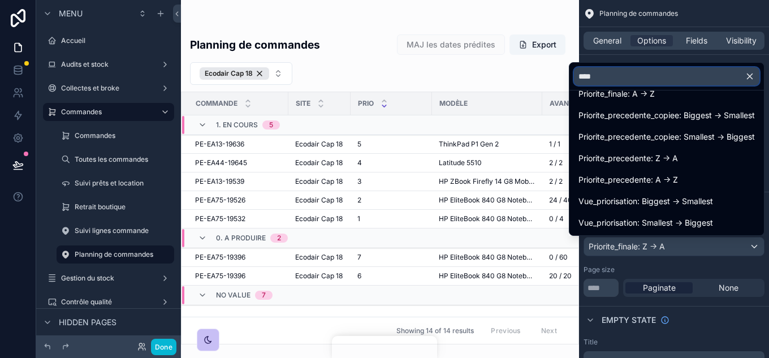
scroll to position [37, 0]
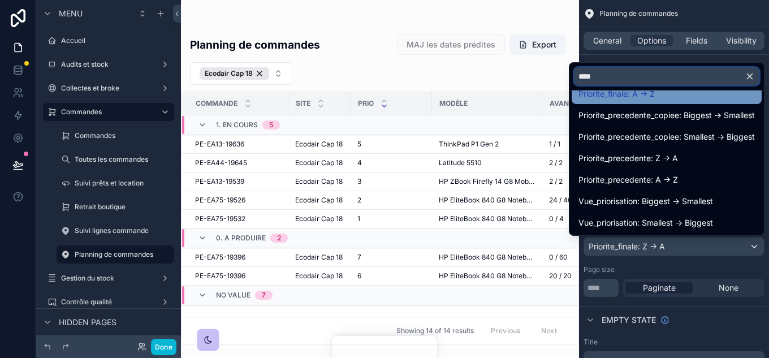
type input "****"
click at [620, 96] on span "Priorite_finale: A -> Z" at bounding box center [617, 94] width 76 height 14
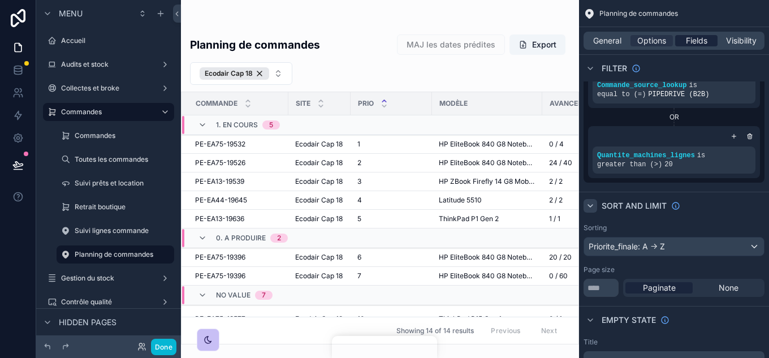
click at [693, 38] on span "Fields" at bounding box center [696, 40] width 21 height 11
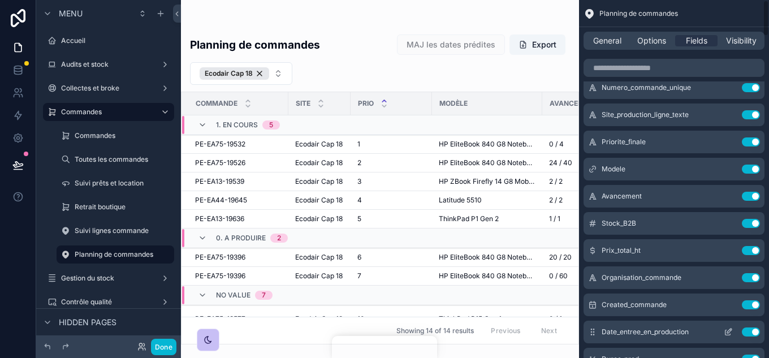
scroll to position [0, 0]
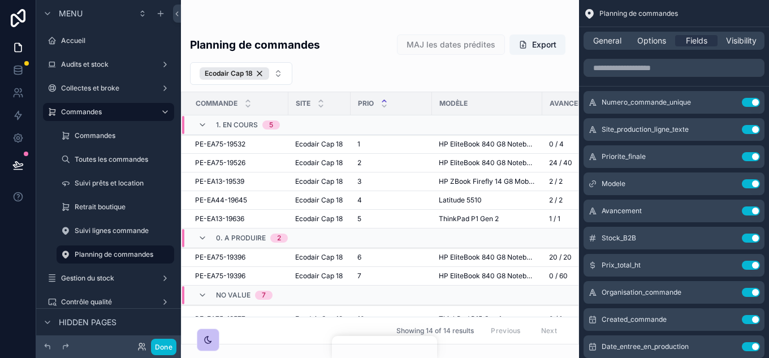
click at [431, 254] on div "scrollable content" at bounding box center [380, 179] width 398 height 358
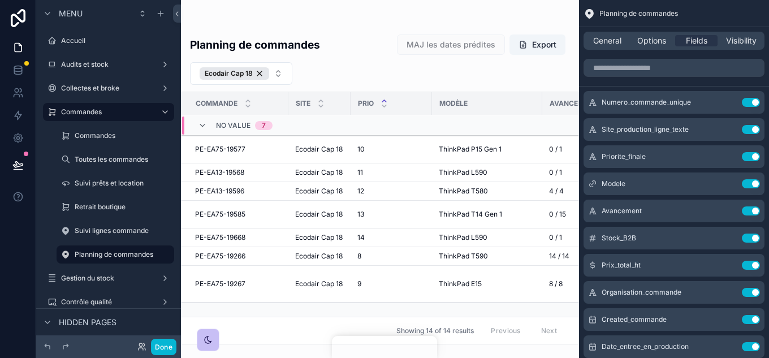
scroll to position [251, 0]
click at [153, 351] on button "Done" at bounding box center [163, 347] width 25 height 16
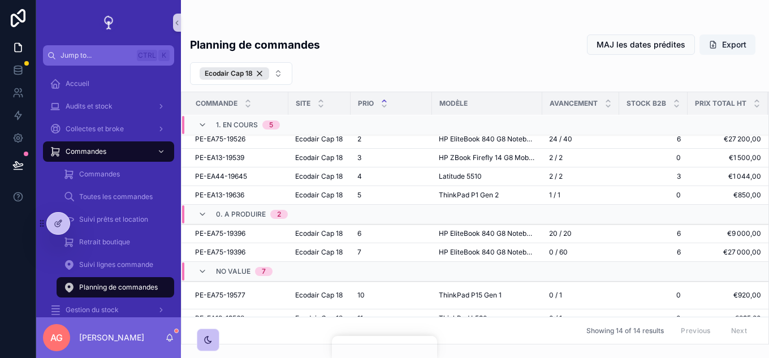
scroll to position [0, 0]
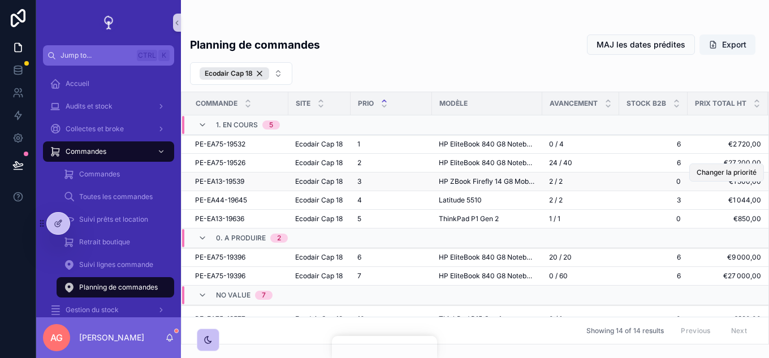
click at [719, 177] on span "Changer la priorité" at bounding box center [727, 172] width 60 height 9
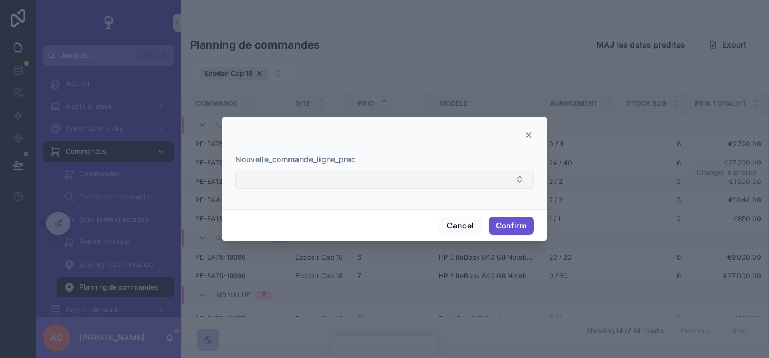
click at [485, 171] on button "Select Button" at bounding box center [384, 179] width 299 height 19
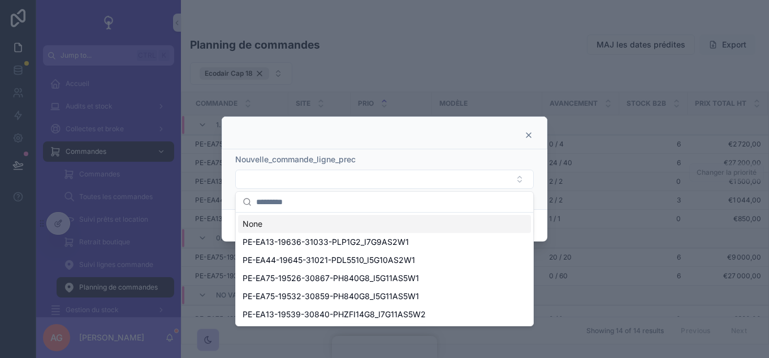
click at [532, 135] on icon at bounding box center [528, 135] width 9 height 9
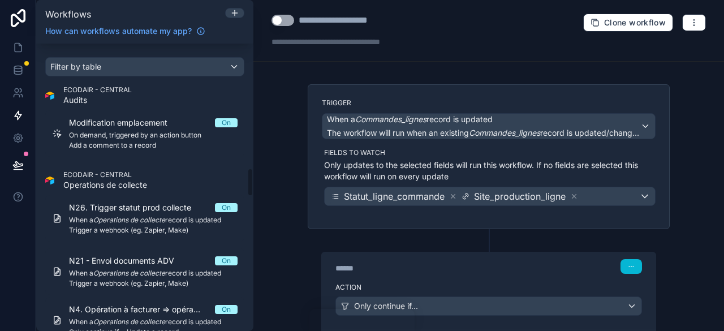
scroll to position [1242, 0]
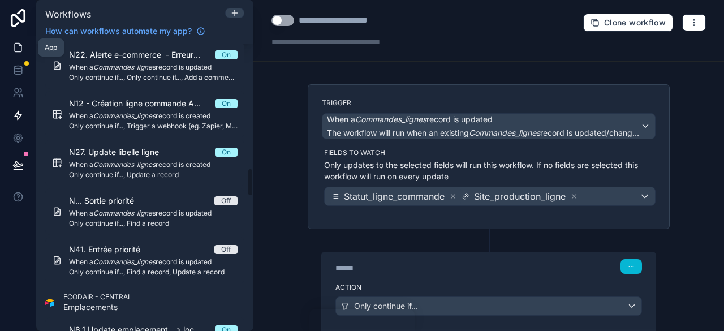
click at [16, 51] on icon at bounding box center [18, 48] width 7 height 8
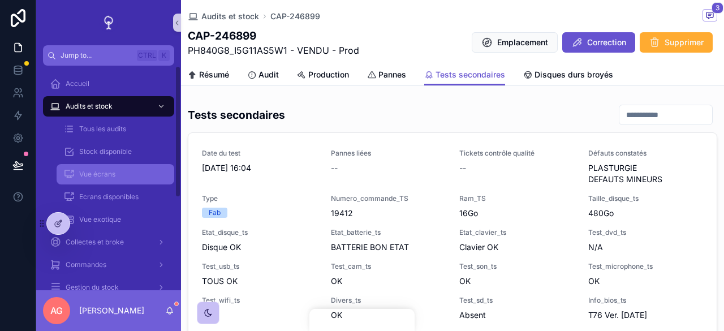
scroll to position [105, 0]
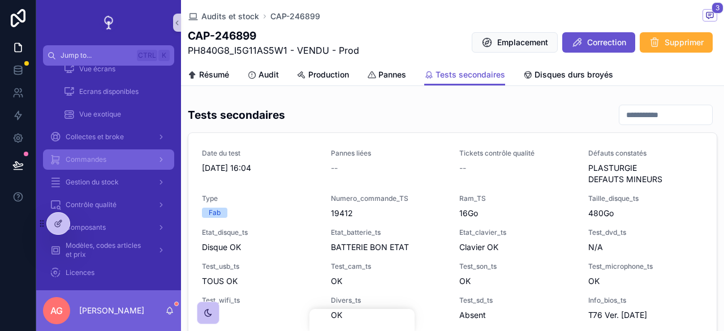
click at [113, 161] on div "Commandes" at bounding box center [109, 159] width 118 height 18
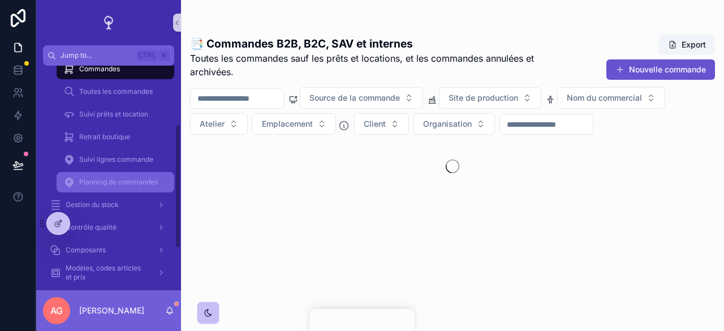
click at [131, 187] on div "Planning de commandes" at bounding box center [115, 182] width 104 height 18
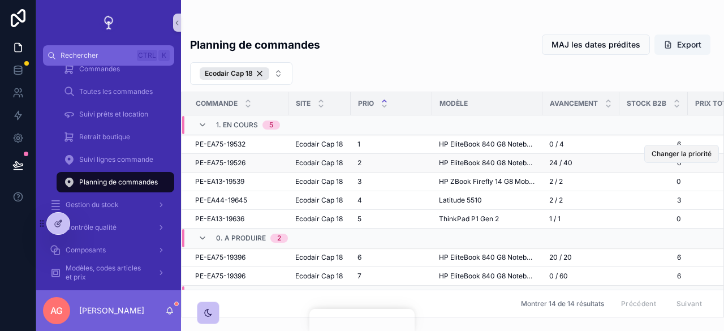
click at [656, 163] on button "Changer la priorité" at bounding box center [681, 154] width 75 height 18
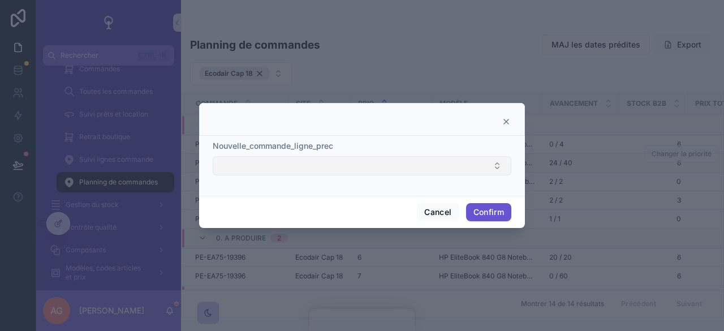
click at [378, 162] on button "Select Button" at bounding box center [362, 165] width 299 height 19
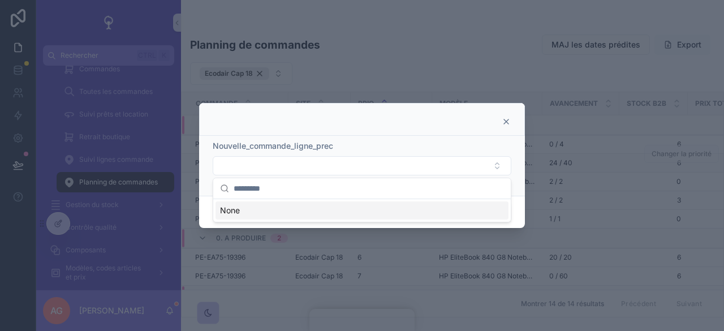
click at [503, 120] on icon at bounding box center [506, 121] width 9 height 9
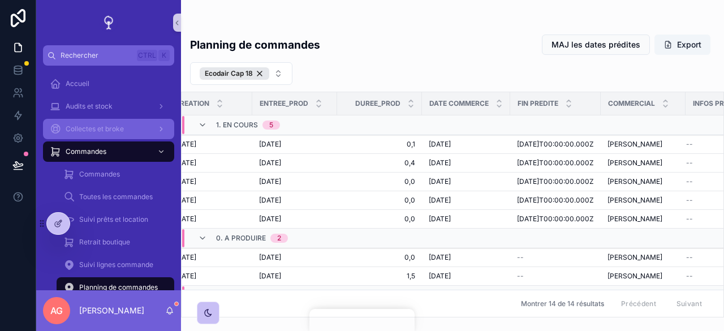
click at [118, 130] on span "Collectes et broke" at bounding box center [95, 128] width 58 height 9
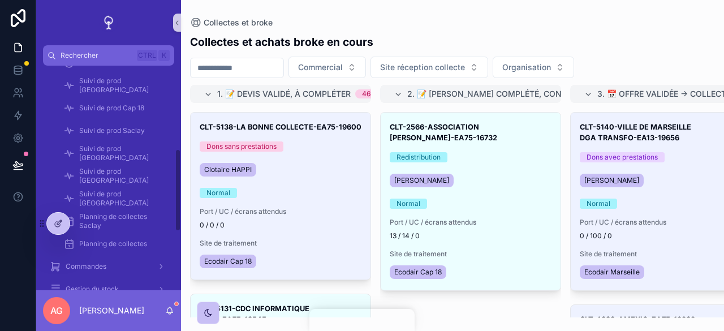
scroll to position [225, 0]
click at [118, 216] on span "Planning de collectes Saclay" at bounding box center [121, 221] width 84 height 18
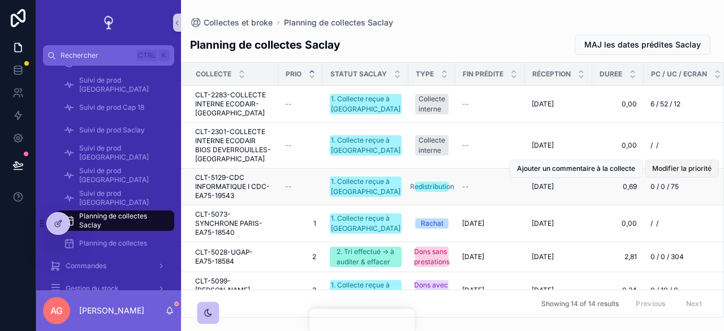
click at [659, 176] on button "Modifier la priorité" at bounding box center [682, 168] width 74 height 18
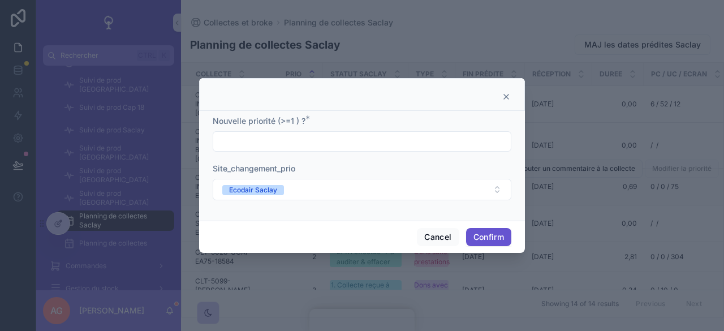
click at [407, 143] on input "text" at bounding box center [361, 141] width 297 height 16
click at [507, 98] on icon at bounding box center [506, 96] width 9 height 9
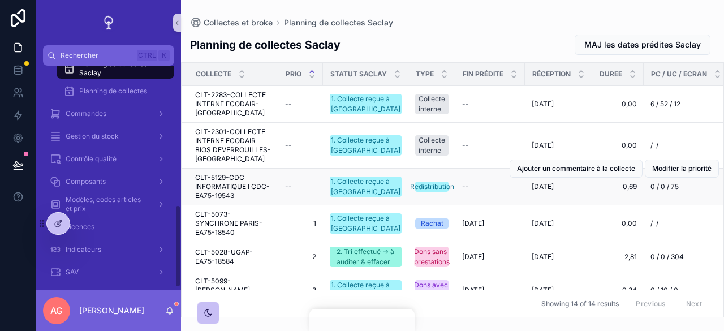
scroll to position [379, 0]
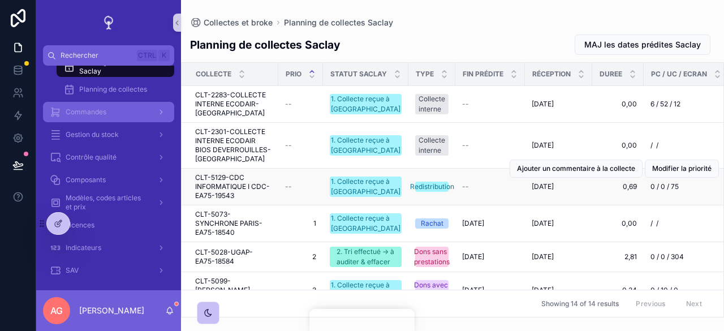
click at [103, 118] on div "Commandes" at bounding box center [109, 112] width 118 height 18
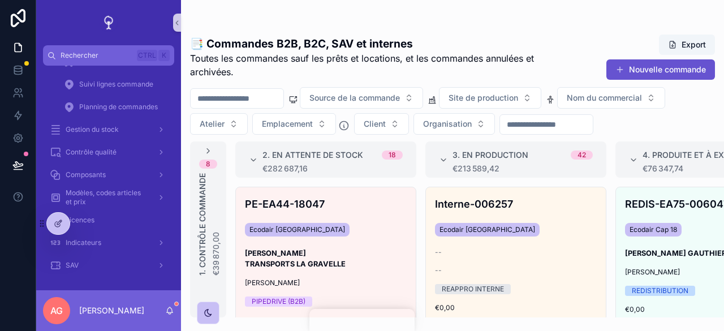
scroll to position [180, 0]
click at [119, 103] on span "Planning de commandes" at bounding box center [118, 107] width 79 height 9
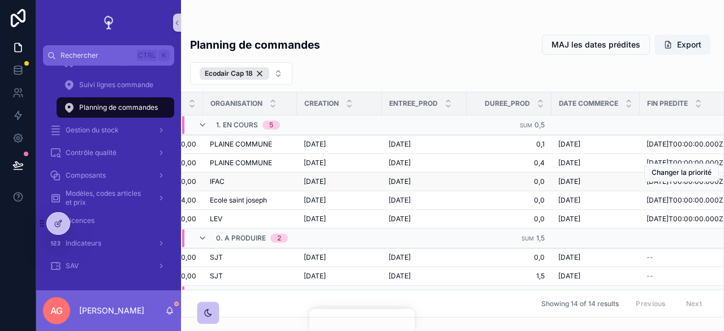
scroll to position [0, 587]
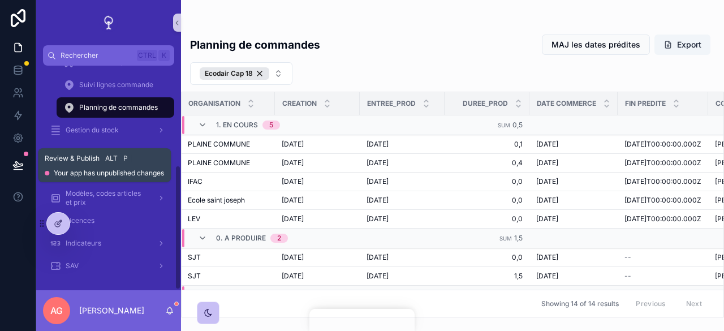
click at [12, 162] on icon at bounding box center [17, 164] width 11 height 11
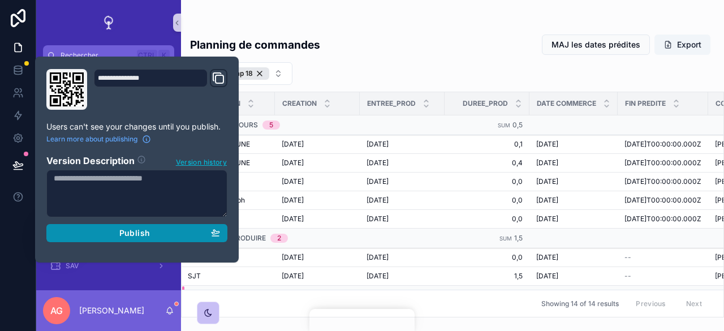
click at [156, 230] on div "Publish" at bounding box center [137, 233] width 166 height 10
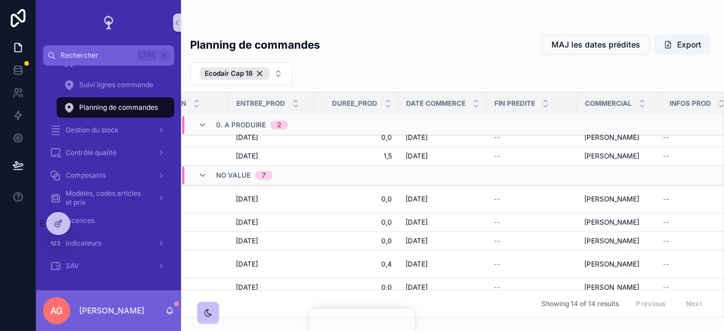
scroll to position [62, 718]
